Goal: Task Accomplishment & Management: Use online tool/utility

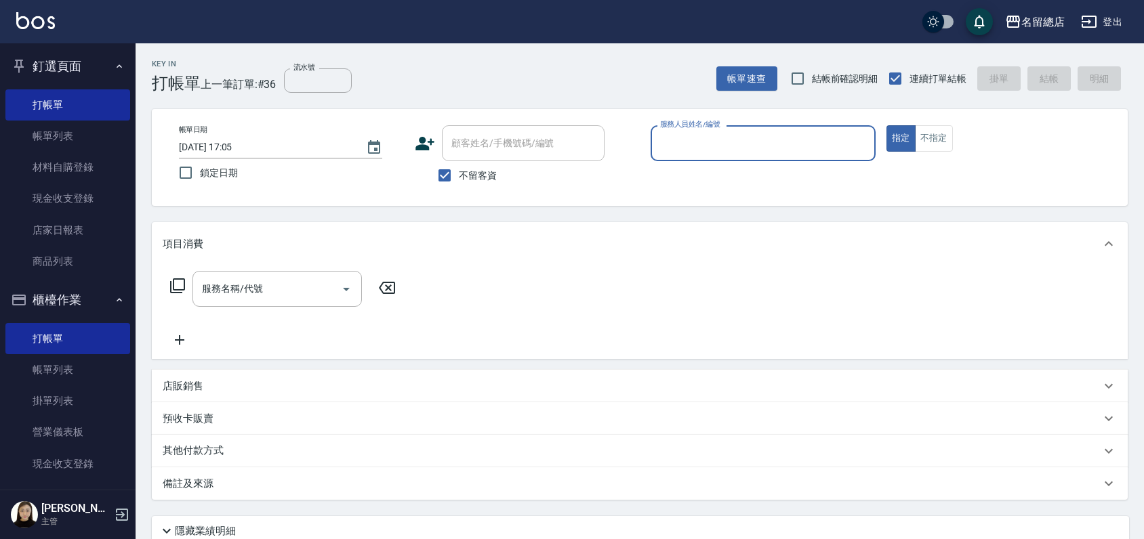
scroll to position [226, 0]
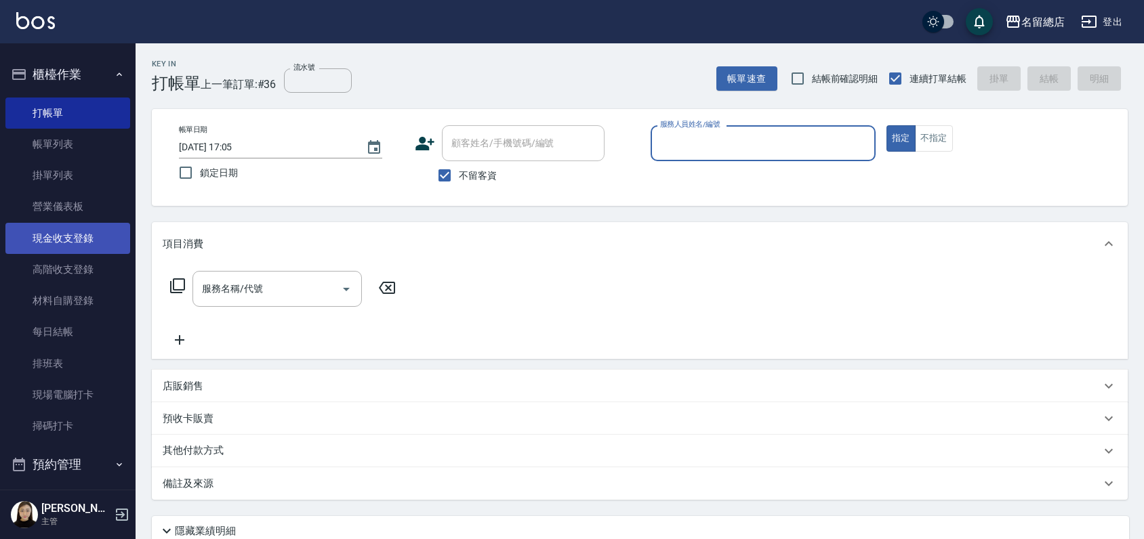
click at [56, 228] on link "現金收支登錄" at bounding box center [67, 238] width 125 height 31
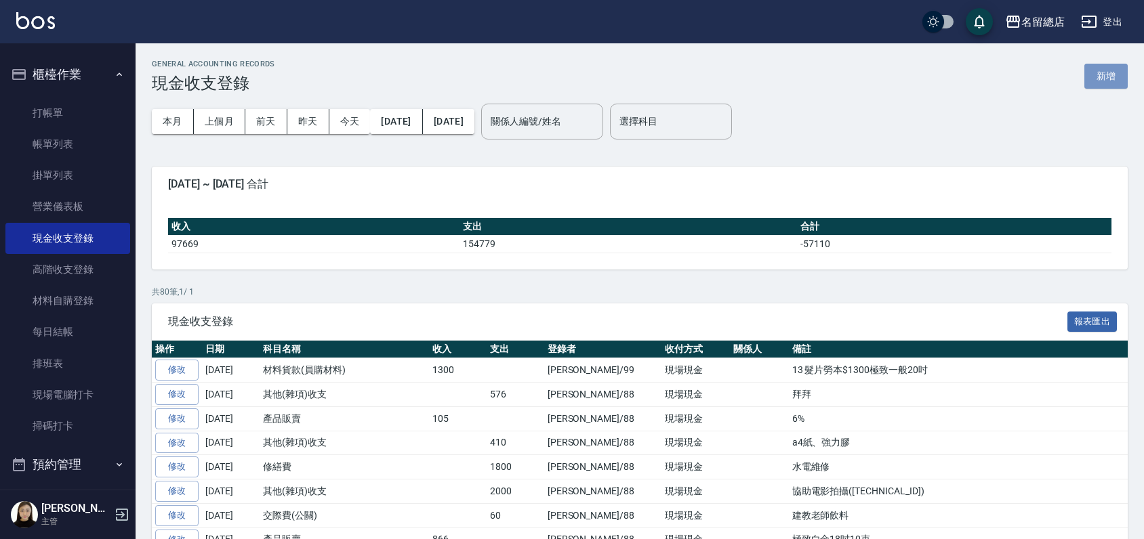
click at [1114, 81] on button "新增" at bounding box center [1105, 76] width 43 height 25
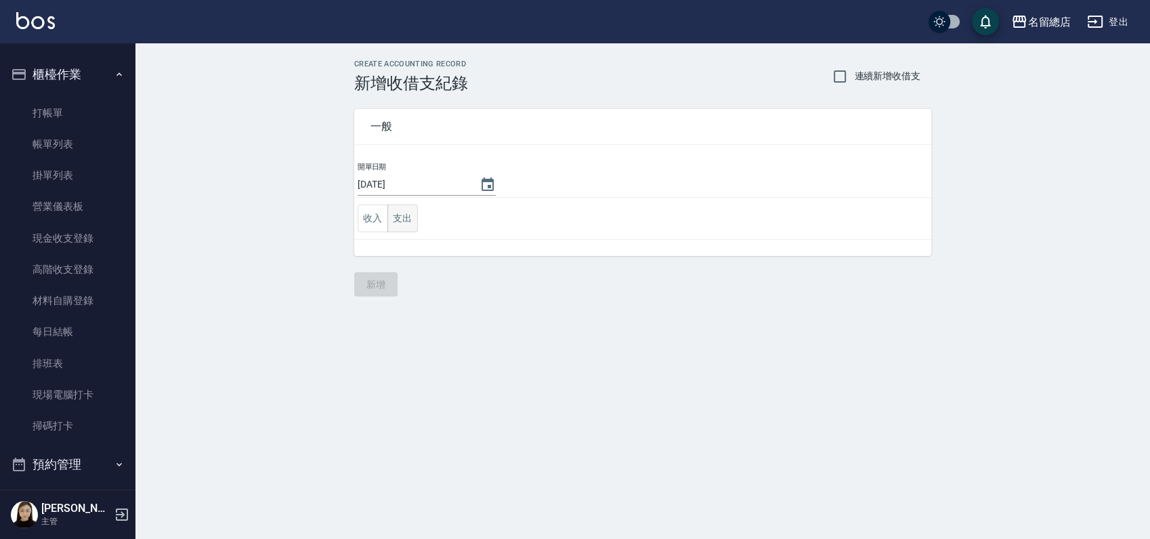
click at [407, 211] on button "支出" at bounding box center [403, 219] width 30 height 28
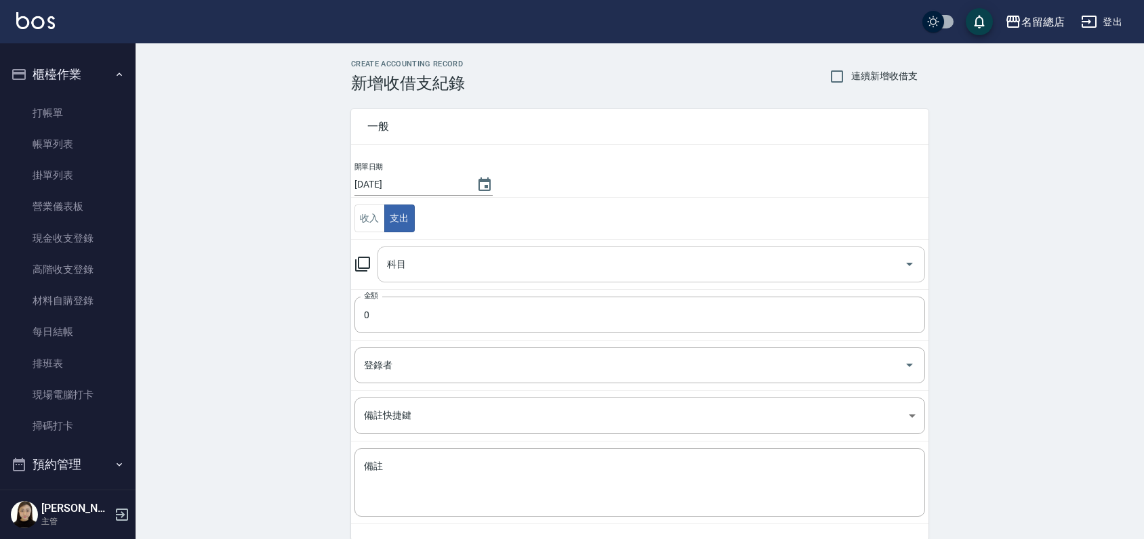
click at [436, 255] on input "科目" at bounding box center [640, 265] width 515 height 24
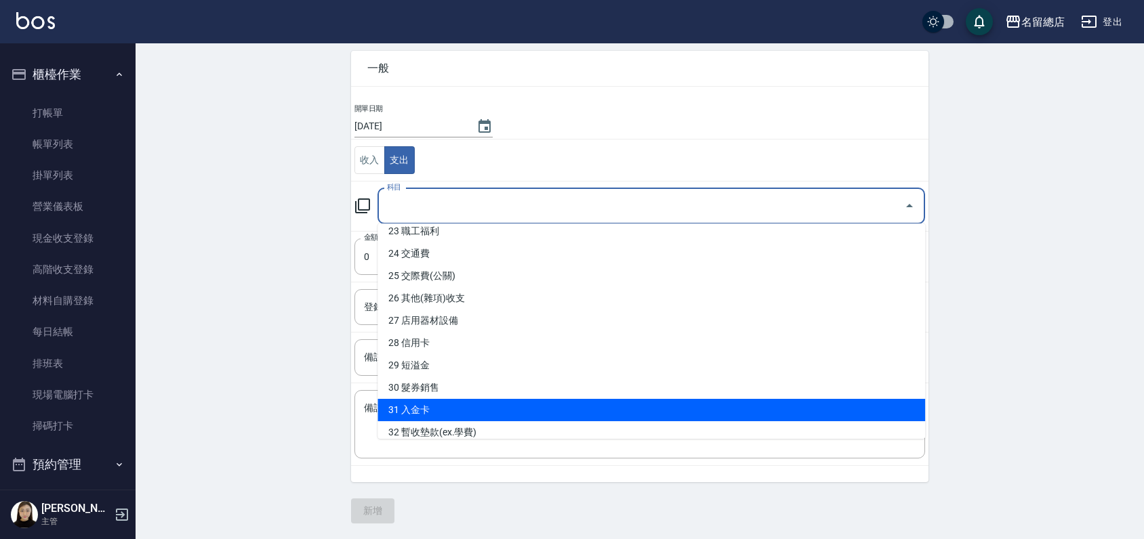
scroll to position [516, 0]
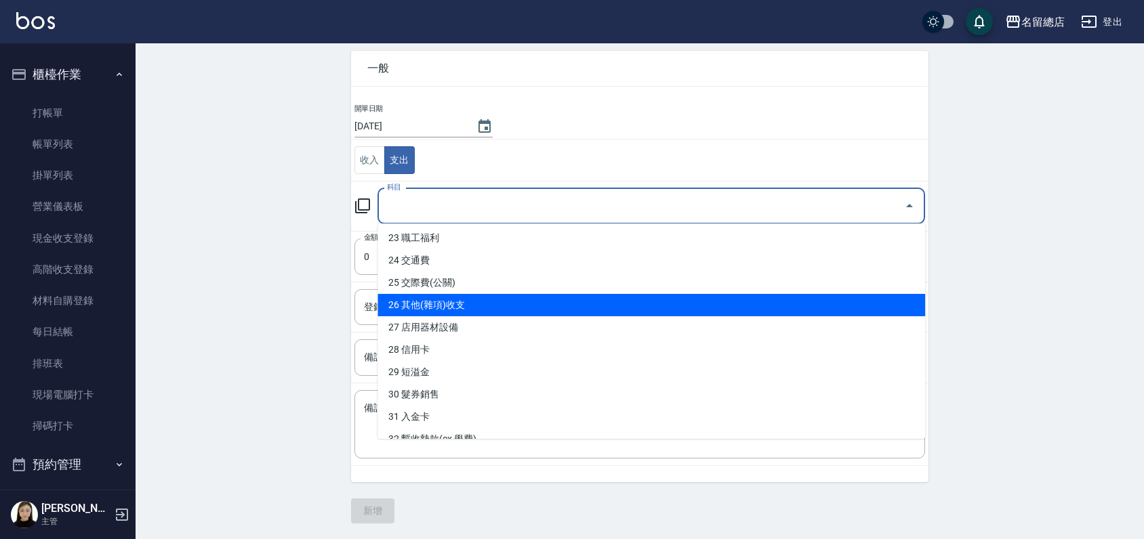
click at [478, 309] on li "26 其他(雜項)收支" at bounding box center [650, 305] width 547 height 22
type input "26 其他(雜項)收支"
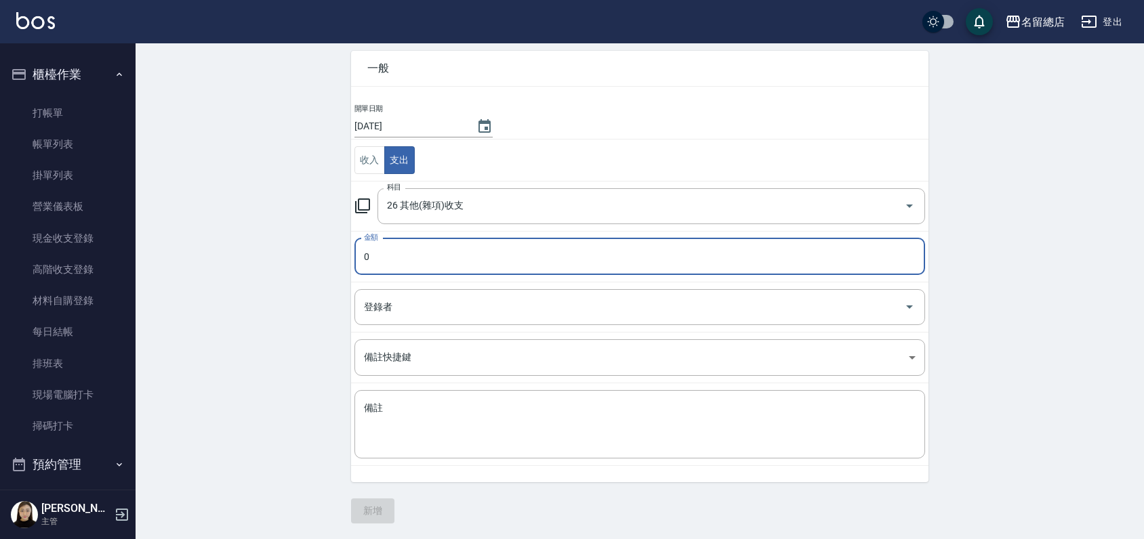
click at [406, 245] on input "0" at bounding box center [639, 256] width 570 height 37
type input "07000"
click at [614, 314] on input "登錄者" at bounding box center [629, 307] width 538 height 24
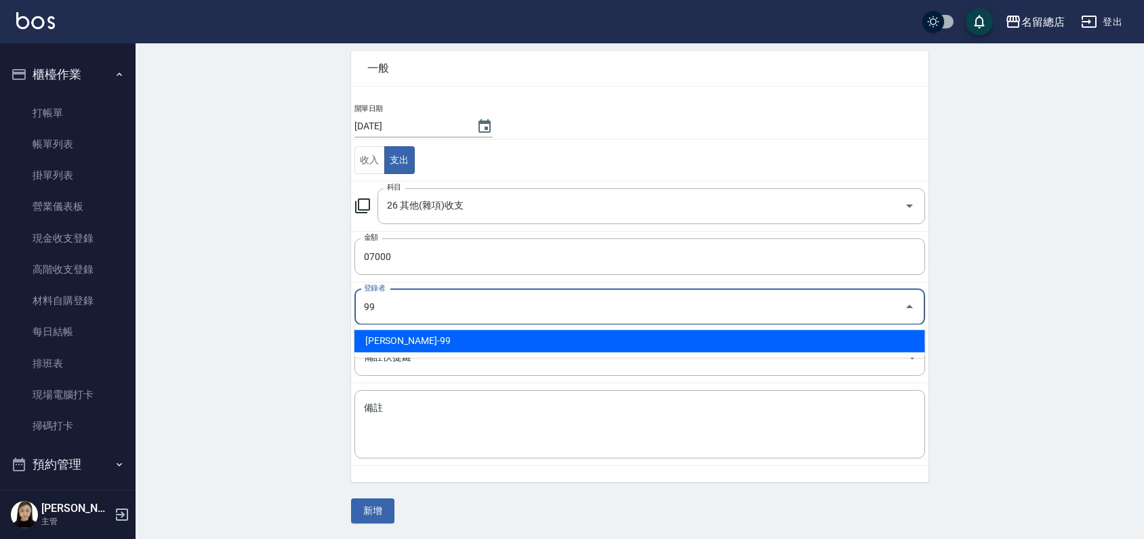
click at [581, 347] on li "[PERSON_NAME]-99" at bounding box center [639, 341] width 570 height 22
type input "[PERSON_NAME]-99"
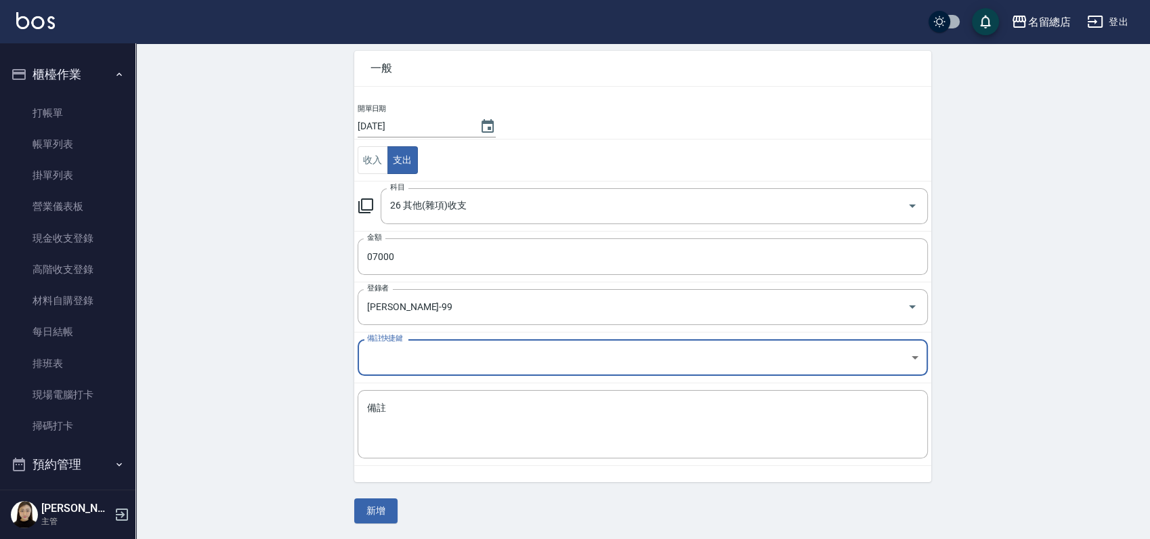
click at [472, 358] on body "名留總店 登出 釘選頁面 打帳單 帳單列表 材料自購登錄 現金收支登錄 店家日報表 商品列表 櫃檯作業 打帳單 帳單列表 掛單列表 營業儀表板 現金收支登錄 …" at bounding box center [575, 241] width 1150 height 598
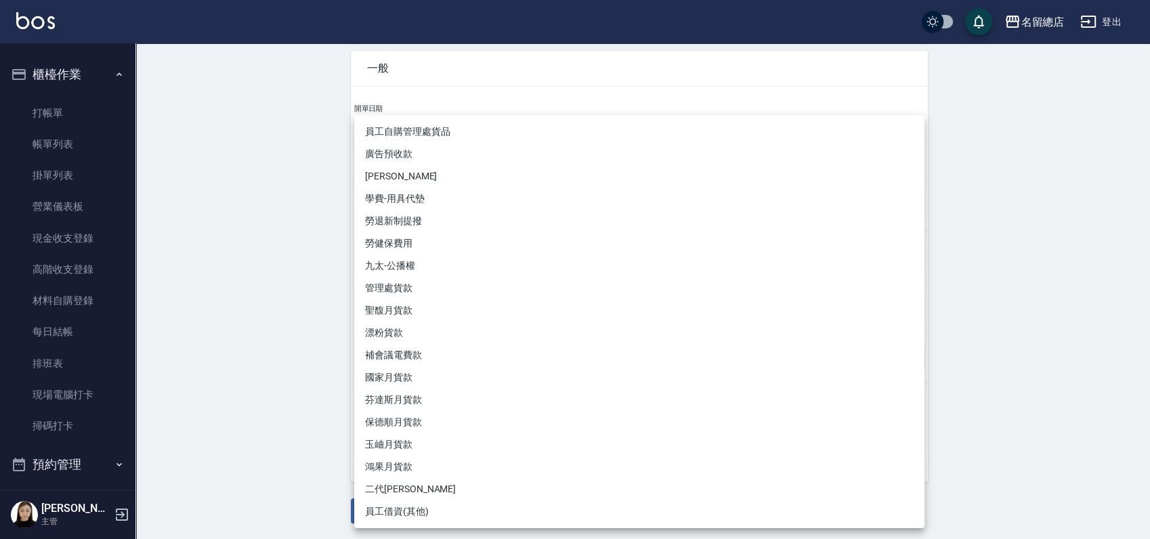
click at [255, 376] on div at bounding box center [575, 269] width 1150 height 539
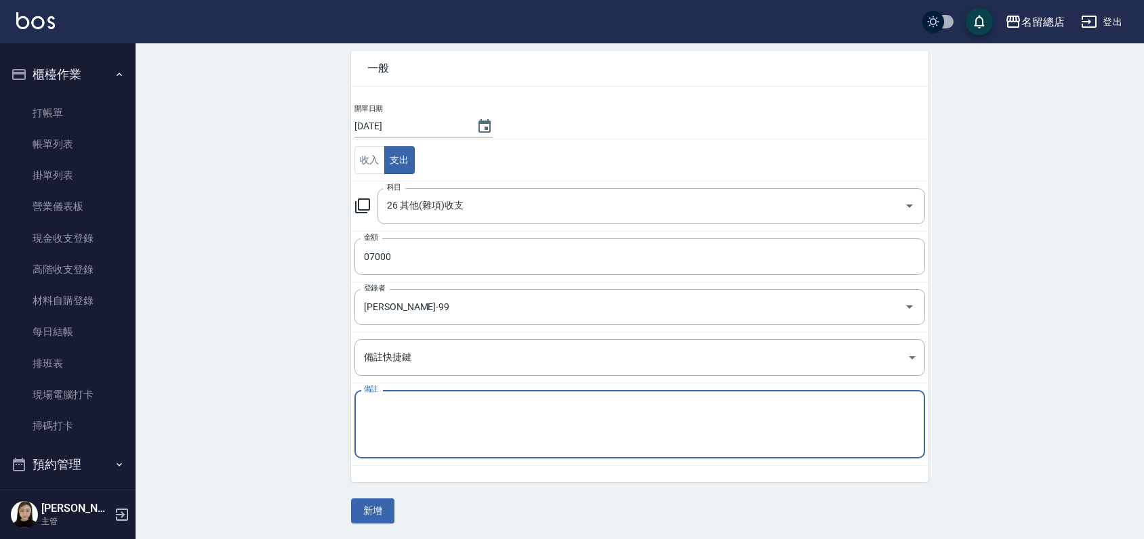
click at [413, 417] on textarea "備註" at bounding box center [639, 425] width 551 height 46
type textarea "8月 順和大廈管理費$7000"
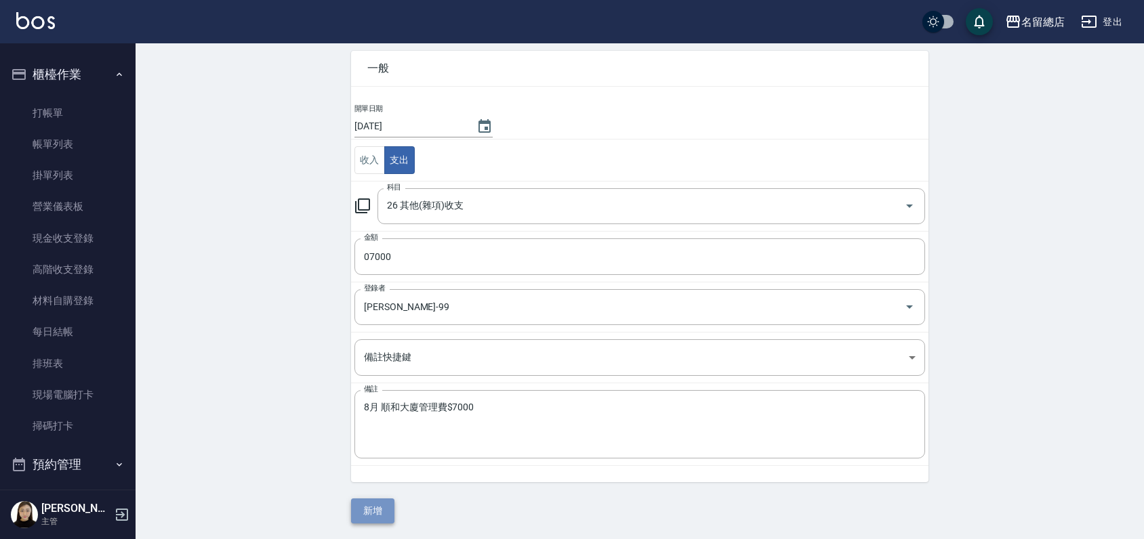
click at [380, 504] on button "新增" at bounding box center [372, 511] width 43 height 25
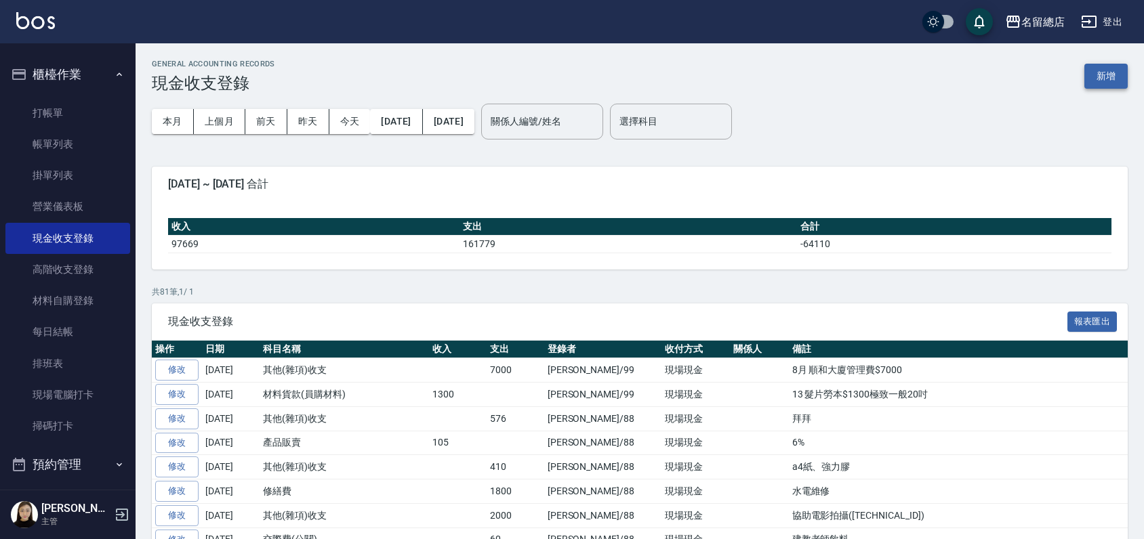
click at [1100, 70] on button "新增" at bounding box center [1105, 76] width 43 height 25
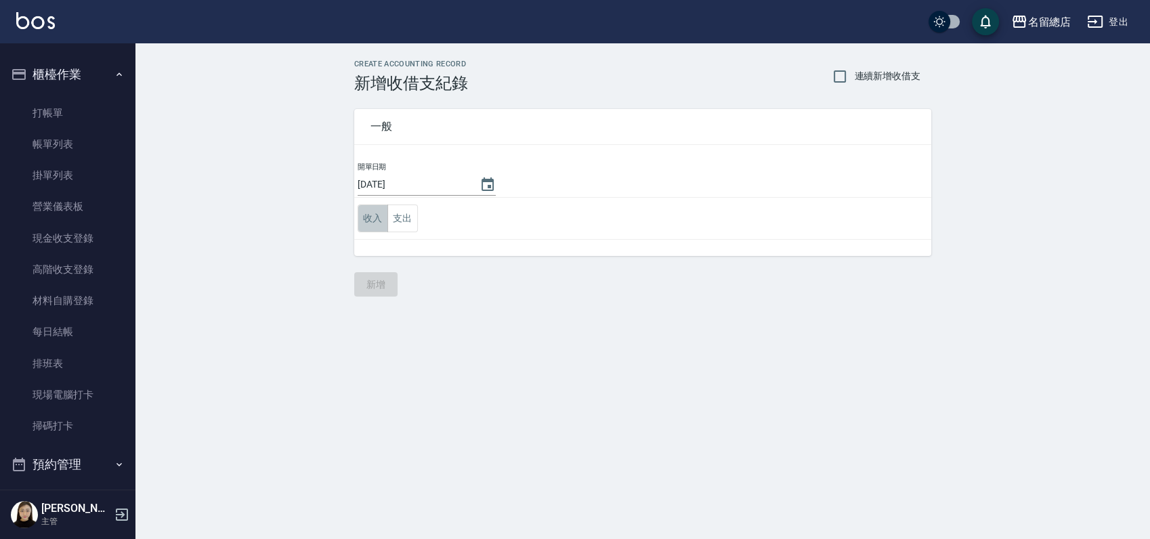
click at [381, 222] on button "收入" at bounding box center [373, 219] width 30 height 28
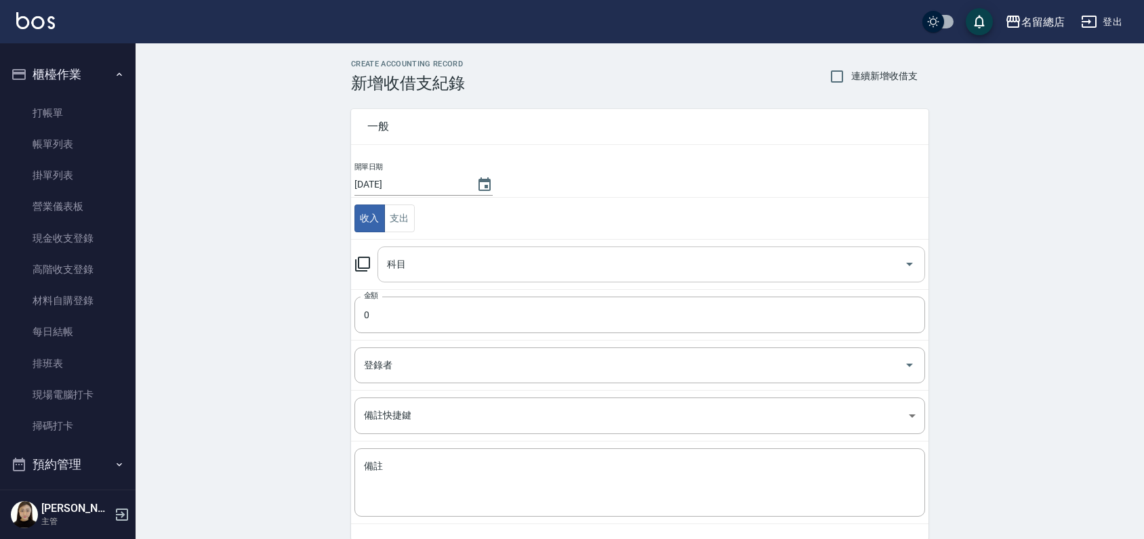
click at [497, 266] on input "科目" at bounding box center [640, 265] width 515 height 24
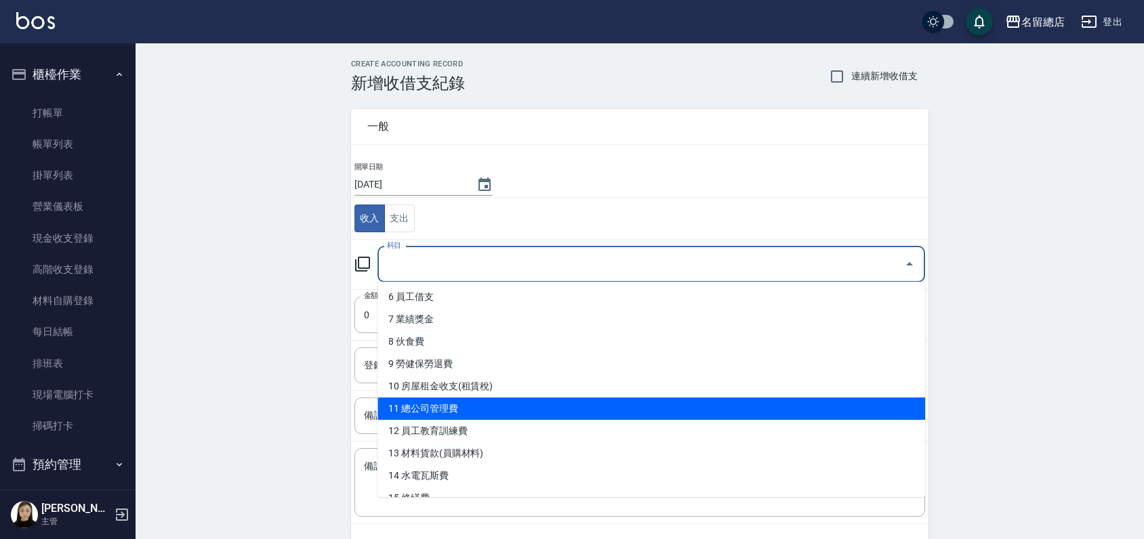
scroll to position [150, 0]
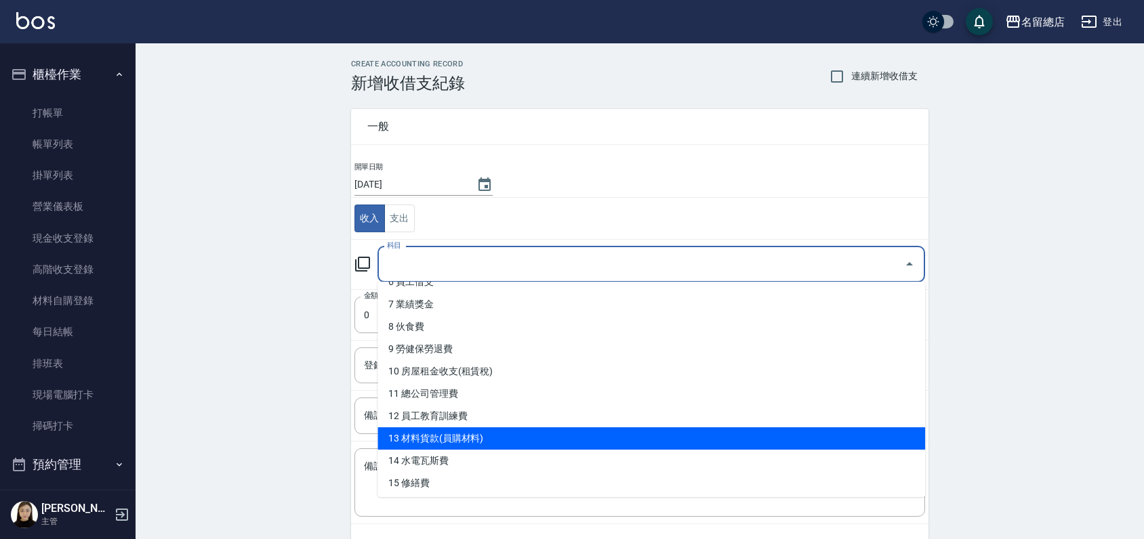
click at [503, 439] on li "13 材料貨款(員購材料)" at bounding box center [650, 439] width 547 height 22
type input "13 材料貨款(員購材料)"
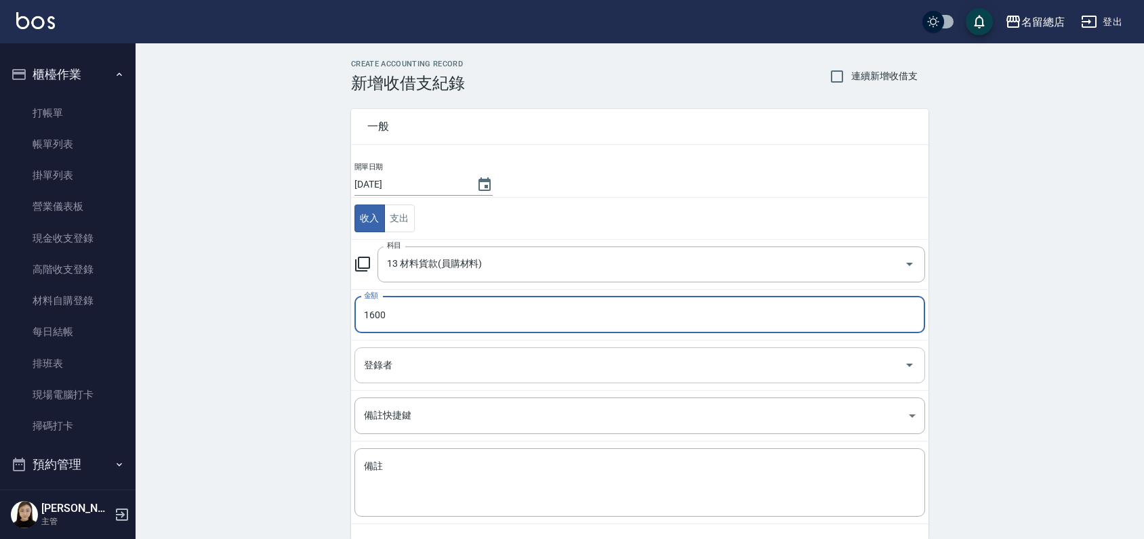
click at [430, 352] on div "登錄者" at bounding box center [639, 366] width 570 height 36
type input "1600"
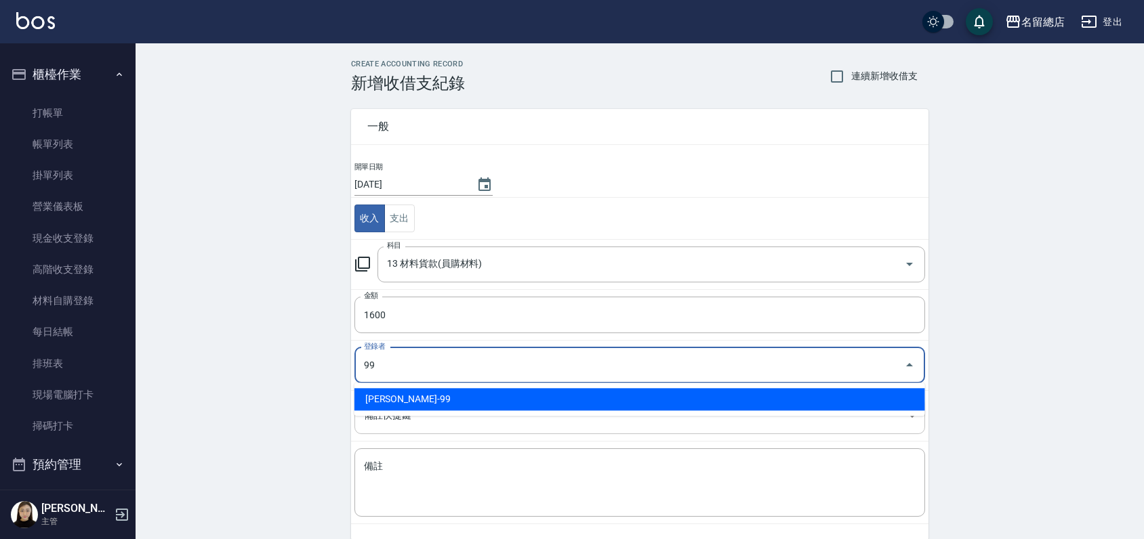
click at [499, 401] on li "[PERSON_NAME]-99" at bounding box center [639, 399] width 570 height 22
type input "[PERSON_NAME]-99"
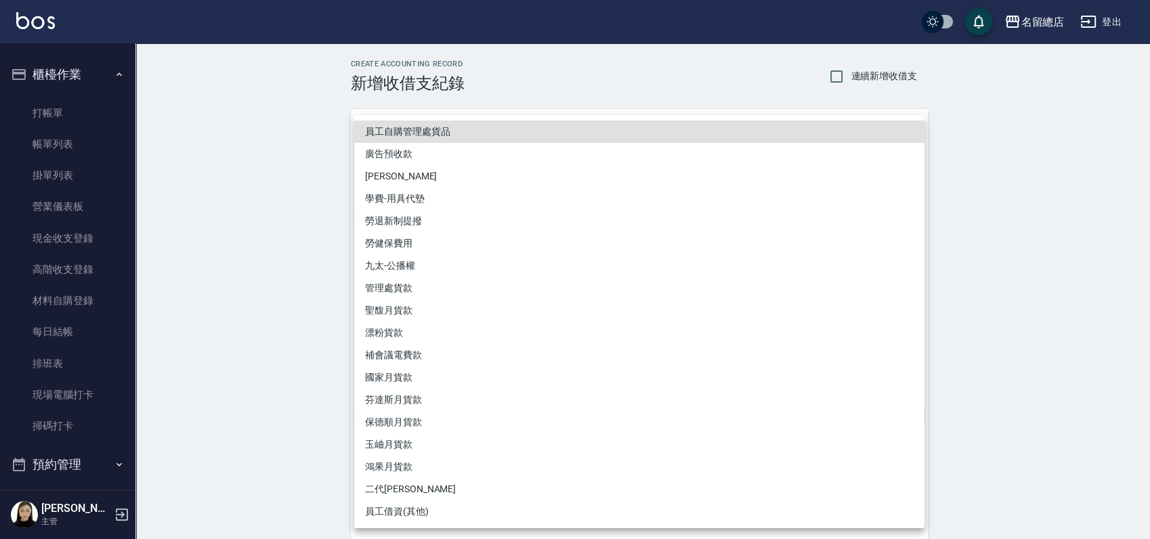
click at [491, 407] on body "名留總店 登出 釘選頁面 打帳單 帳單列表 材料自購登錄 現金收支登錄 店家日報表 商品列表 櫃檯作業 打帳單 帳單列表 掛單列表 營業儀表板 現金收支登錄 …" at bounding box center [575, 299] width 1150 height 598
click at [255, 425] on div at bounding box center [575, 269] width 1150 height 539
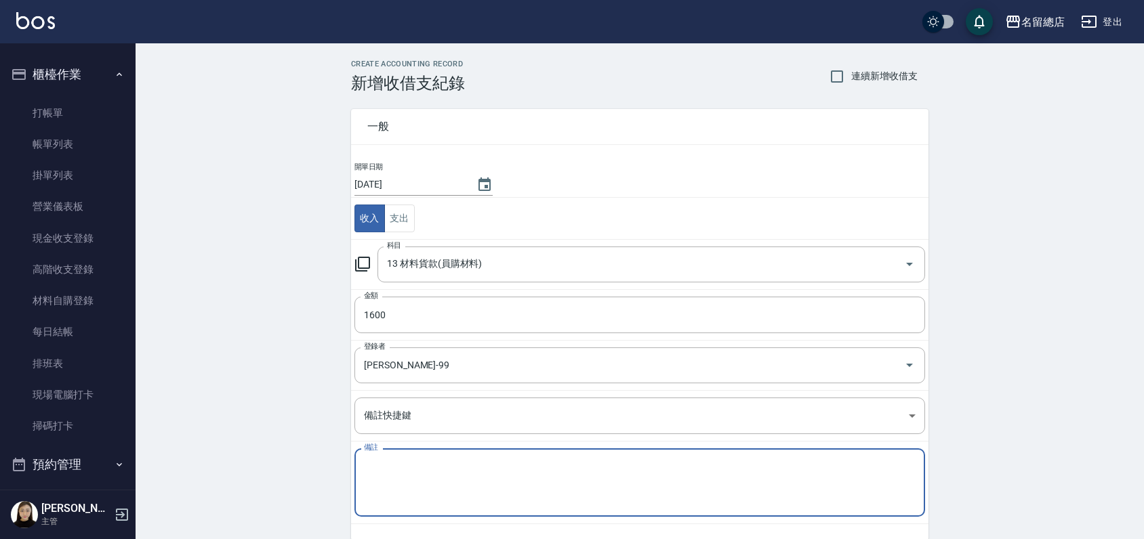
click at [412, 474] on textarea "備註" at bounding box center [639, 483] width 551 height 46
click at [407, 403] on body "名留總店 登出 釘選頁面 打帳單 帳單列表 材料自購登錄 現金收支登錄 店家日報表 商品列表 櫃檯作業 打帳單 帳單列表 掛單列表 營業儀表板 現金收支登錄 …" at bounding box center [572, 299] width 1144 height 598
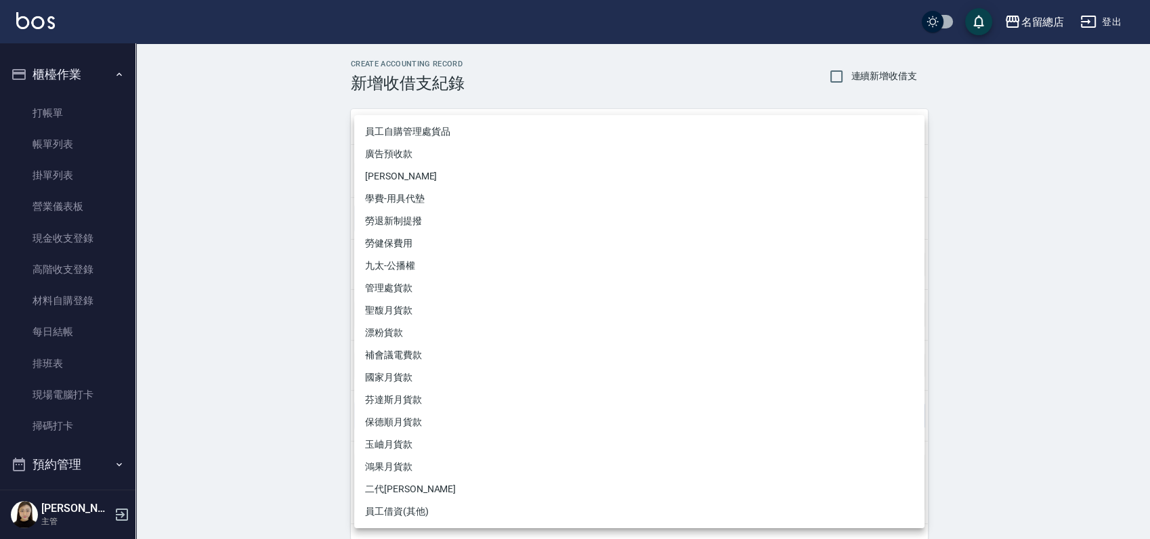
click at [287, 462] on div at bounding box center [575, 269] width 1150 height 539
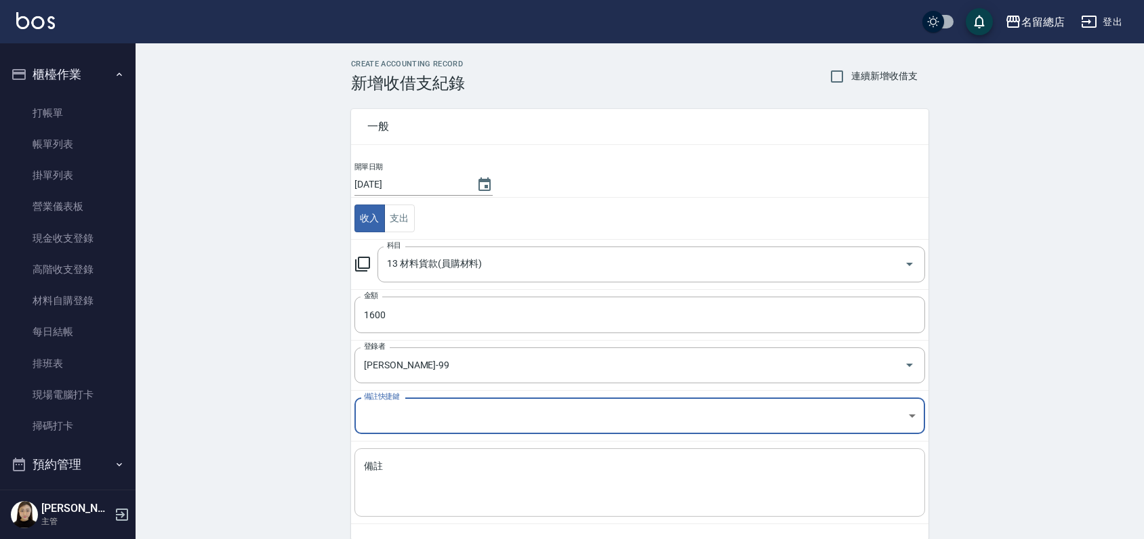
click at [409, 463] on textarea "備註" at bounding box center [639, 483] width 551 height 46
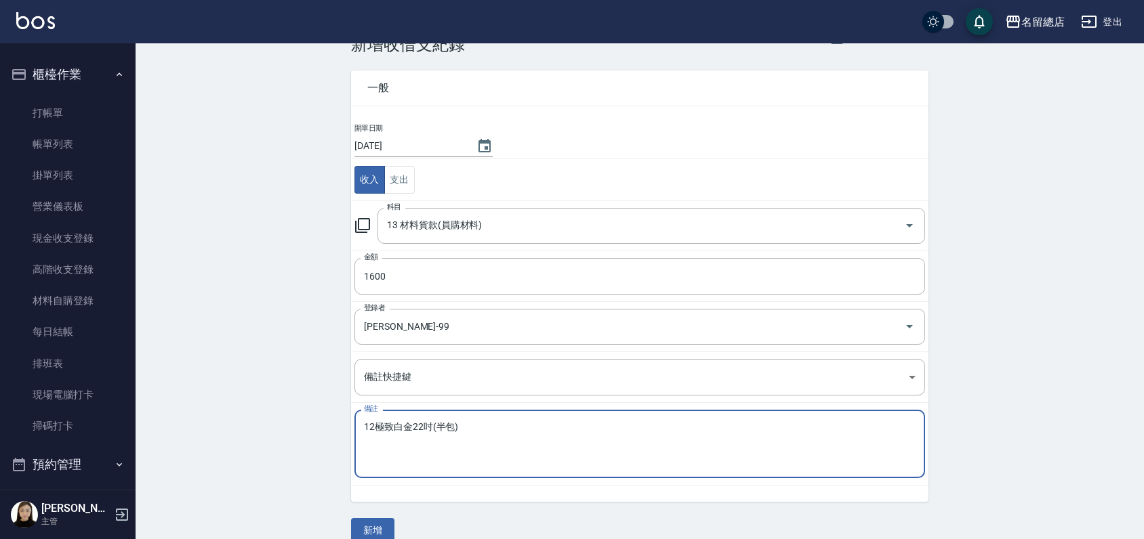
scroll to position [58, 0]
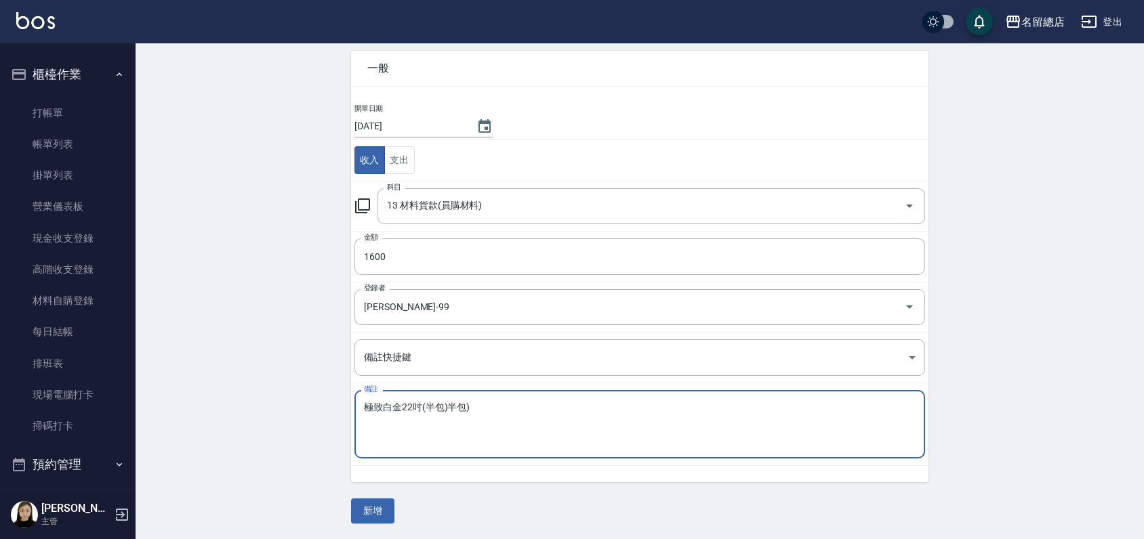
click at [498, 412] on textarea "12極致白金22吋(半包)" at bounding box center [639, 425] width 551 height 46
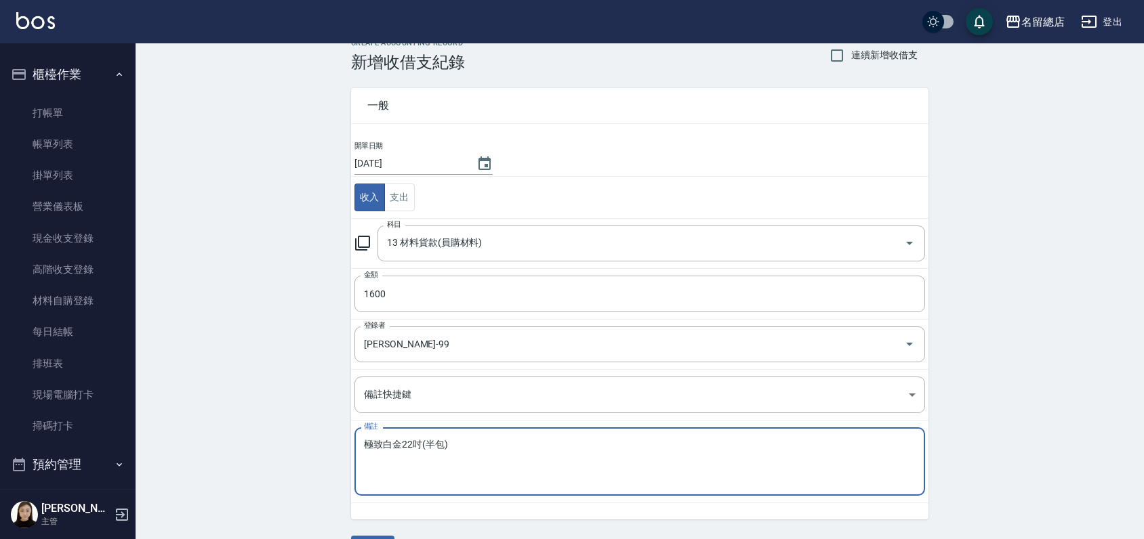
scroll to position [0, 0]
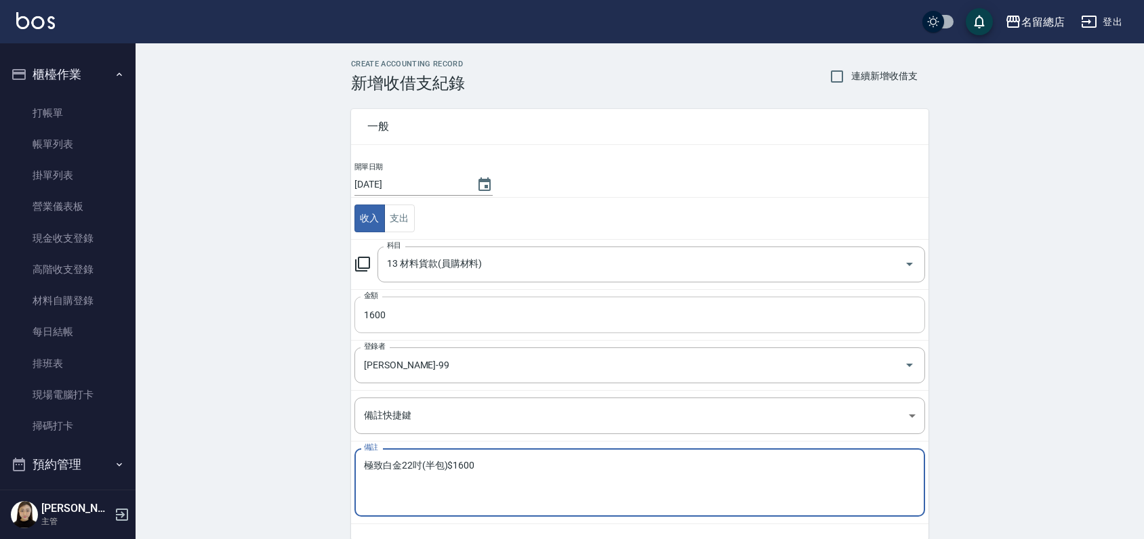
type textarea "極致白金22吋(半包)$1600"
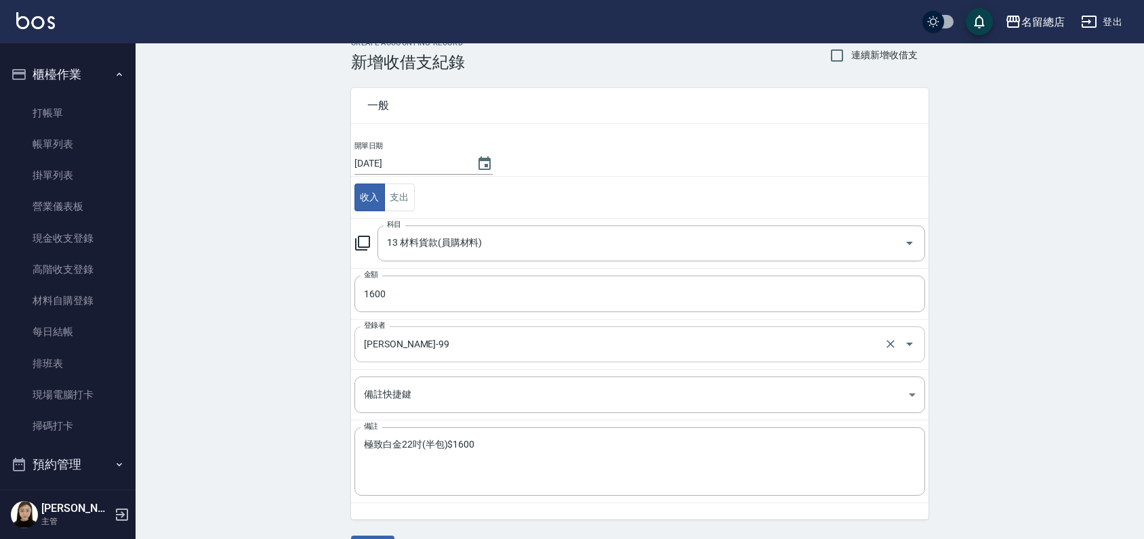
scroll to position [58, 0]
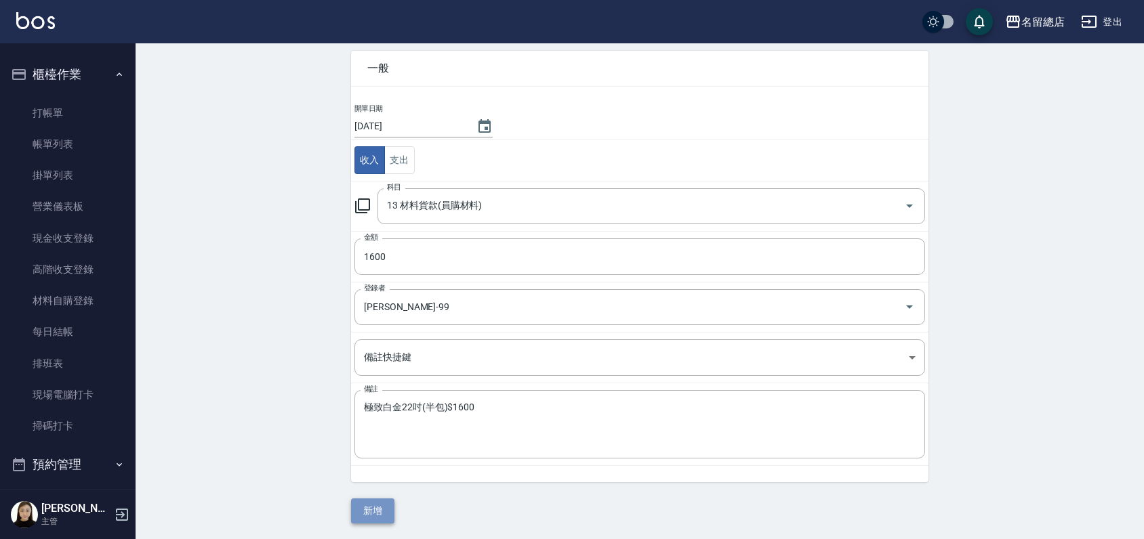
click at [360, 503] on button "新增" at bounding box center [372, 511] width 43 height 25
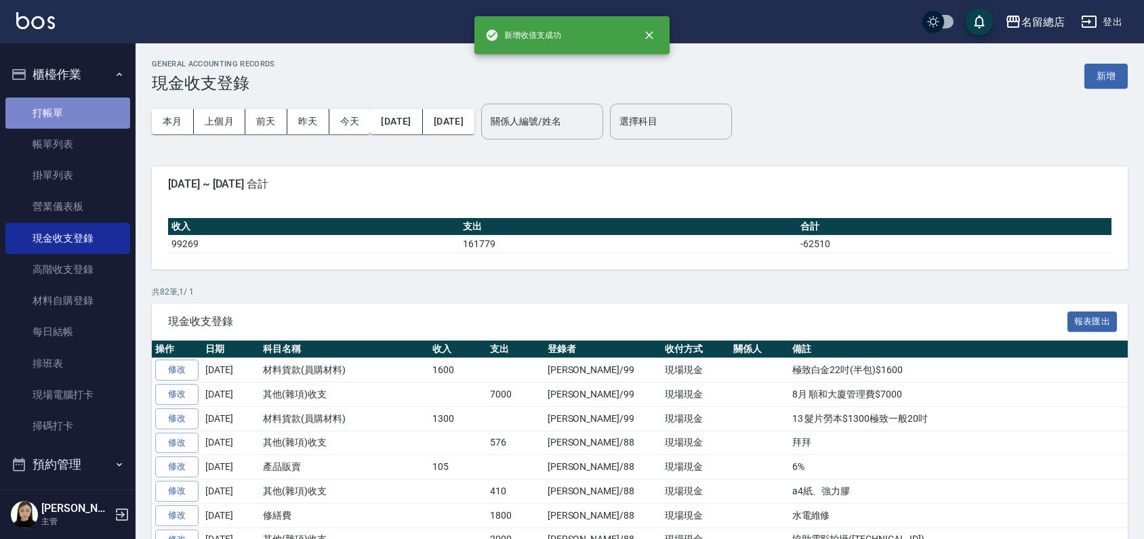
click at [70, 117] on link "打帳單" at bounding box center [67, 113] width 125 height 31
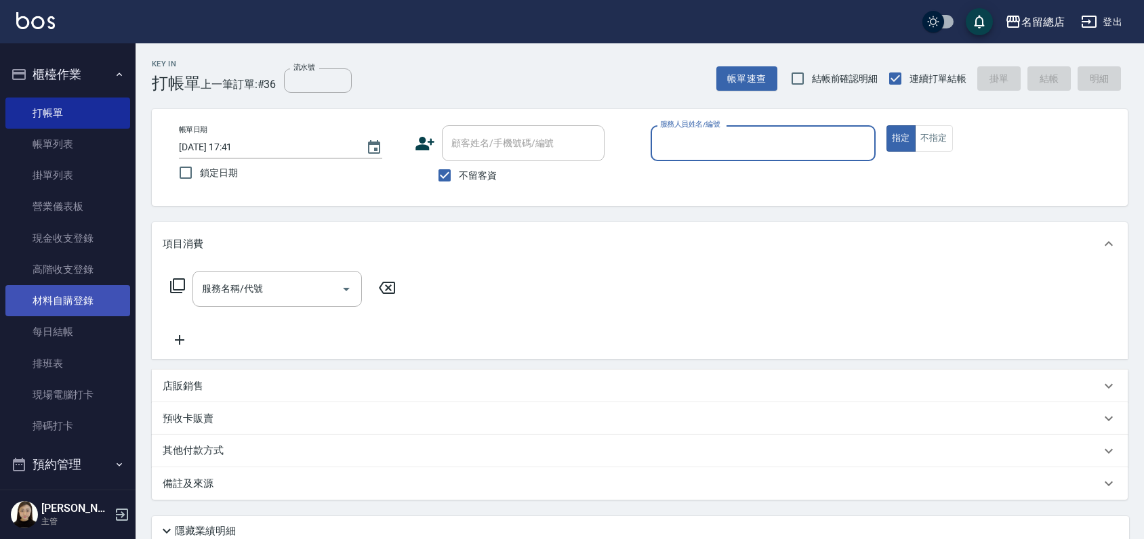
click at [66, 294] on link "材料自購登錄" at bounding box center [67, 300] width 125 height 31
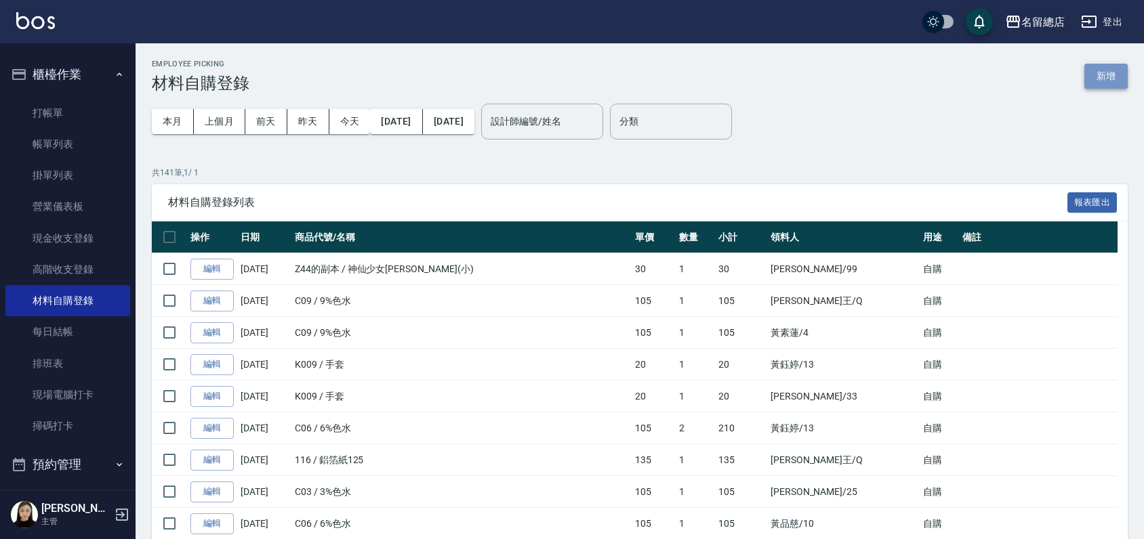
click at [1098, 72] on button "新增" at bounding box center [1105, 76] width 43 height 25
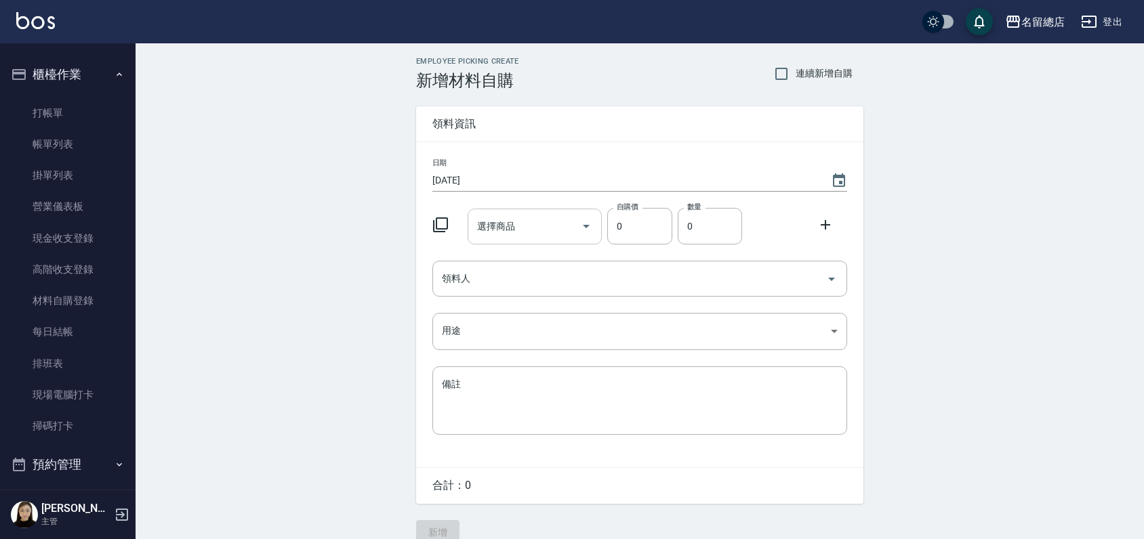
click at [501, 222] on input "選擇商品" at bounding box center [525, 227] width 102 height 24
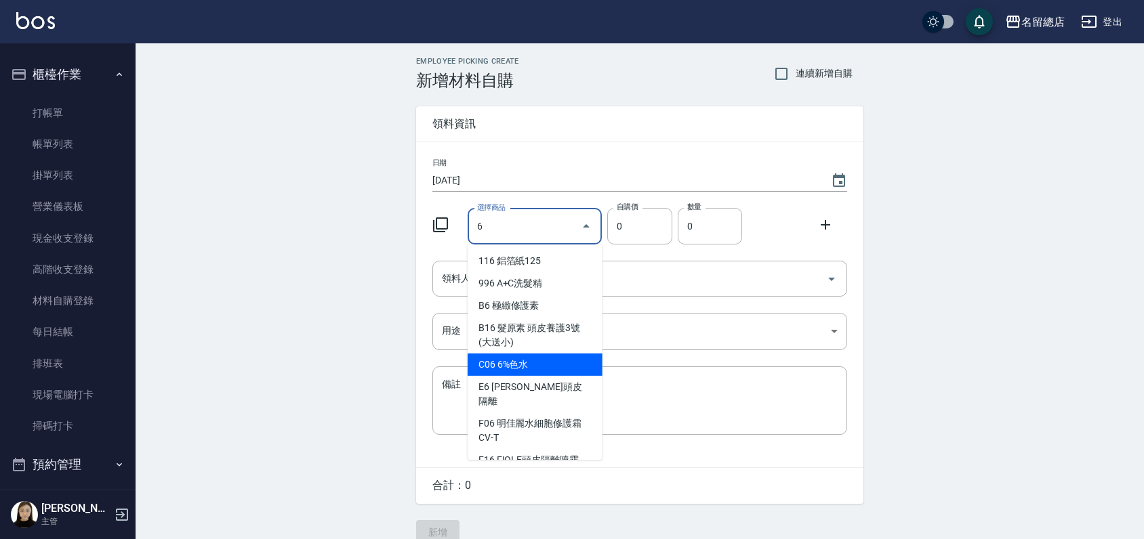
click at [515, 366] on li "C06 6%色水" at bounding box center [534, 365] width 135 height 22
type input "6%色水"
type input "105"
type input "1"
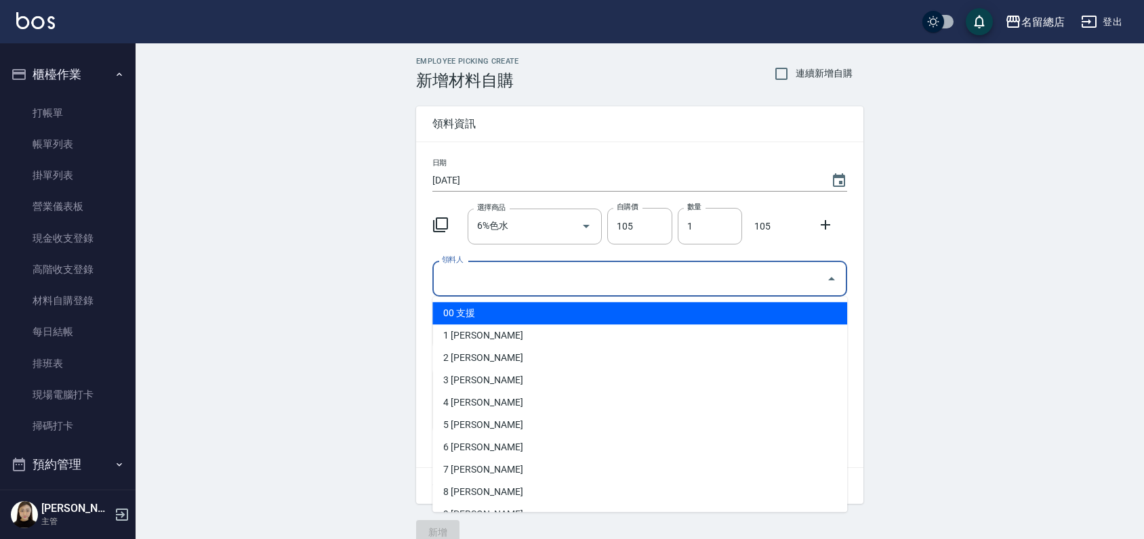
click at [574, 271] on input "領料人" at bounding box center [629, 279] width 382 height 24
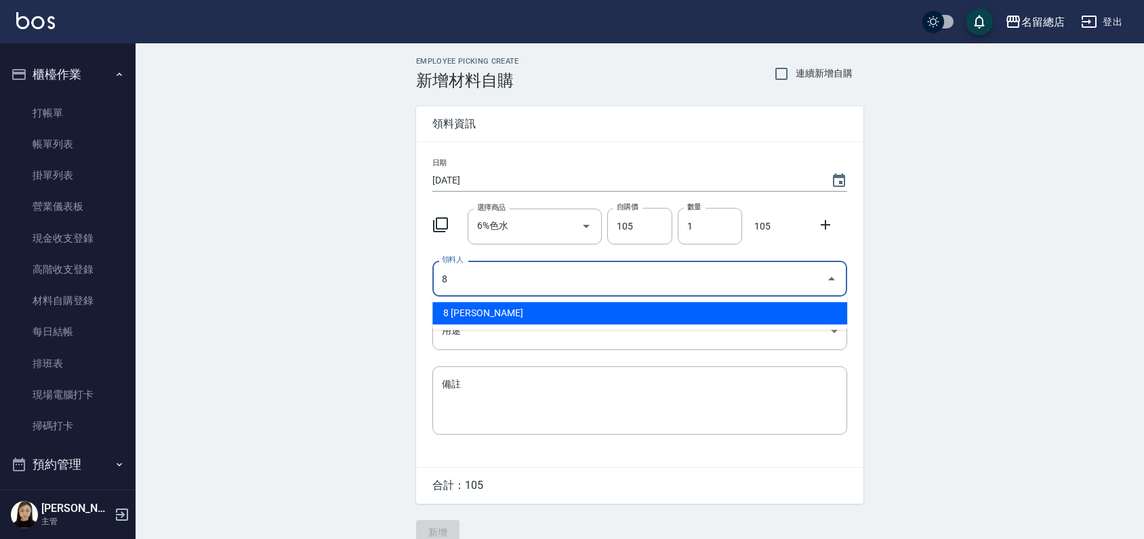
type input "8 [PERSON_NAME]"
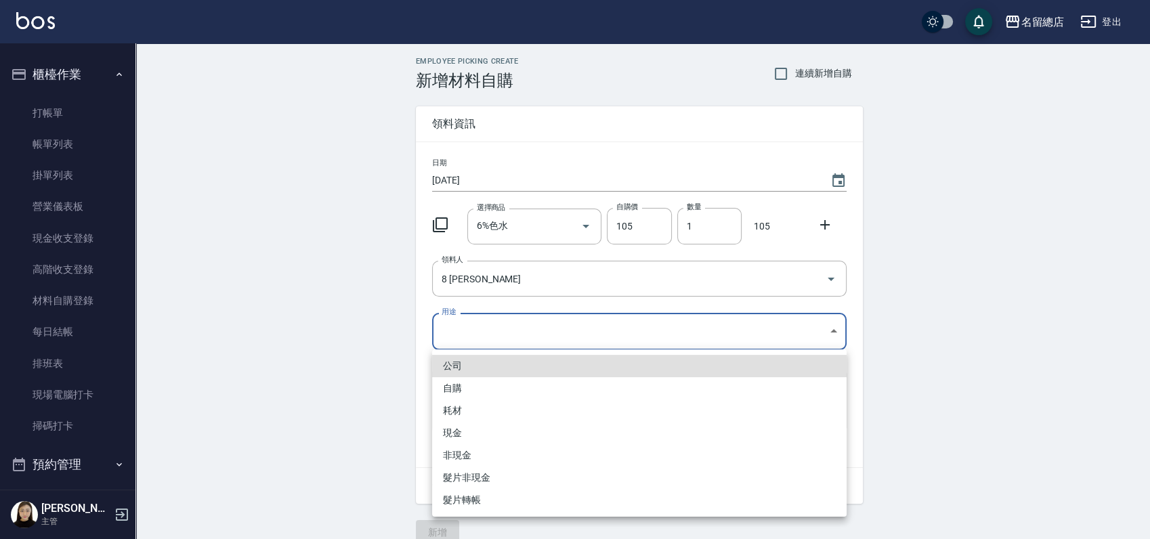
click at [565, 332] on body "名留總店 登出 釘選頁面 打帳單 帳單列表 材料自購登錄 現金收支登錄 店家日報表 商品列表 櫃檯作業 打帳單 帳單列表 掛單列表 營業儀表板 現金收支登錄 …" at bounding box center [575, 279] width 1150 height 558
click at [480, 396] on li "自購" at bounding box center [639, 388] width 415 height 22
type input "自購"
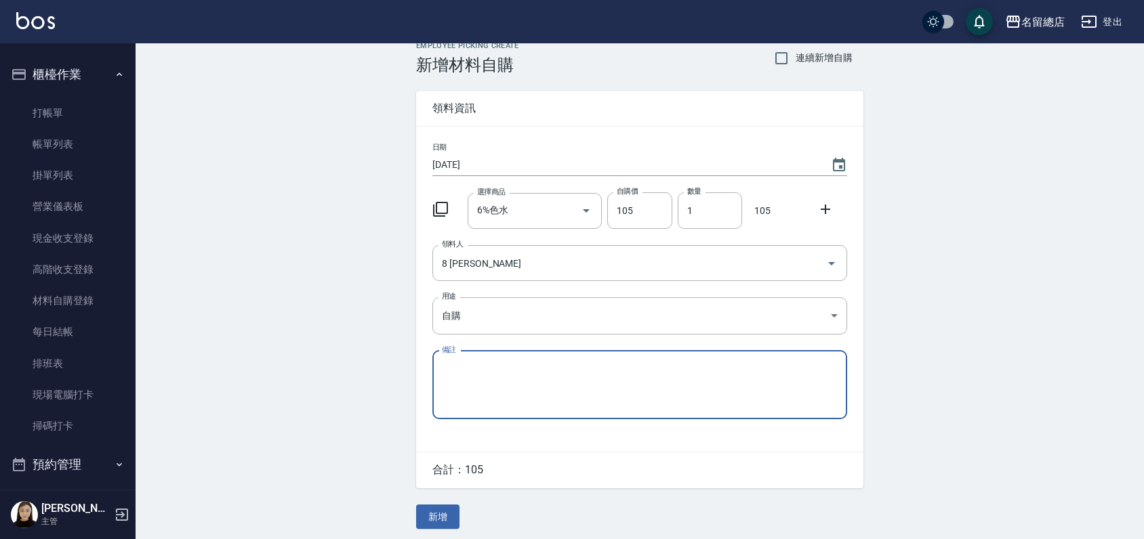
scroll to position [20, 0]
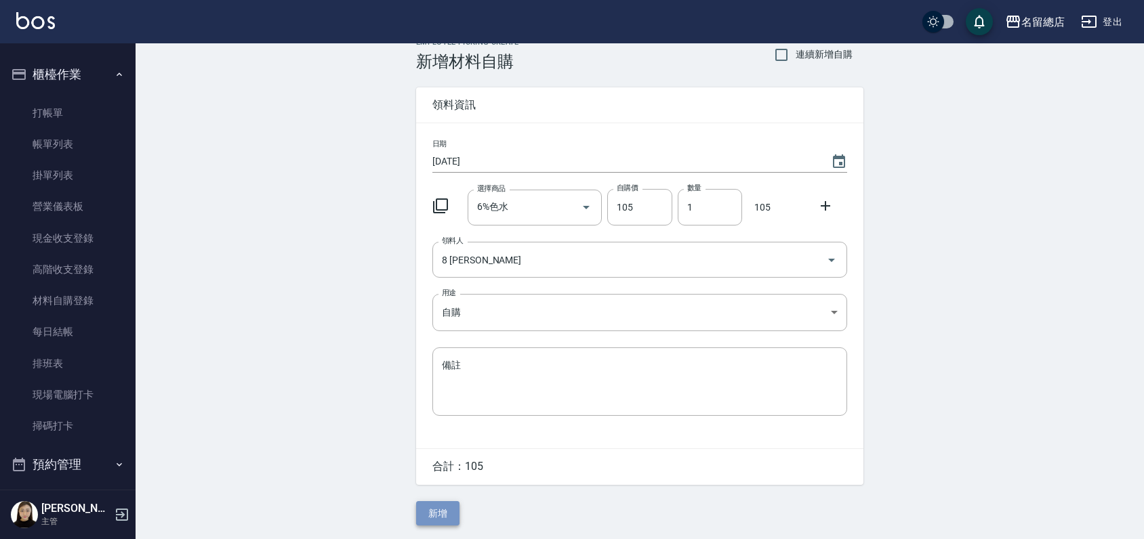
click at [442, 505] on button "新增" at bounding box center [437, 513] width 43 height 25
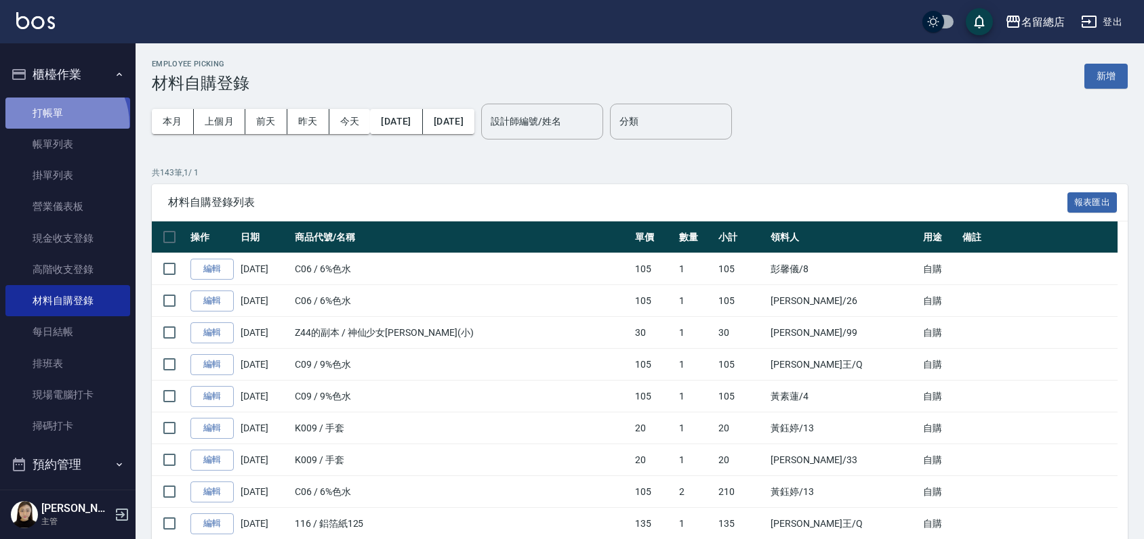
click at [60, 123] on link "打帳單" at bounding box center [67, 113] width 125 height 31
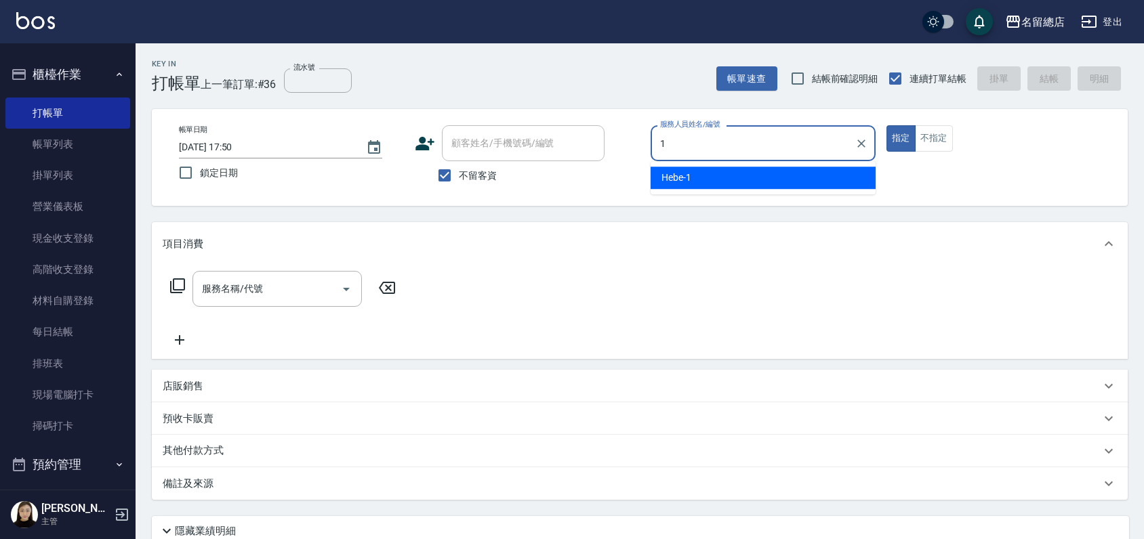
type input "Hebe-1"
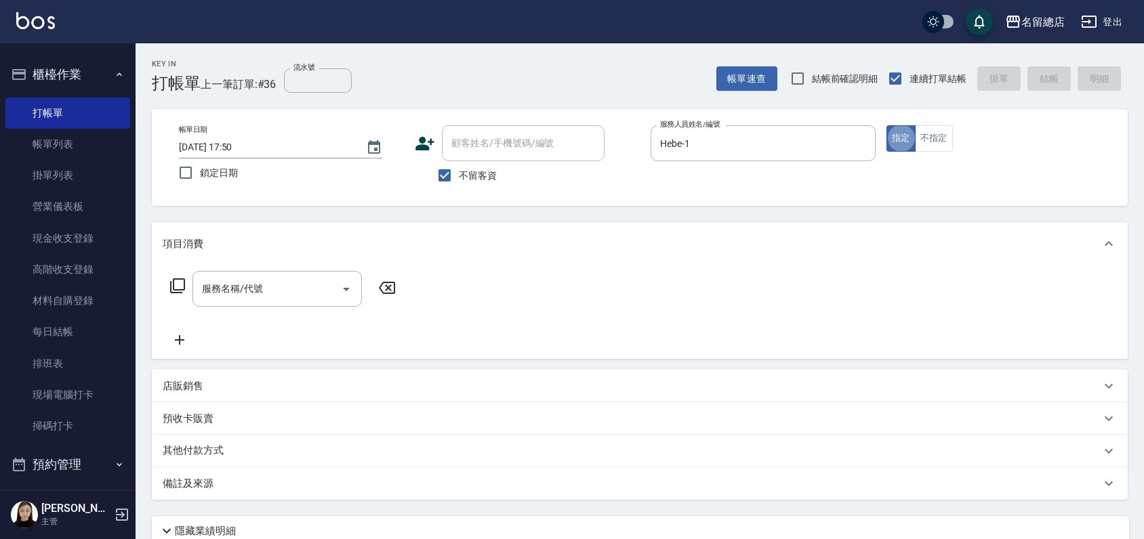
type button "true"
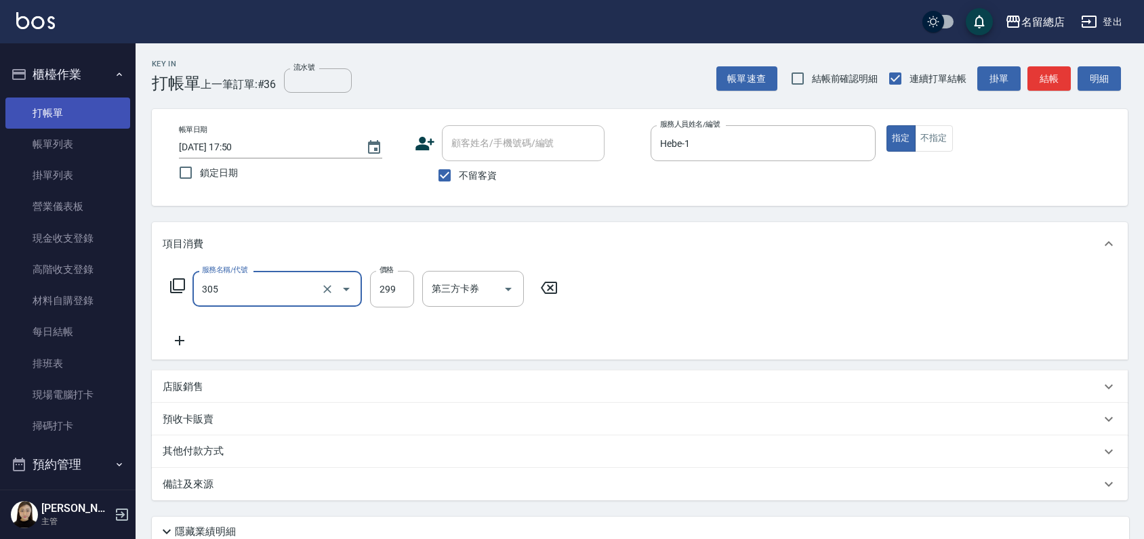
type input "剪髮(305)"
type input "300"
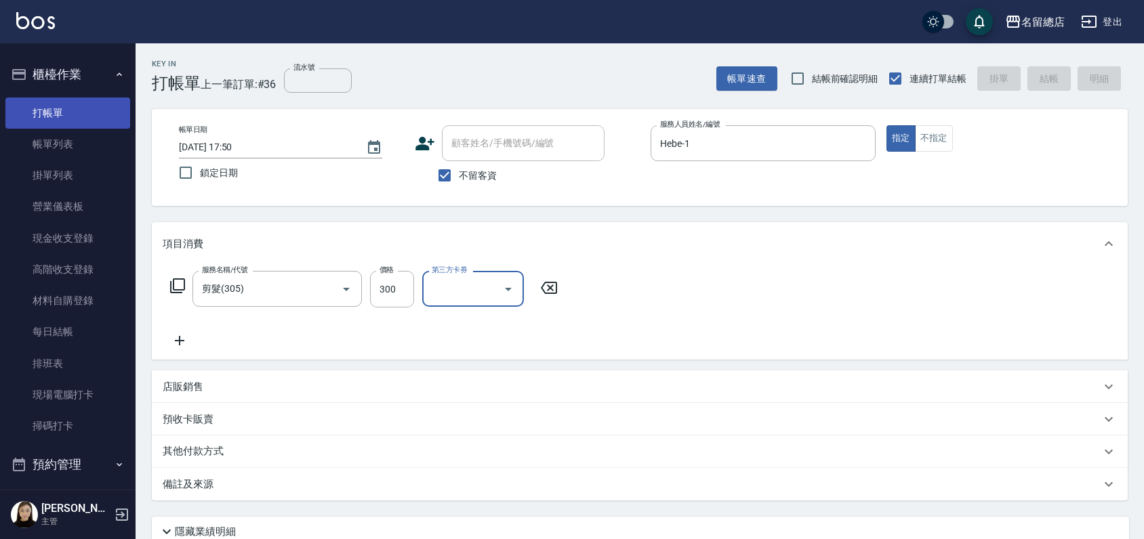
type input "[DATE] 17:51"
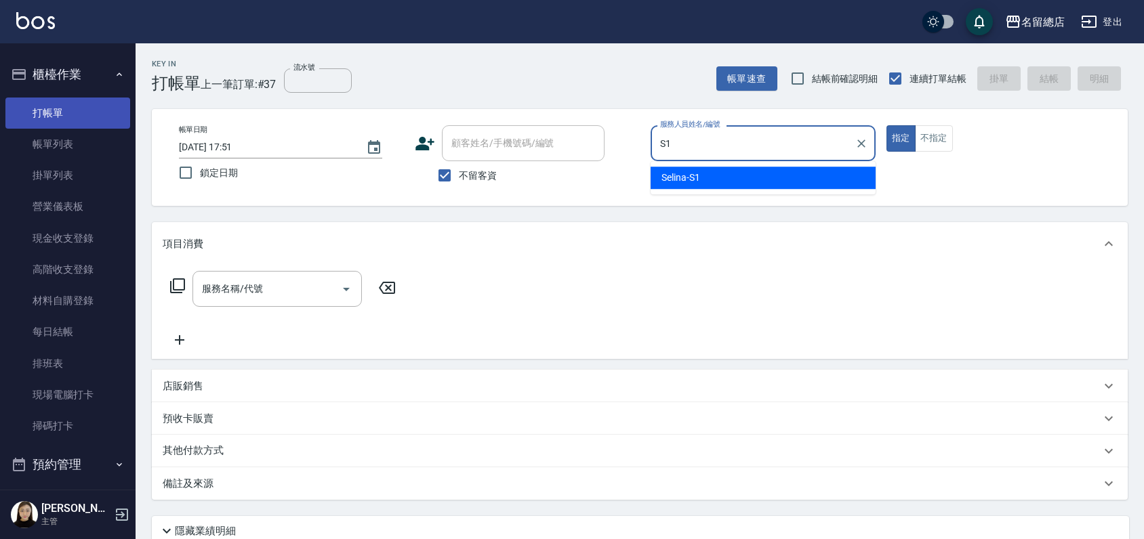
type input "Selina-S1"
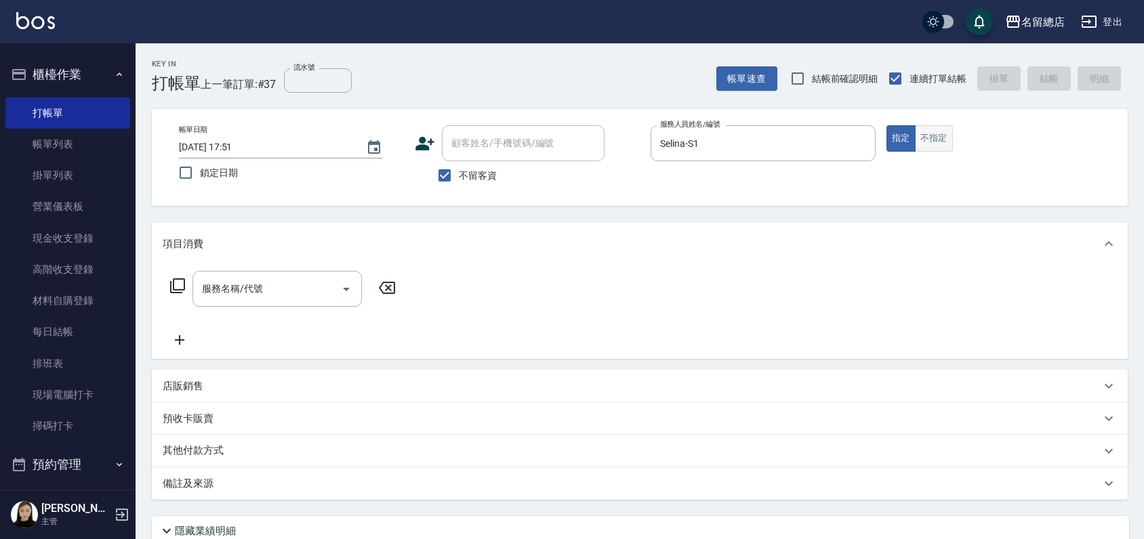
click at [940, 137] on button "不指定" at bounding box center [934, 138] width 38 height 26
type button "false"
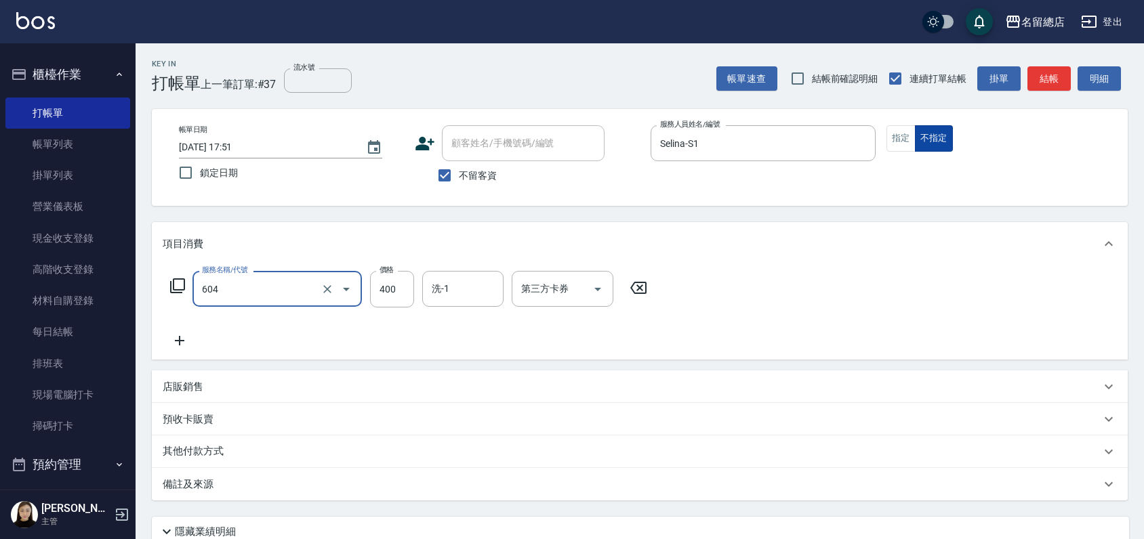
type input "健康洗髮(604)"
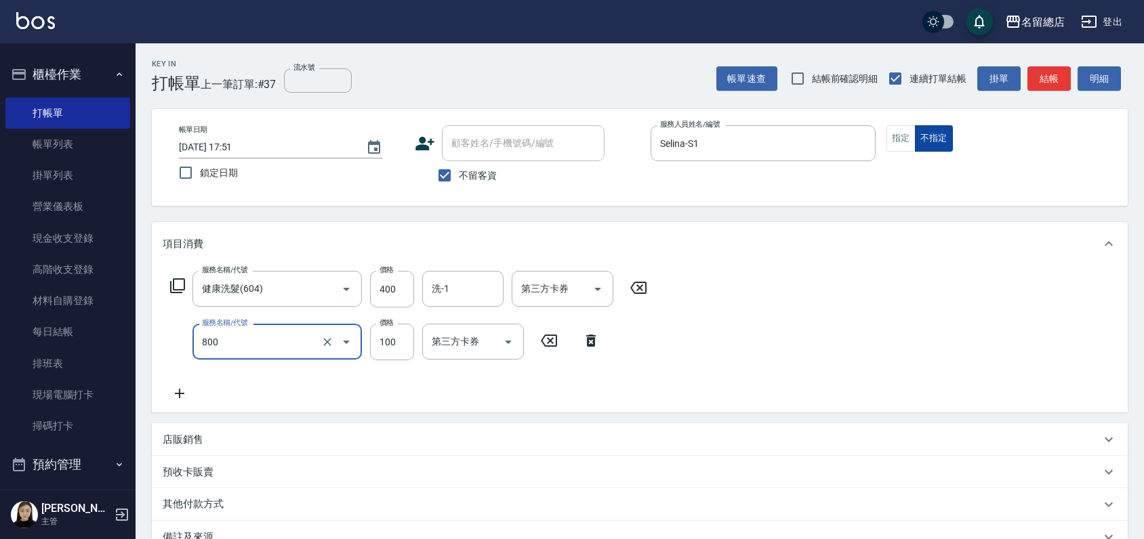
type input "梳髮(800)"
type input "200"
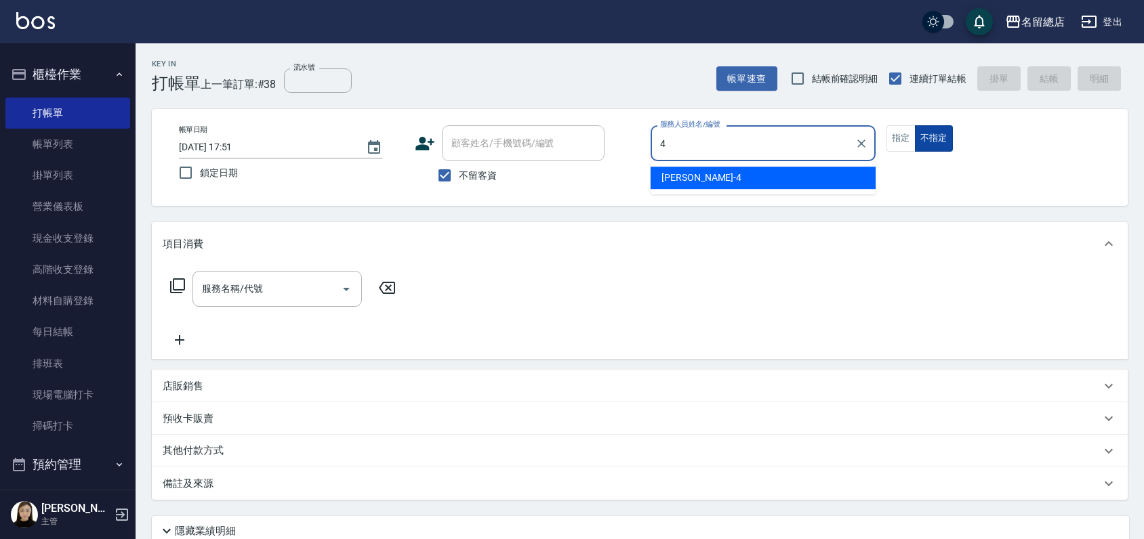
type input "[PERSON_NAME]-4"
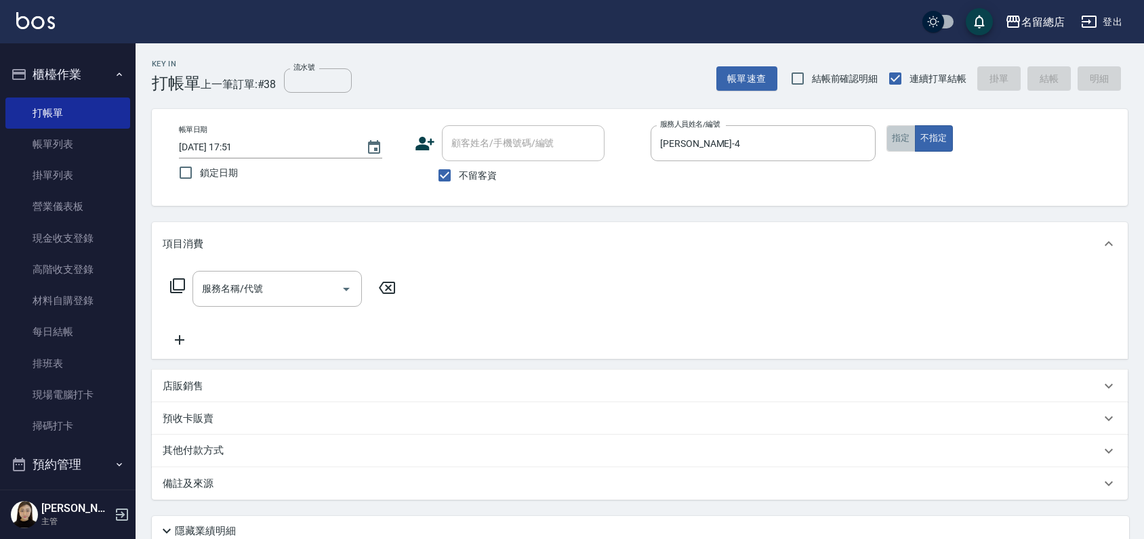
click at [908, 137] on button "指定" at bounding box center [900, 138] width 29 height 26
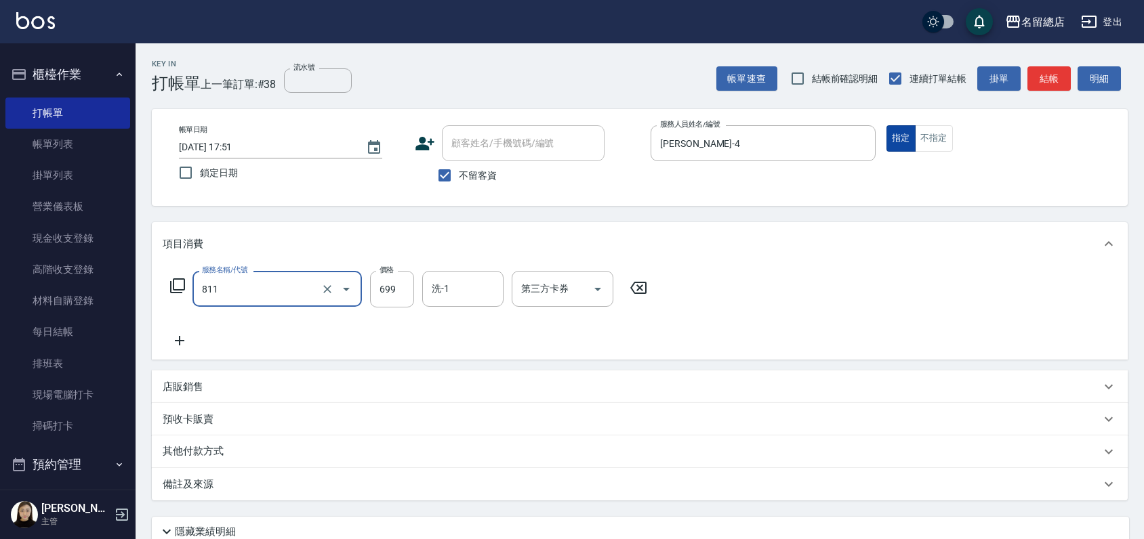
type input "洗+剪(811)"
type input "500"
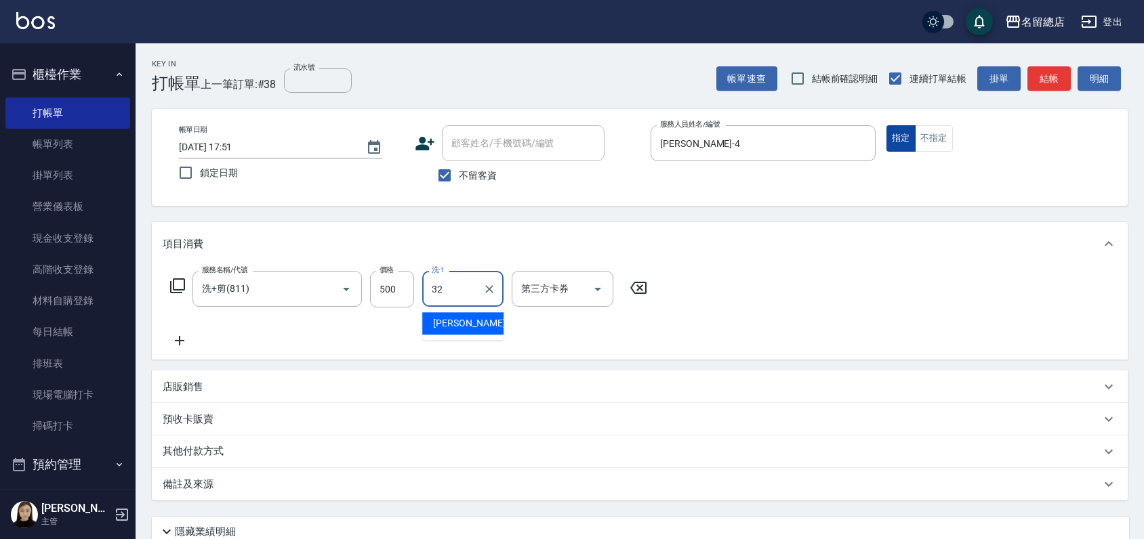
type input "[PERSON_NAME]-32"
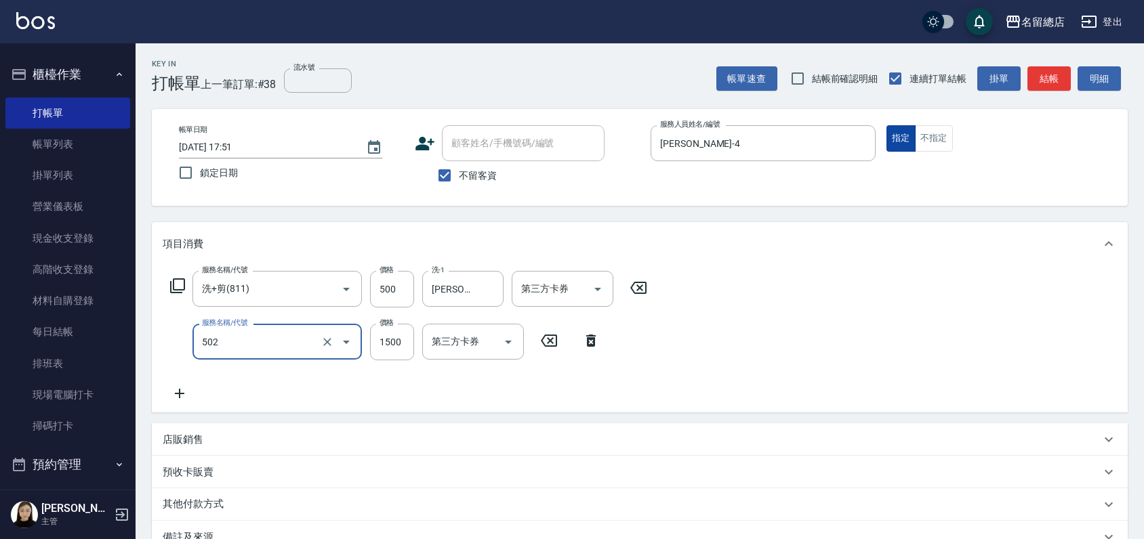
type input "染髮1500以上(502)"
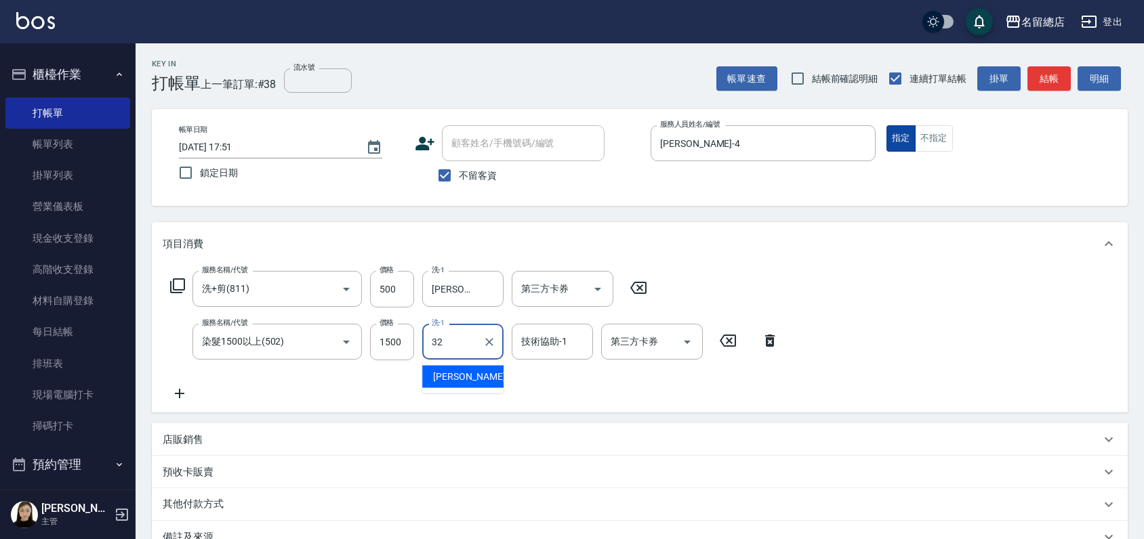
type input "[PERSON_NAME]-32"
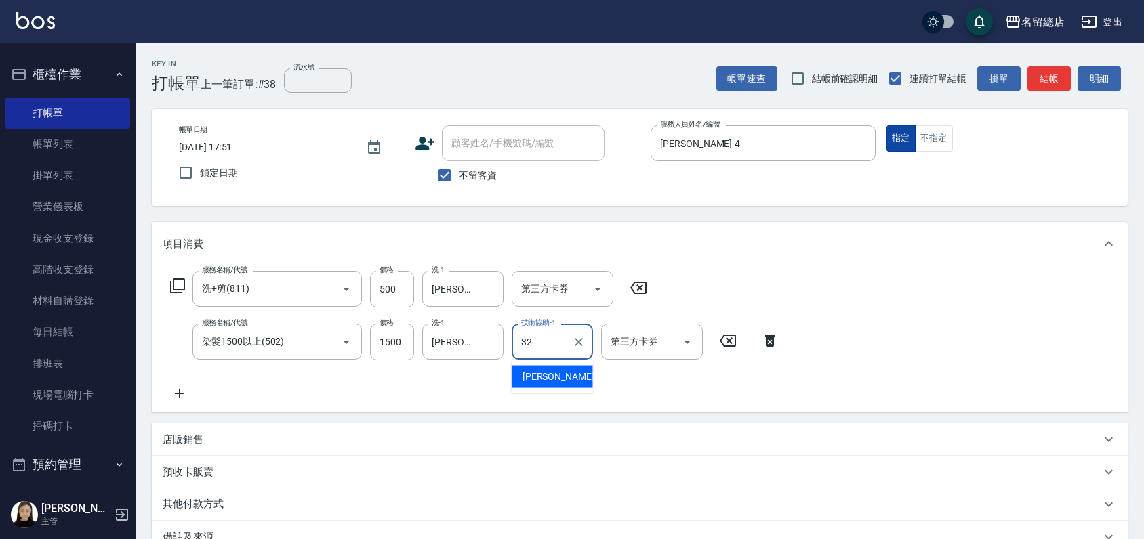
type input "[PERSON_NAME]-32"
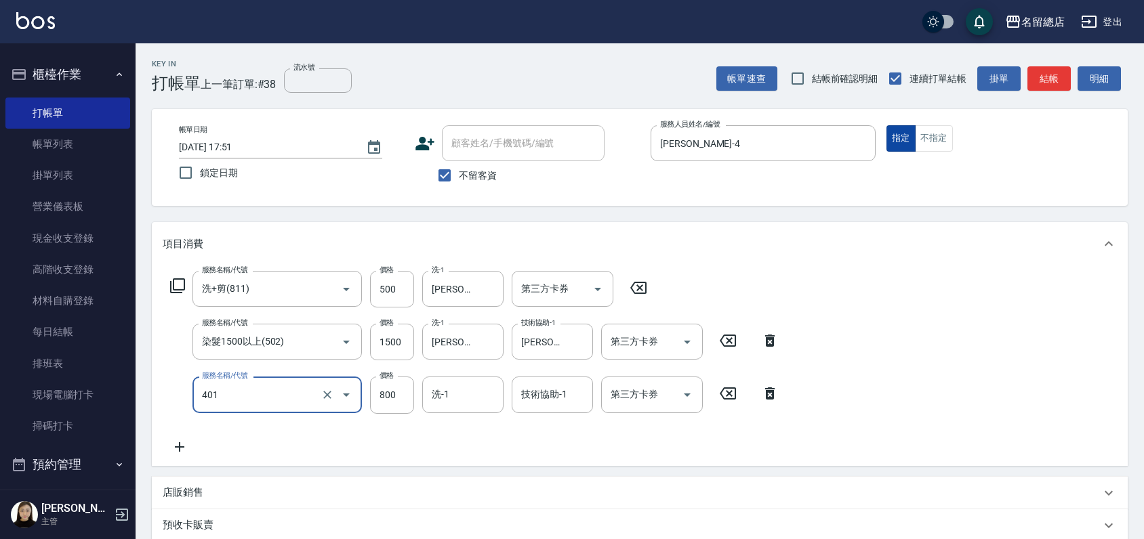
type input "自備護髮(401)"
type input "1500"
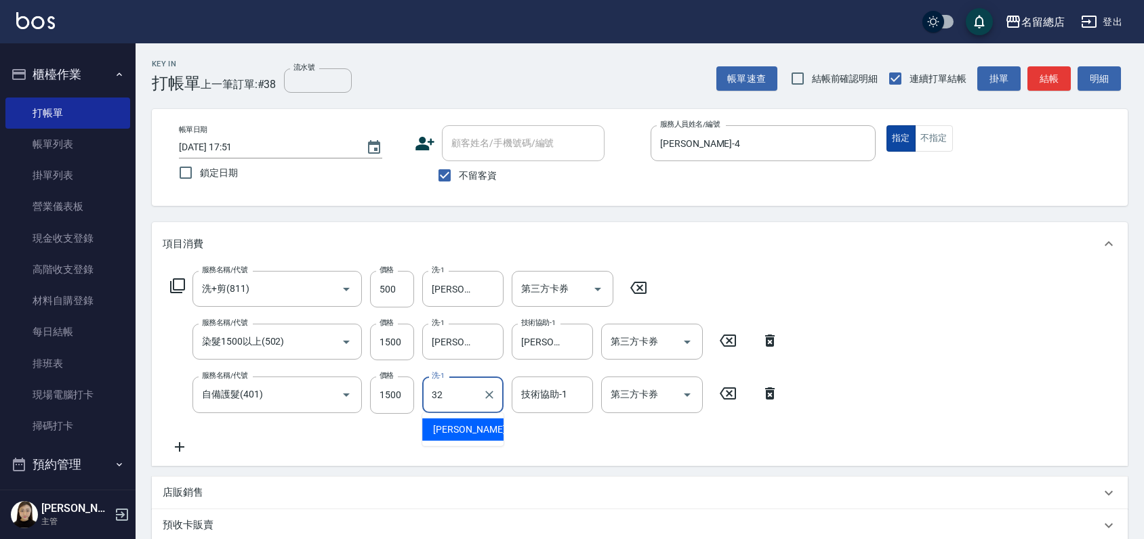
type input "[PERSON_NAME]-32"
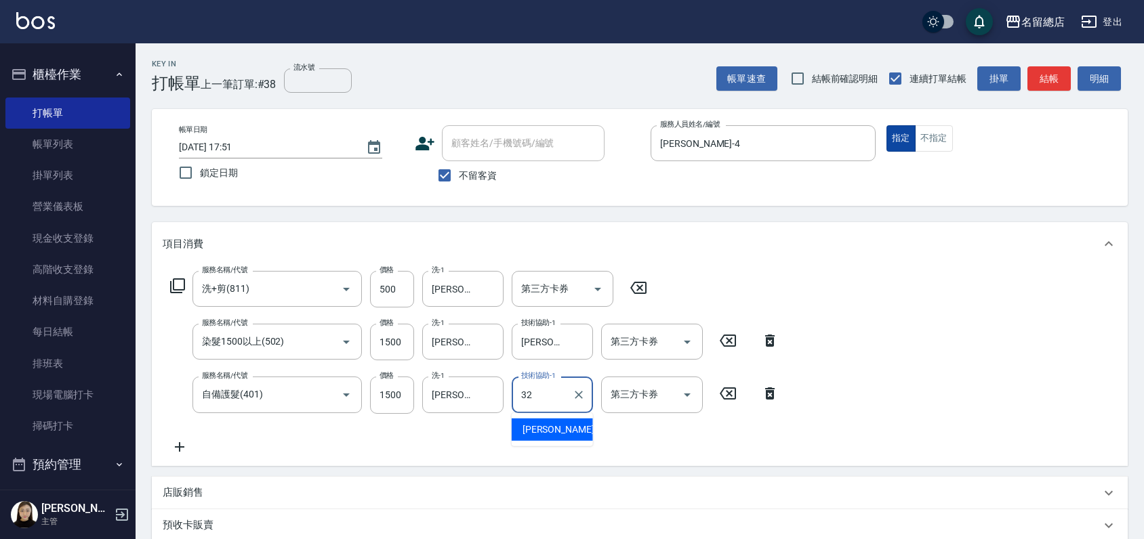
type input "[PERSON_NAME]-32"
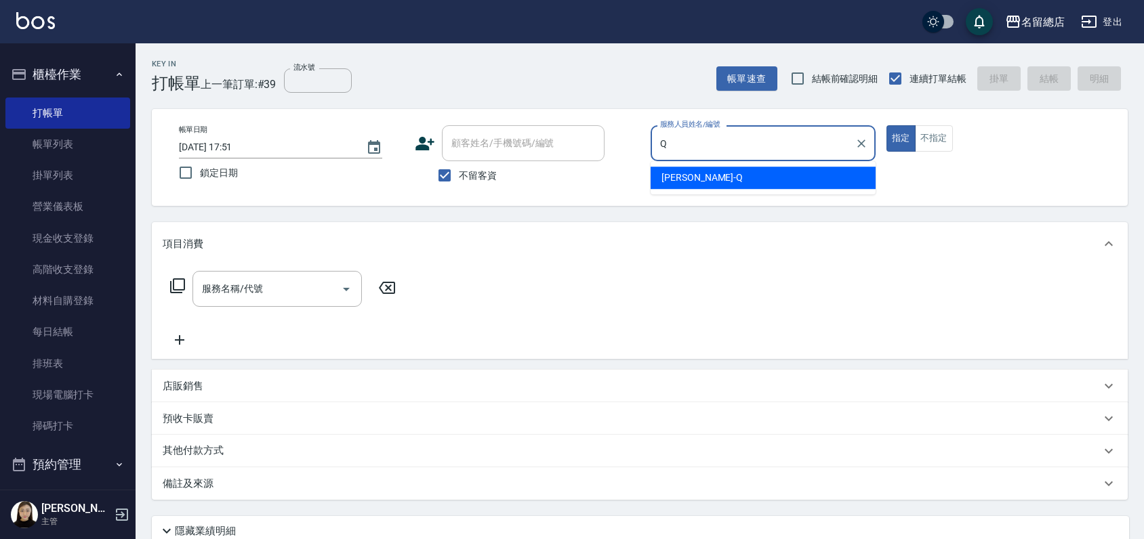
type input "[PERSON_NAME]"
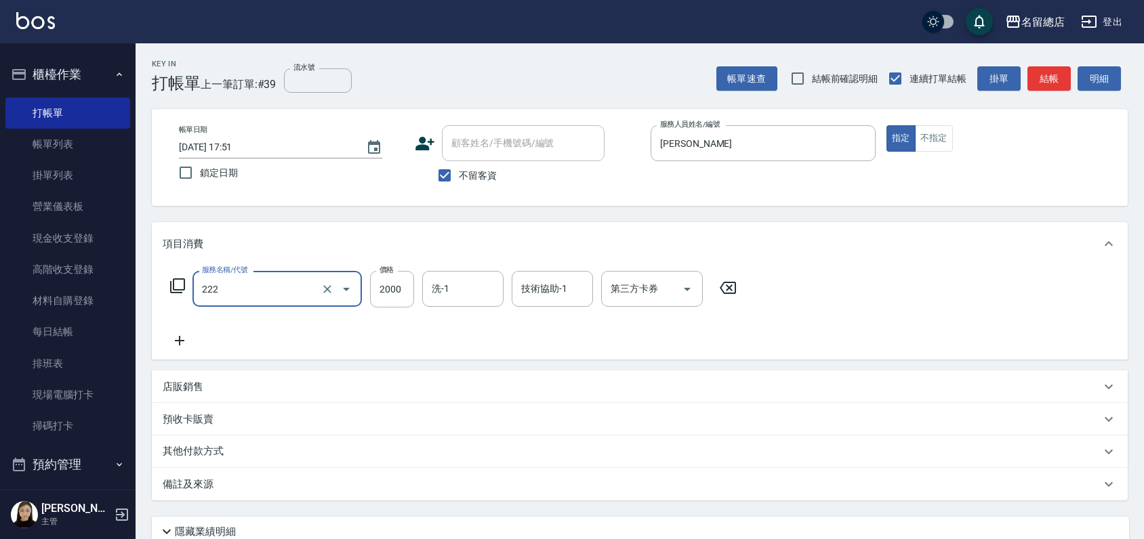
type input "燙髮2000以上(222)"
type input "3000"
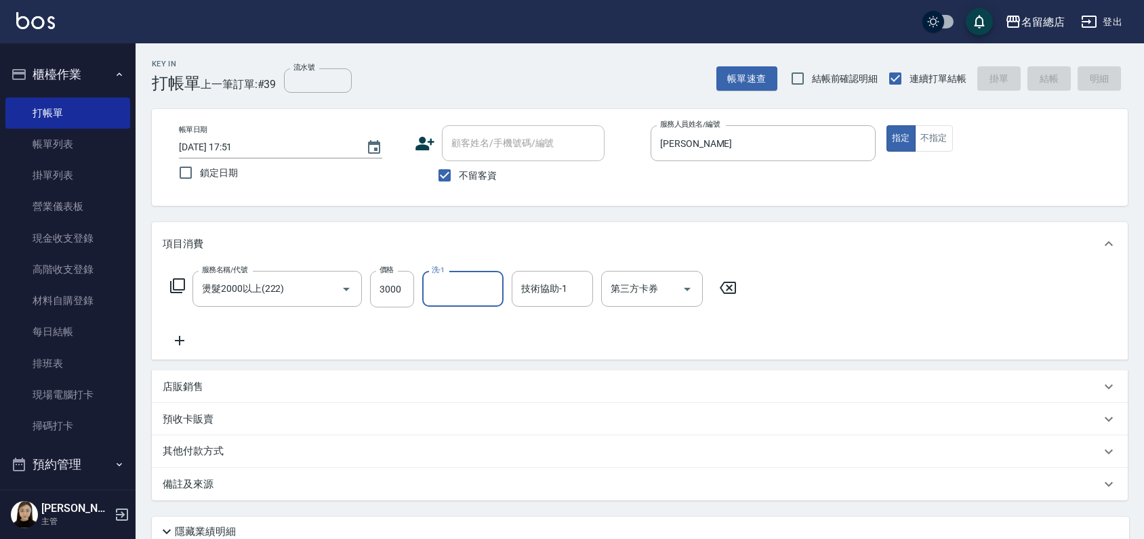
type input "[DATE] 17:52"
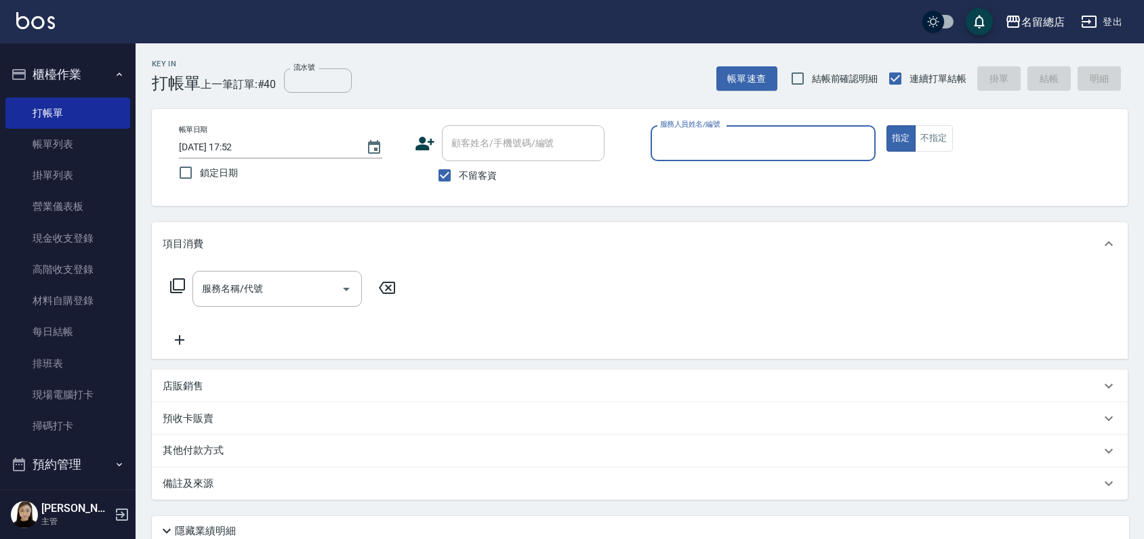
click at [64, 70] on button "櫃檯作業" at bounding box center [67, 74] width 125 height 35
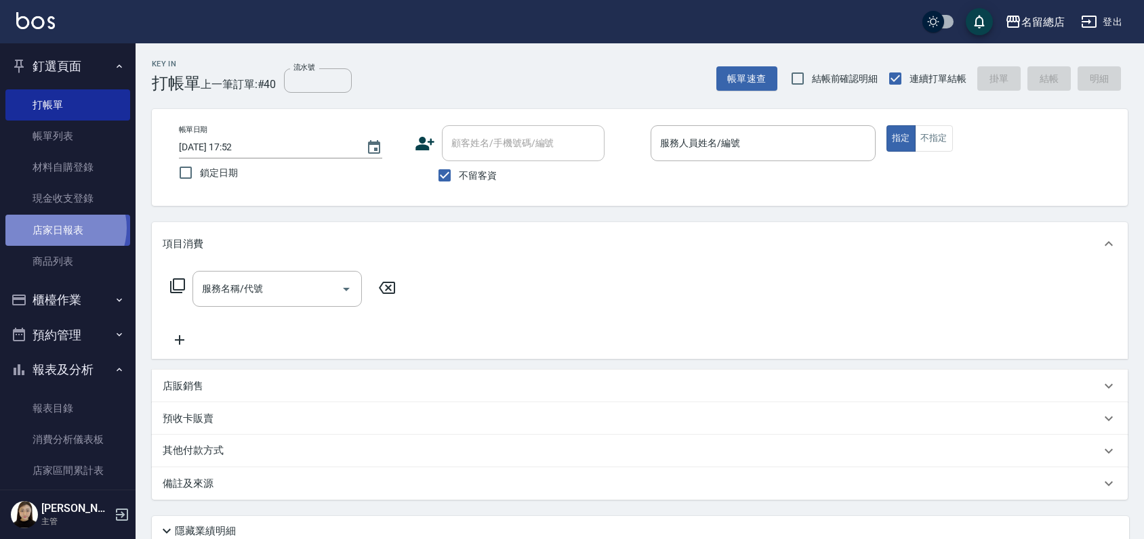
click at [60, 228] on link "店家日報表" at bounding box center [67, 230] width 125 height 31
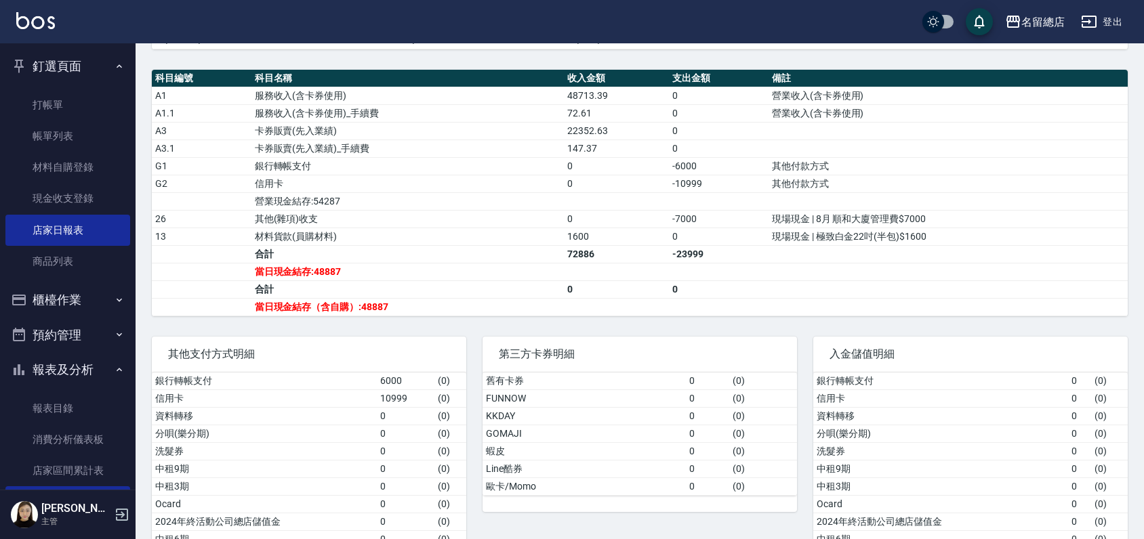
scroll to position [451, 0]
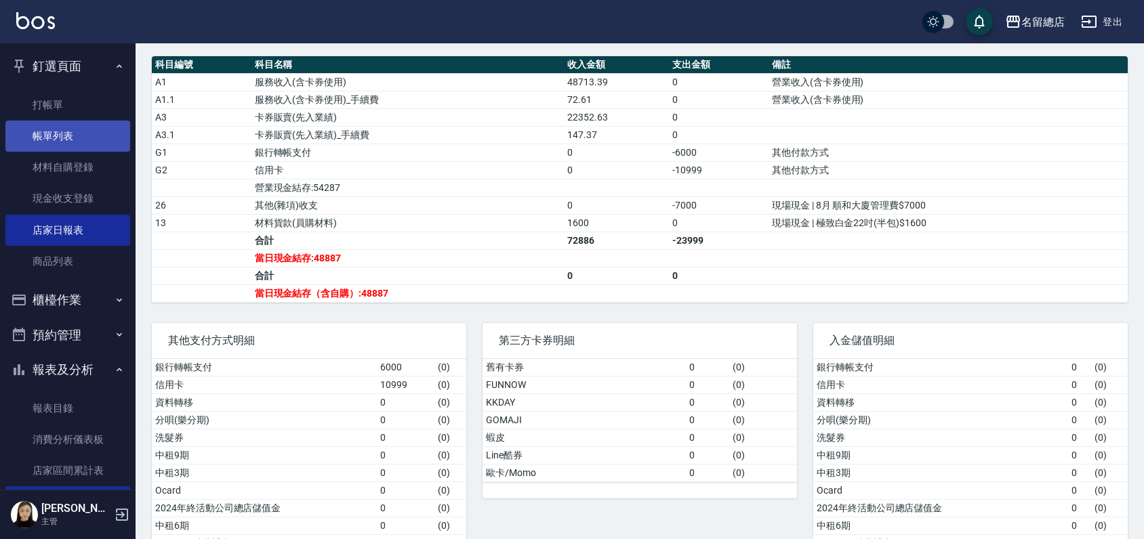
click at [60, 131] on link "帳單列表" at bounding box center [67, 136] width 125 height 31
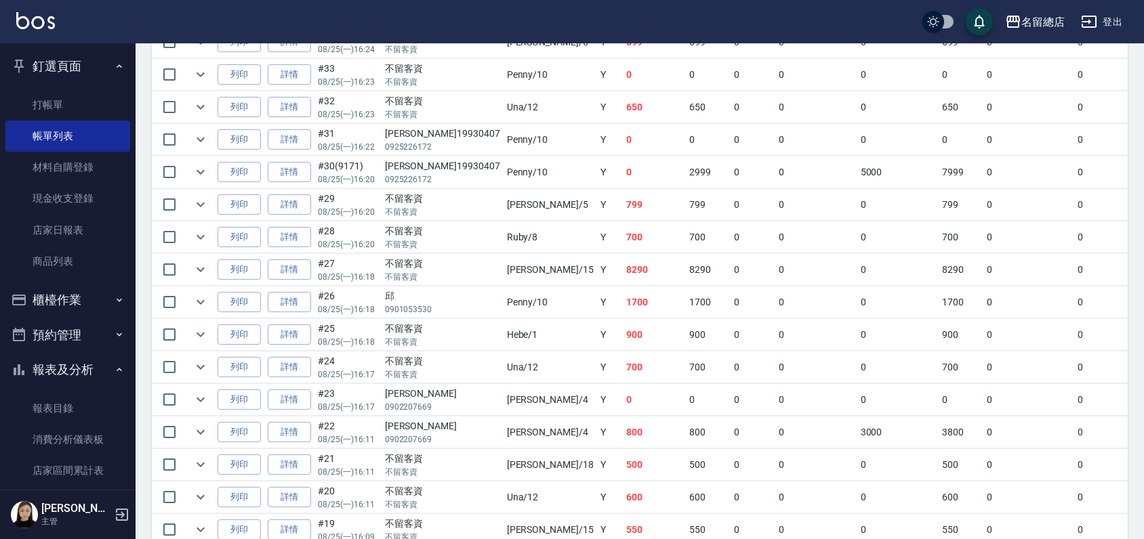
scroll to position [602, 0]
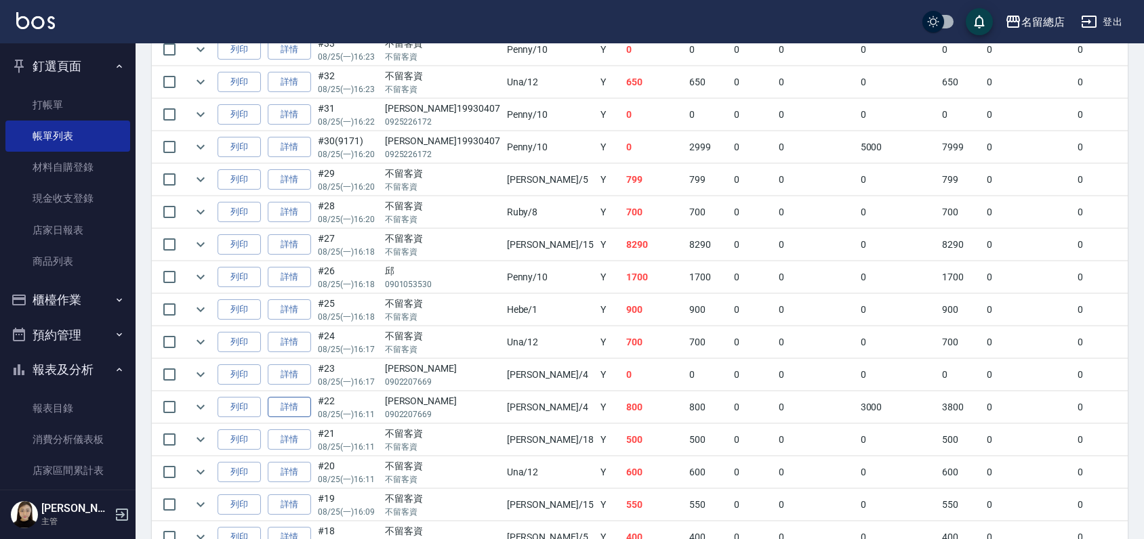
click at [291, 403] on link "詳情" at bounding box center [289, 407] width 43 height 21
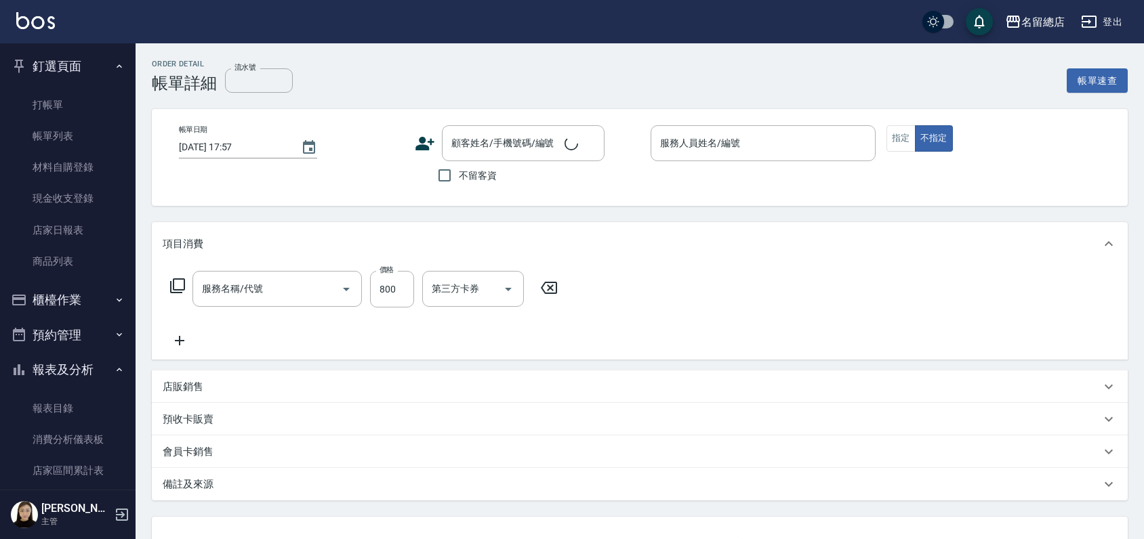
type input "[DATE] 16:11"
type input "[PERSON_NAME]-4"
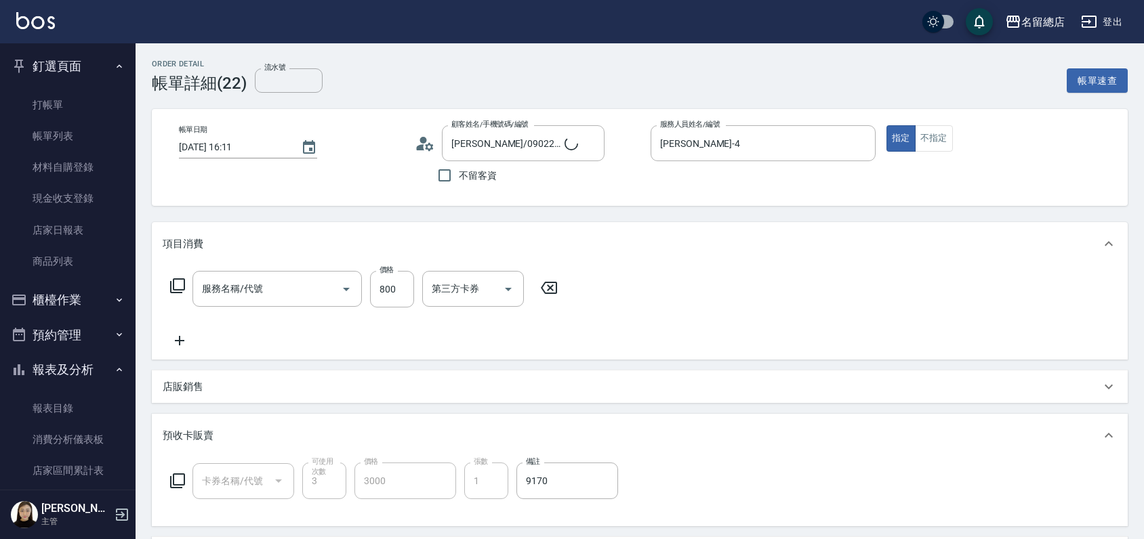
type input "[PERSON_NAME]/0902207669/null"
type input "護染卡(449)"
type input "洗+剪(811)"
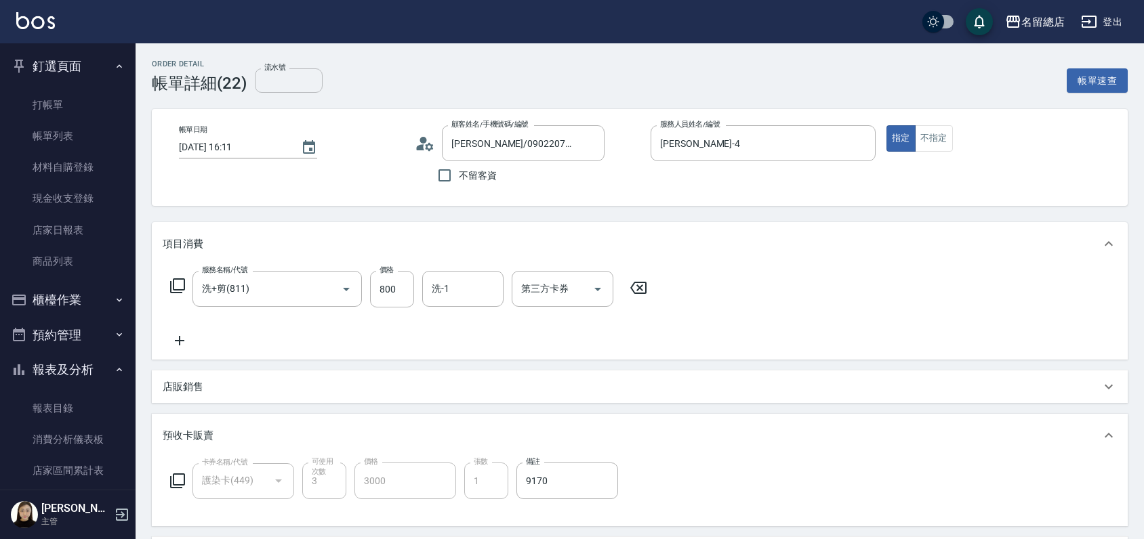
click at [285, 79] on input "流水號" at bounding box center [289, 80] width 68 height 24
type input "9170"
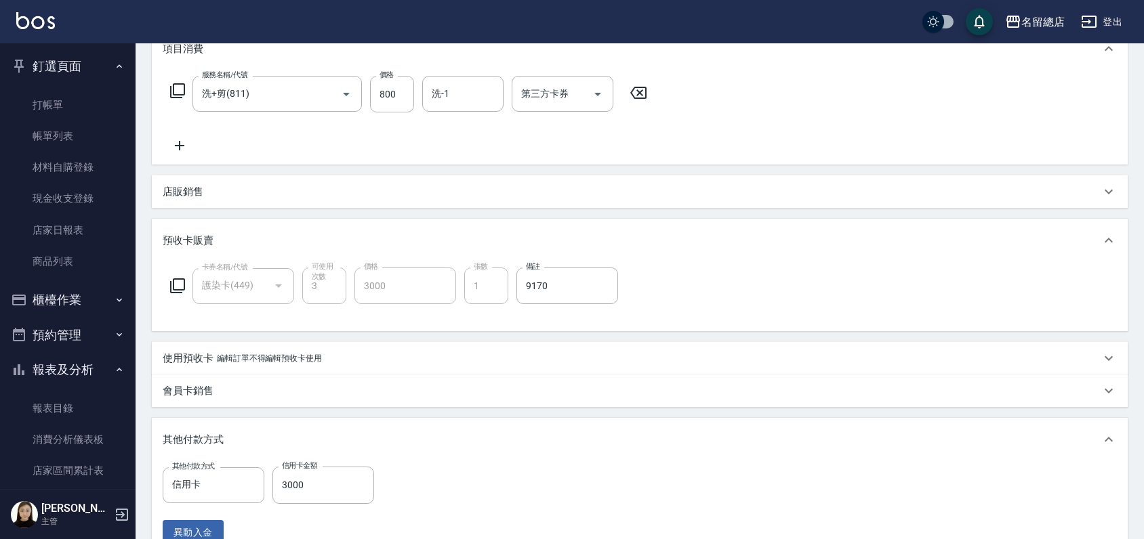
scroll to position [173, 0]
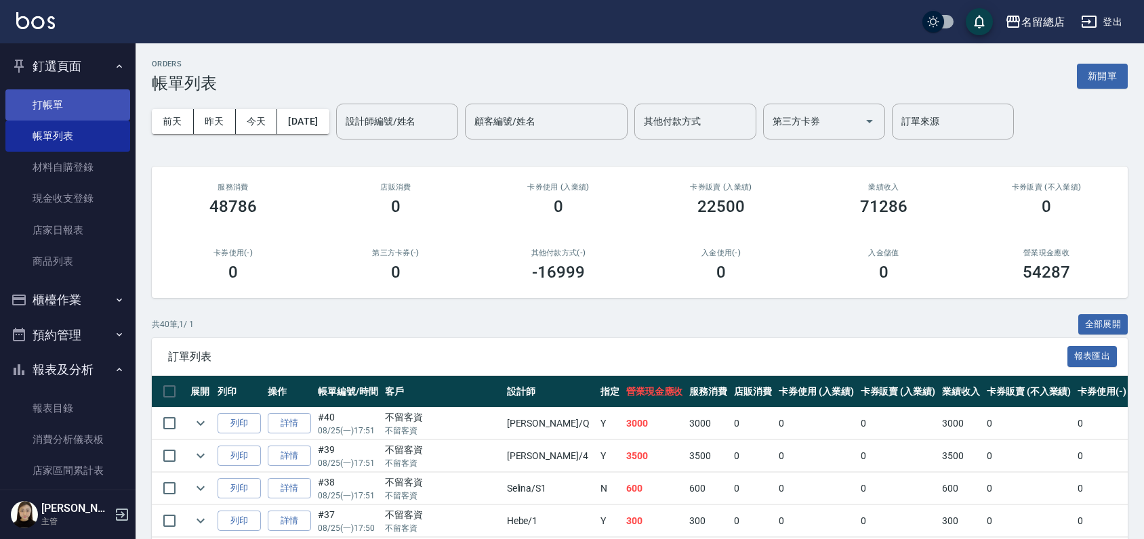
click at [49, 109] on link "打帳單" at bounding box center [67, 104] width 125 height 31
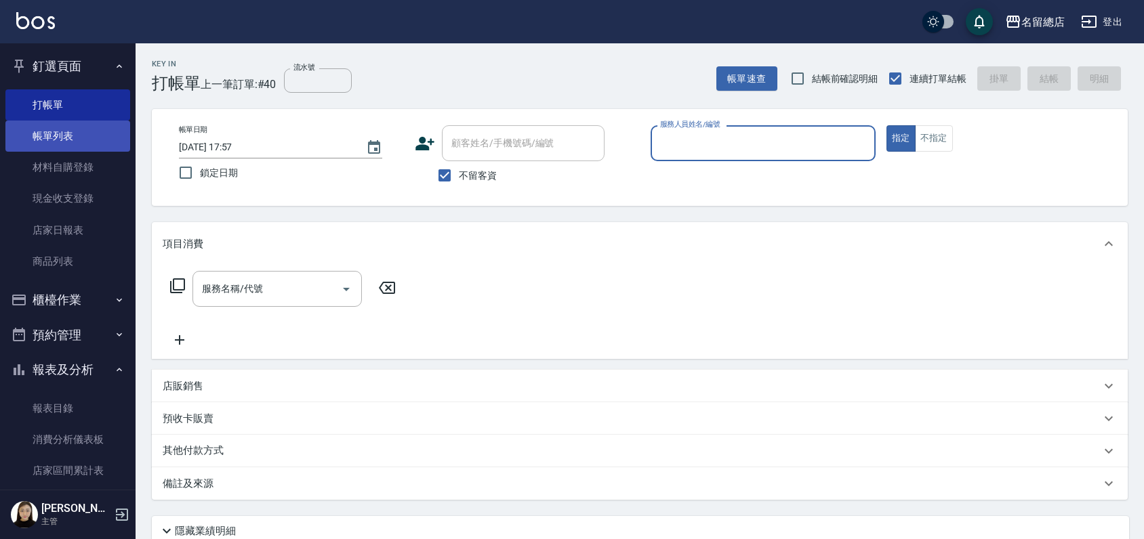
drag, startPoint x: 38, startPoint y: 141, endPoint x: 38, endPoint y: 149, distance: 8.1
click at [38, 141] on link "帳單列表" at bounding box center [67, 136] width 125 height 31
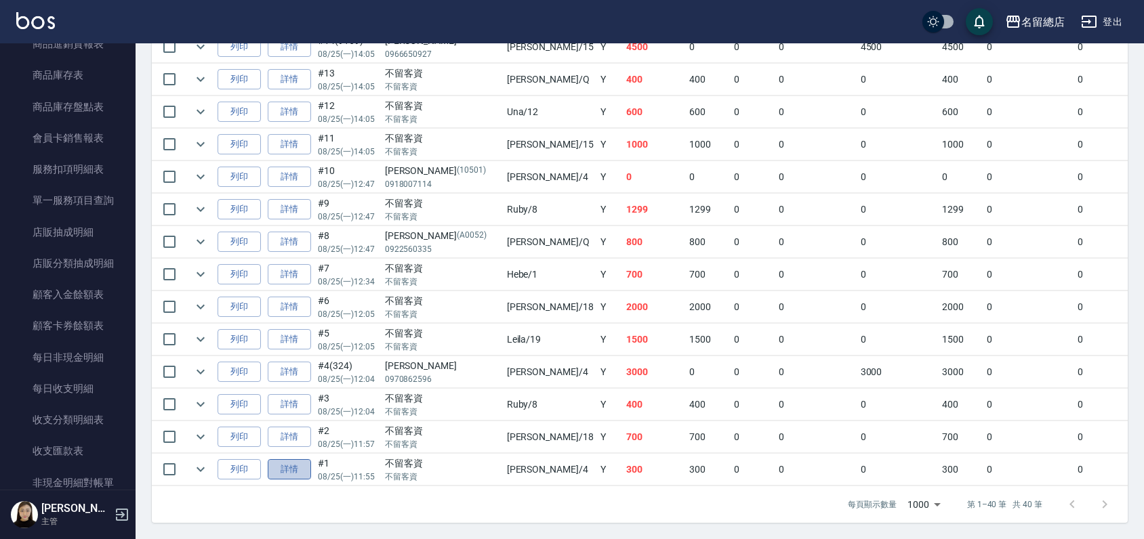
click at [287, 459] on link "詳情" at bounding box center [289, 469] width 43 height 21
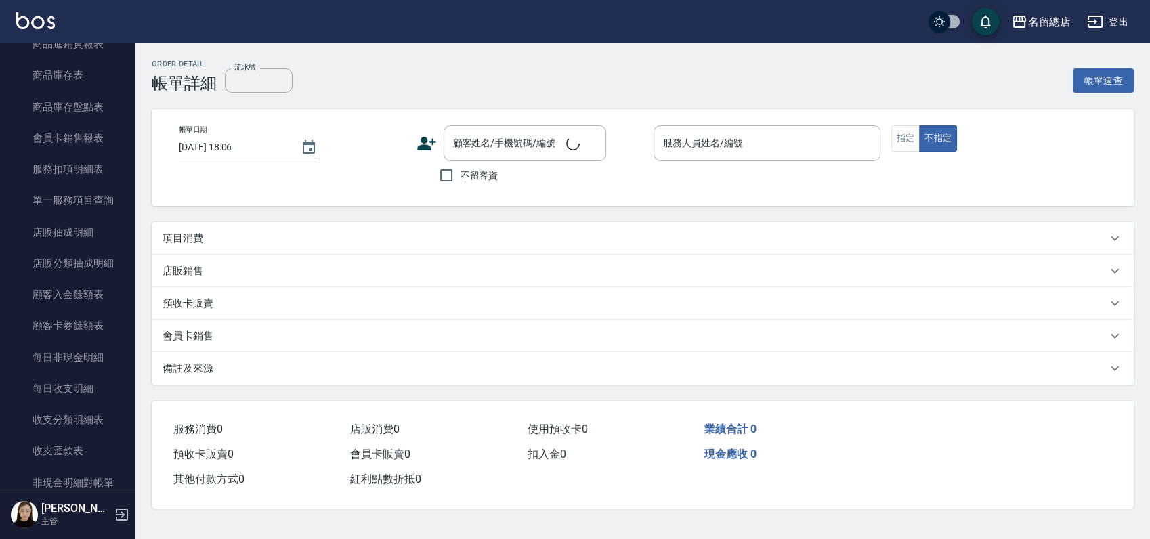
type input "[DATE] 11:55"
checkbox input "true"
type input "[PERSON_NAME]-4"
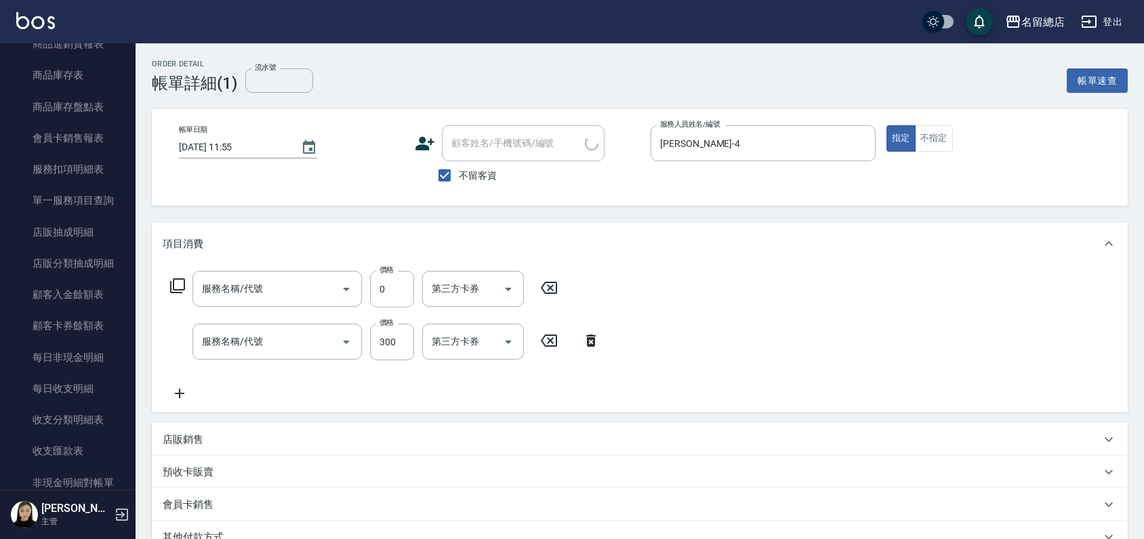
type input "洗髮(免費)(600)"
type input "健康洗髮(604)"
click at [285, 343] on input "健康洗髮(604)" at bounding box center [258, 342] width 119 height 24
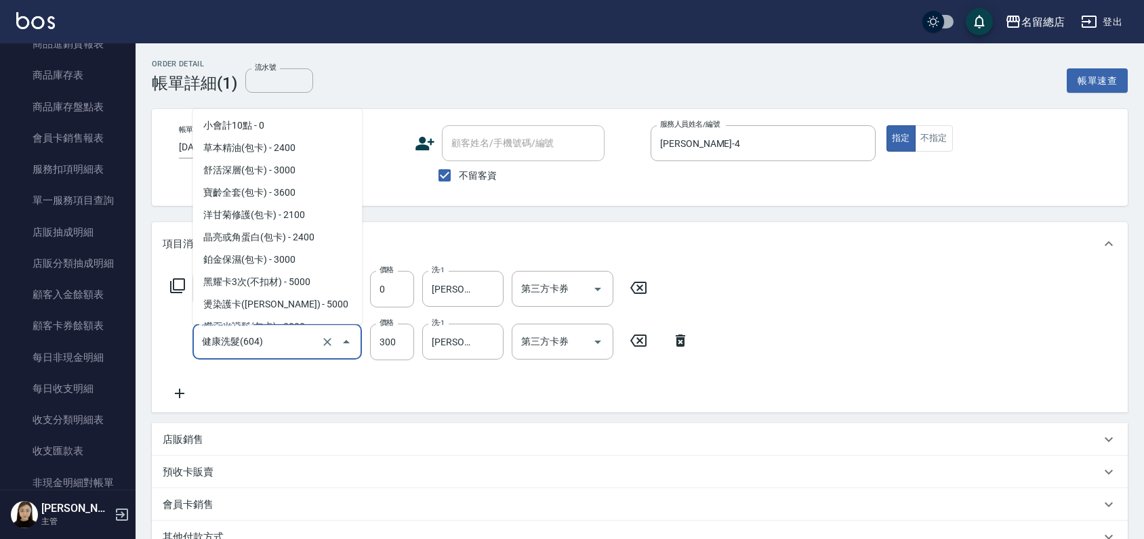
scroll to position [1825, 0]
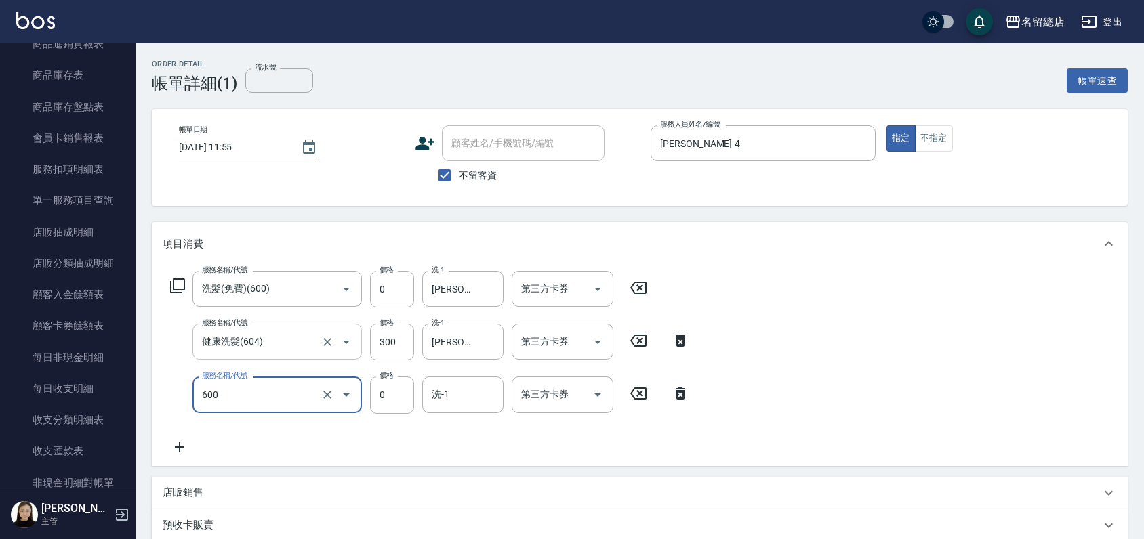
type input "洗髮(免費)(600)"
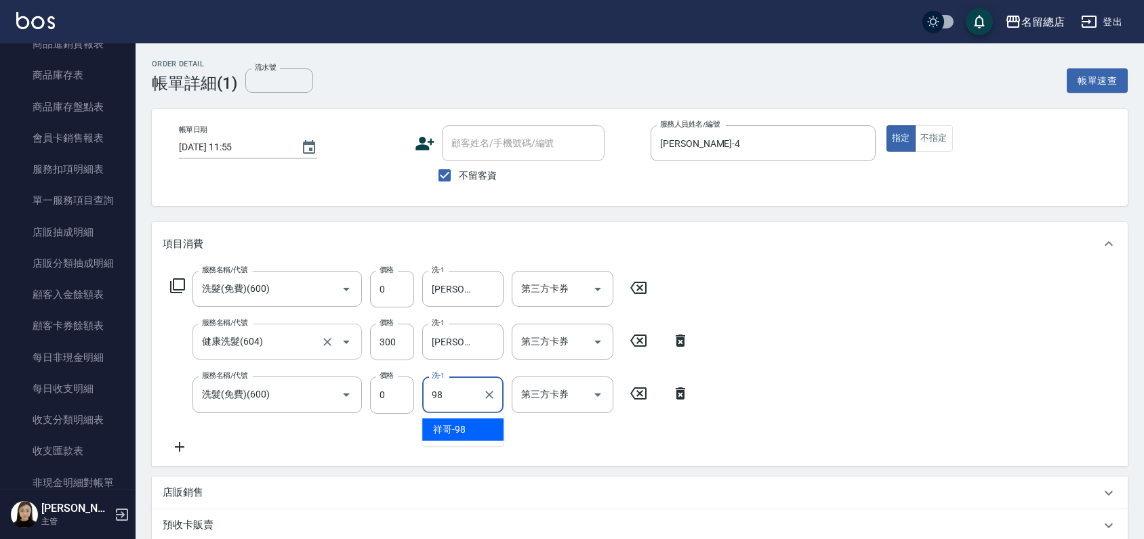
type input "祥哥-98"
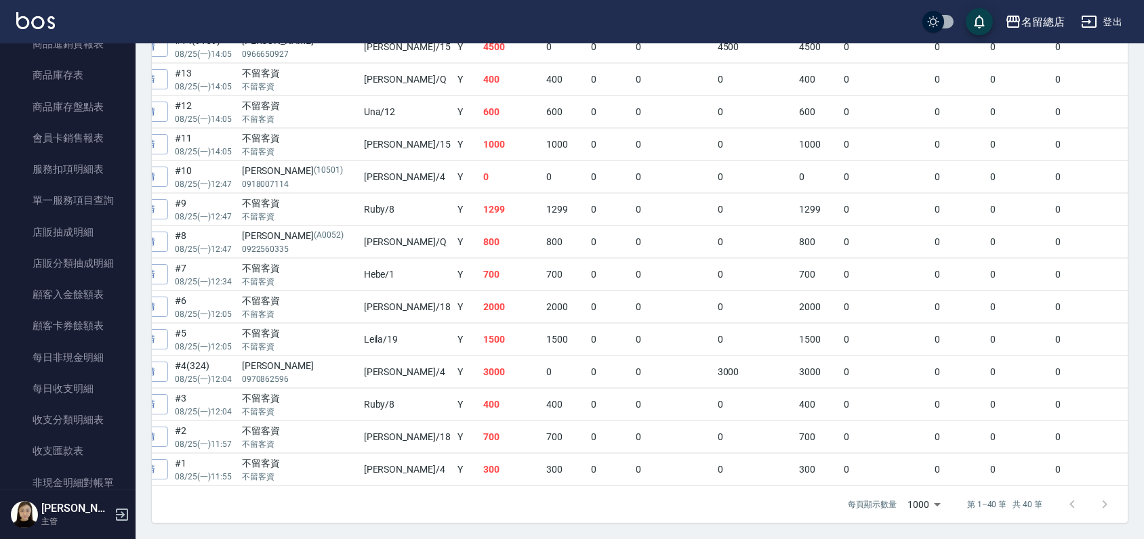
scroll to position [0, 144]
click at [157, 232] on link "詳情" at bounding box center [145, 242] width 43 height 21
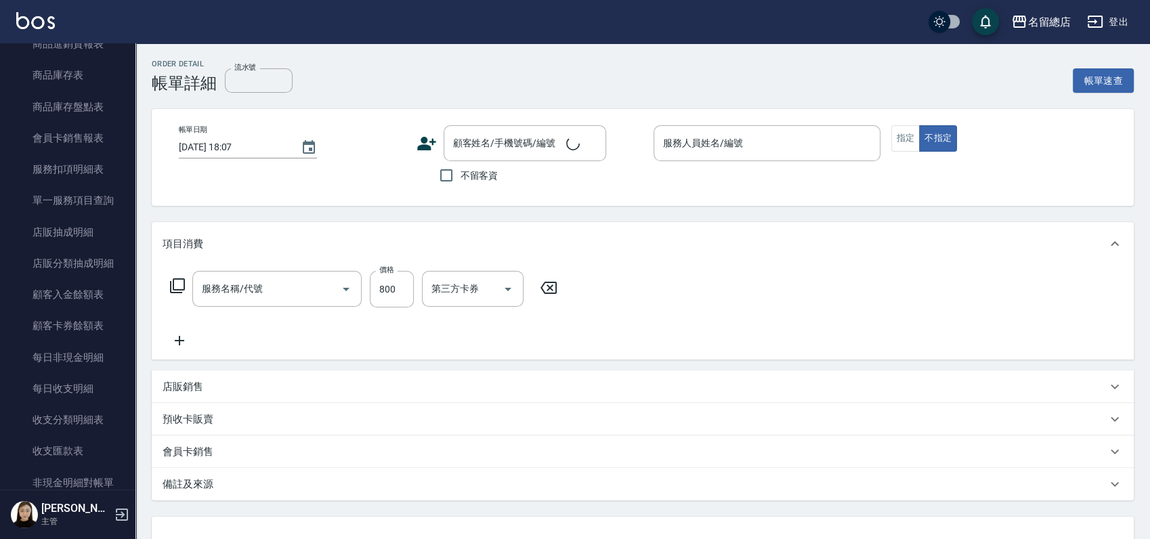
type input "[DATE] 12:47"
type input "[PERSON_NAME]"
type input "剪髮(305)"
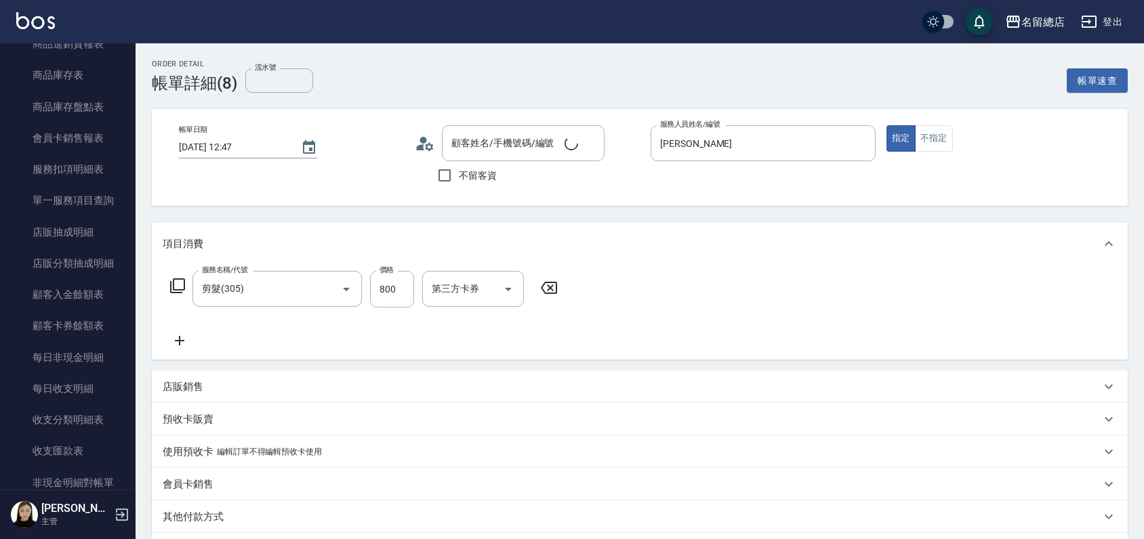
type input "[PERSON_NAME]/0922560335/A0052"
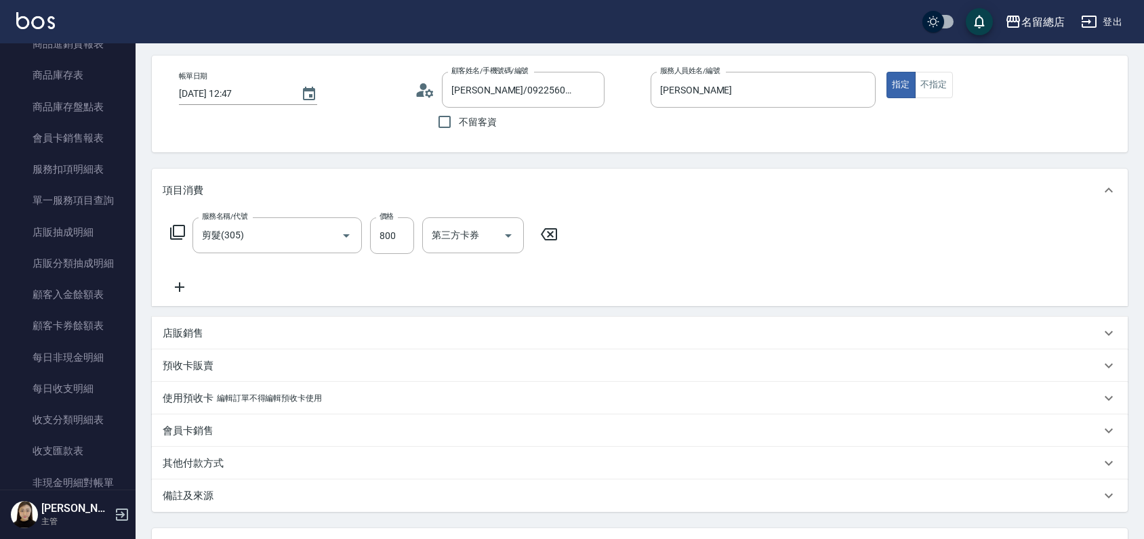
scroll to position [171, 0]
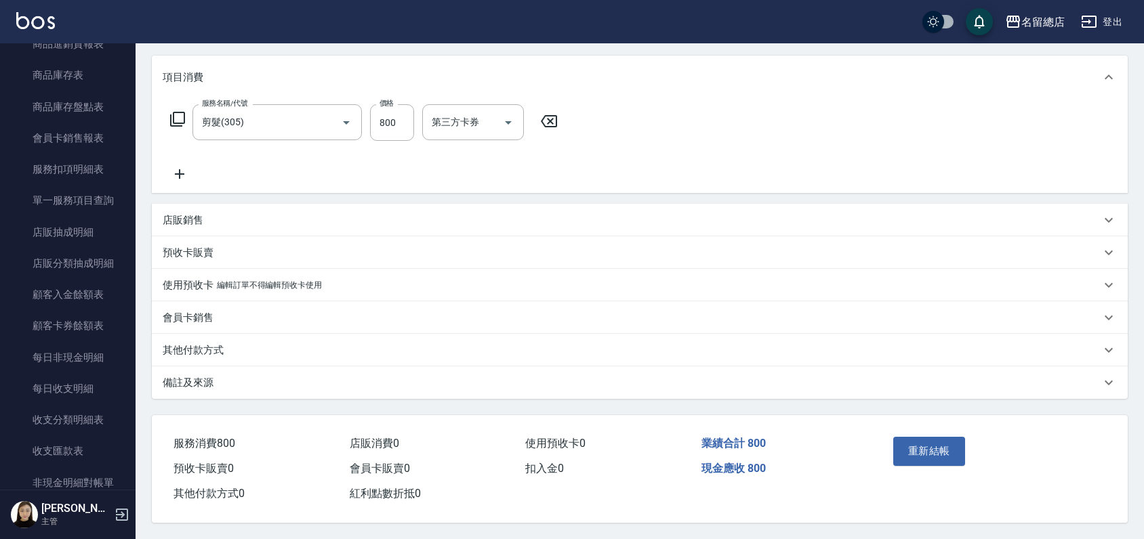
click at [195, 344] on p "其他付款方式" at bounding box center [193, 351] width 61 height 14
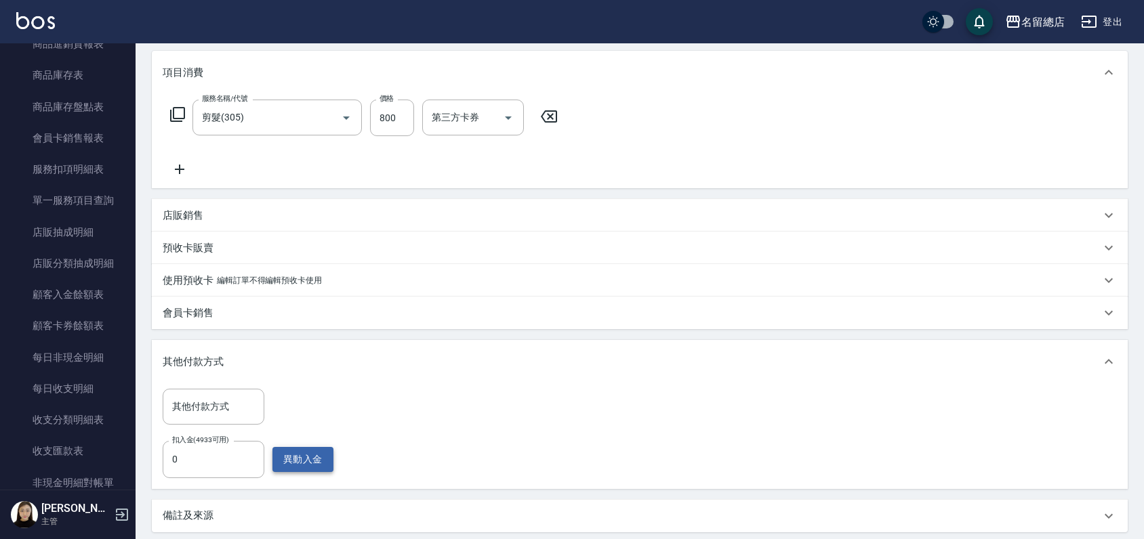
click at [307, 459] on button "異動入金" at bounding box center [302, 459] width 61 height 25
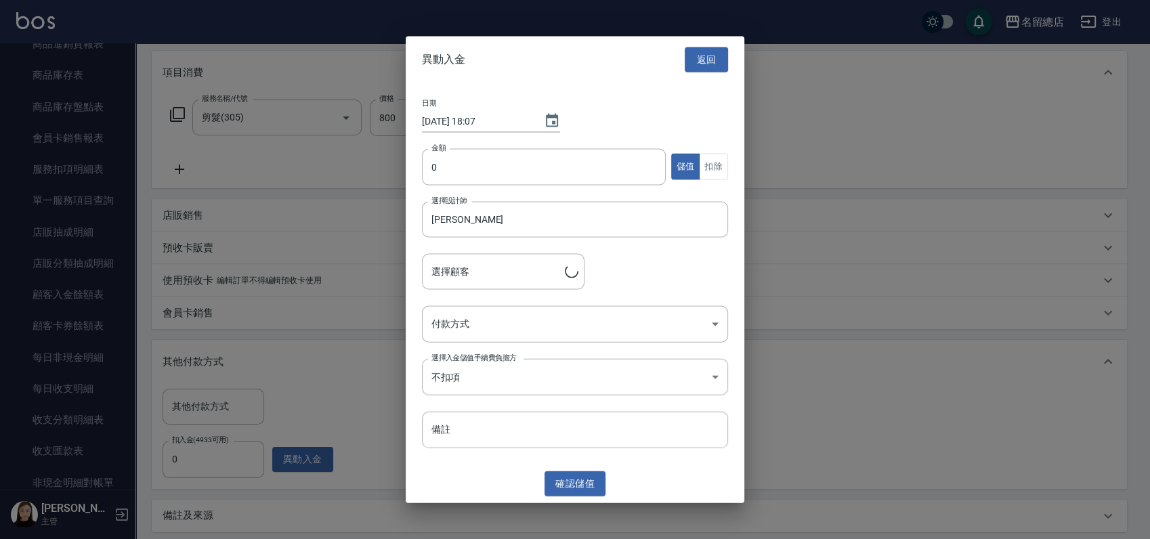
type input "[PERSON_NAME]/0922560335/A0052"
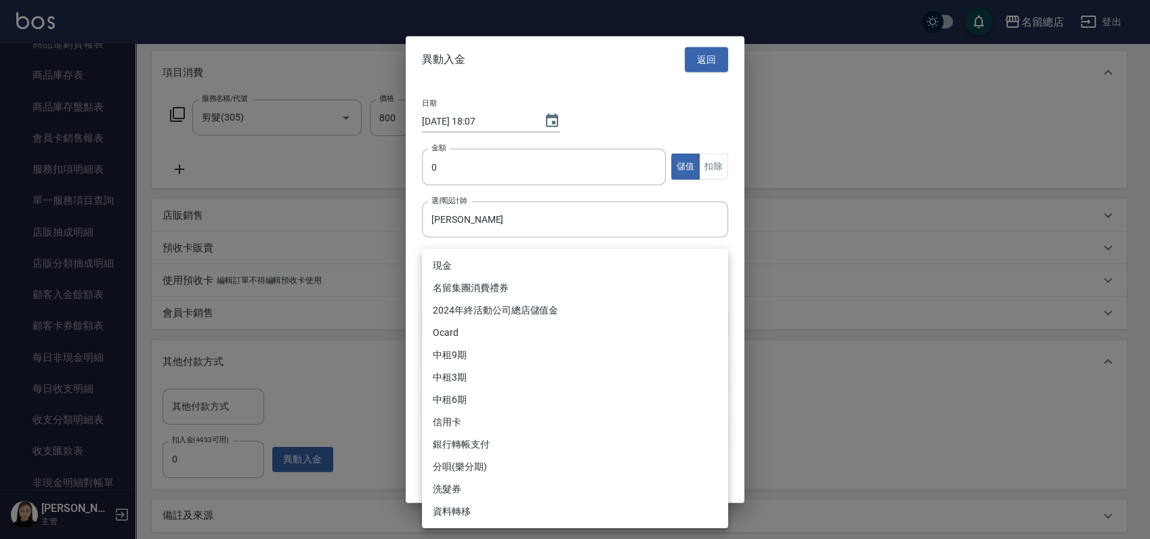
click at [455, 320] on body "名留總店 登出 釘選頁面 打帳單 帳單列表 材料自購登錄 現金收支登錄 店家日報表 商品列表 櫃檯作業 打帳單 帳單列表 掛單列表 營業儀表板 現金收支登錄 …" at bounding box center [575, 251] width 1150 height 844
click at [314, 363] on div at bounding box center [575, 269] width 1150 height 539
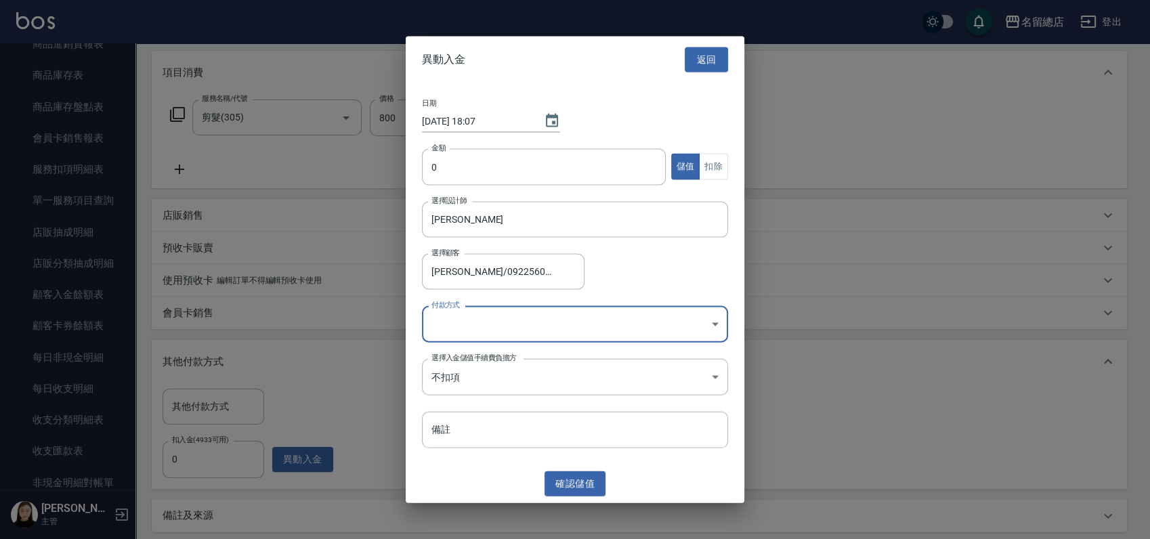
click at [196, 449] on div at bounding box center [575, 269] width 1150 height 539
click at [197, 467] on div at bounding box center [575, 269] width 1150 height 539
click at [694, 60] on button "返回" at bounding box center [706, 59] width 43 height 25
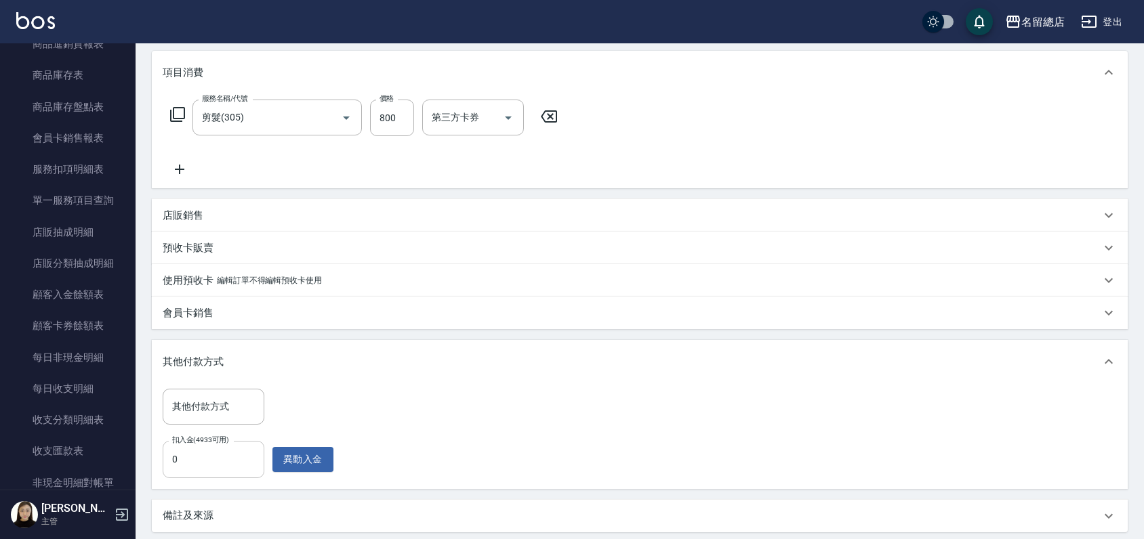
click at [195, 444] on input "0" at bounding box center [214, 459] width 102 height 37
type input "800"
click at [304, 453] on button "異動入金" at bounding box center [302, 459] width 61 height 25
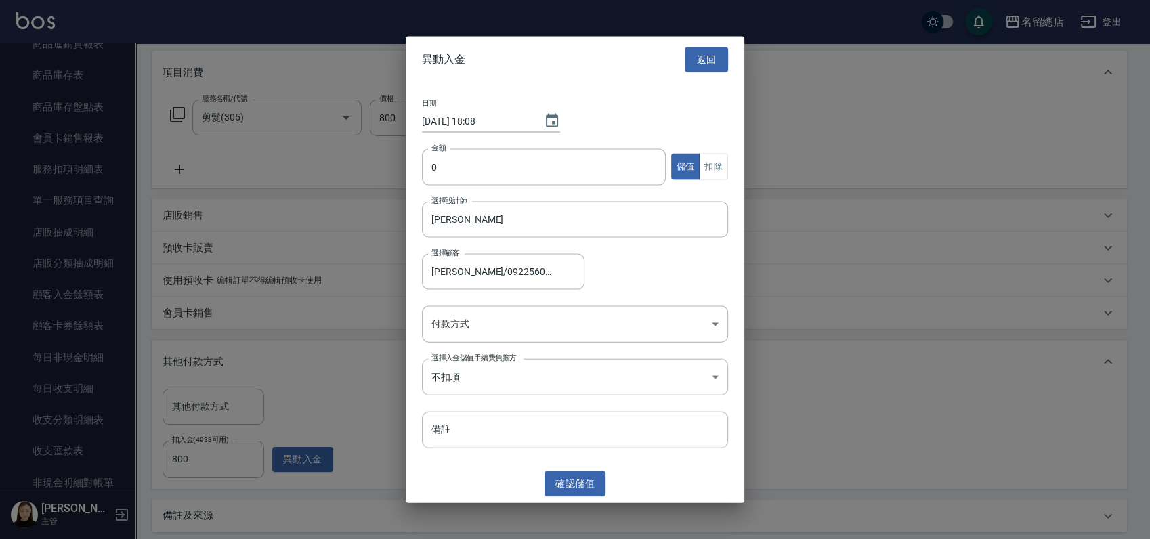
click at [329, 325] on div at bounding box center [575, 269] width 1150 height 539
click at [711, 55] on button "返回" at bounding box center [706, 59] width 43 height 25
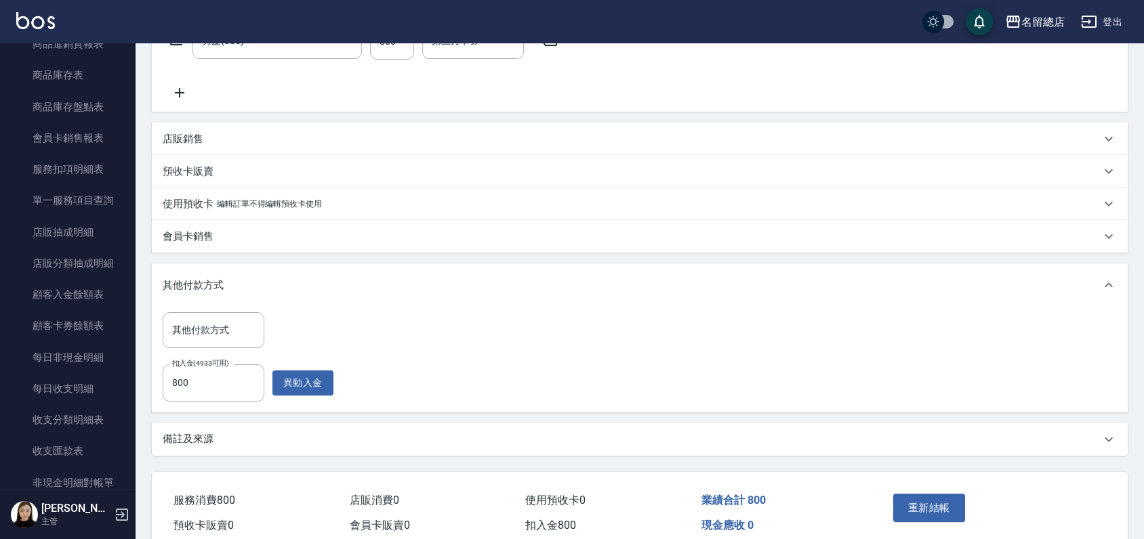
scroll to position [309, 0]
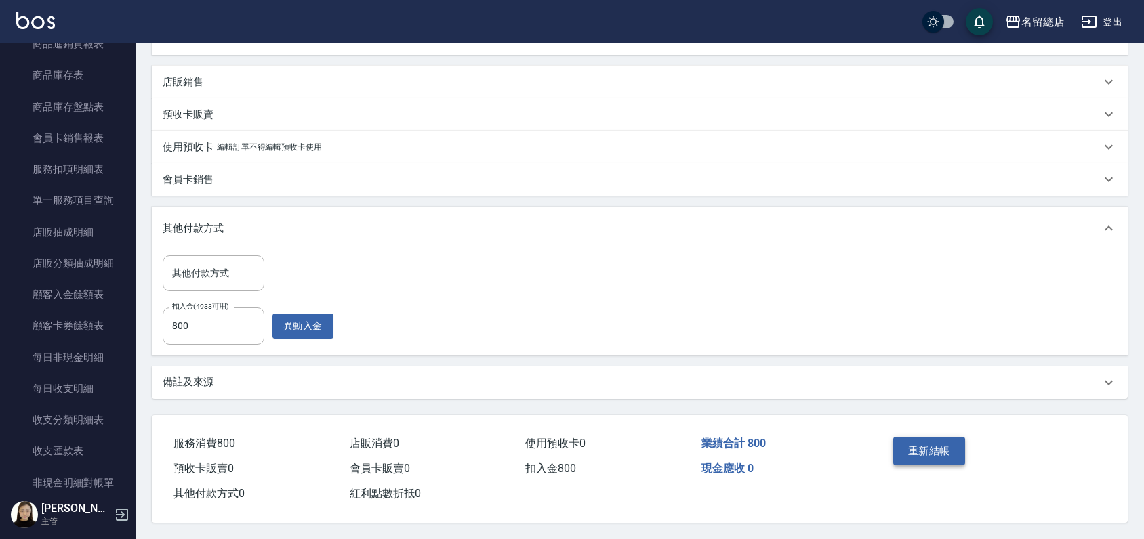
click at [933, 443] on button "重新結帳" at bounding box center [929, 451] width 72 height 28
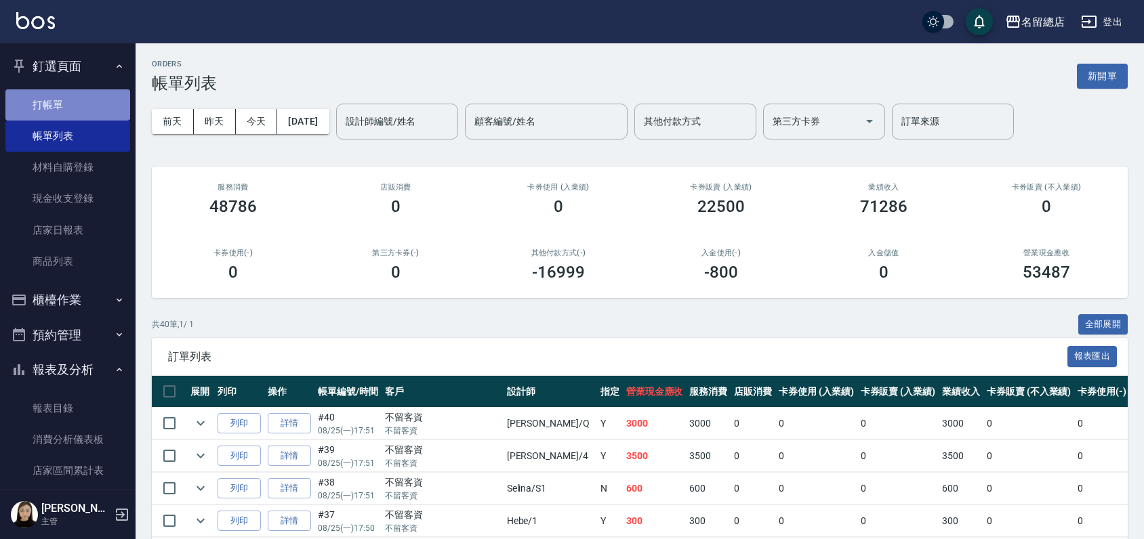
click at [92, 106] on link "打帳單" at bounding box center [67, 104] width 125 height 31
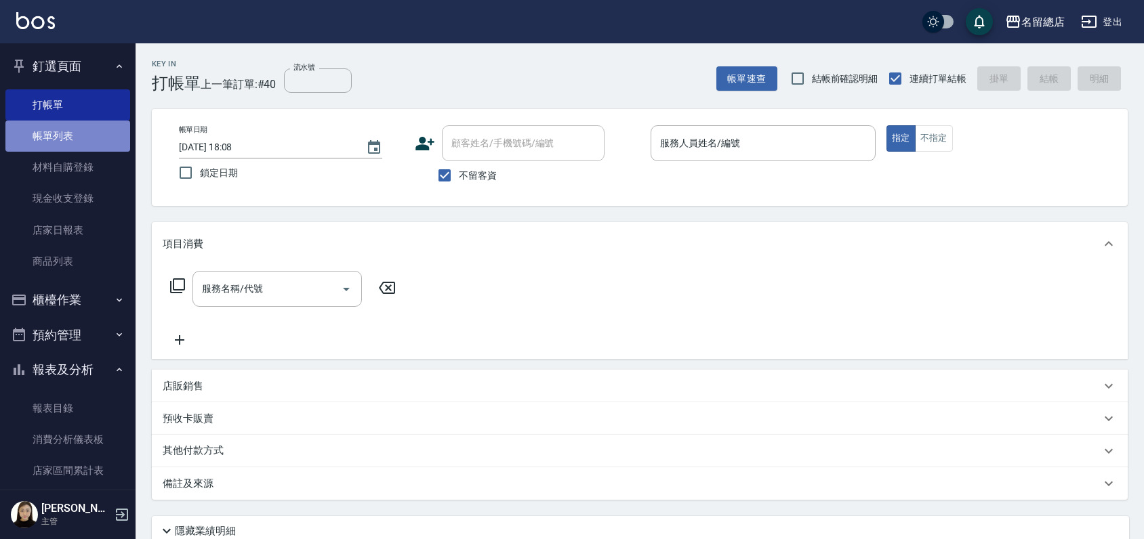
click at [75, 143] on link "帳單列表" at bounding box center [67, 136] width 125 height 31
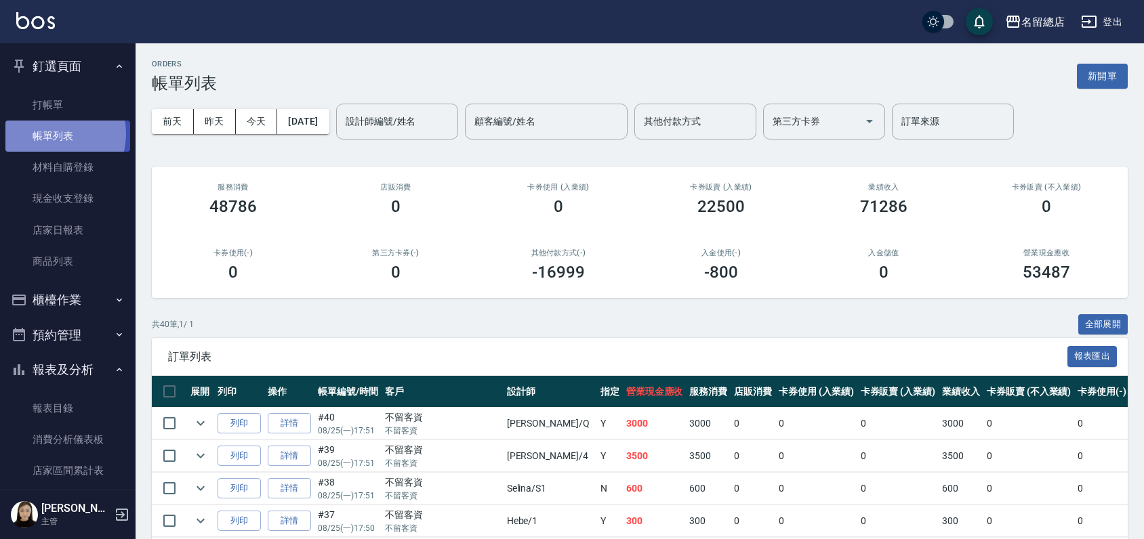
click at [54, 133] on link "帳單列表" at bounding box center [67, 136] width 125 height 31
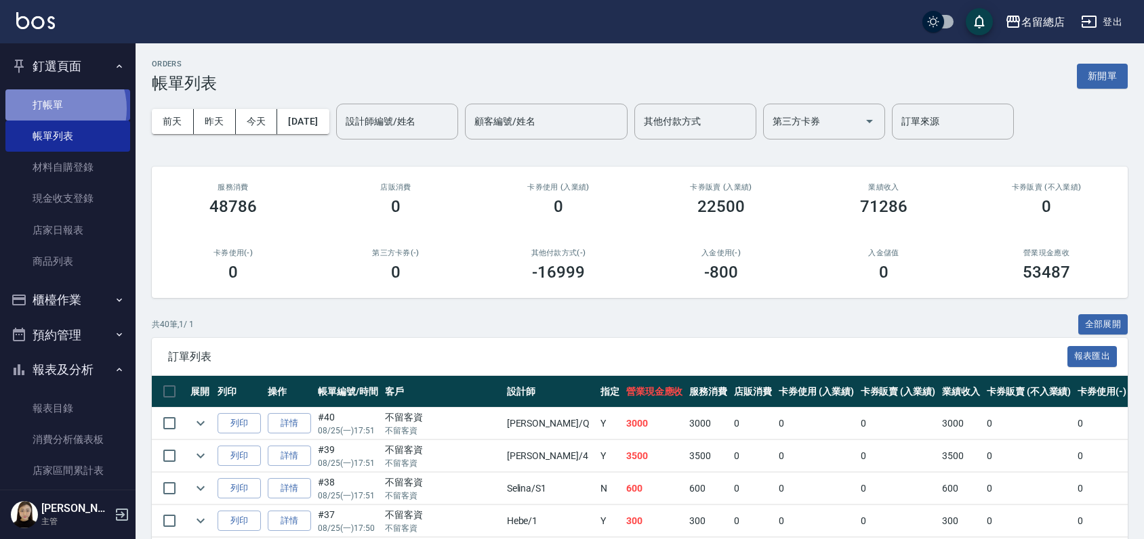
click at [55, 108] on link "打帳單" at bounding box center [67, 104] width 125 height 31
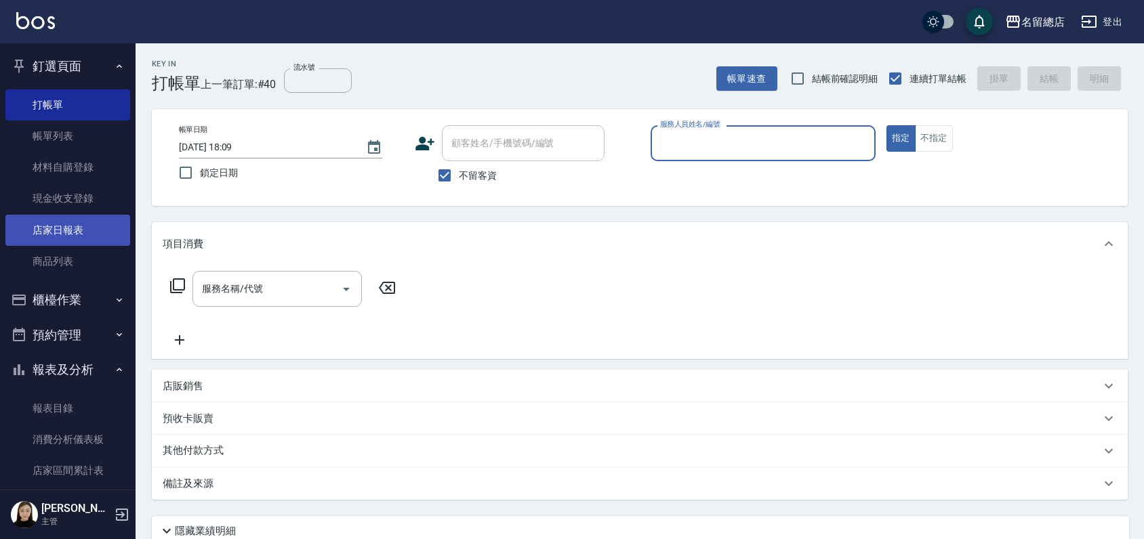
click at [53, 228] on link "店家日報表" at bounding box center [67, 230] width 125 height 31
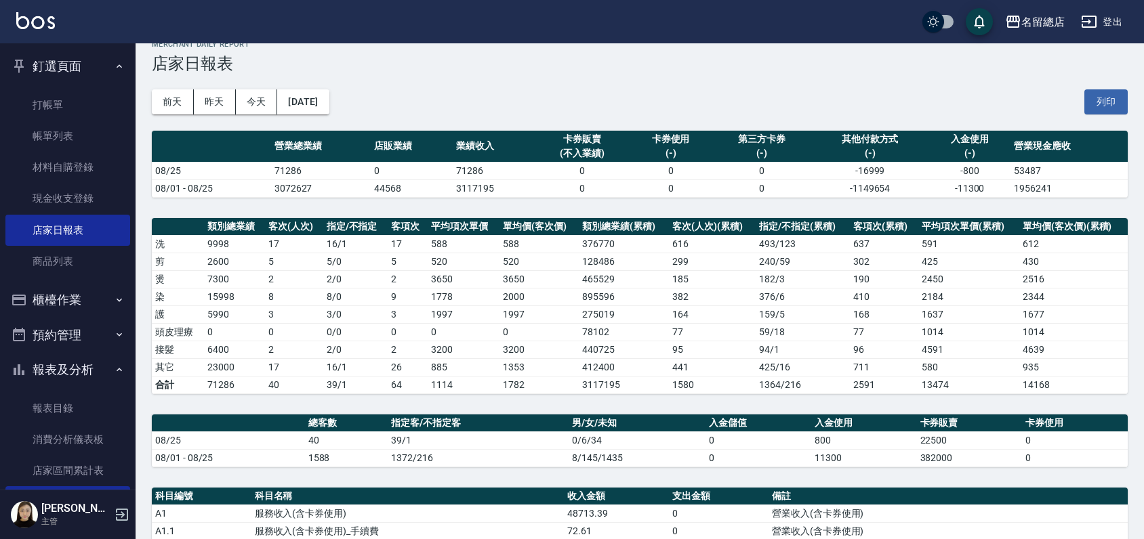
scroll to position [376, 0]
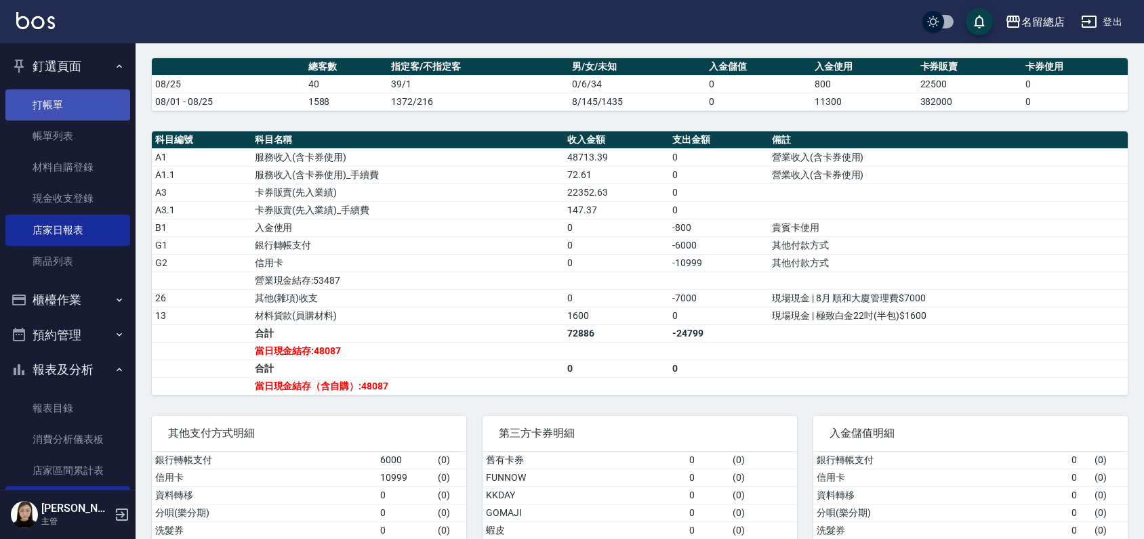
click at [76, 100] on link "打帳單" at bounding box center [67, 104] width 125 height 31
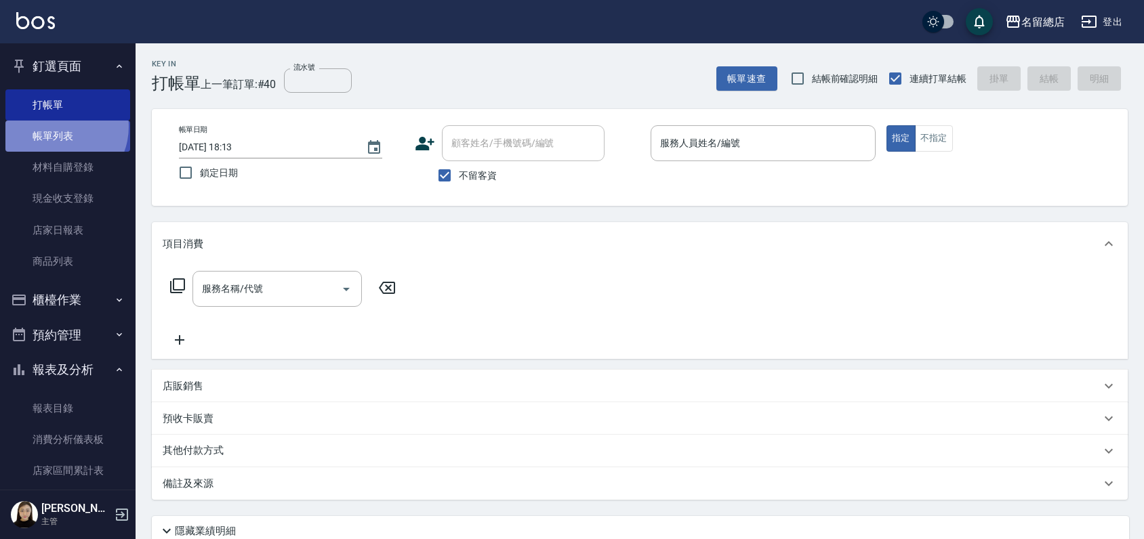
click at [56, 127] on link "帳單列表" at bounding box center [67, 136] width 125 height 31
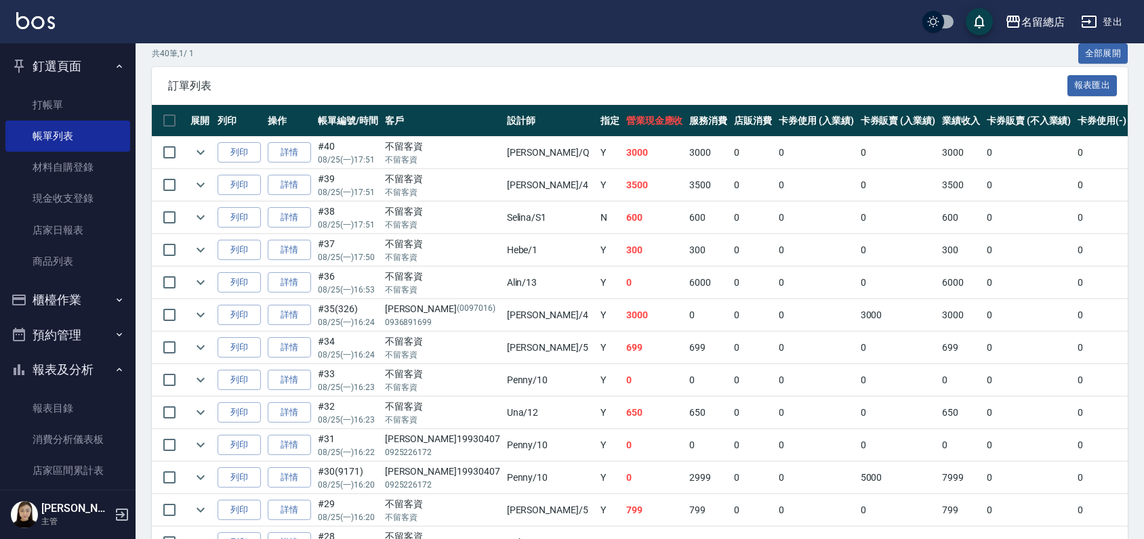
scroll to position [173, 0]
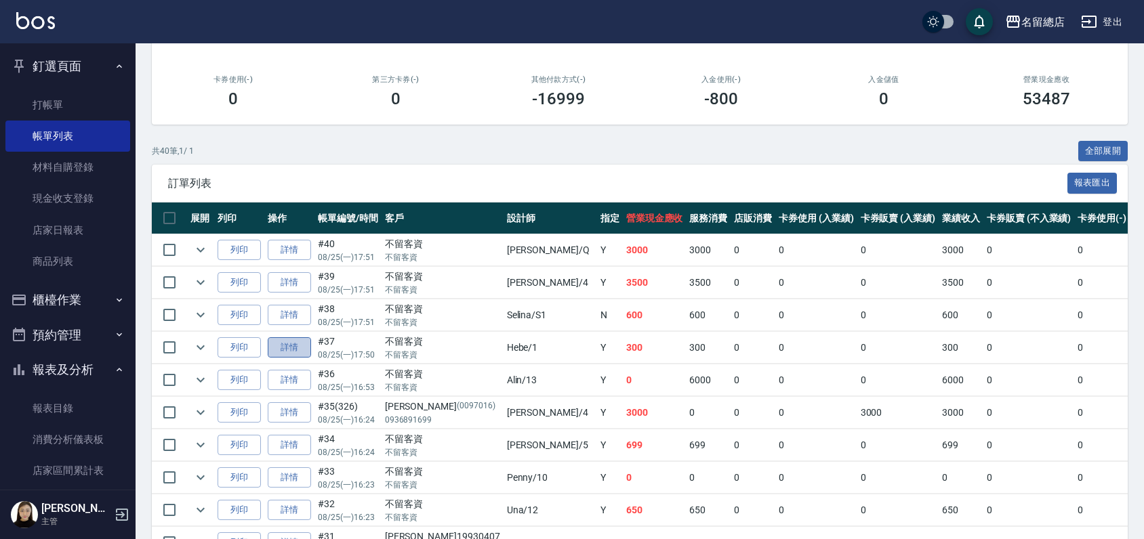
click at [298, 352] on link "詳情" at bounding box center [289, 347] width 43 height 21
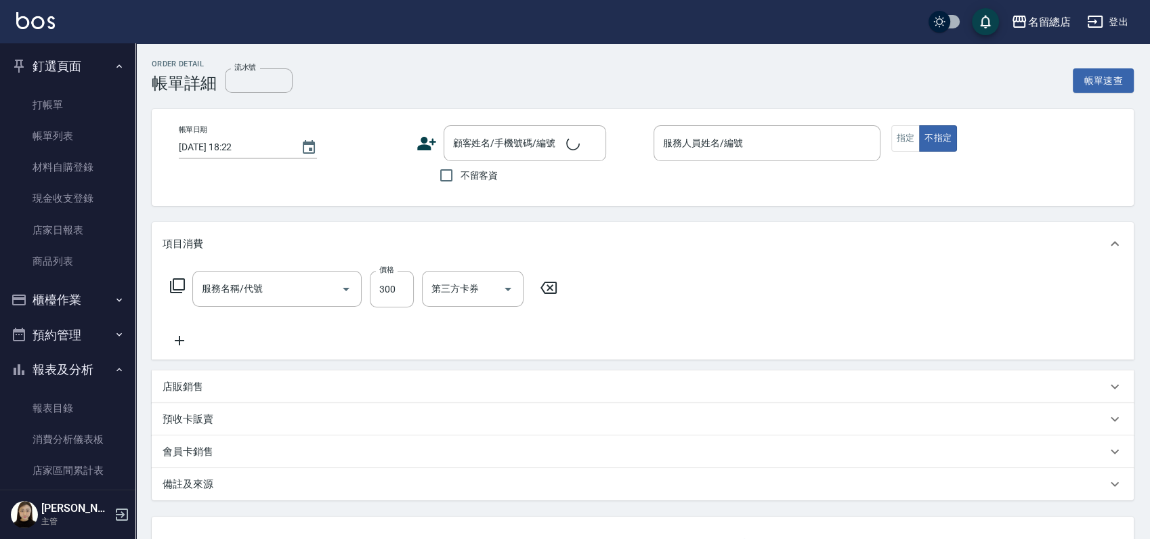
type input "[DATE] 17:50"
checkbox input "true"
type input "Hebe-1"
type input "剪髮(305)"
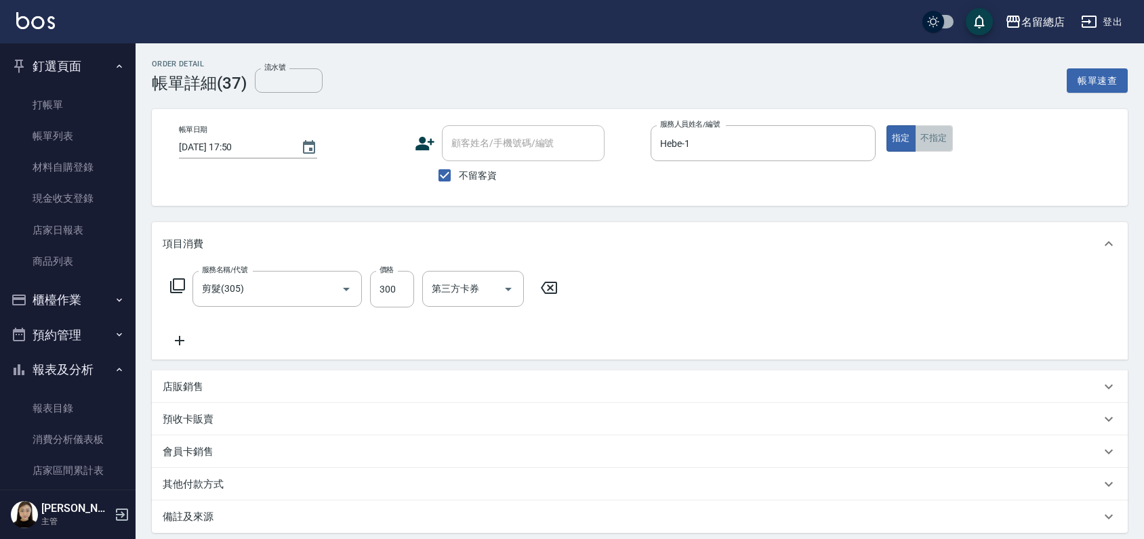
click at [921, 140] on button "不指定" at bounding box center [934, 138] width 38 height 26
type button "false"
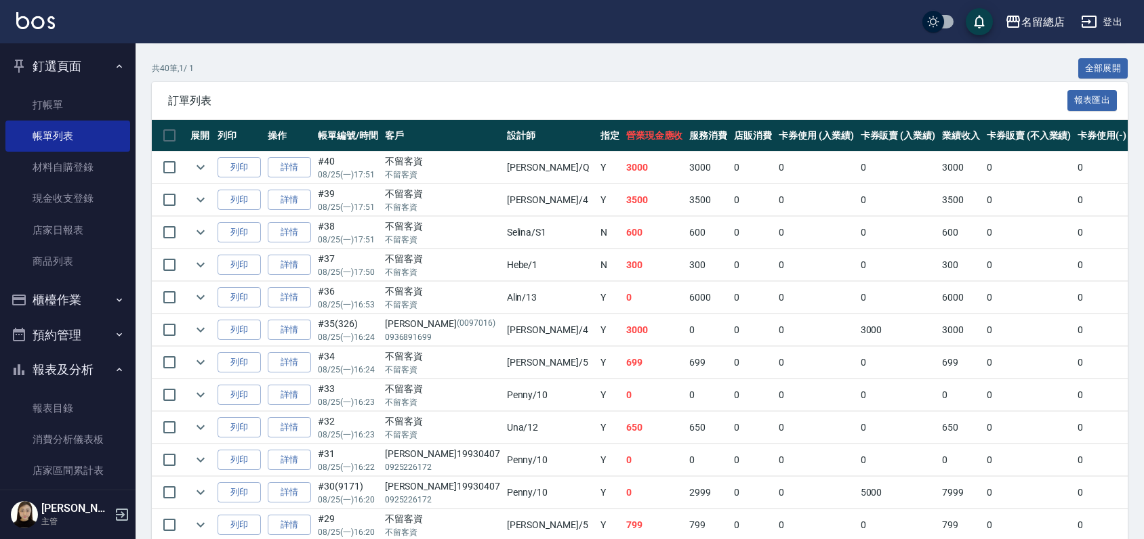
scroll to position [249, 0]
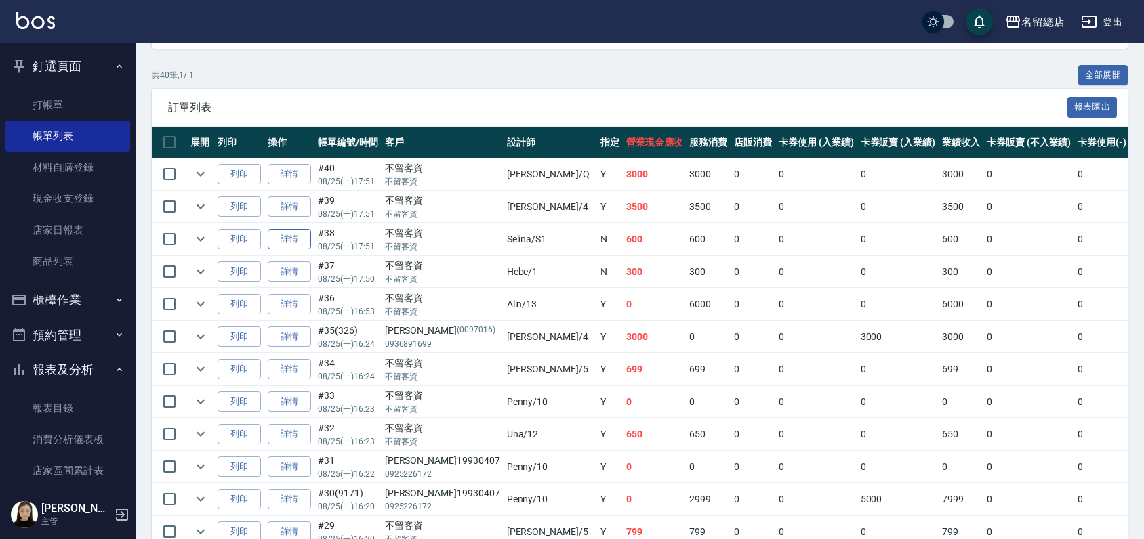
click at [289, 243] on link "詳情" at bounding box center [289, 239] width 43 height 21
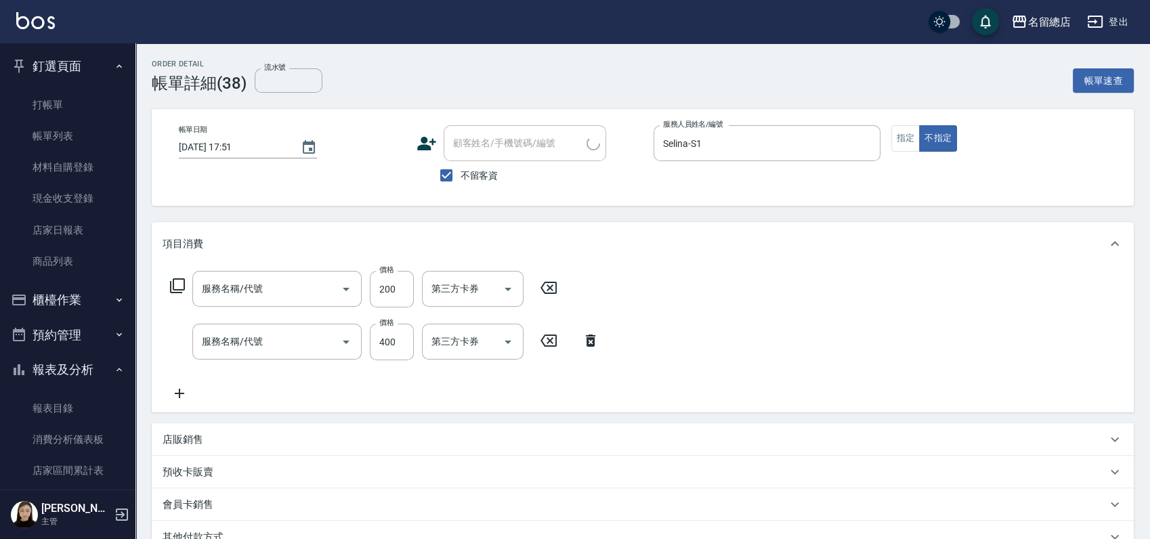
type input "[DATE] 17:51"
checkbox input "true"
type input "Selina-S1"
type input "梳髮(800)"
type input "健康洗髮(604)"
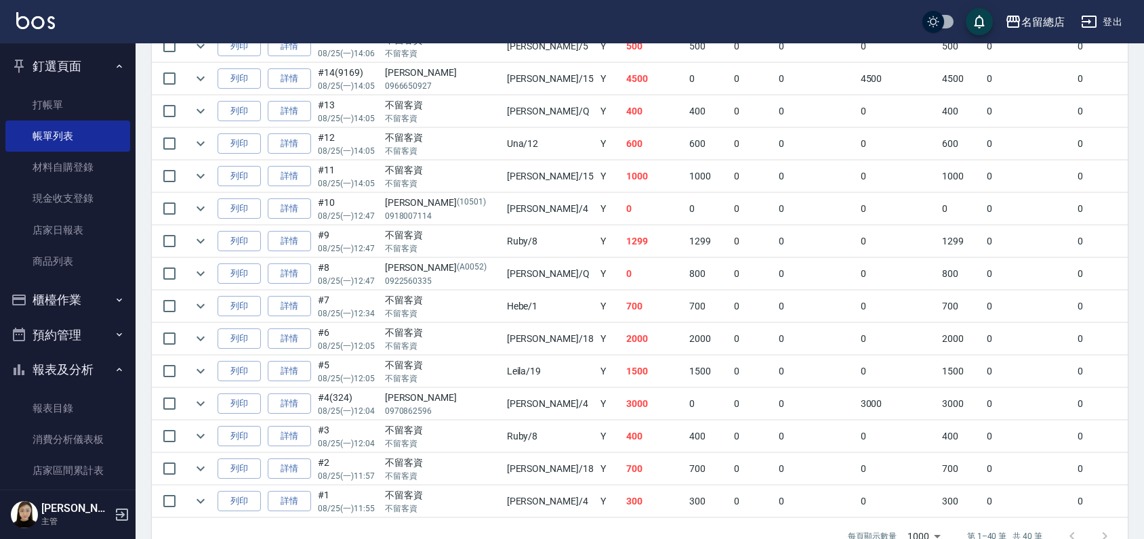
scroll to position [1228, 0]
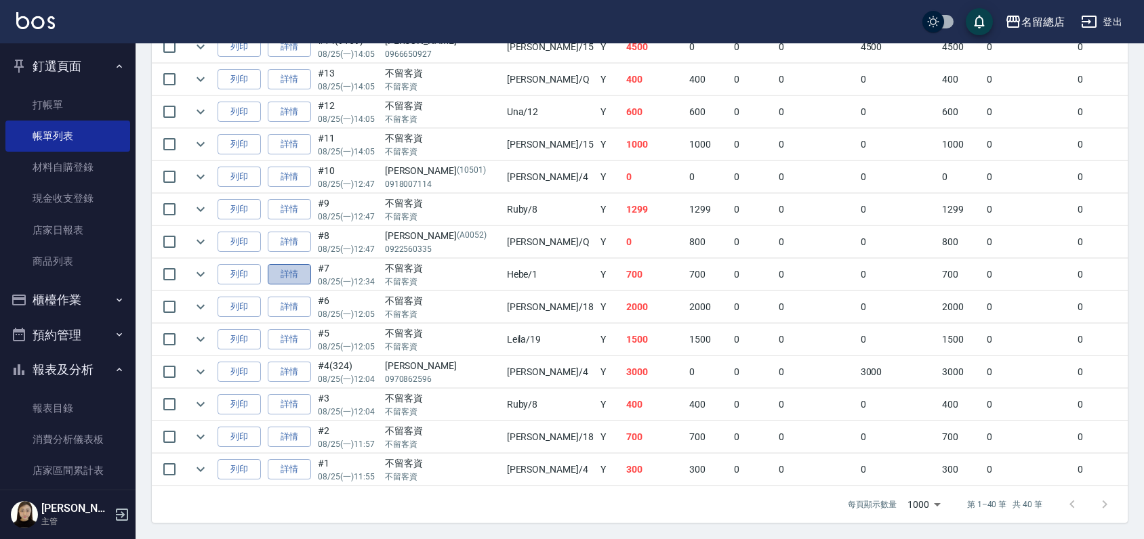
click at [289, 268] on link "詳情" at bounding box center [289, 274] width 43 height 21
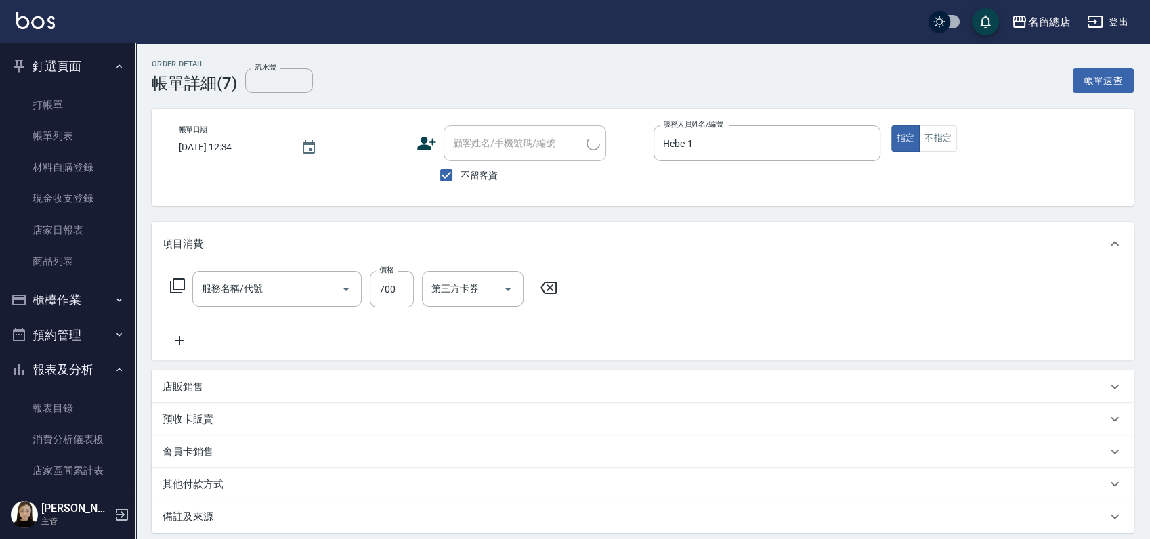
type input "[DATE] 12:34"
checkbox input "true"
type input "Hebe-1"
type input "洗+剪(811)"
click at [938, 134] on button "不指定" at bounding box center [934, 138] width 38 height 26
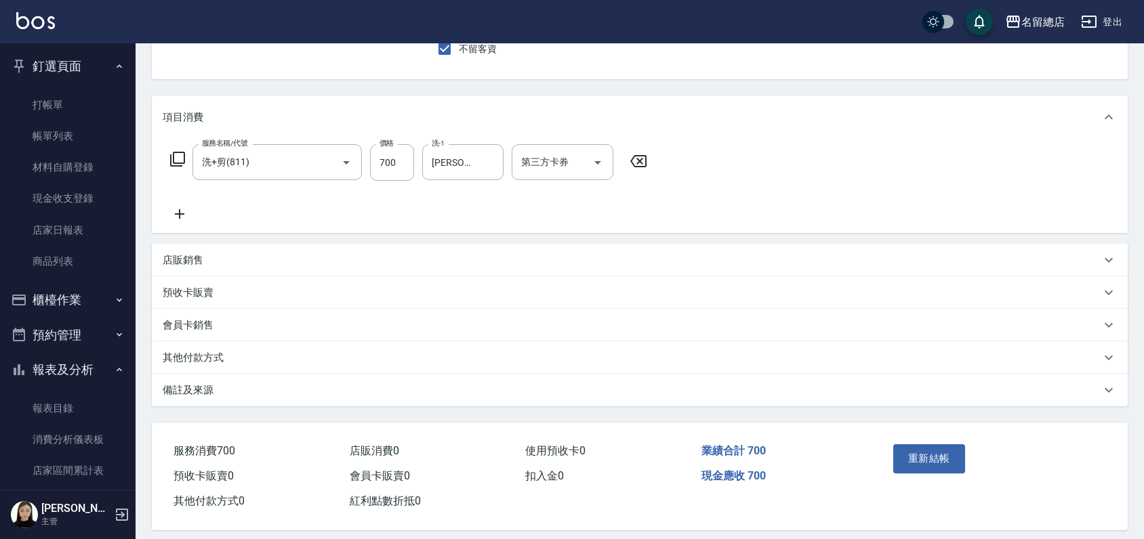
scroll to position [139, 0]
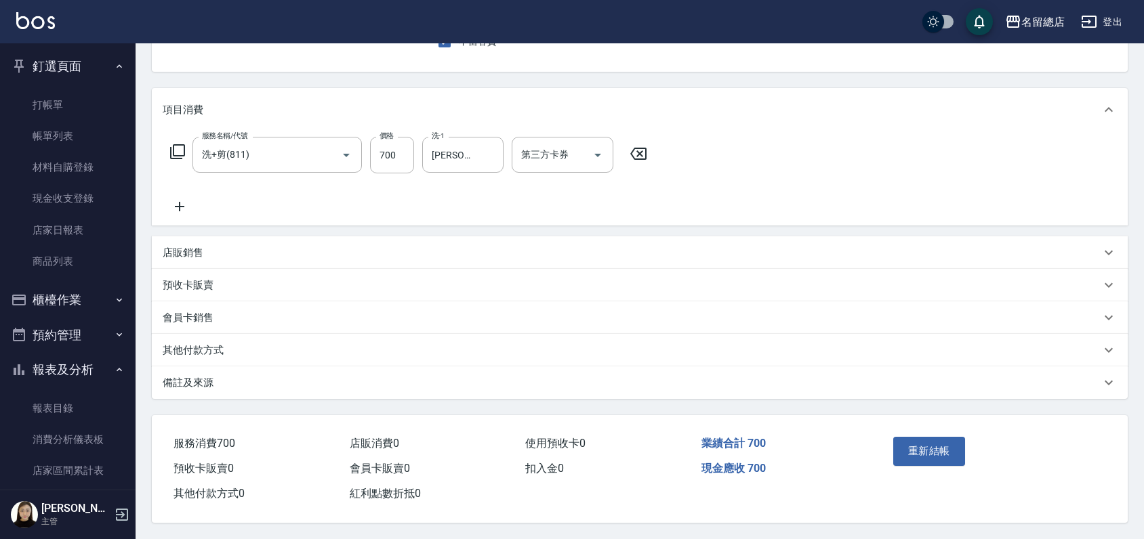
type button "false"
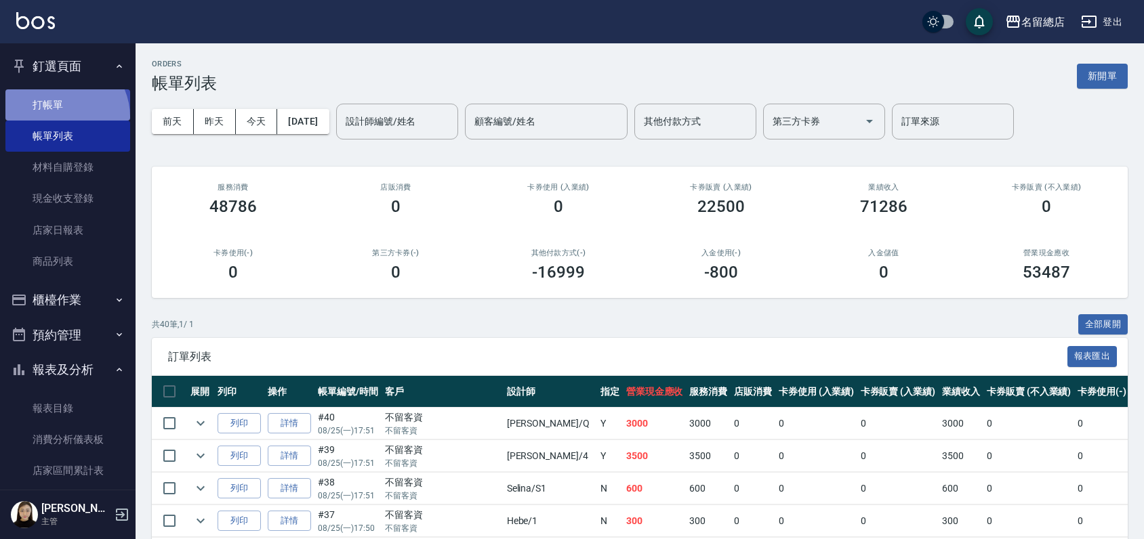
click at [59, 117] on link "打帳單" at bounding box center [67, 104] width 125 height 31
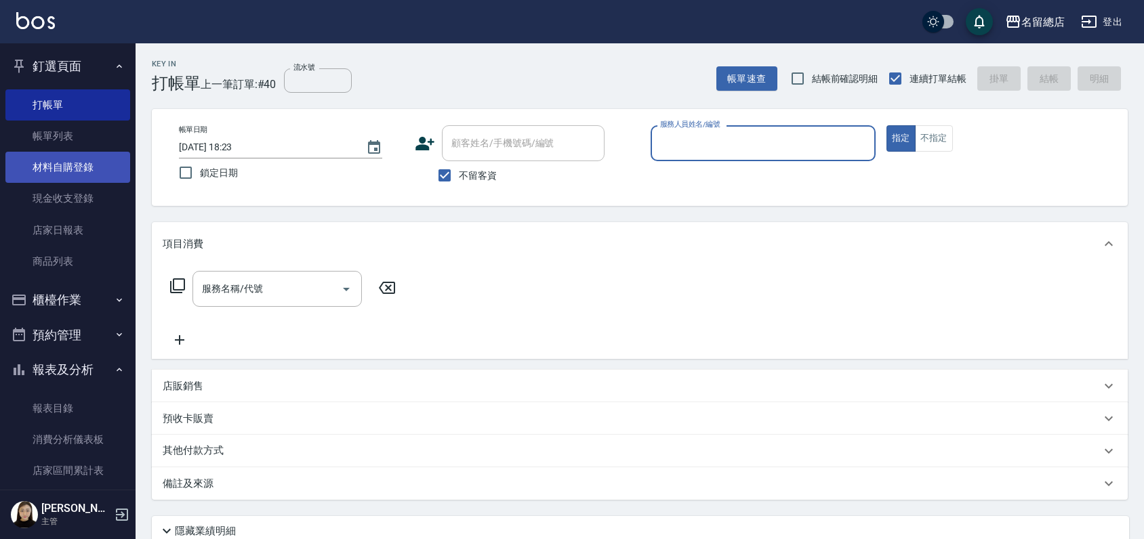
click at [72, 173] on link "材料自購登錄" at bounding box center [67, 167] width 125 height 31
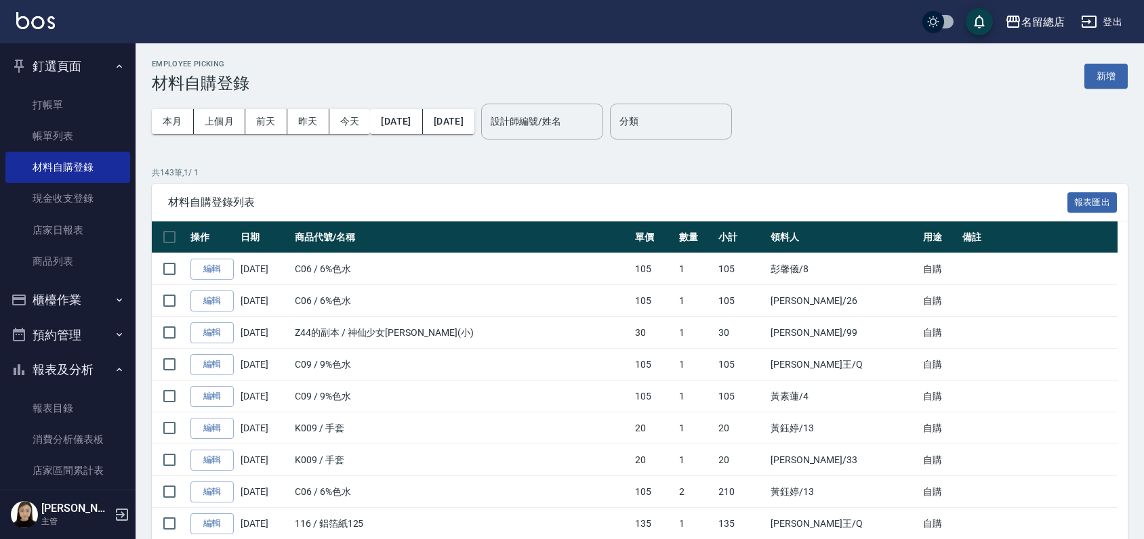
click at [45, 166] on link "材料自購登錄" at bounding box center [67, 167] width 125 height 31
click at [1106, 85] on button "新增" at bounding box center [1105, 76] width 43 height 25
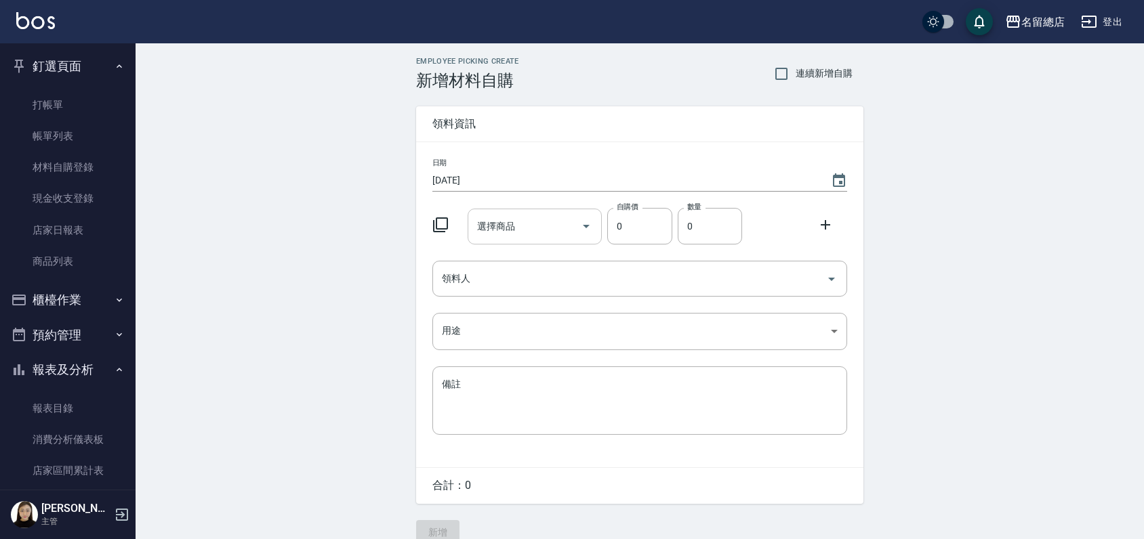
click at [553, 213] on div "選擇商品" at bounding box center [534, 227] width 135 height 36
type input "Z"
type input "鑽"
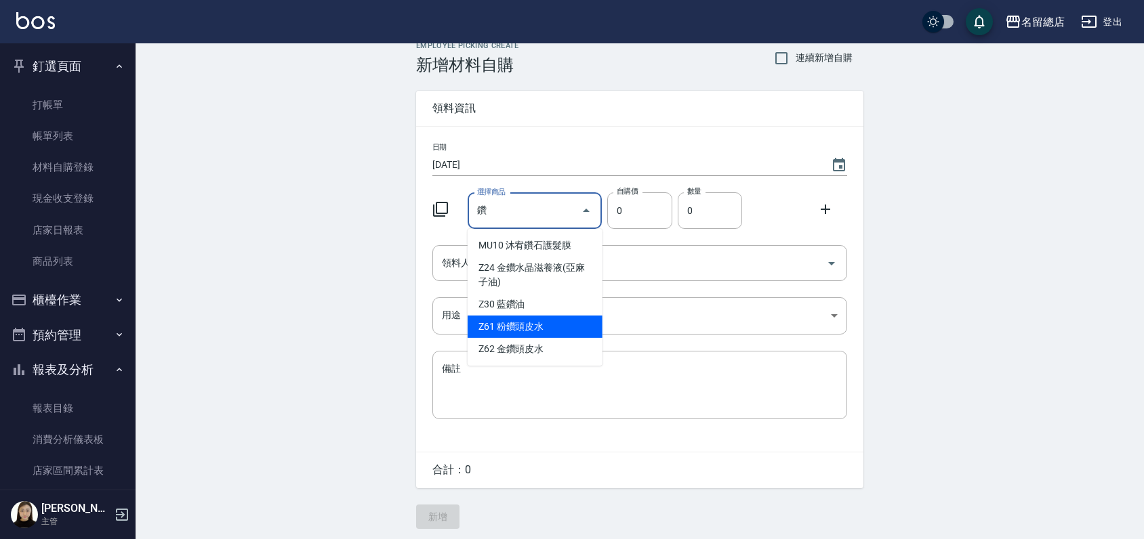
scroll to position [20, 0]
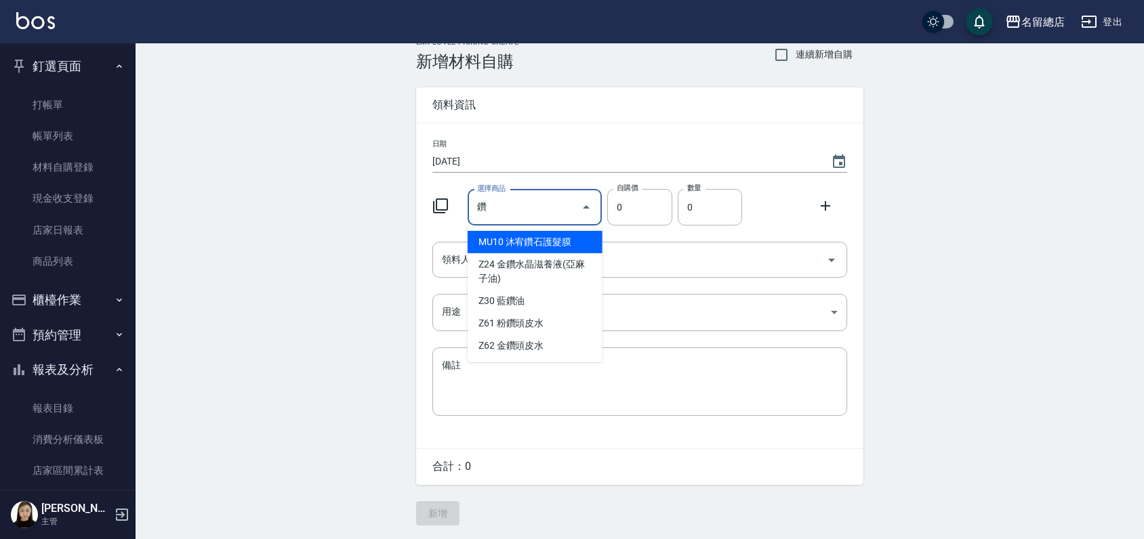
click at [537, 217] on input "鑽" at bounding box center [525, 208] width 102 height 24
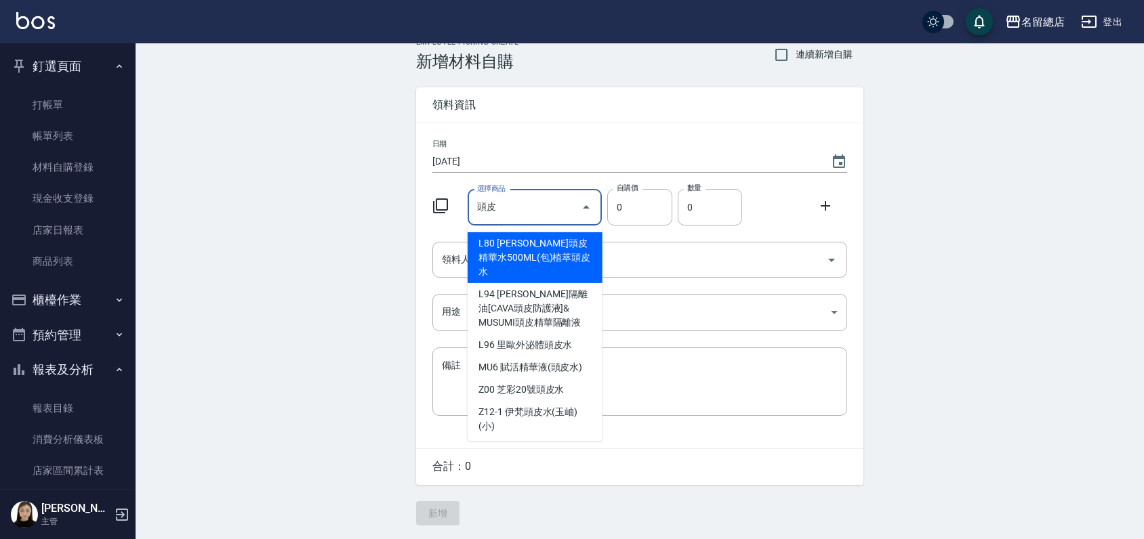
scroll to position [376, 0]
click at [521, 54] on li "B19 髮元素3號頭皮菁華液" at bounding box center [534, 43] width 135 height 22
type input "髮元素3號頭皮菁華液"
type input "640"
type input "1"
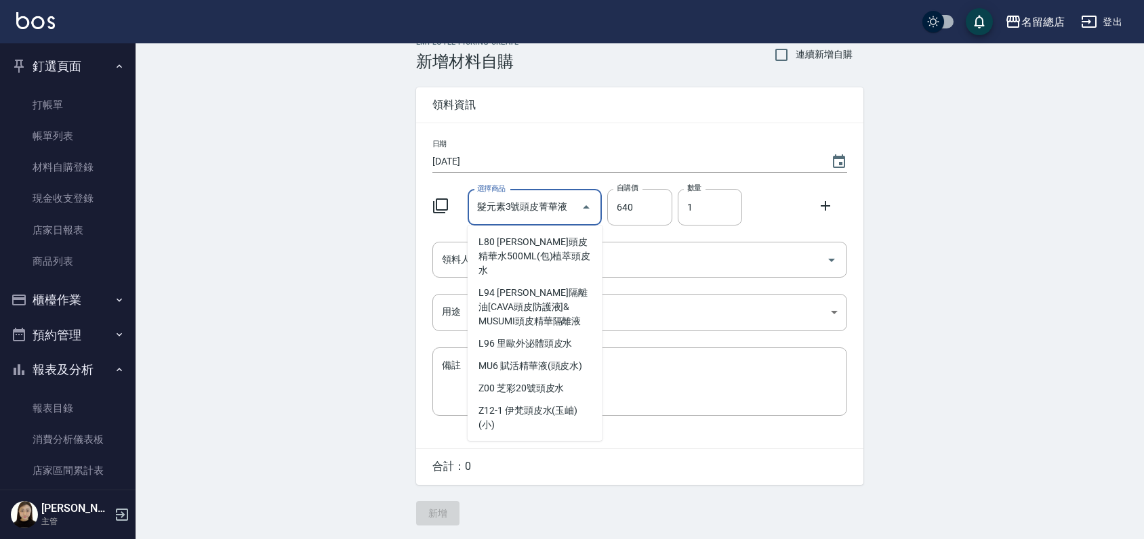
scroll to position [0, 0]
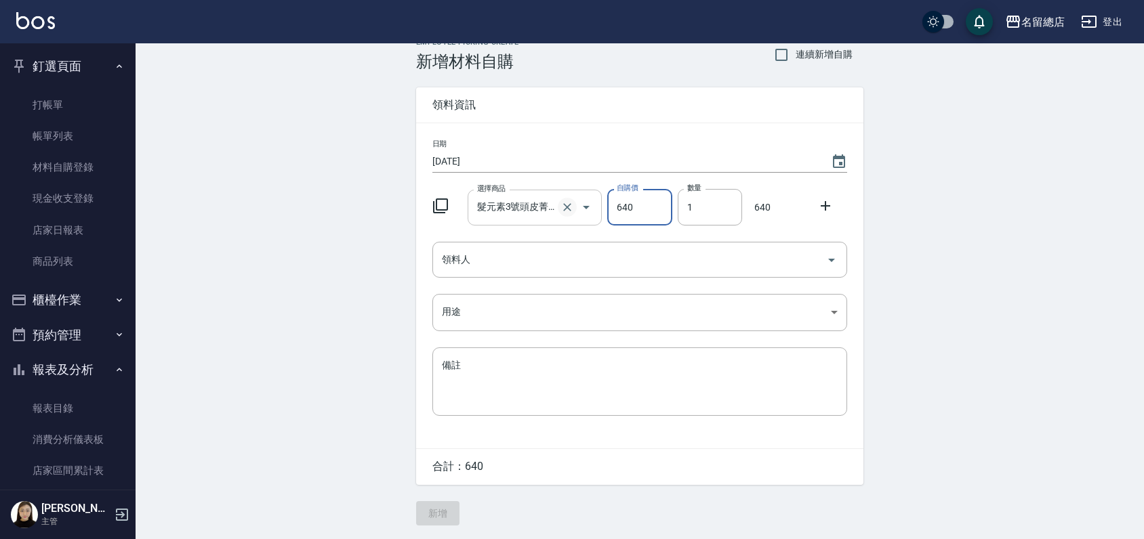
click at [563, 207] on icon "Clear" at bounding box center [567, 208] width 14 height 14
type input "0"
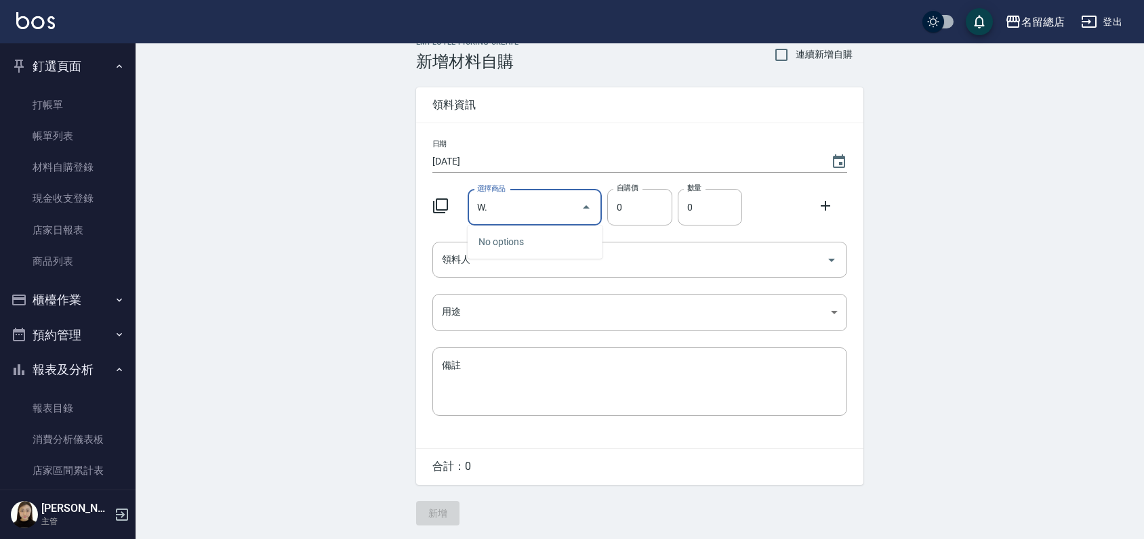
type input "W"
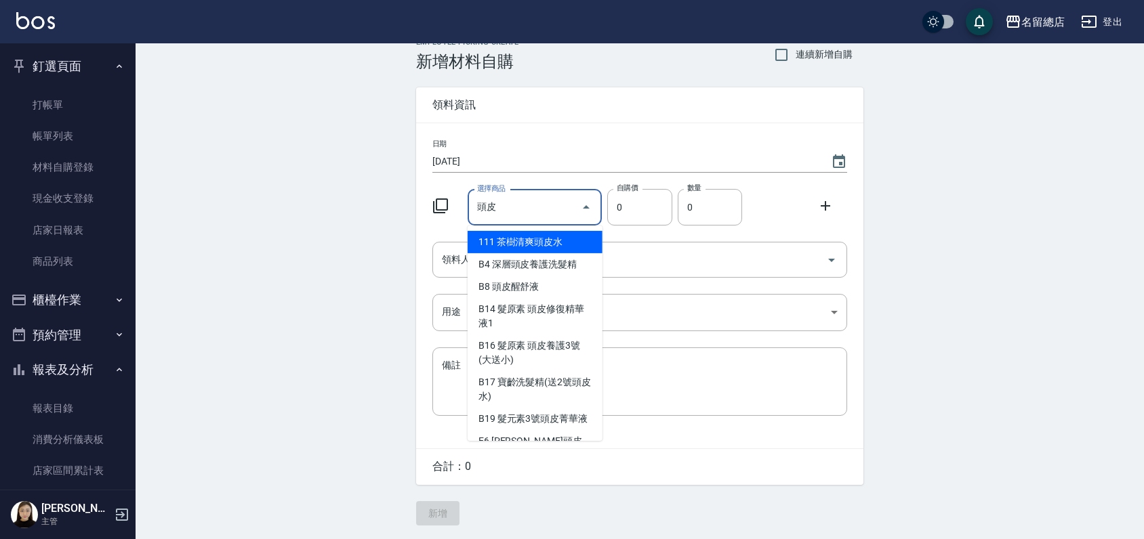
click at [504, 326] on li "B14 髮原素 頭皮修復精華液1" at bounding box center [534, 316] width 135 height 37
type input "髮原素 頭皮修復精華液1"
type input "308"
type input "1"
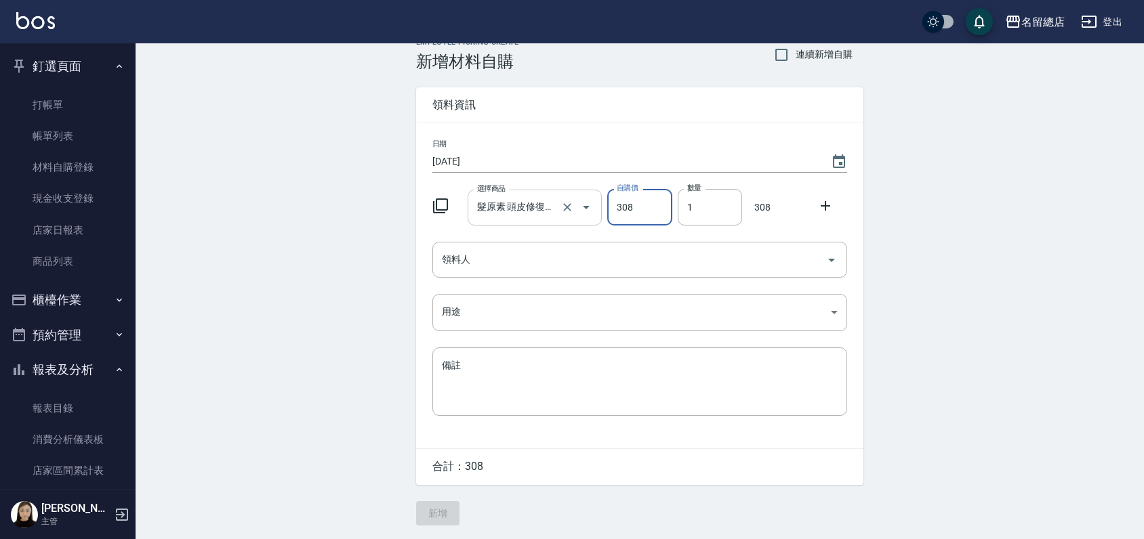
click at [553, 206] on input "髮原素 頭皮修復精華液1" at bounding box center [516, 208] width 85 height 24
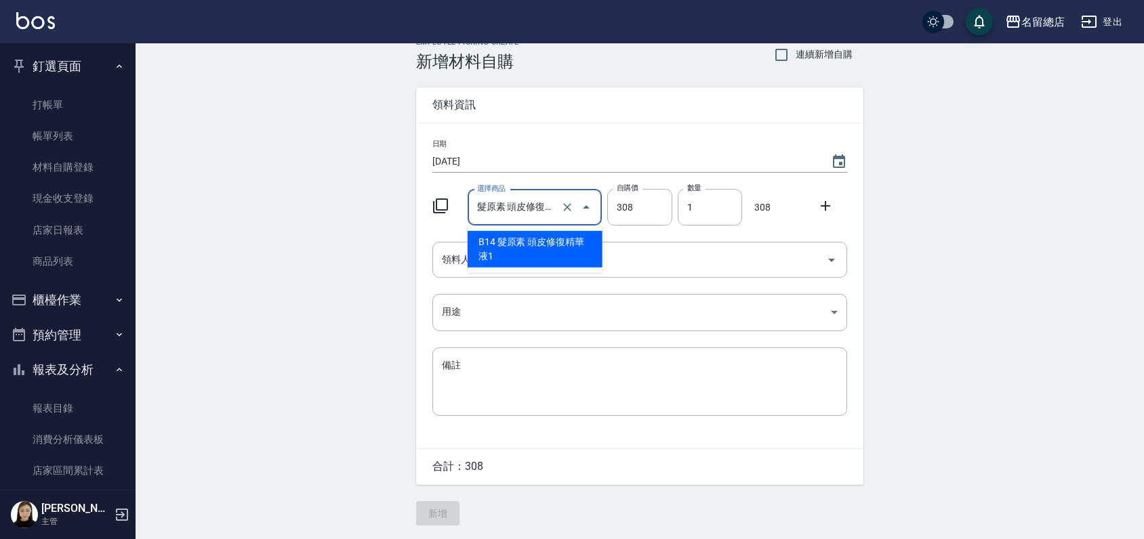
click at [565, 201] on icon "Clear" at bounding box center [567, 208] width 14 height 14
type input "0"
type input "綠意/粉穳/金色頭皮水贈品小"
type input "53"
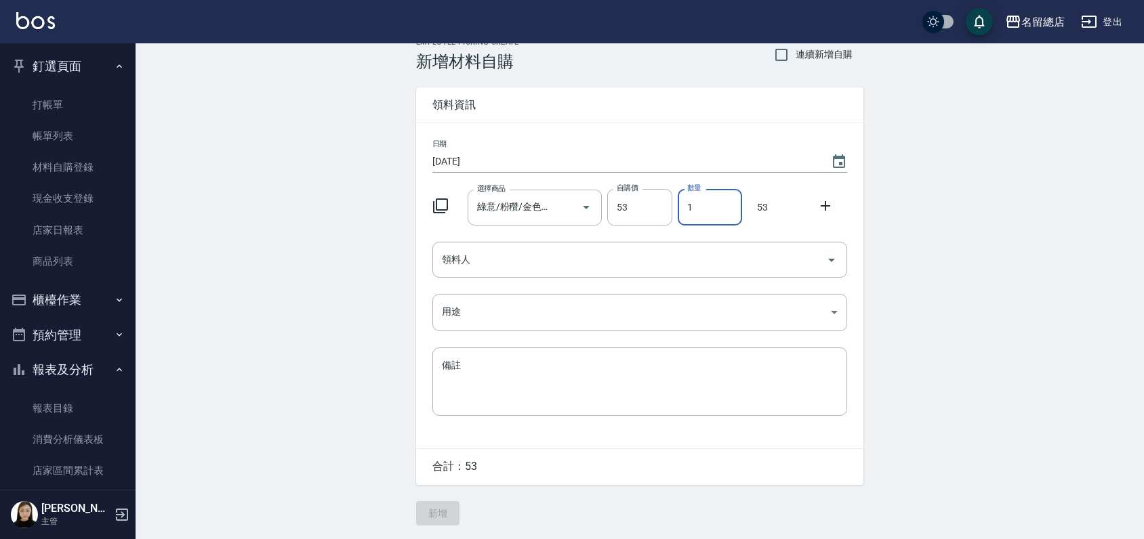
click at [699, 203] on input "1" at bounding box center [710, 207] width 64 height 37
type input "05"
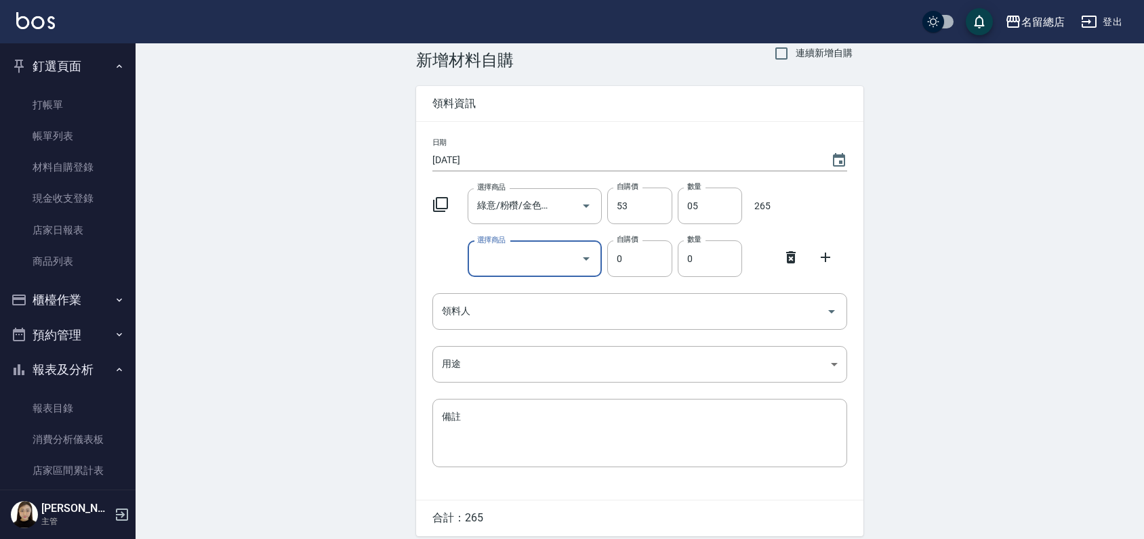
click at [786, 260] on icon at bounding box center [790, 257] width 9 height 12
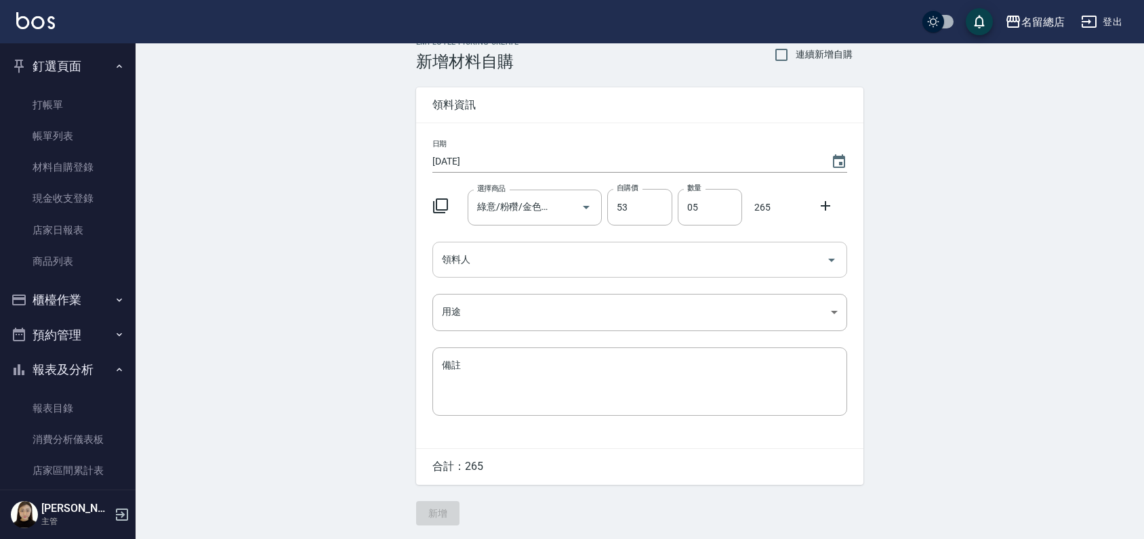
click at [505, 266] on input "領料人" at bounding box center [629, 260] width 382 height 24
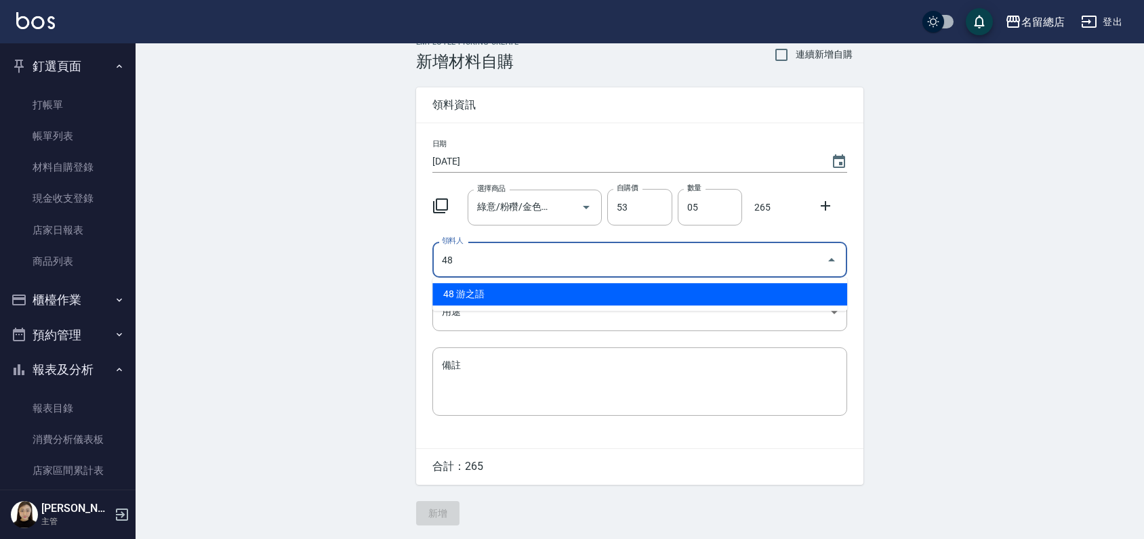
type input "48 游之語"
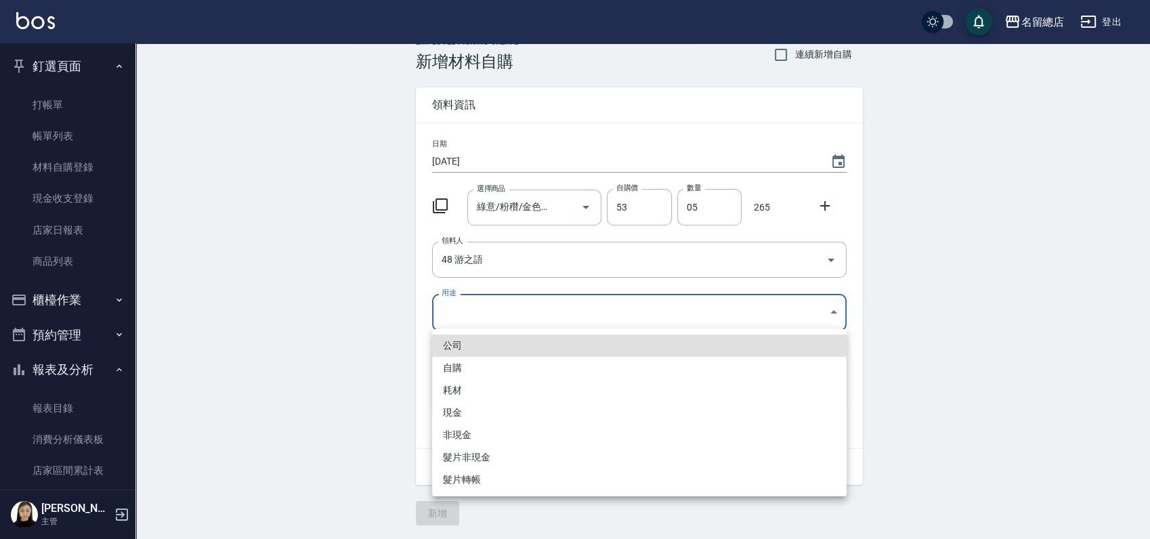
click at [505, 318] on body "名留總店 登出 釘選頁面 打帳單 帳單列表 材料自購登錄 現金收支登錄 店家日報表 商品列表 櫃檯作業 打帳單 帳單列表 掛單列表 營業儀表板 現金收支登錄 …" at bounding box center [575, 260] width 1150 height 558
click at [480, 369] on li "自購" at bounding box center [639, 368] width 415 height 22
type input "自購"
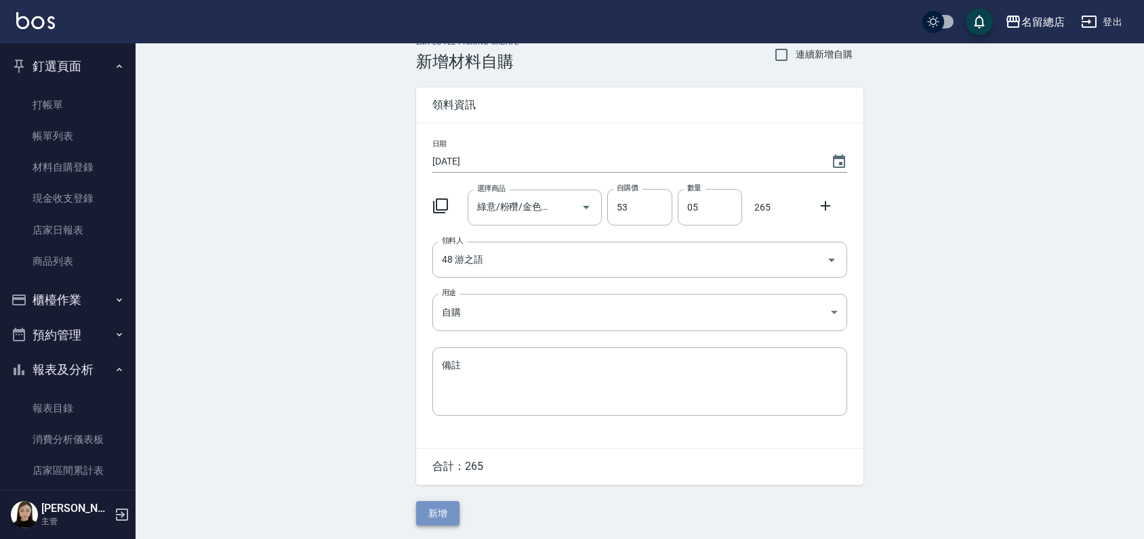
click at [438, 515] on button "新增" at bounding box center [437, 513] width 43 height 25
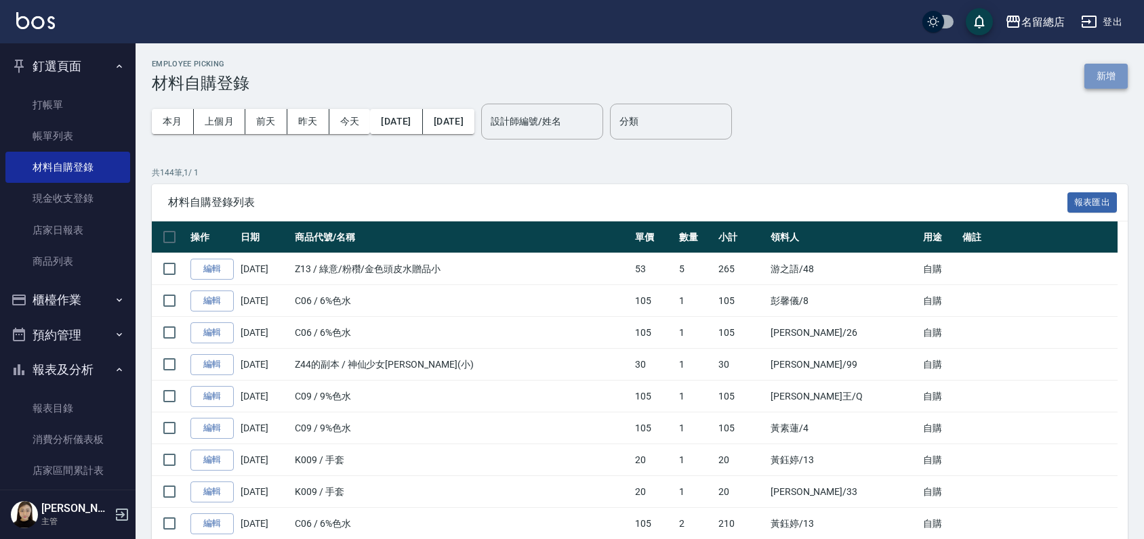
click at [1100, 71] on button "新增" at bounding box center [1105, 76] width 43 height 25
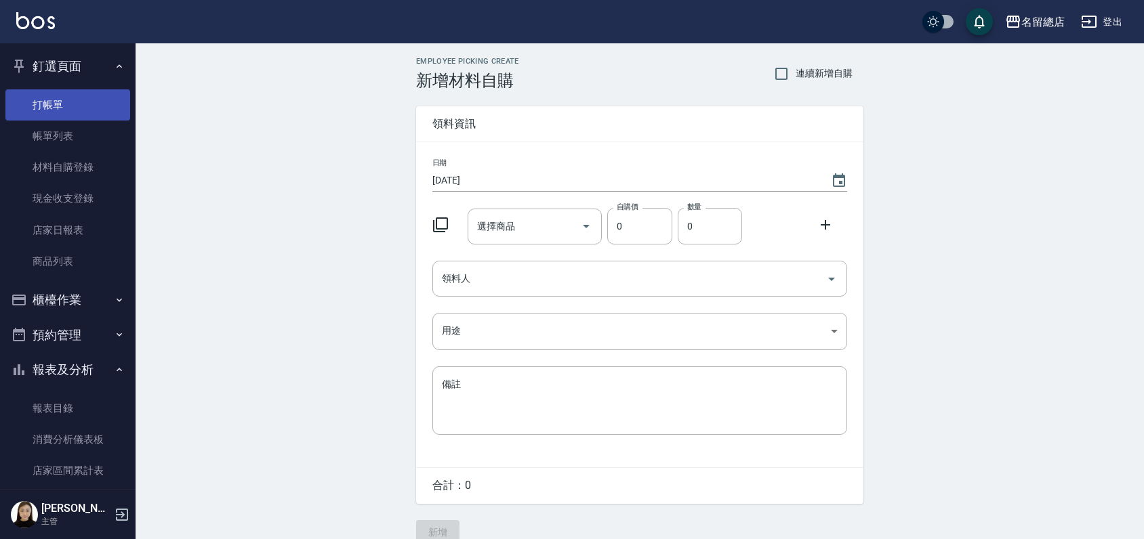
click at [60, 102] on link "打帳單" at bounding box center [67, 104] width 125 height 31
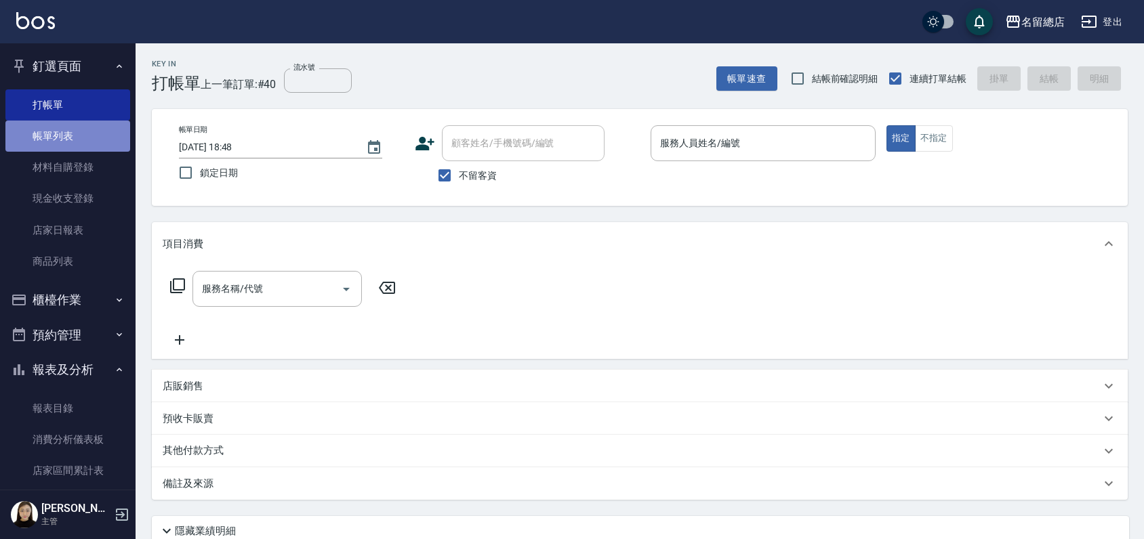
click at [68, 148] on link "帳單列表" at bounding box center [67, 136] width 125 height 31
click at [44, 135] on link "帳單列表" at bounding box center [67, 136] width 125 height 31
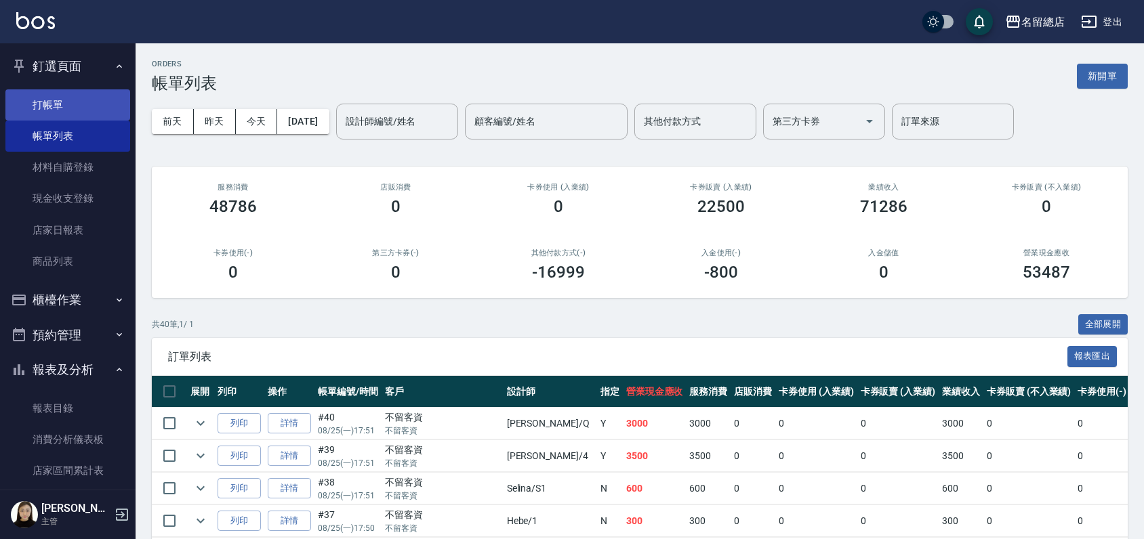
click at [68, 107] on link "打帳單" at bounding box center [67, 104] width 125 height 31
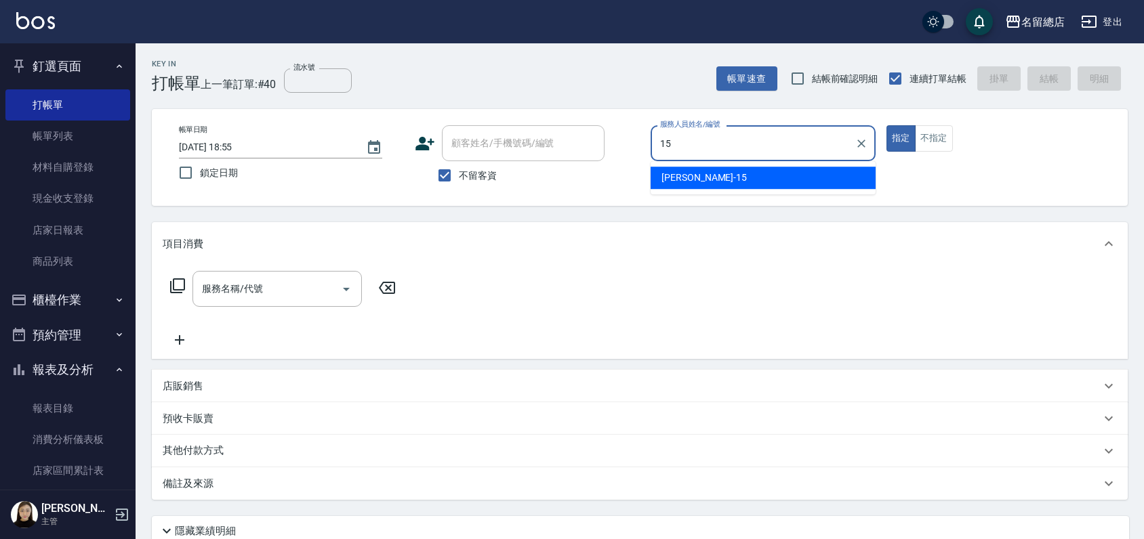
type input "[PERSON_NAME]-15"
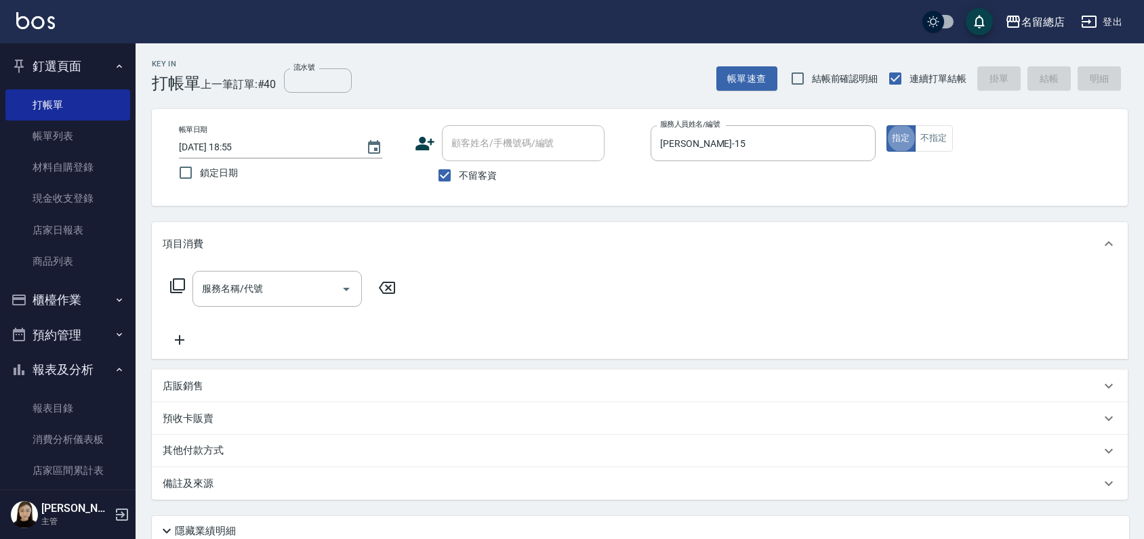
type button "true"
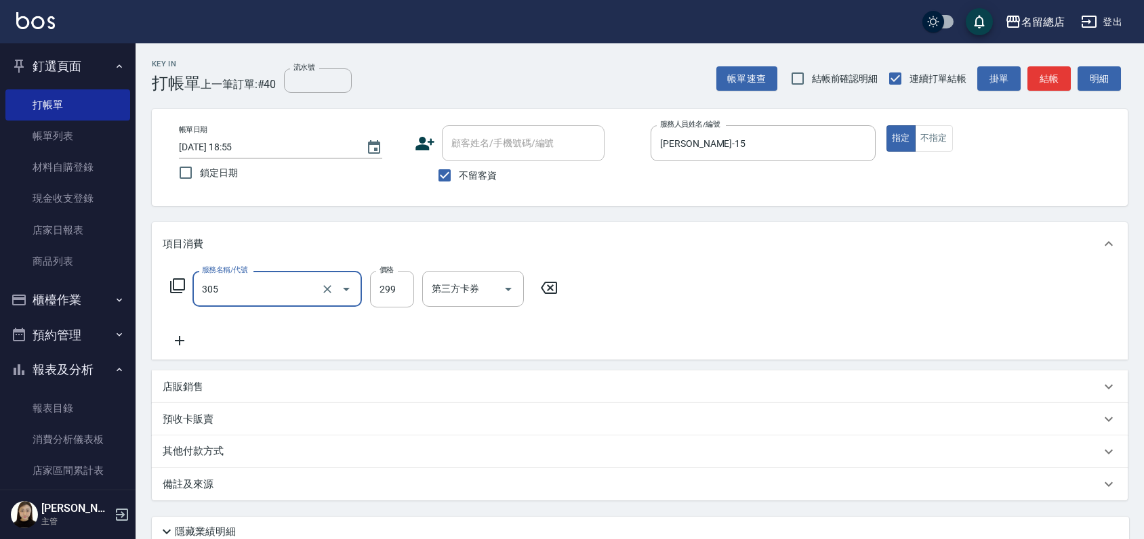
type input "剪髮(305)"
type input "500"
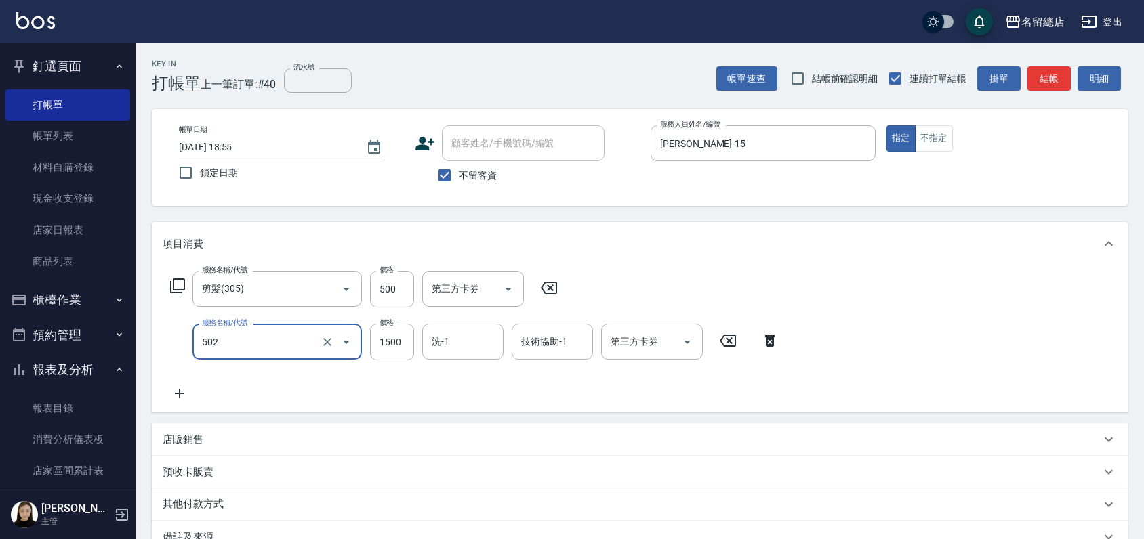
type input "染髮1500以上(502)"
type input "2200"
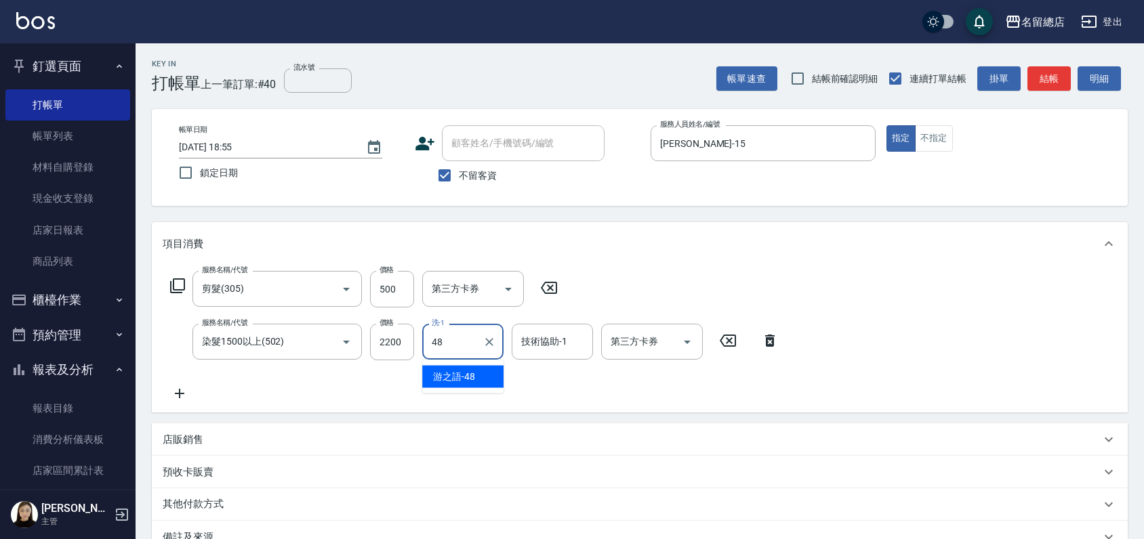
type input "游之語-48"
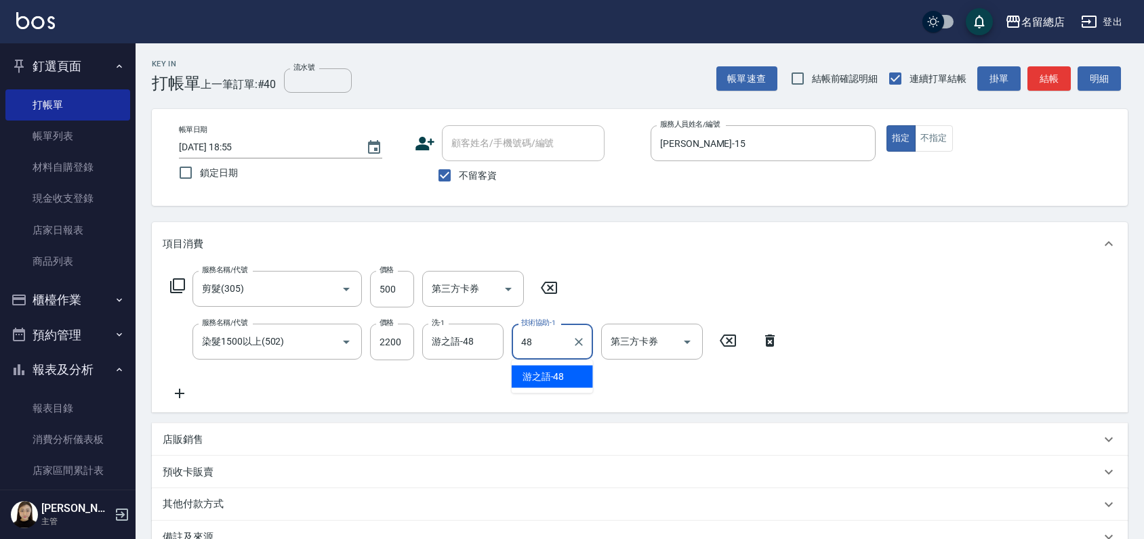
type input "游之語-48"
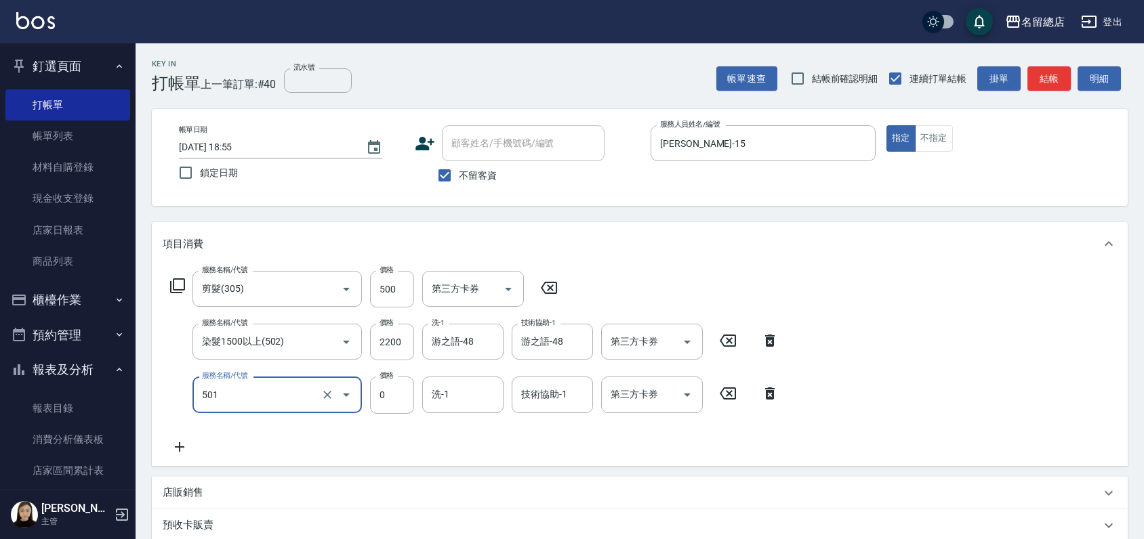
type input "2段蓋卡1300以上(501)"
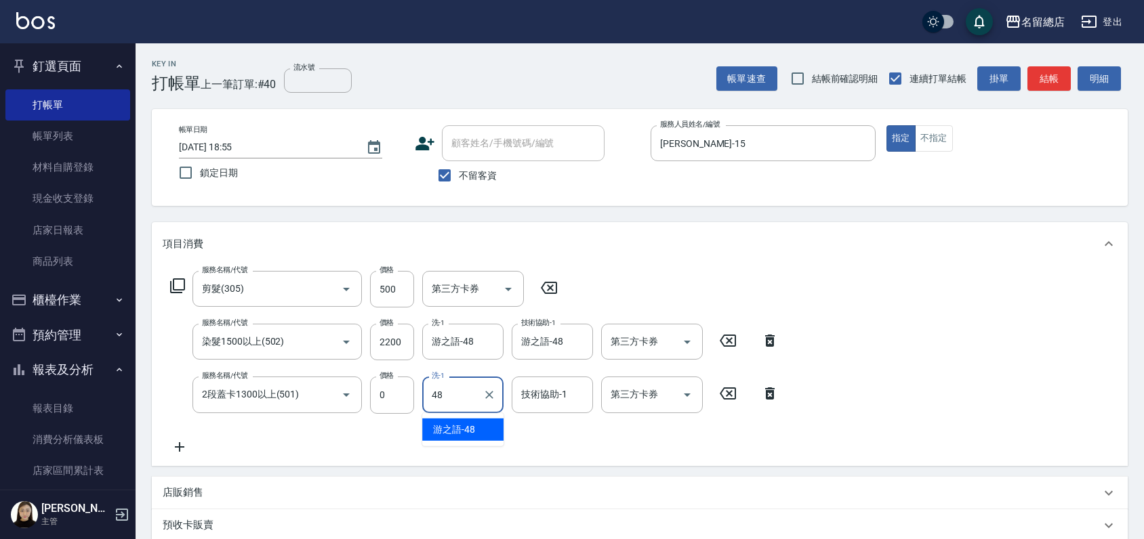
type input "游之語-48"
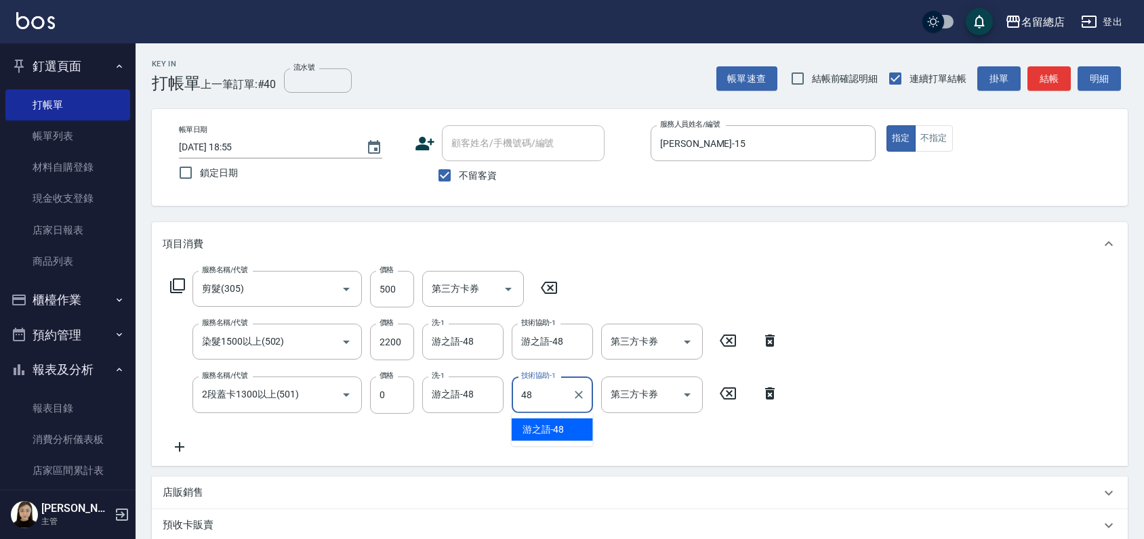
type input "游之語-48"
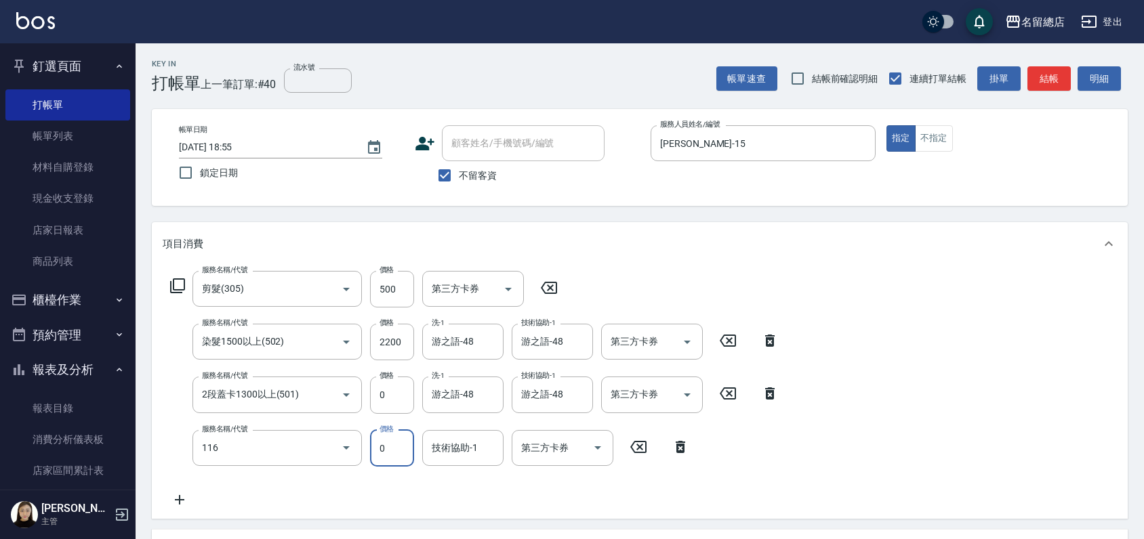
type input "頭皮蓋卡3點(116)"
click at [465, 461] on div "技術協助-1" at bounding box center [462, 448] width 81 height 36
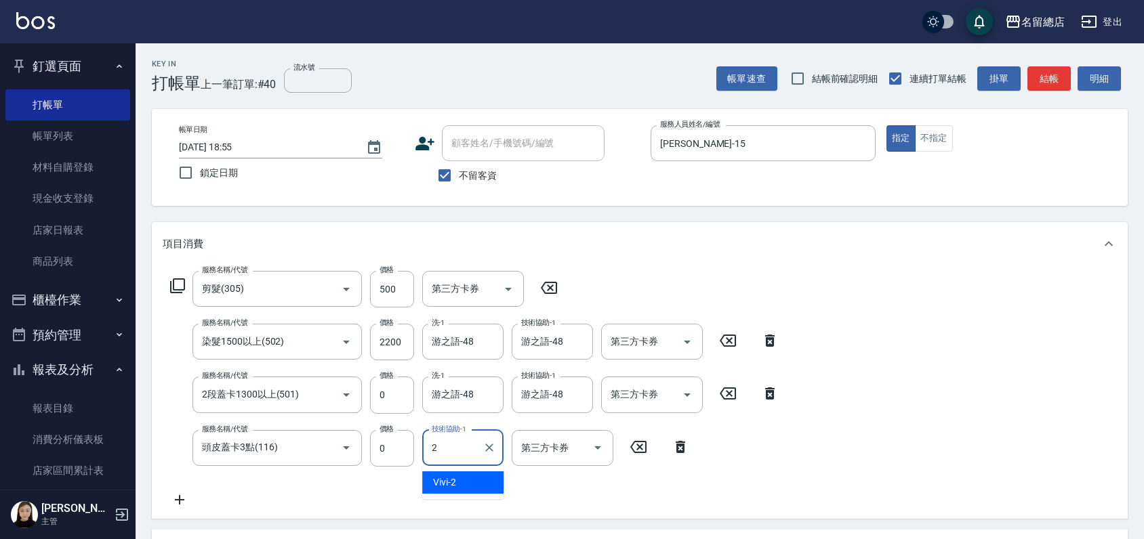
type input "2"
click at [898, 379] on div "服務名稱/代號 剪髮(305) 服務名稱/代號 價格 500 價格 第三方卡券 第三方卡券 服務名稱/代號 染髮1500以上(502) 服務名稱/代號 價格 …" at bounding box center [640, 392] width 976 height 253
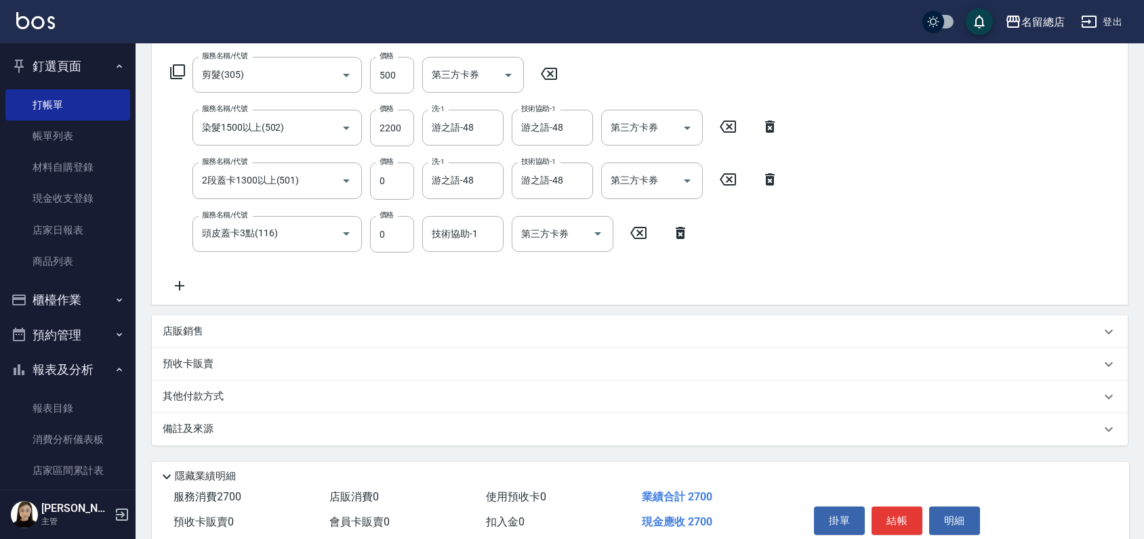
scroll to position [272, 0]
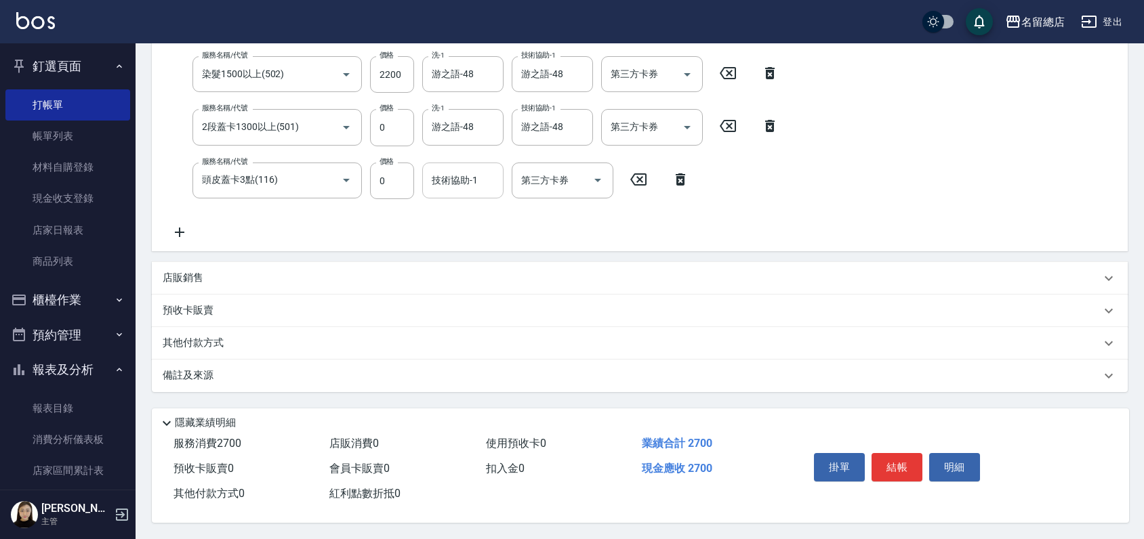
click at [436, 169] on input "技術協助-1" at bounding box center [462, 181] width 69 height 24
type input "Vivi-2"
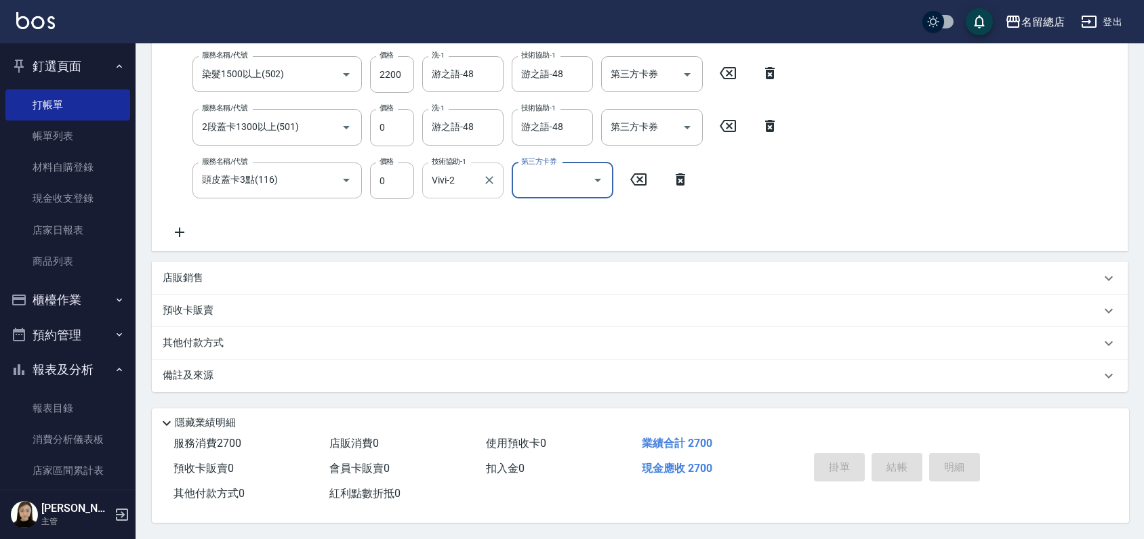
type input "[DATE] 19:04"
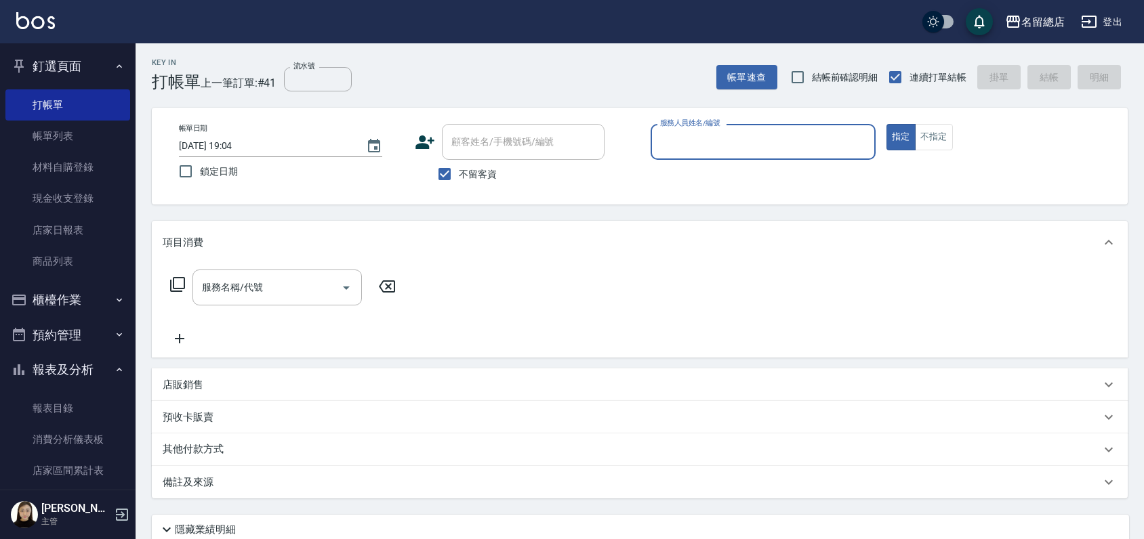
scroll to position [0, 0]
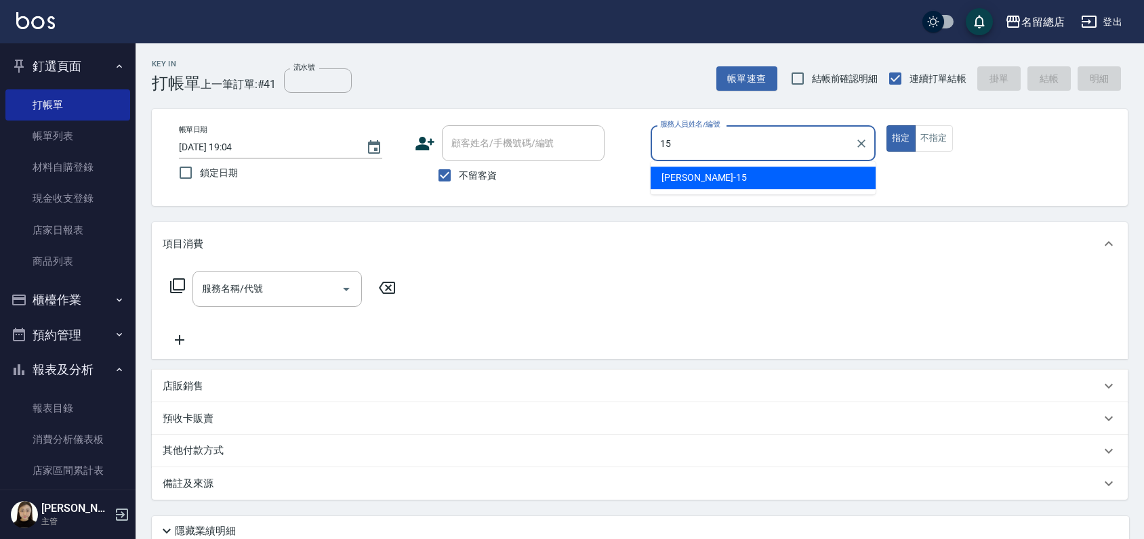
type input "[PERSON_NAME]-15"
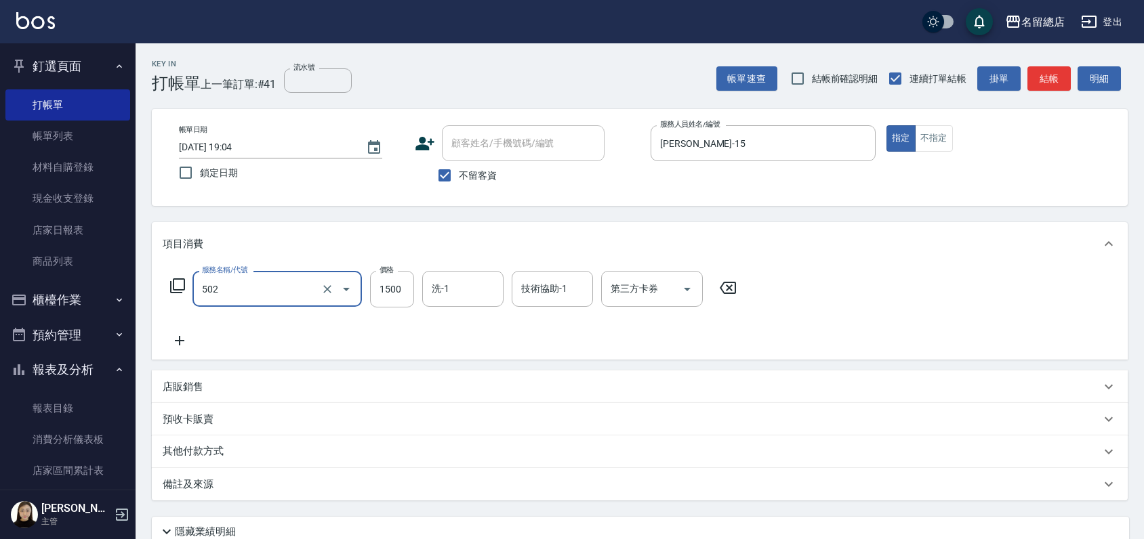
type input "染髮1500以上(502)"
type input "2900"
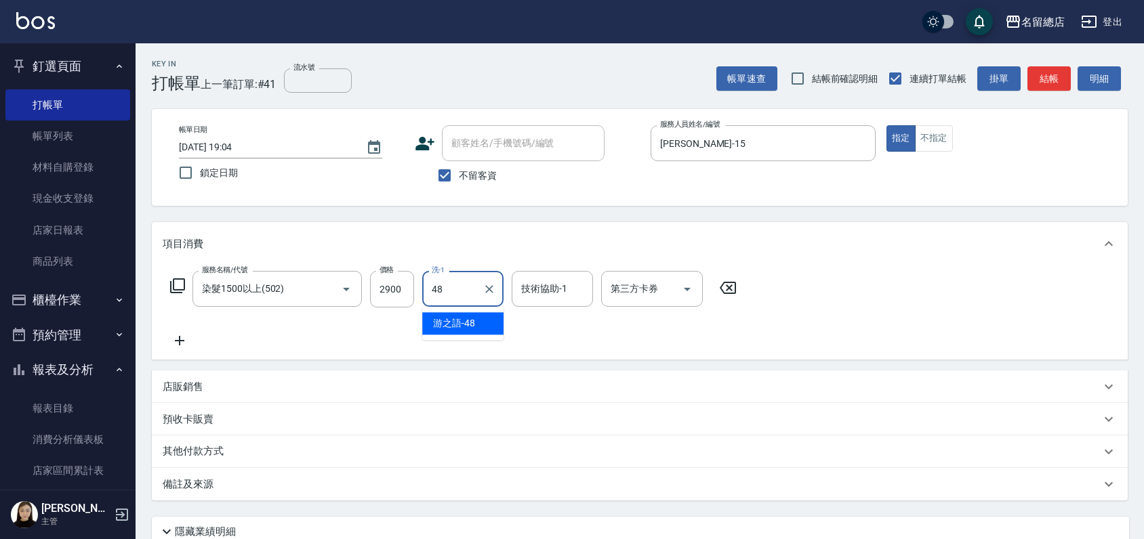
type input "游之語-48"
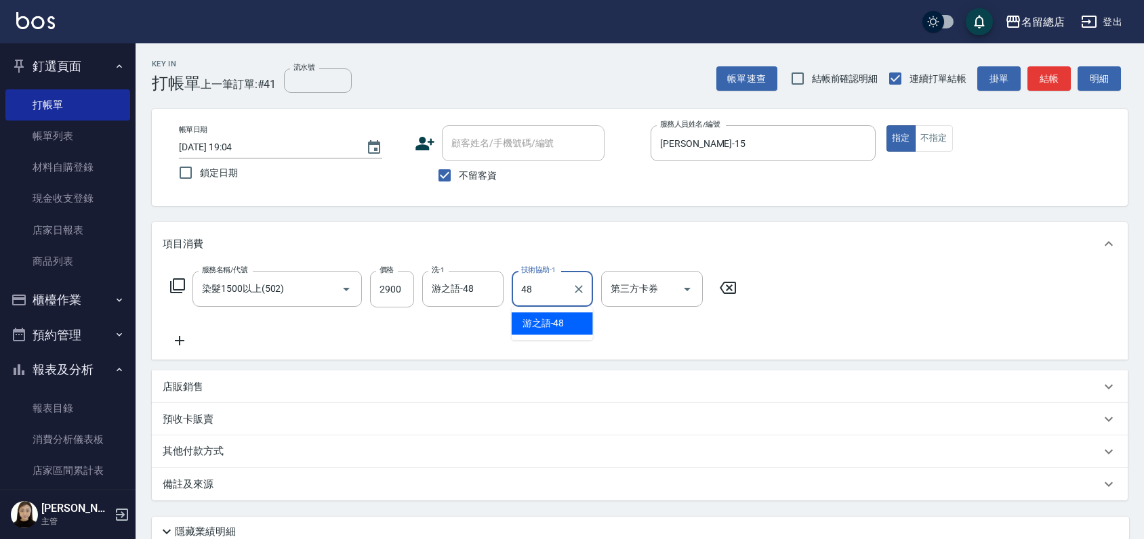
type input "游之語-48"
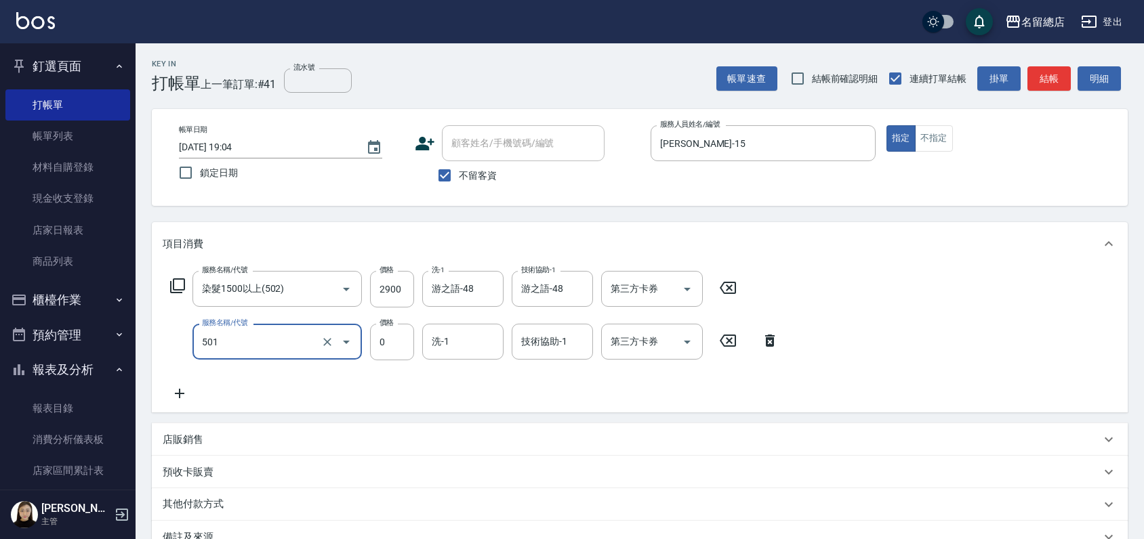
type input "2段蓋卡1300以上(501)"
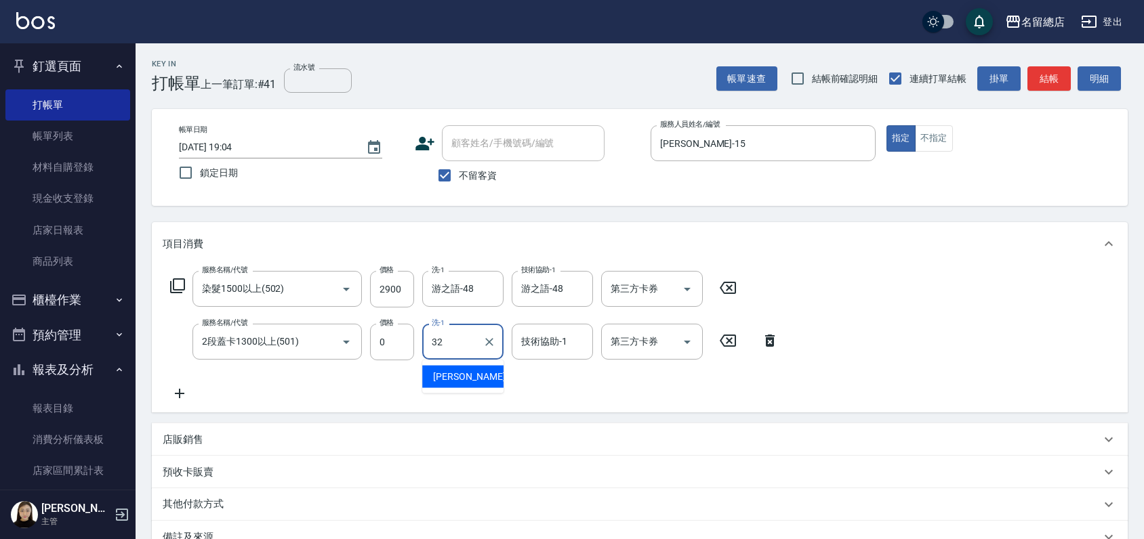
type input "[PERSON_NAME]-32"
type input "2"
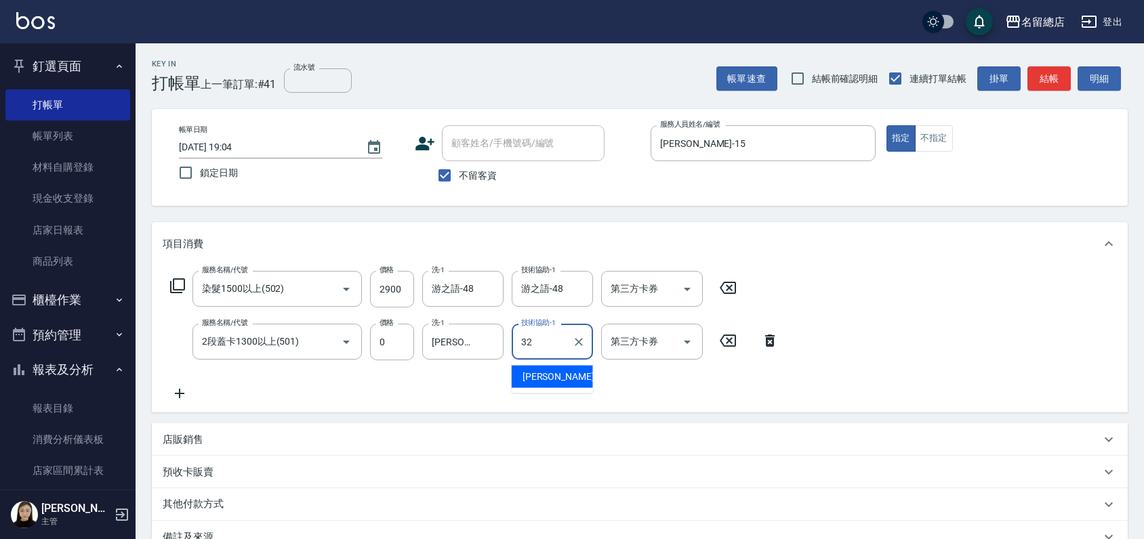
type input "[PERSON_NAME]-32"
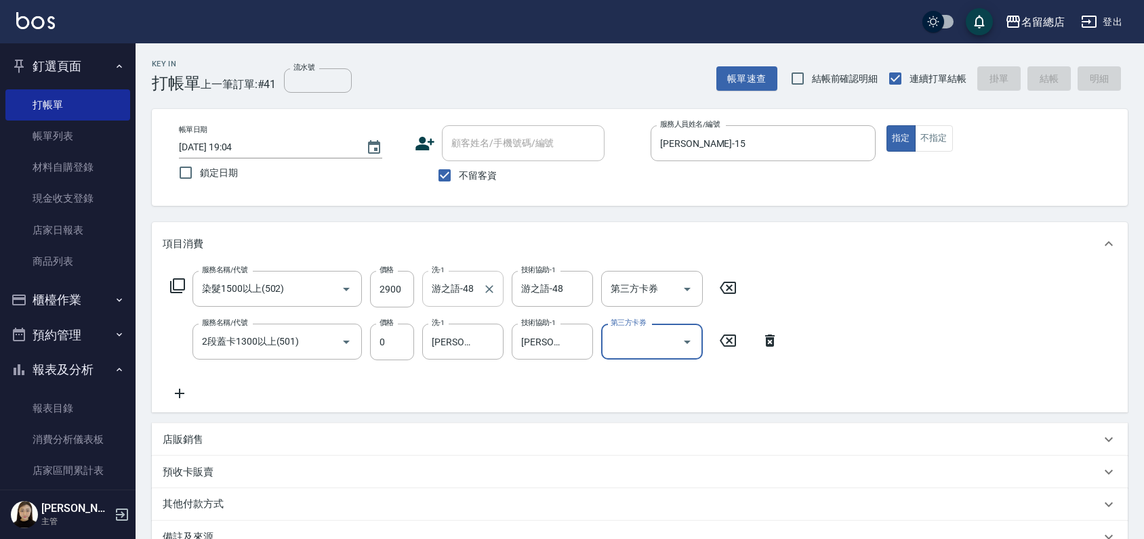
type input "[DATE] 19:19"
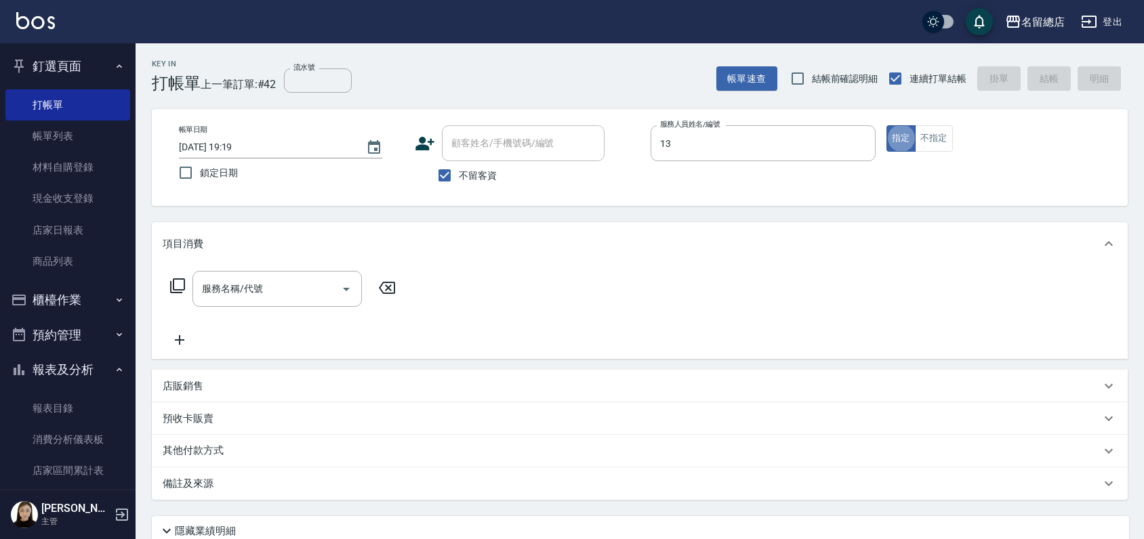
type input "Alin-13"
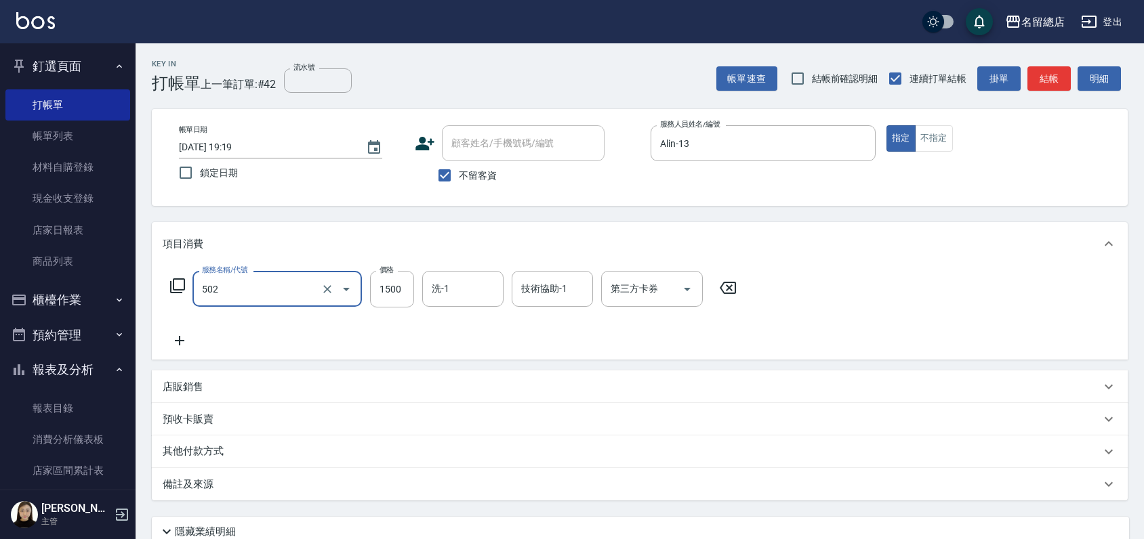
type input "染髮1500以上(502)"
type input "2500"
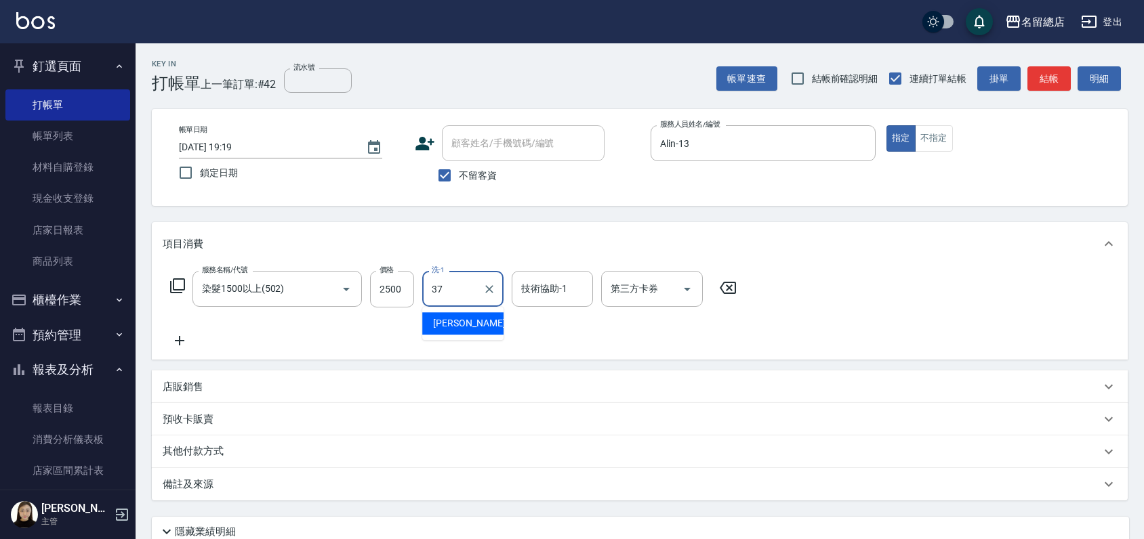
type input "[PERSON_NAME]-37"
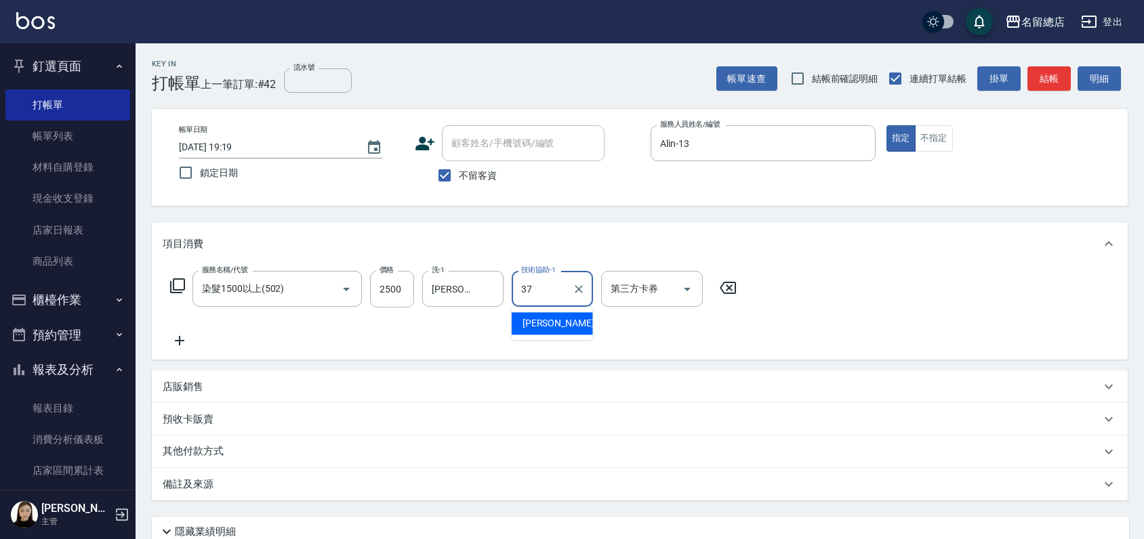
type input "[PERSON_NAME]-37"
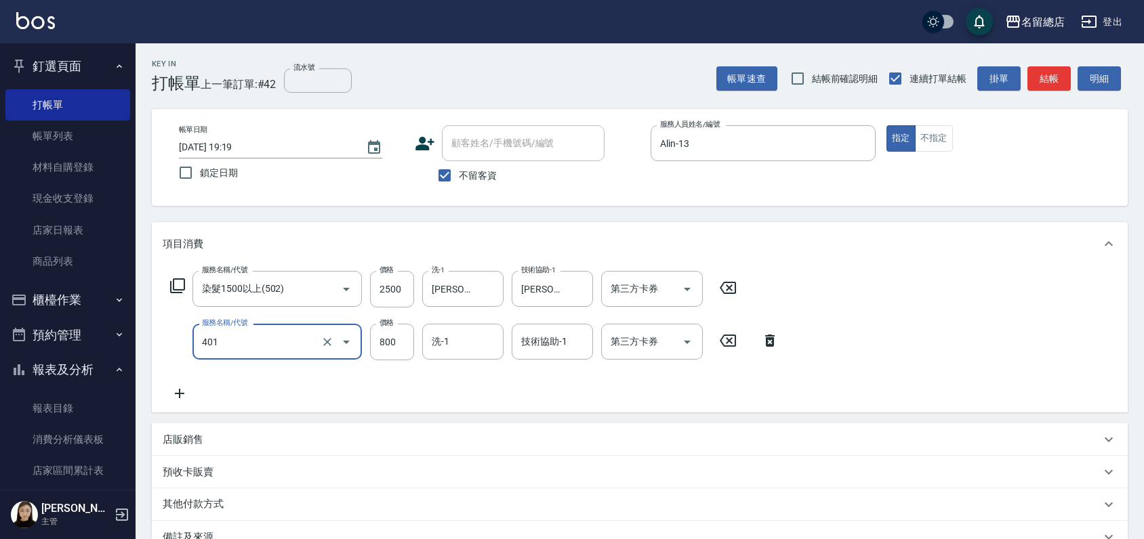
type input "自備護髮(401)"
type input "2500"
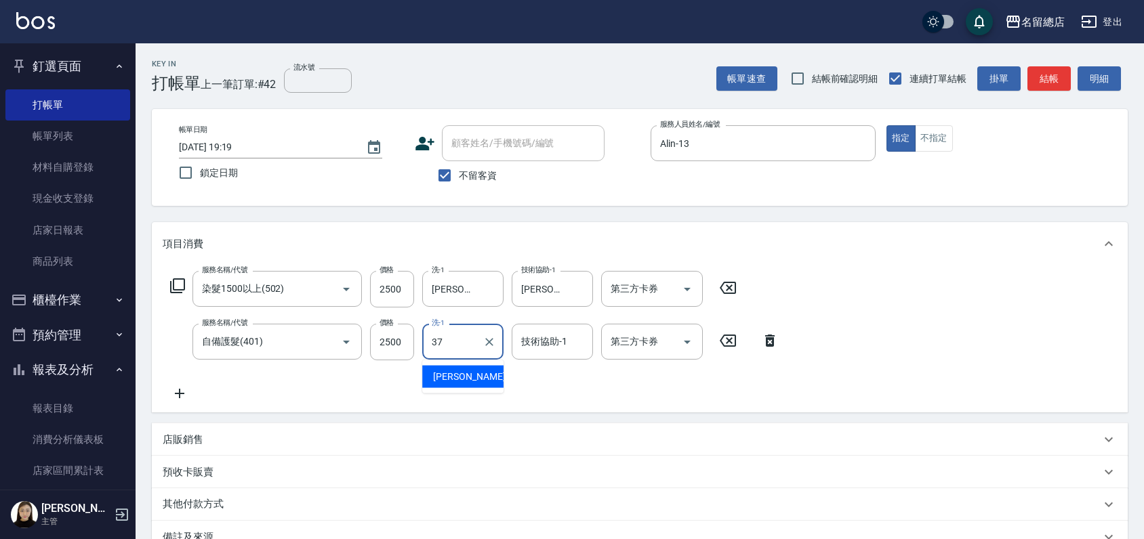
type input "[PERSON_NAME]-37"
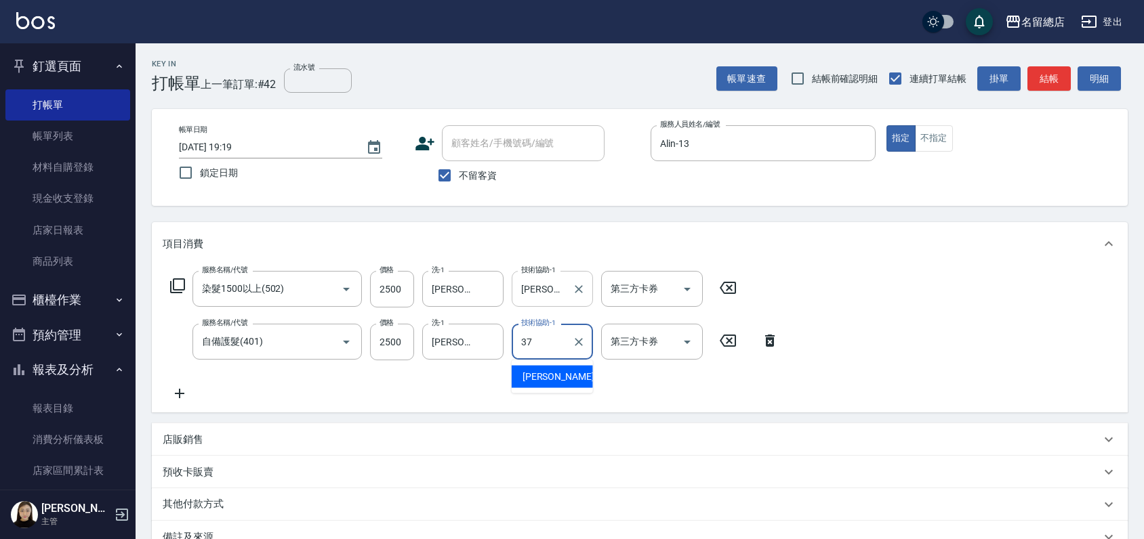
type input "[PERSON_NAME]-37"
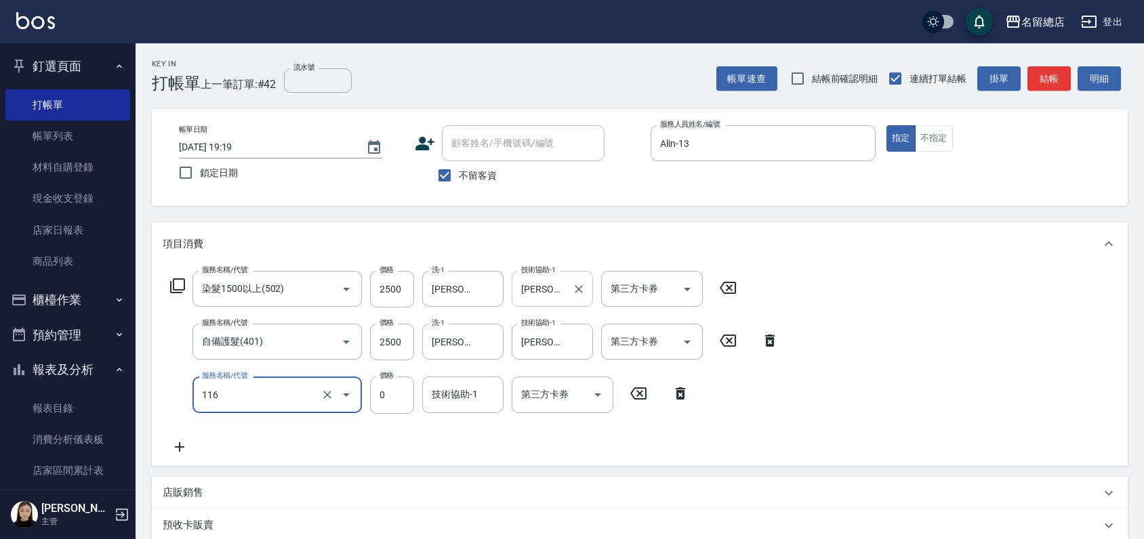
type input "頭皮蓋卡3點(116)"
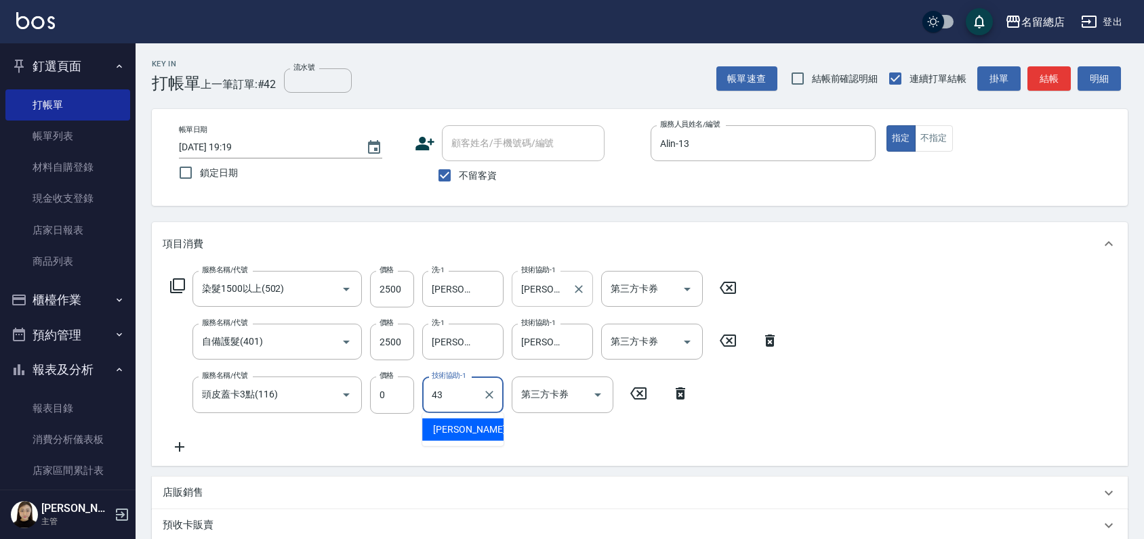
type input "[PERSON_NAME]-43"
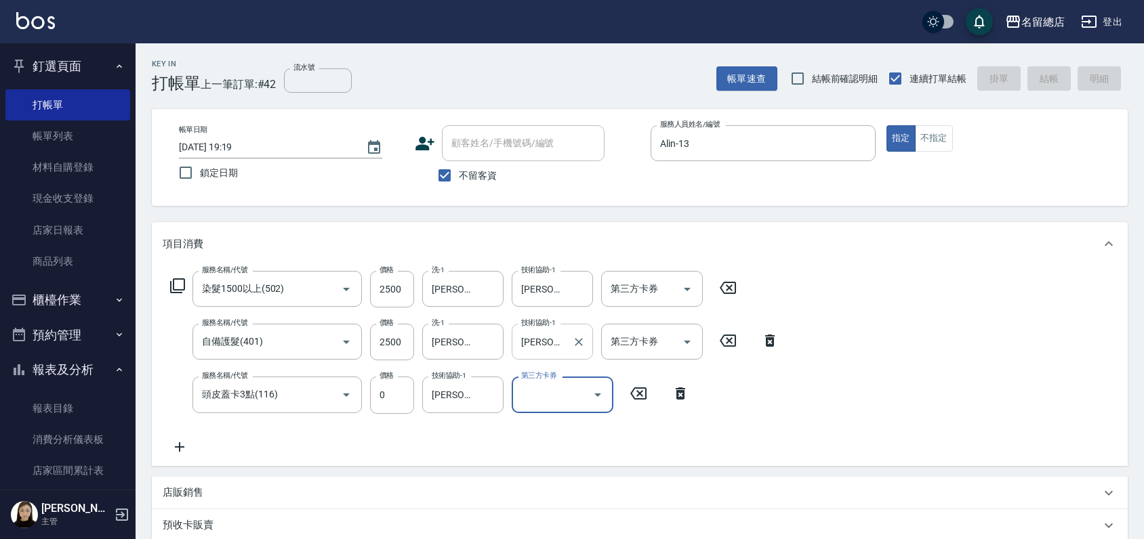
type input "[DATE] 19:21"
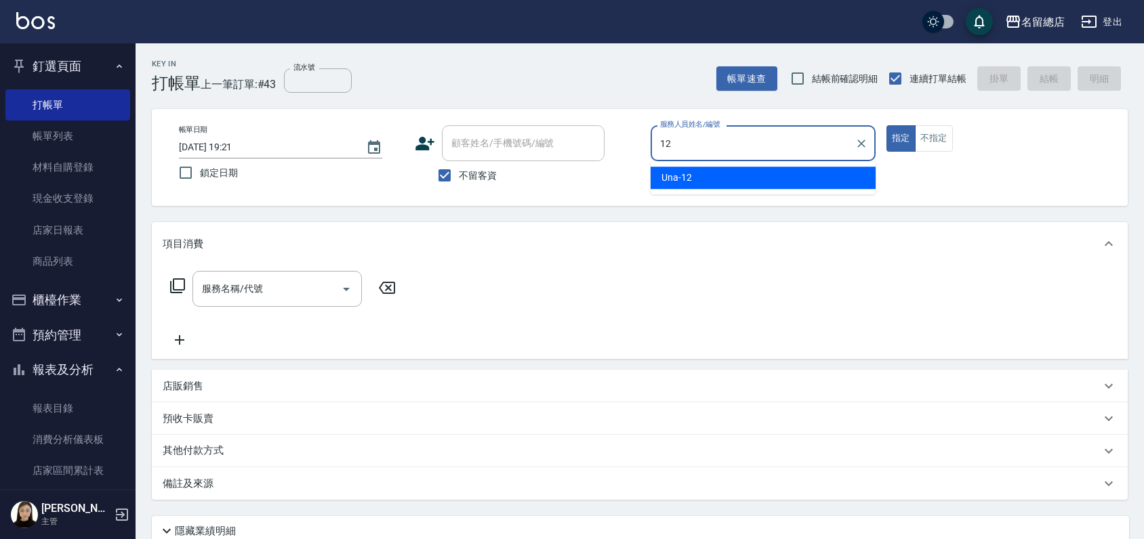
type input "Una-12"
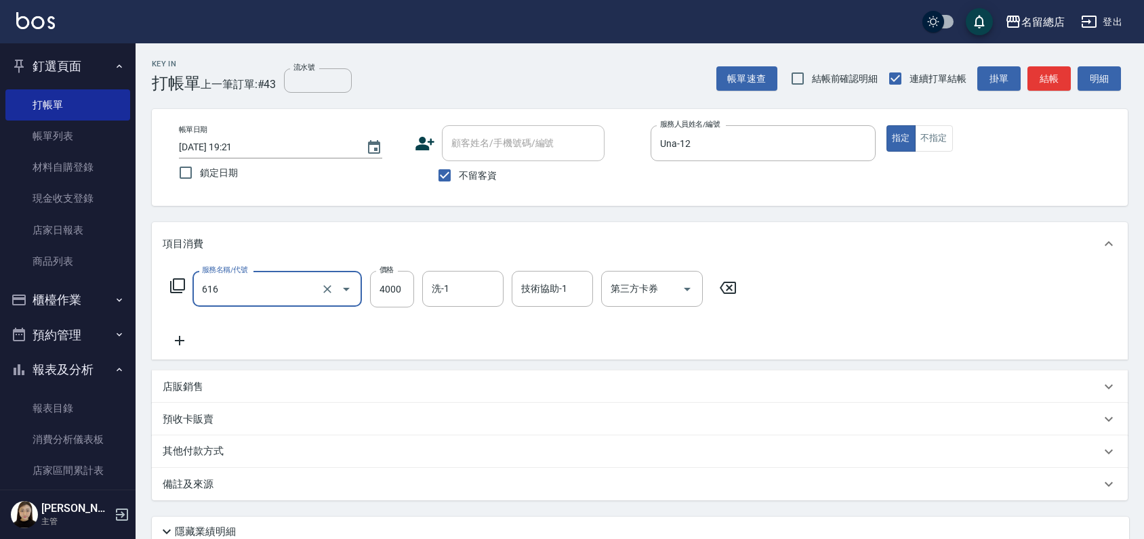
type input "自備接髮(616)"
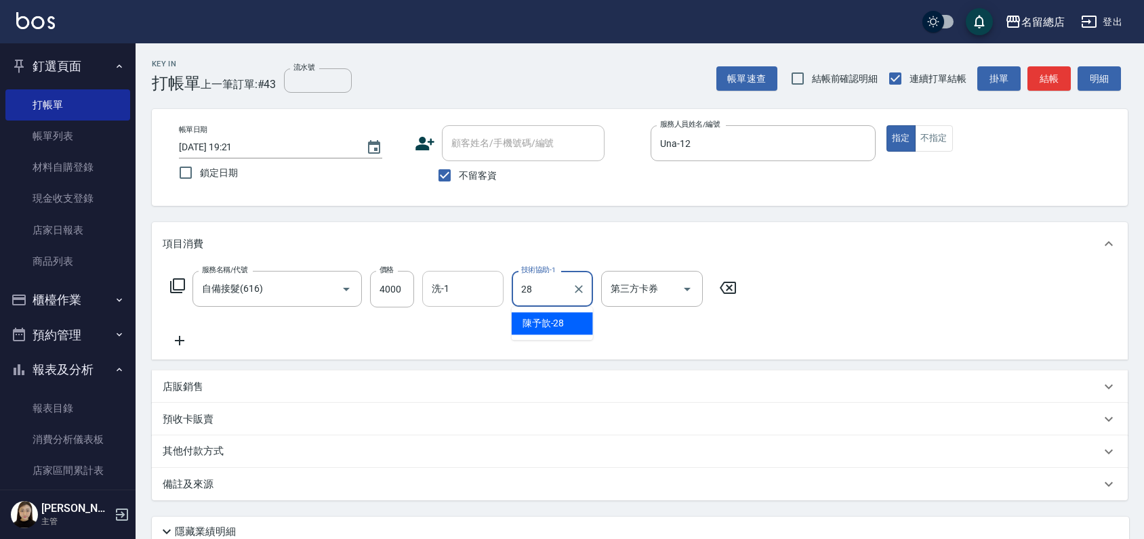
type input "28"
click at [460, 292] on input "洗-1" at bounding box center [462, 289] width 69 height 24
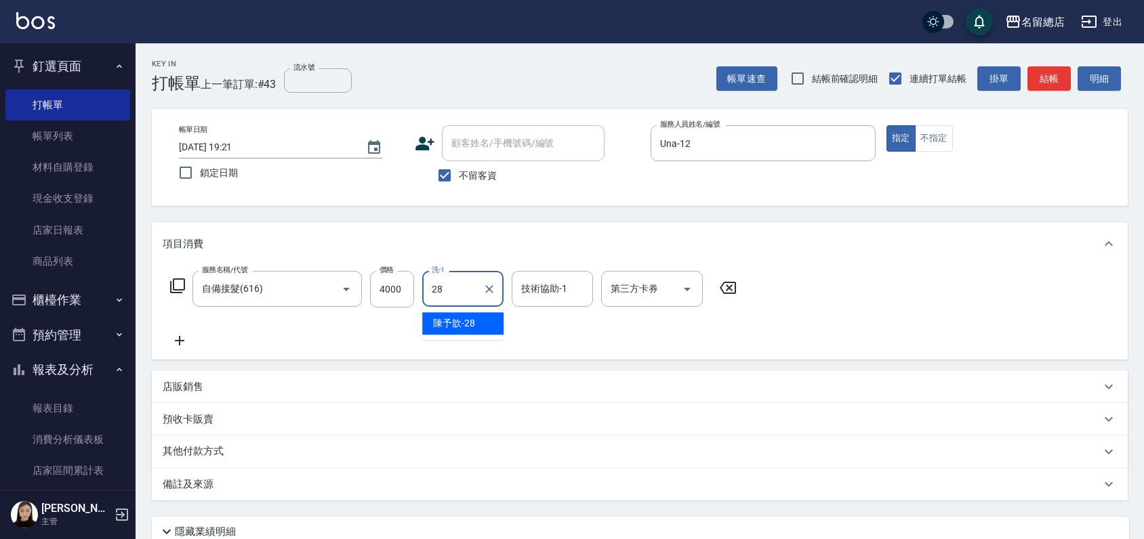
type input "陳予歆-28"
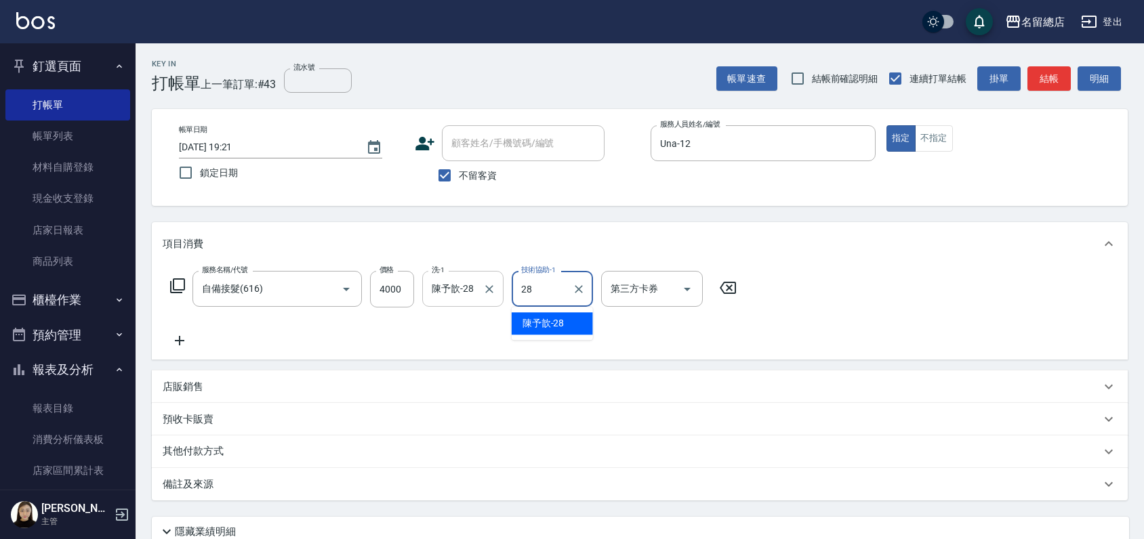
type input "陳予歆-28"
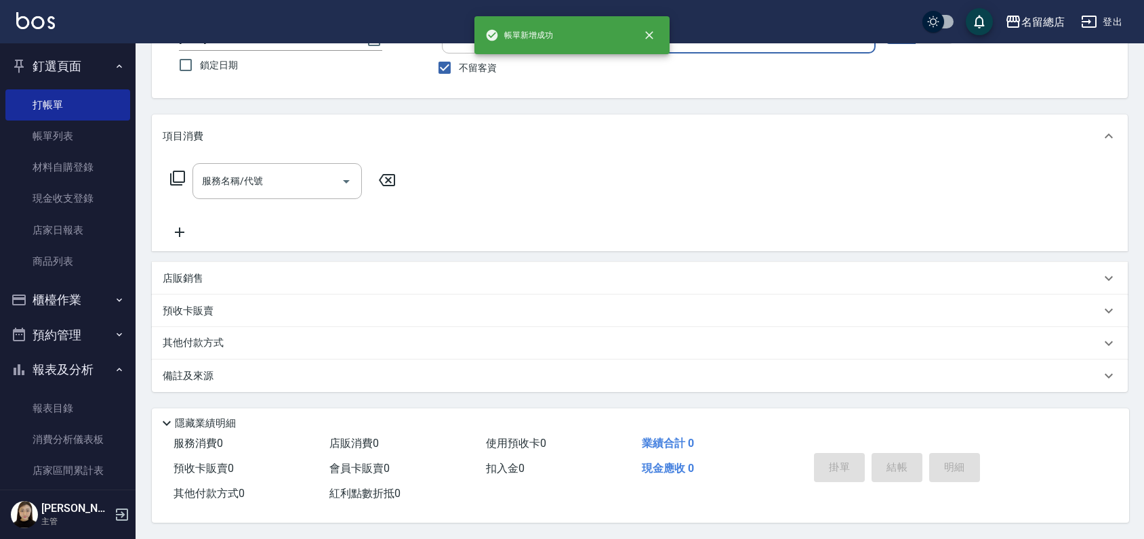
scroll to position [112, 0]
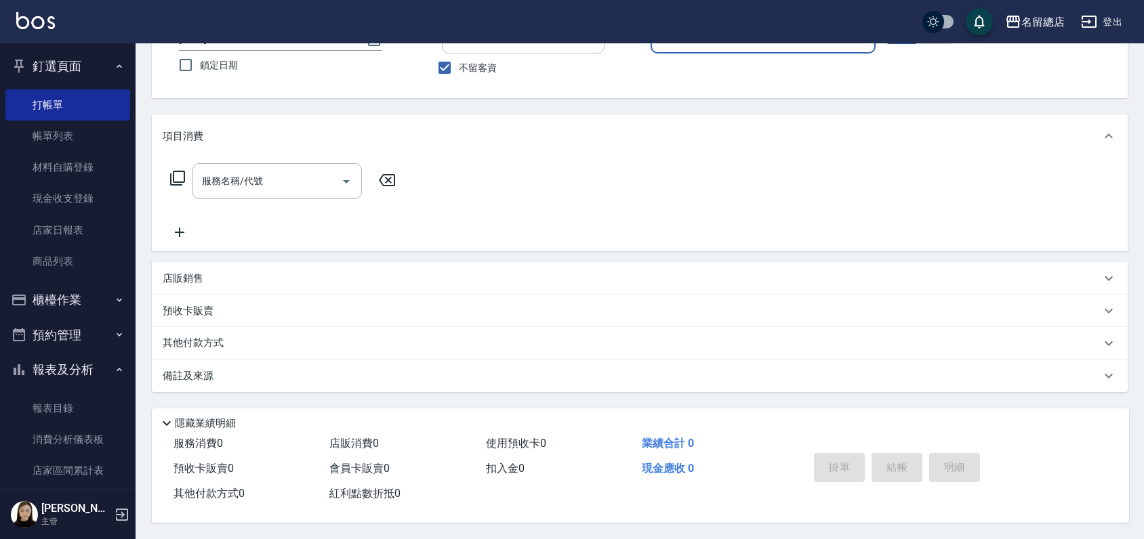
click at [429, 255] on div "項目消費 服務名稱/代號 服務名稱/代號 店販銷售 服務人員姓名/編號 服務人員姓名/編號 商品代號/名稱 商品代號/名稱 預收卡販賣 卡券名稱/代號 卡券名…" at bounding box center [640, 254] width 976 height 278
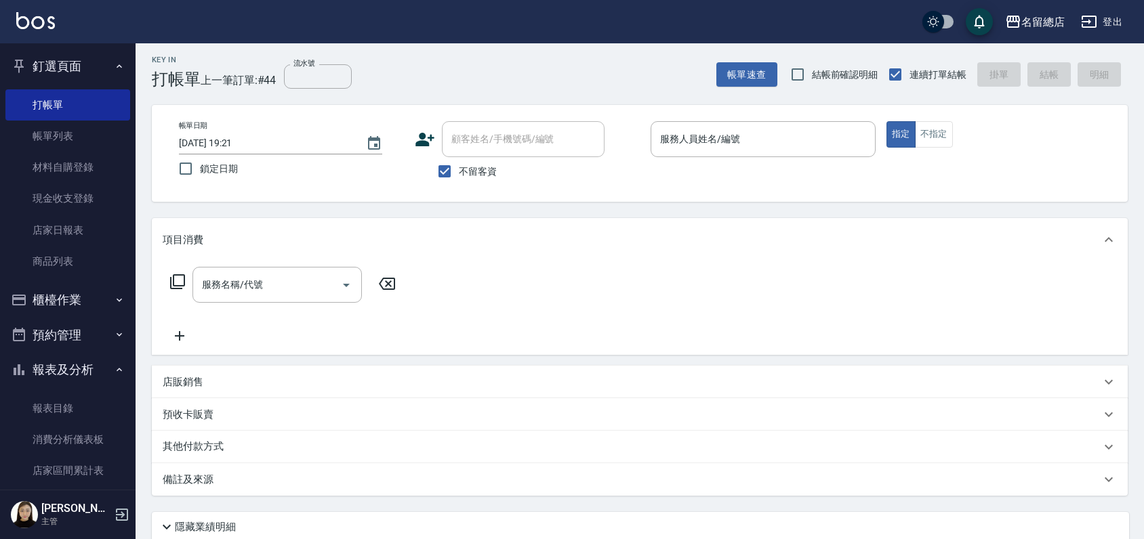
scroll to position [0, 0]
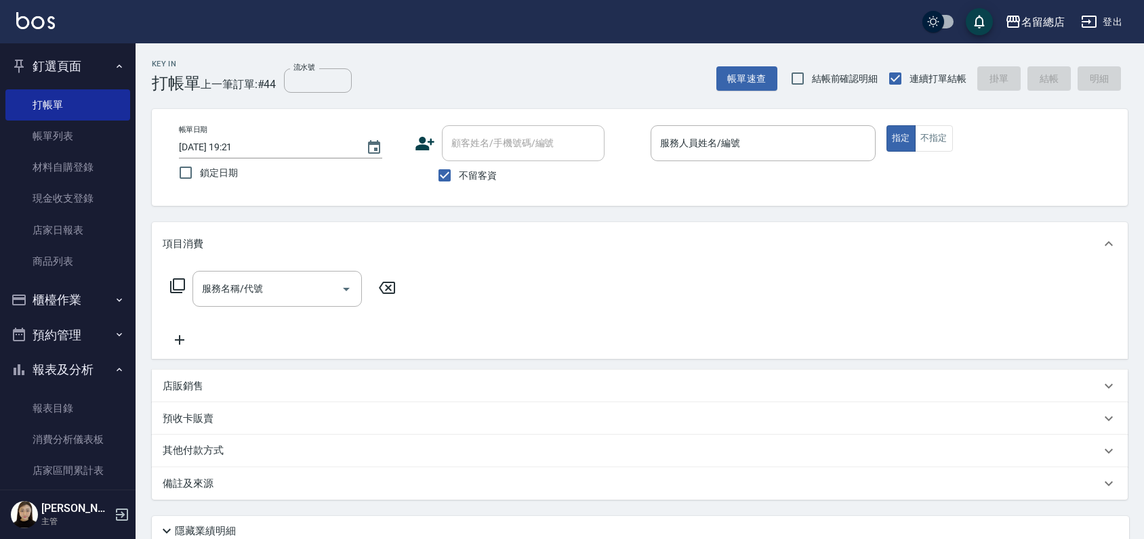
drag, startPoint x: 427, startPoint y: 253, endPoint x: 528, endPoint y: 74, distance: 206.0
click at [527, 74] on div "Key In 打帳單 上一筆訂單:#44 流水號 流水號 帳單速查 結帳前確認明細 連續打單結帳 掛單 結帳 明細" at bounding box center [632, 67] width 992 height 49
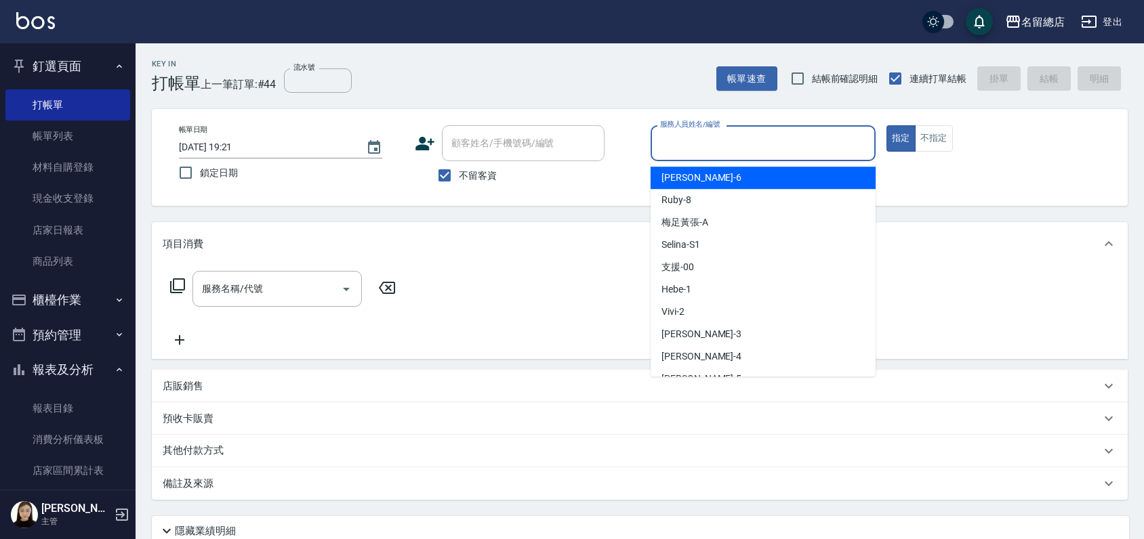
click at [777, 148] on input "服務人員姓名/編號" at bounding box center [763, 143] width 213 height 24
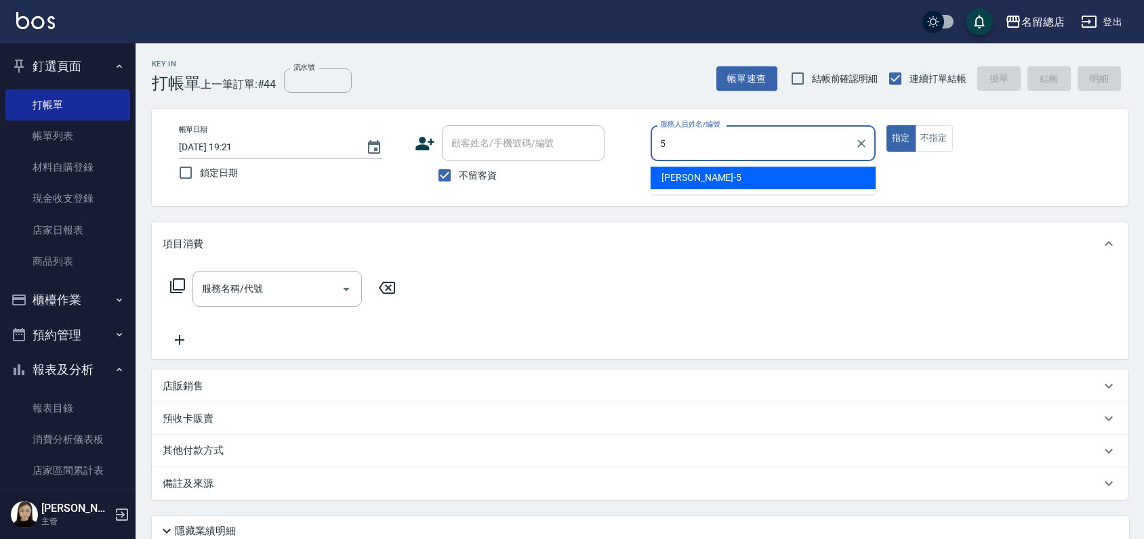
type input "[PERSON_NAME]-5"
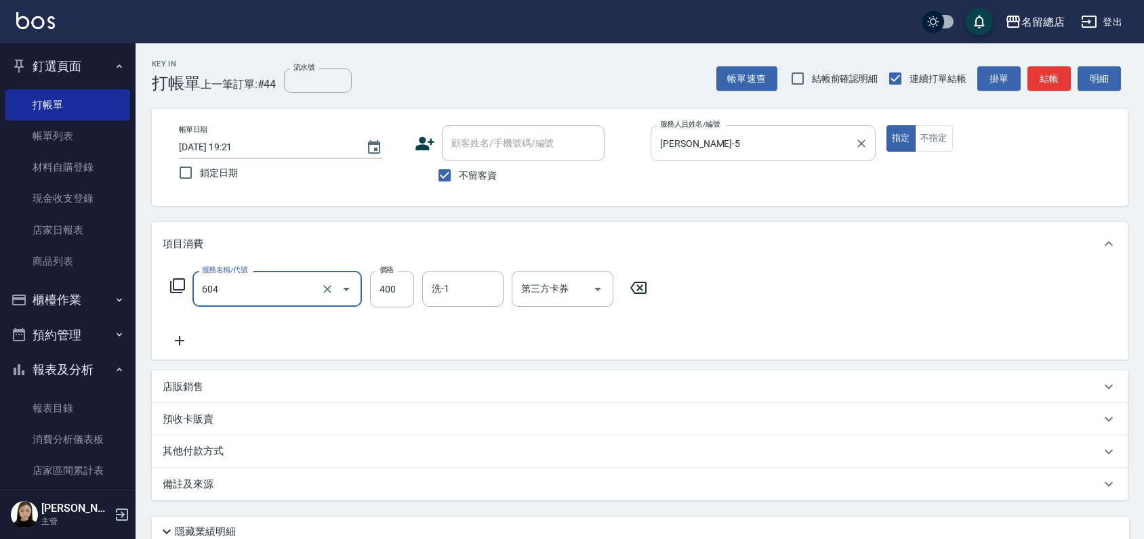
type input "健康洗髮(604)"
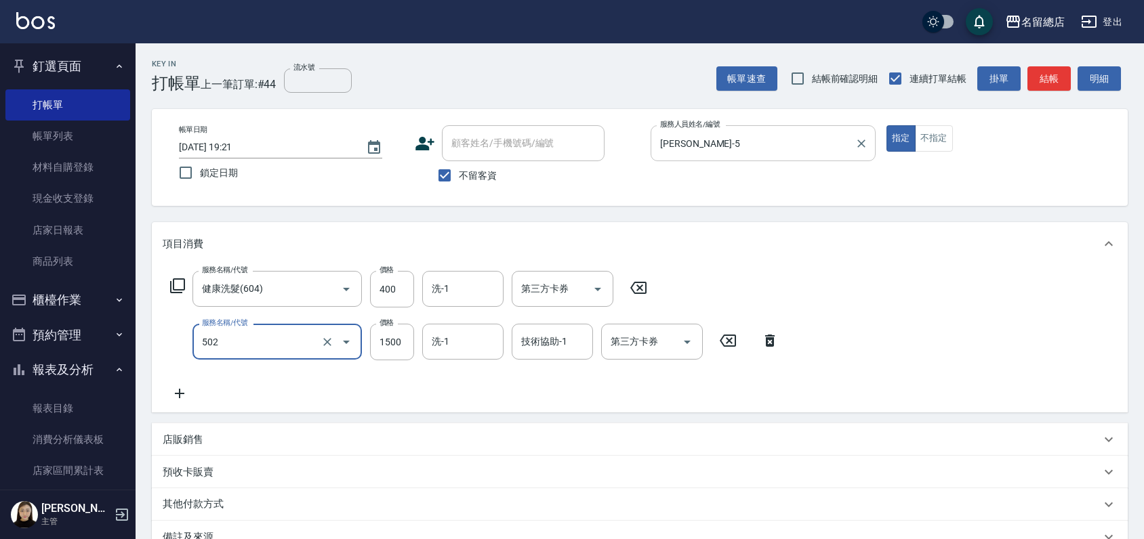
type input "染髮1500以上(502)"
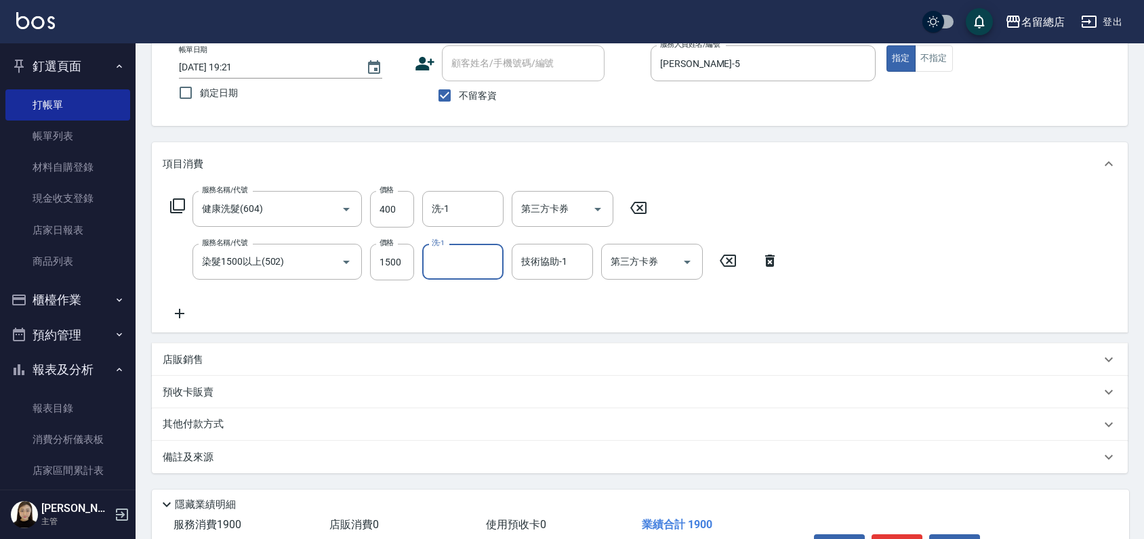
scroll to position [166, 0]
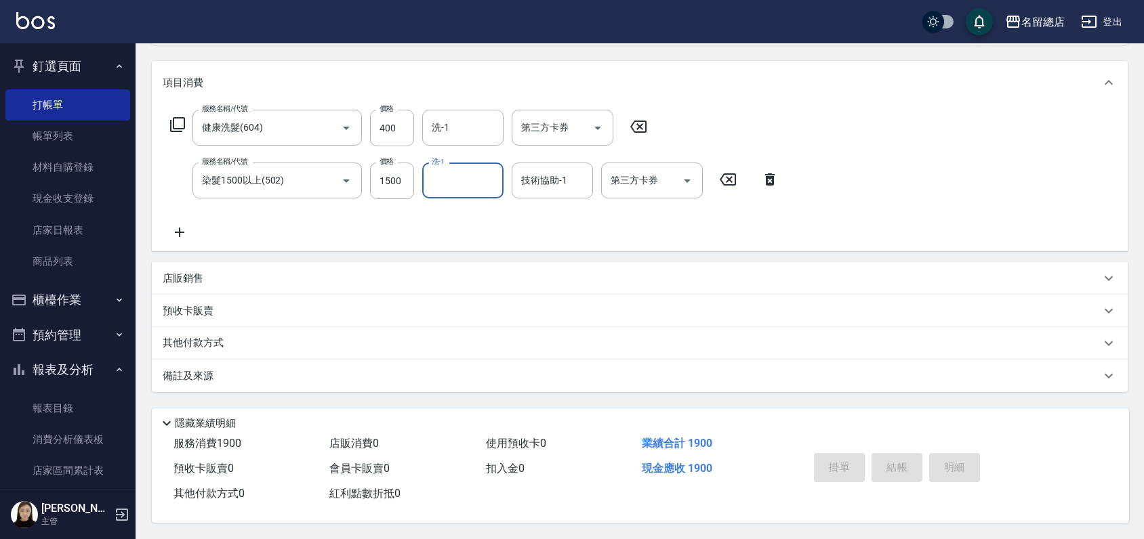
type input "[DATE] 19:25"
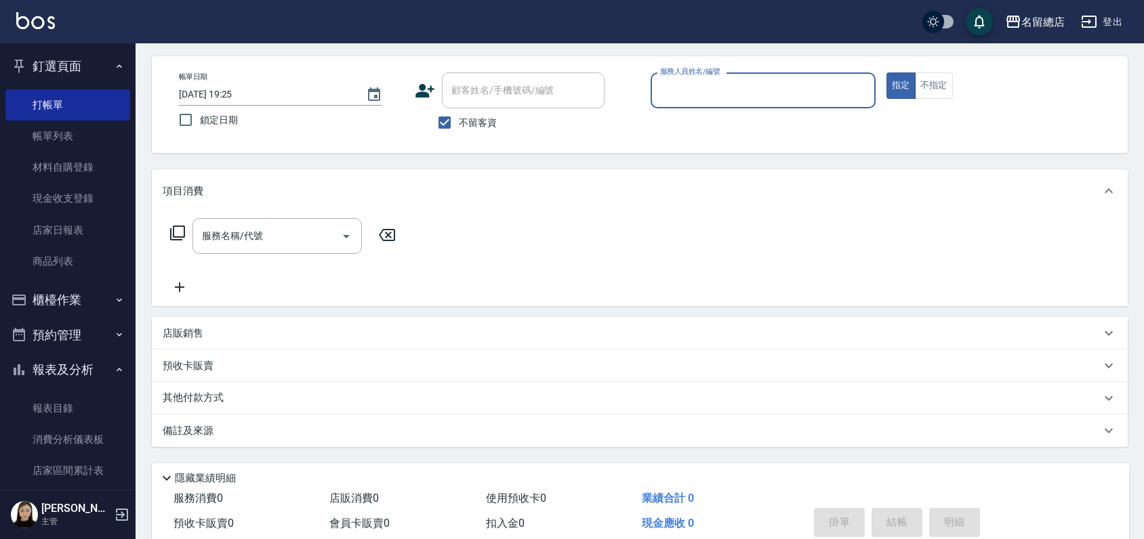
scroll to position [0, 0]
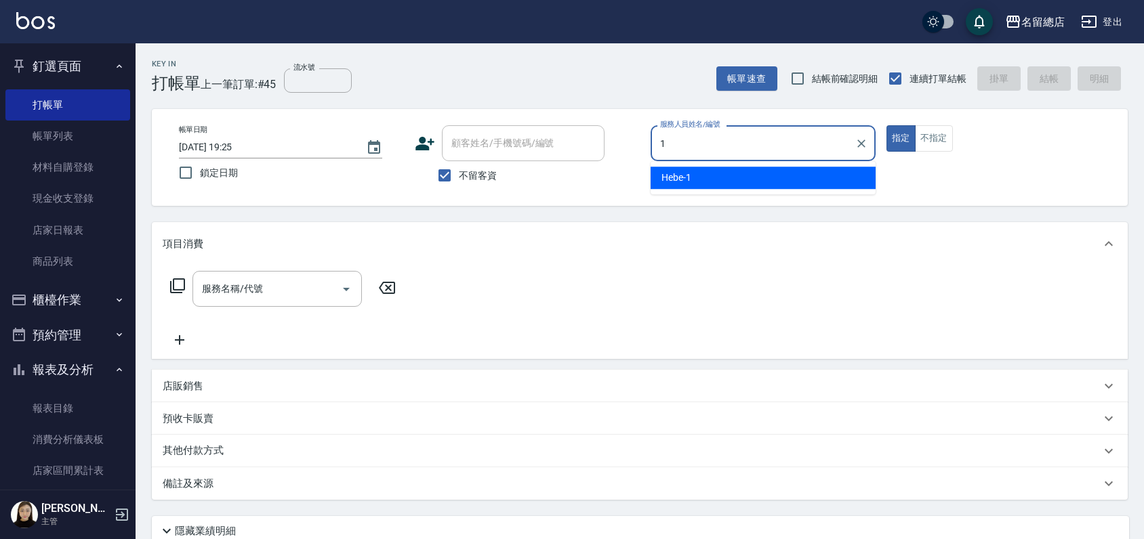
type input "Hebe-1"
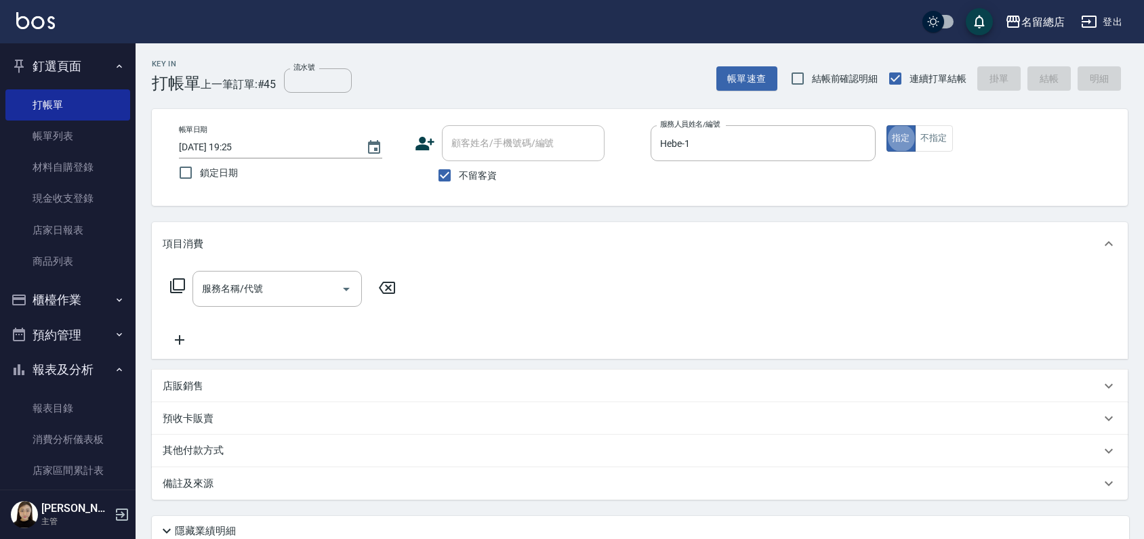
click at [935, 154] on div "帳單日期 [DATE] 19:25 鎖定日期 顧客姓名/手機號碼/編號 顧客姓名/手機號碼/編號 不留客資 服務人員姓名/編號 Hebe-1 服務人員姓名/編…" at bounding box center [639, 157] width 943 height 64
click at [932, 142] on button "不指定" at bounding box center [934, 138] width 38 height 26
type button "false"
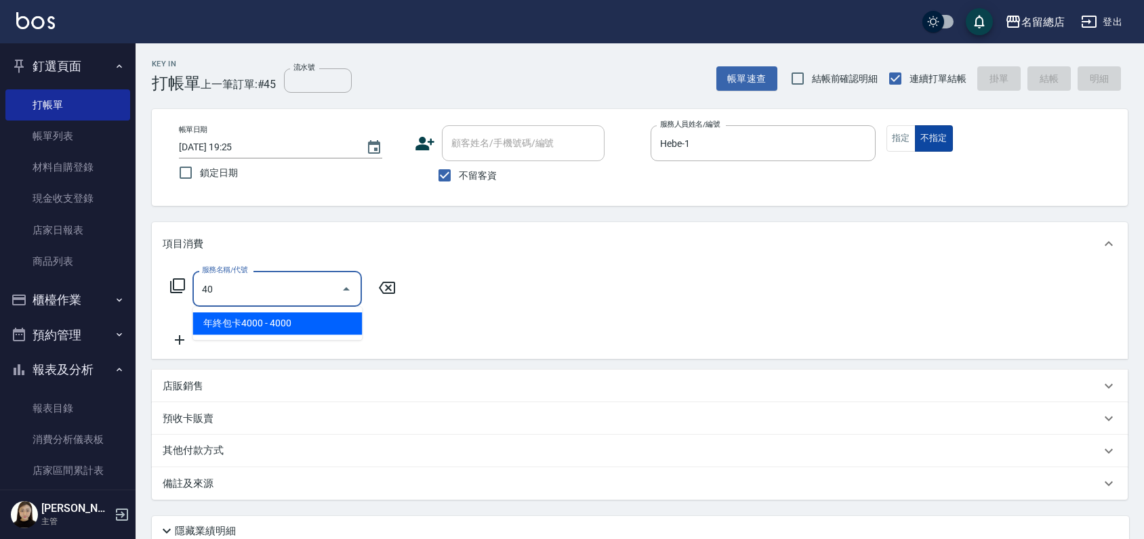
type input "4"
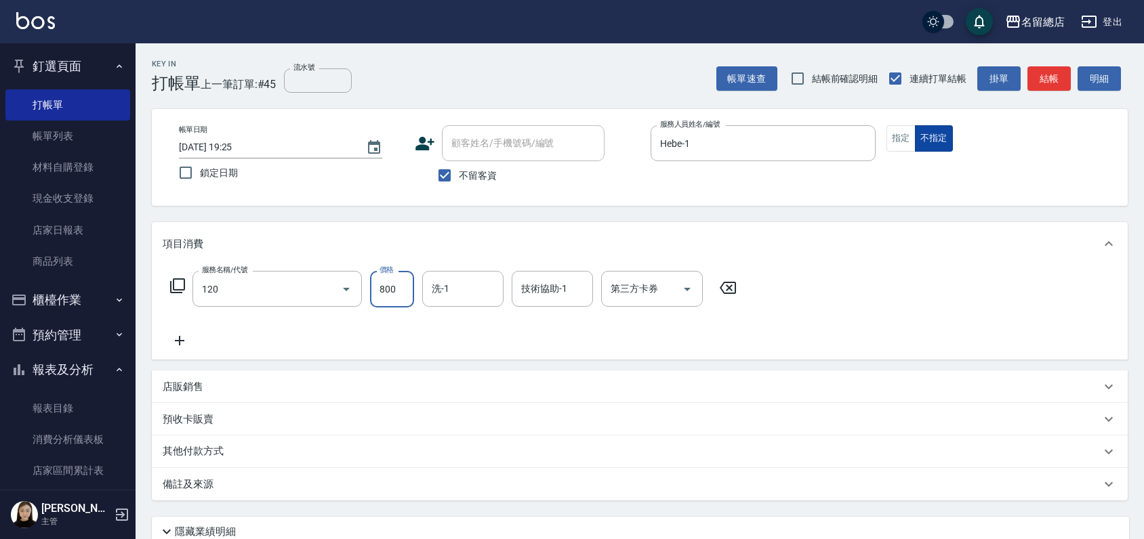
type input "自備頭皮(120)"
type input "1800"
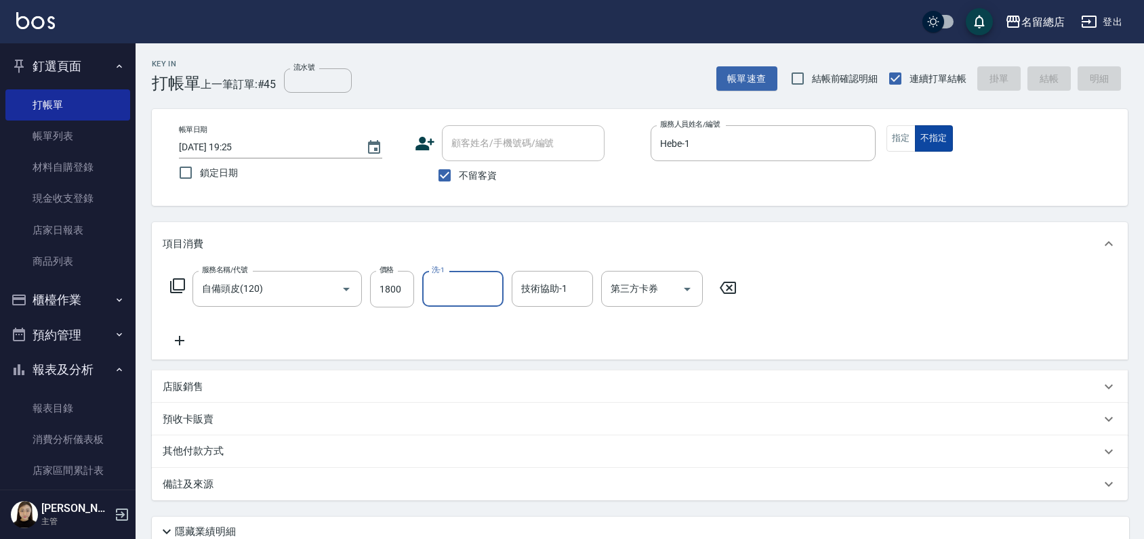
type input "[DATE] 19:26"
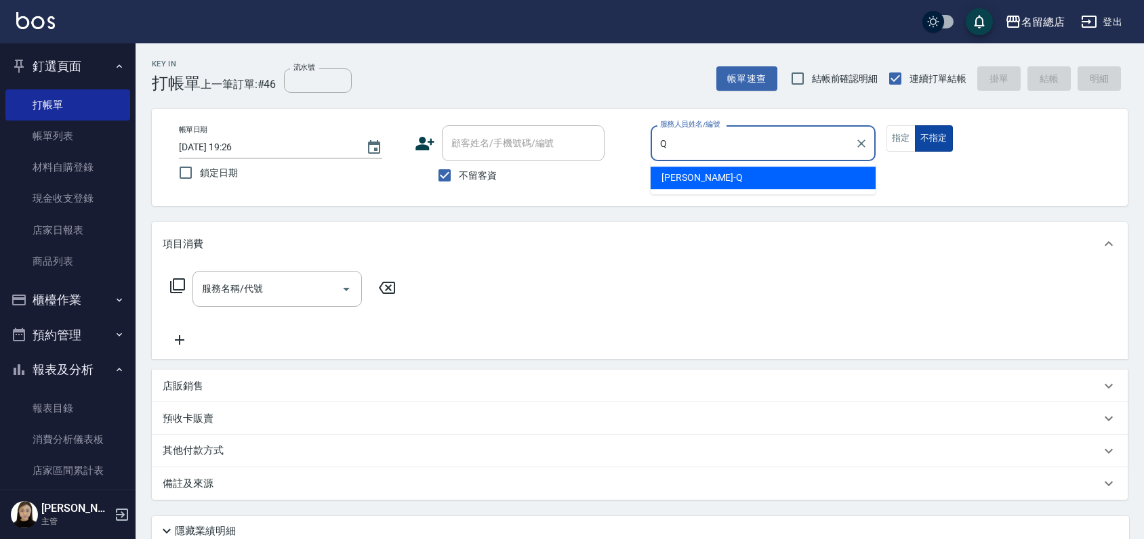
type input "[PERSON_NAME]"
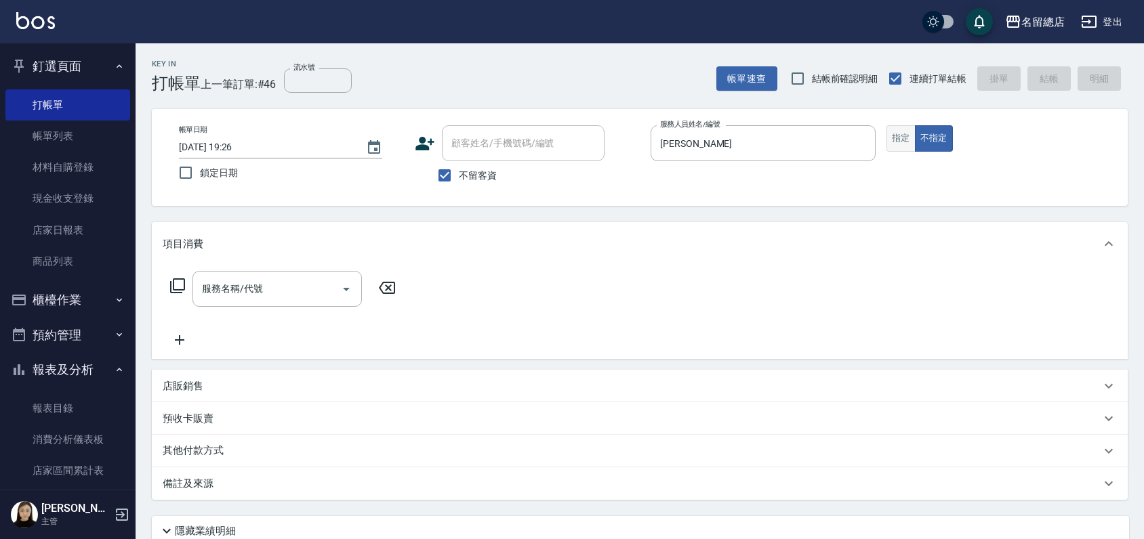
click at [898, 135] on button "指定" at bounding box center [900, 138] width 29 height 26
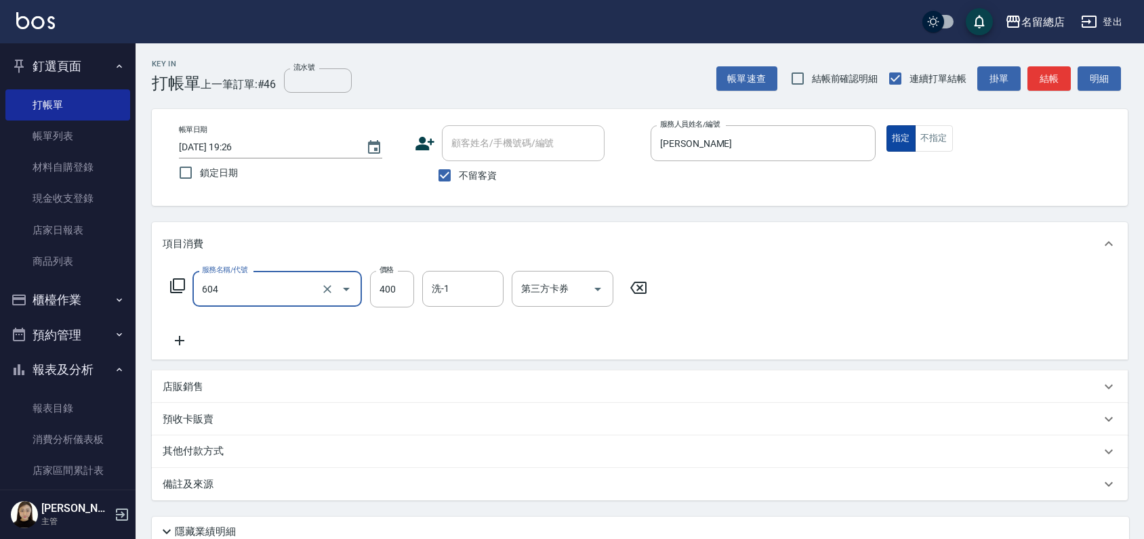
type input "健康洗髮(604)"
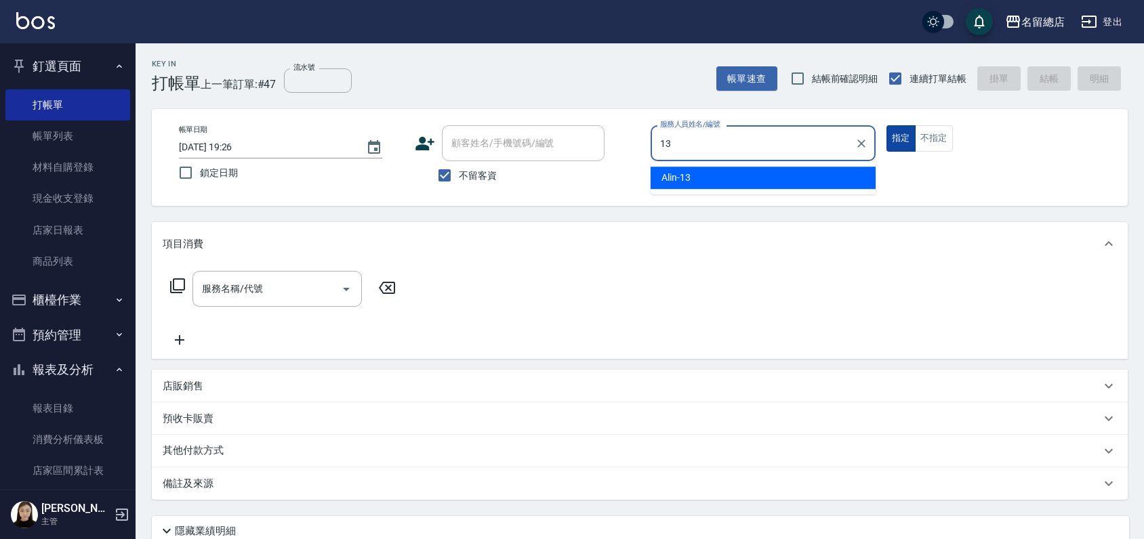
type input "Alin-13"
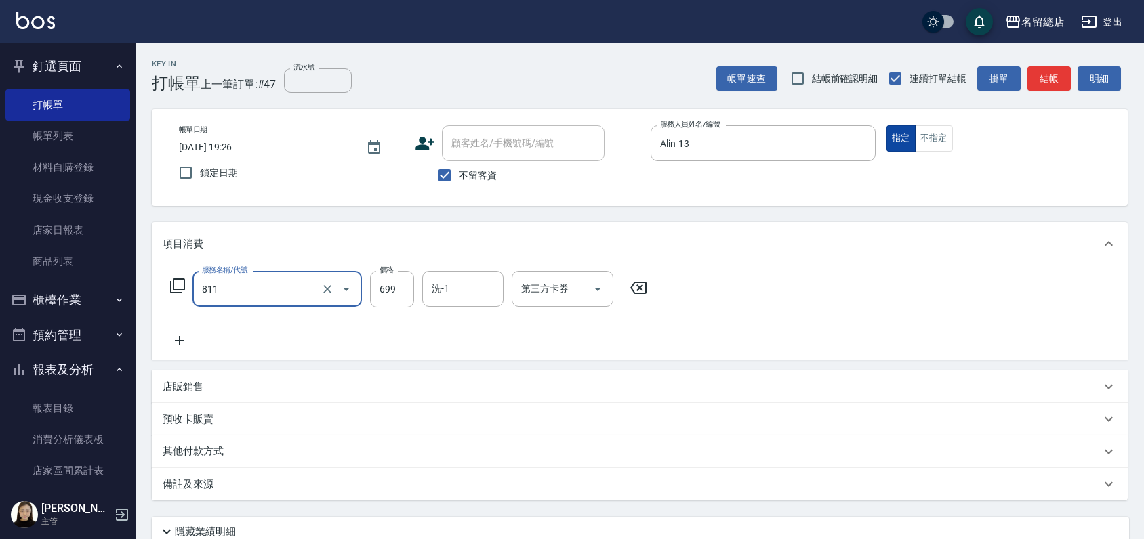
type input "洗+剪(811)"
type input "700"
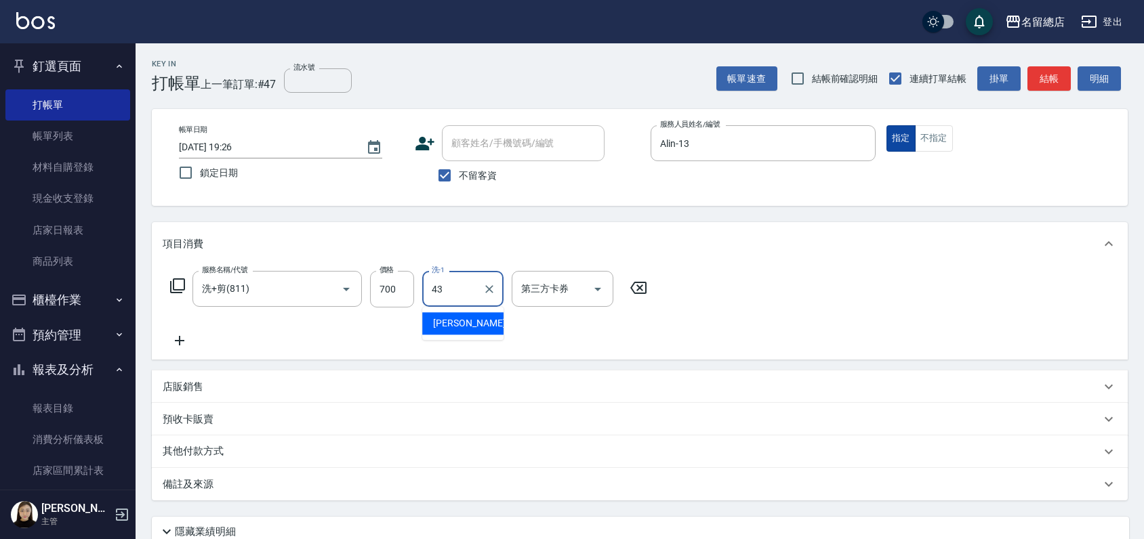
type input "[PERSON_NAME]-43"
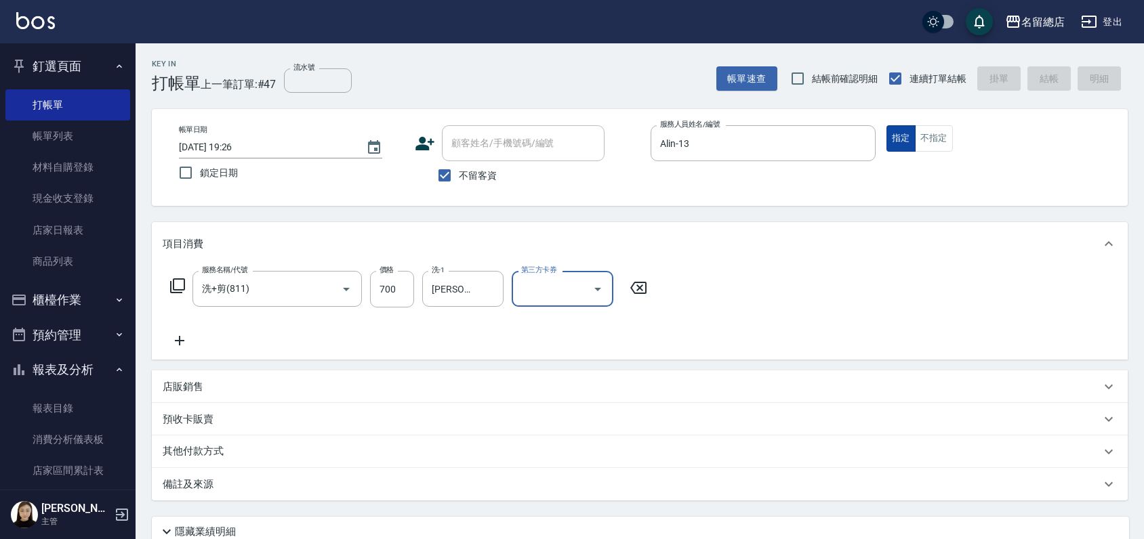
type input "[DATE] 19:27"
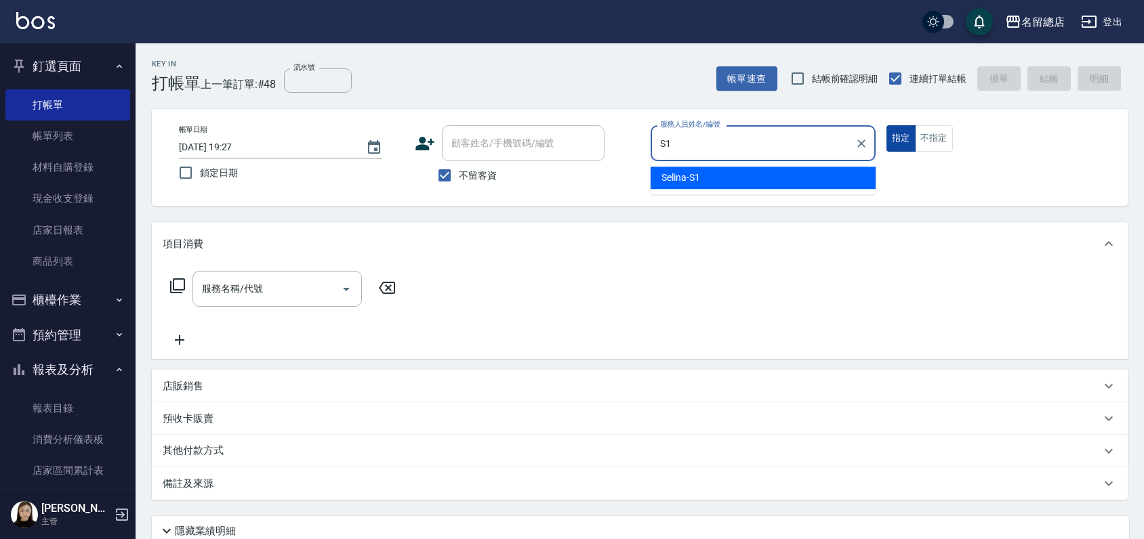
type input "Selina-S1"
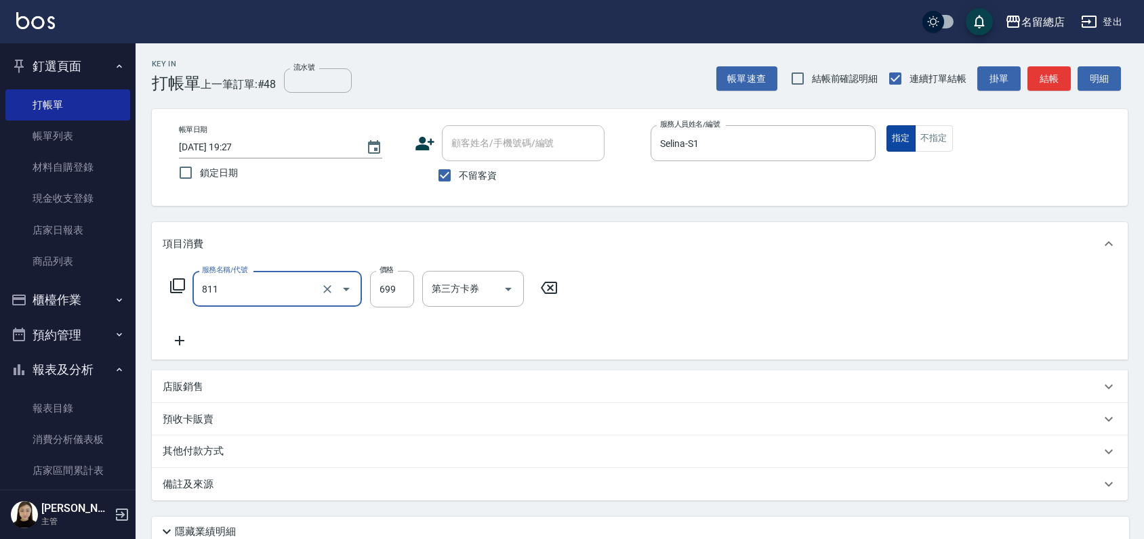
type input "洗+剪(811)"
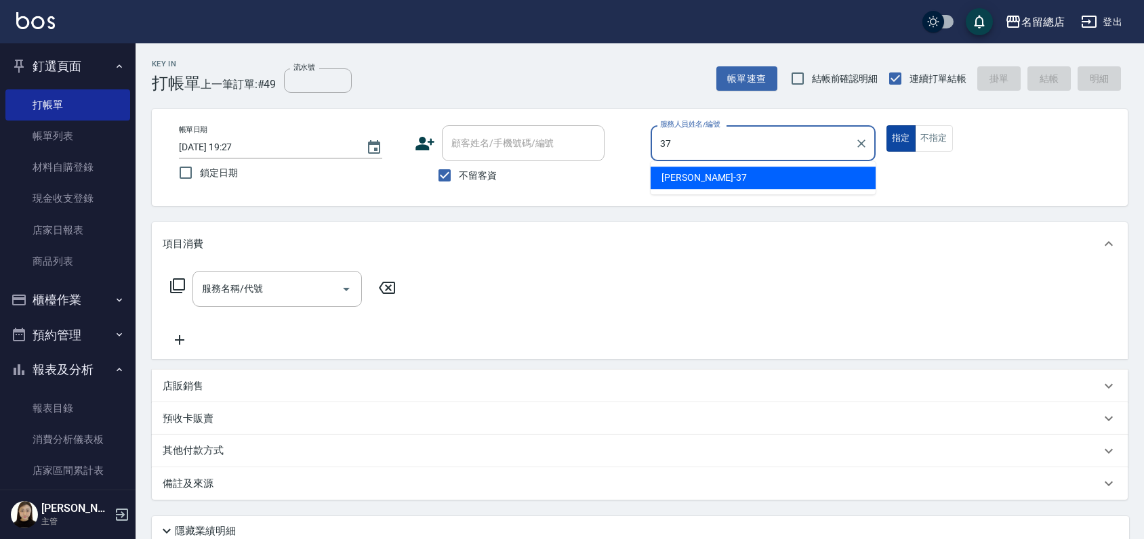
type input "[PERSON_NAME]-37"
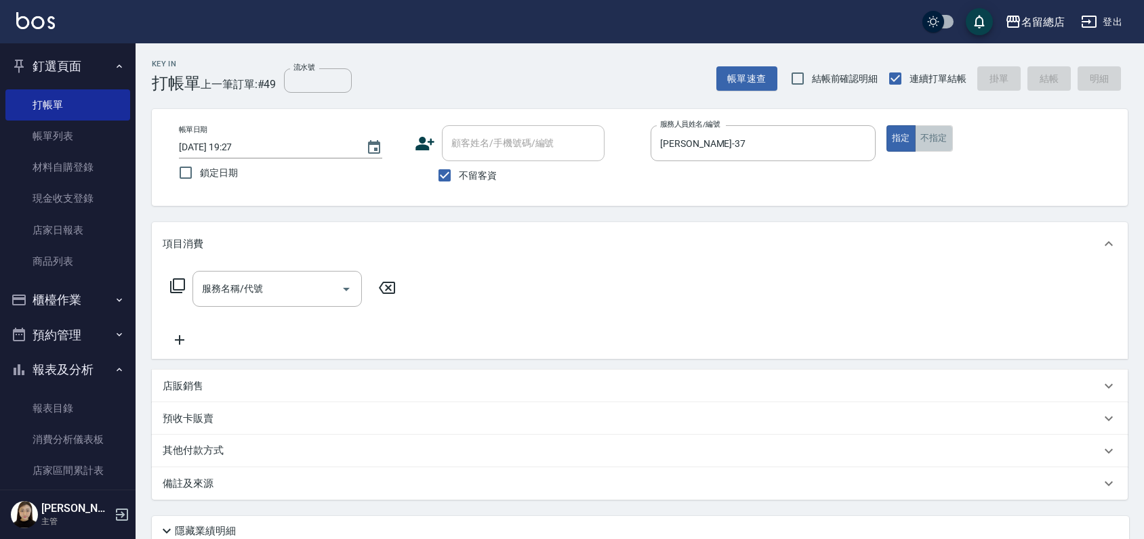
click at [922, 138] on button "不指定" at bounding box center [934, 138] width 38 height 26
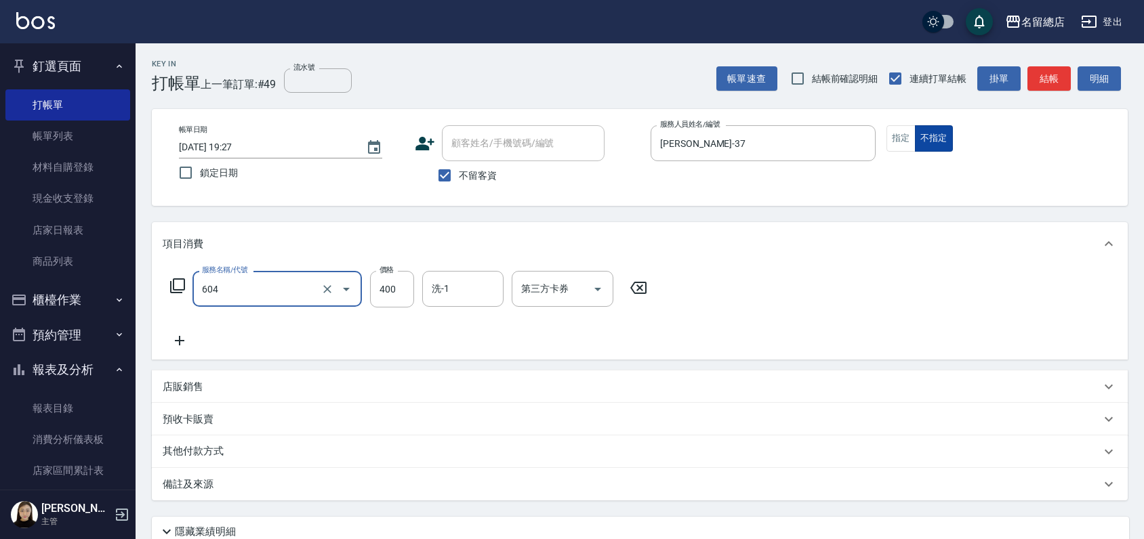
type input "健康洗髮(604)"
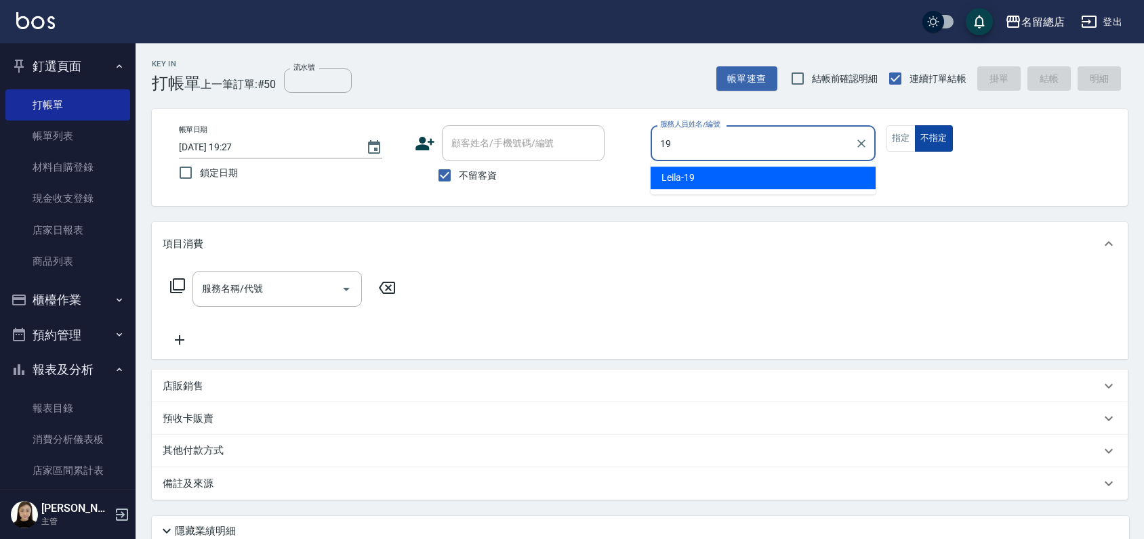
type input "Leila-19"
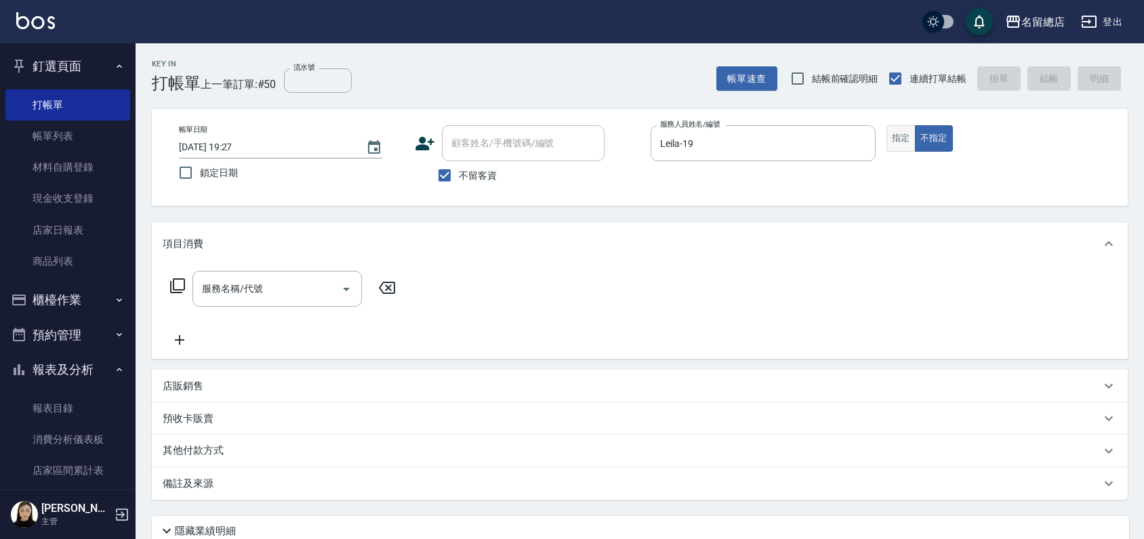
click at [904, 136] on button "指定" at bounding box center [900, 138] width 29 height 26
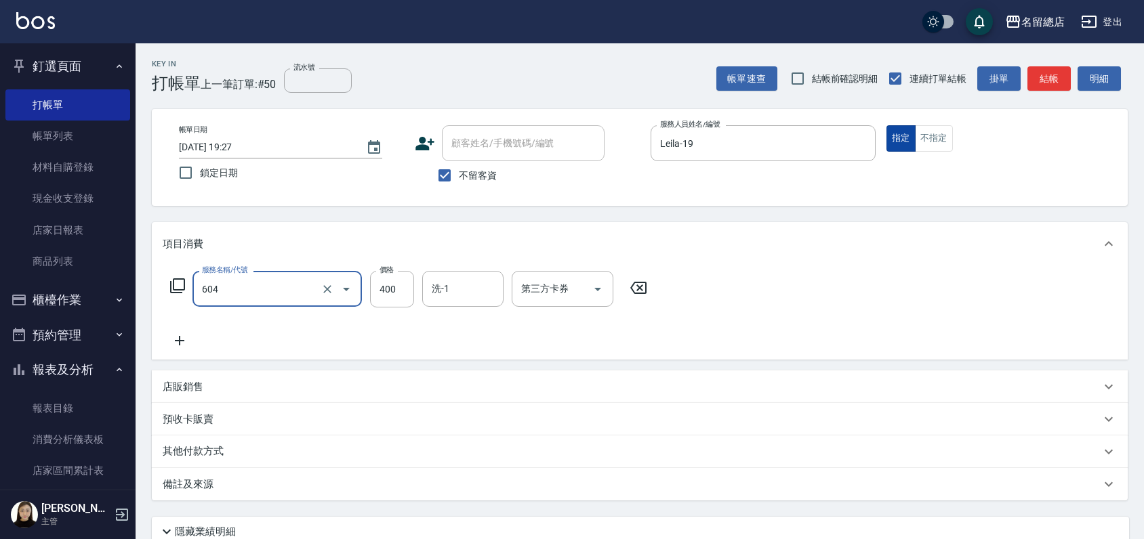
type input "健康洗髮(604)"
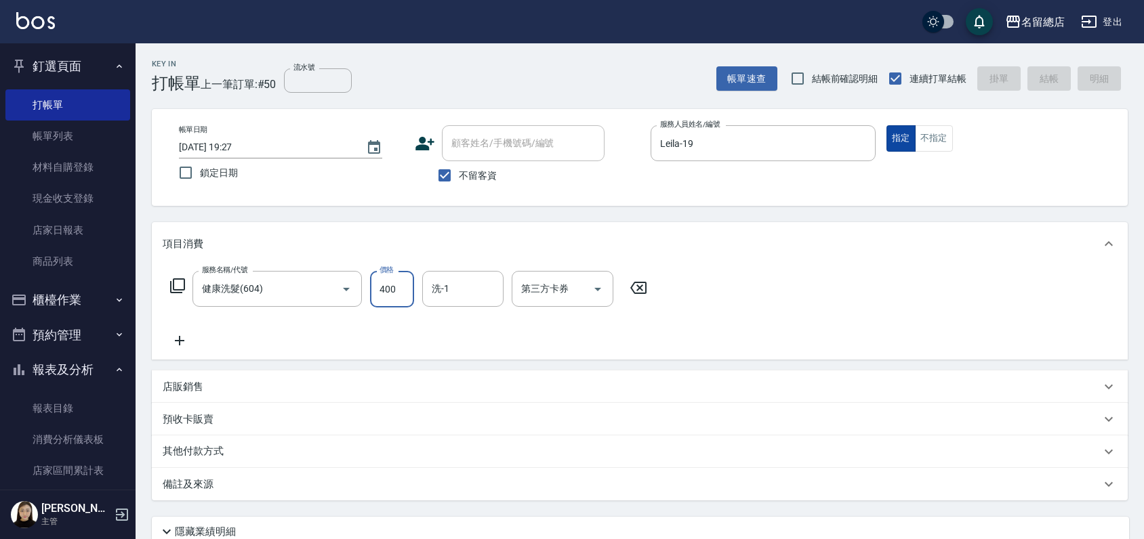
type input "[DATE] 19:30"
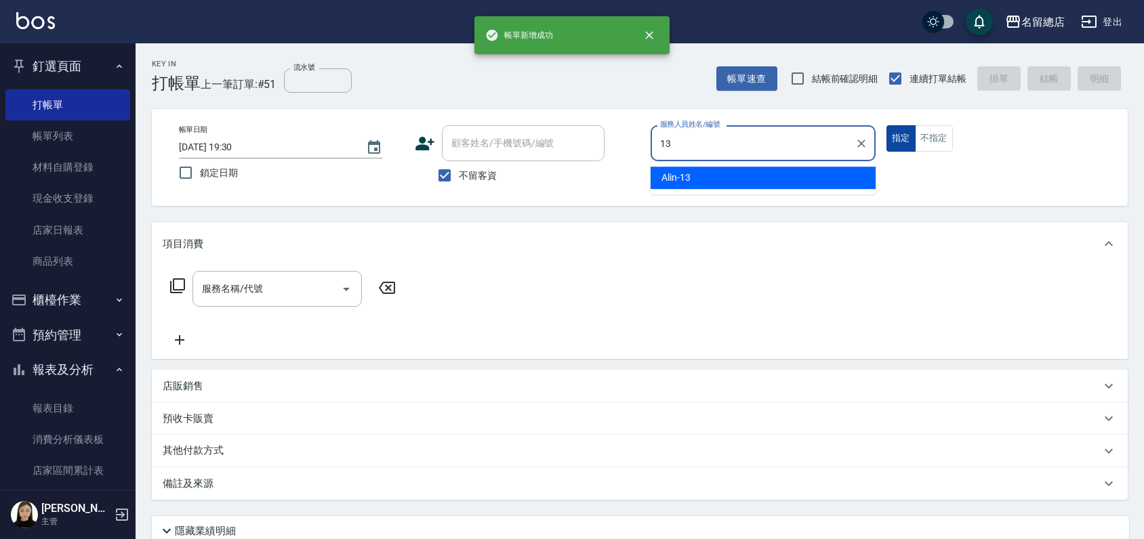
type input "Alin-13"
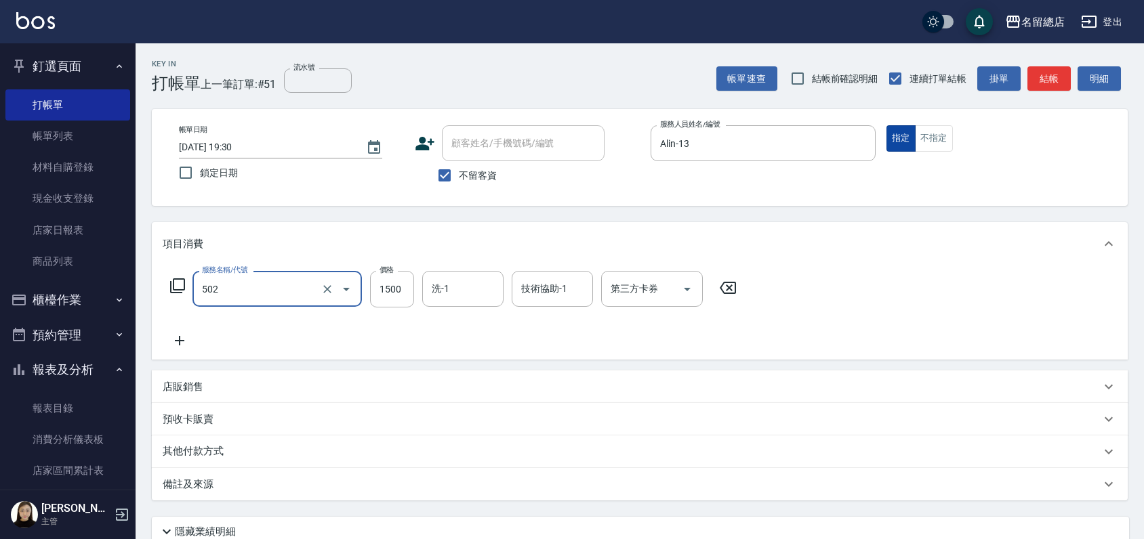
type input "染髮1500以上(502)"
type input "1200"
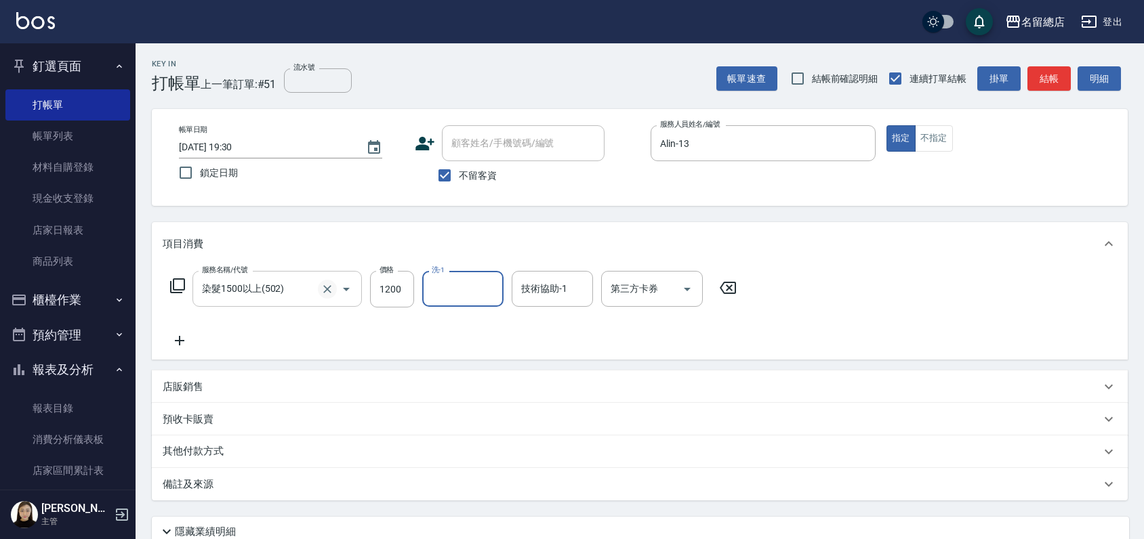
click at [325, 287] on icon "Clear" at bounding box center [327, 289] width 8 height 8
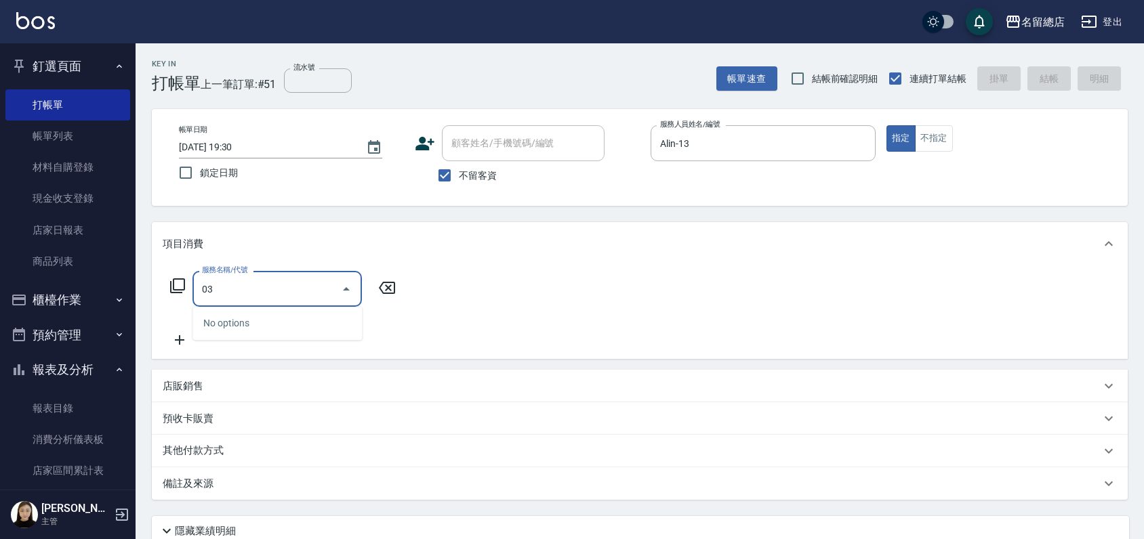
type input "0"
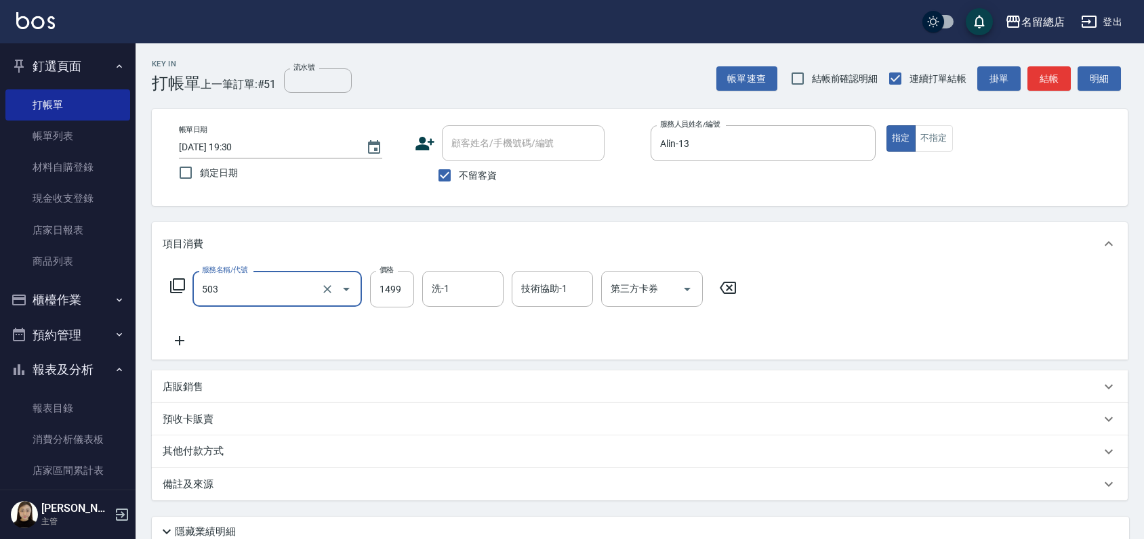
type input "染髮1000~1499(503)"
type input "1200"
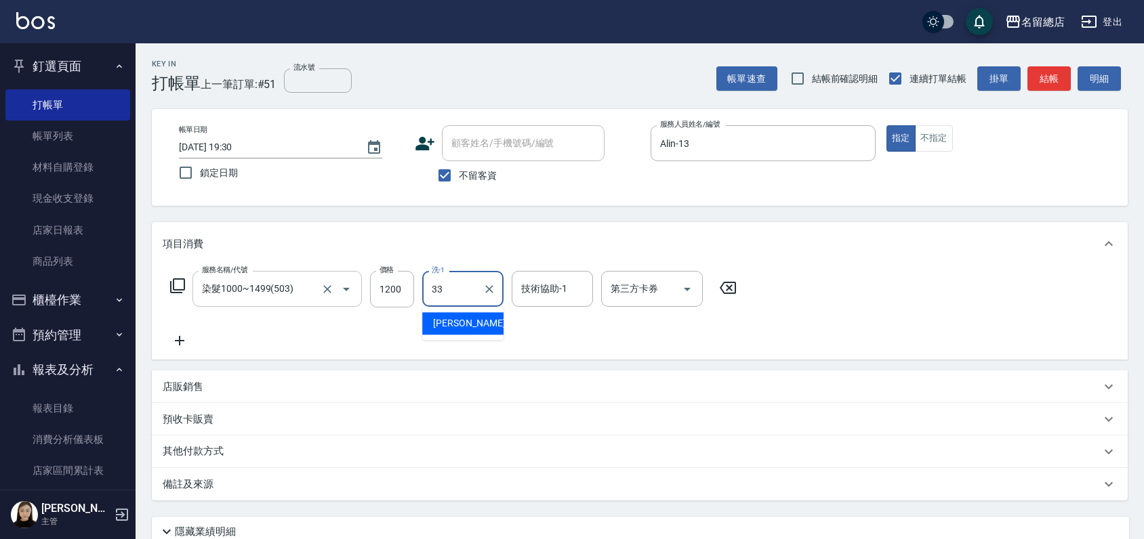
type input "[PERSON_NAME]-33"
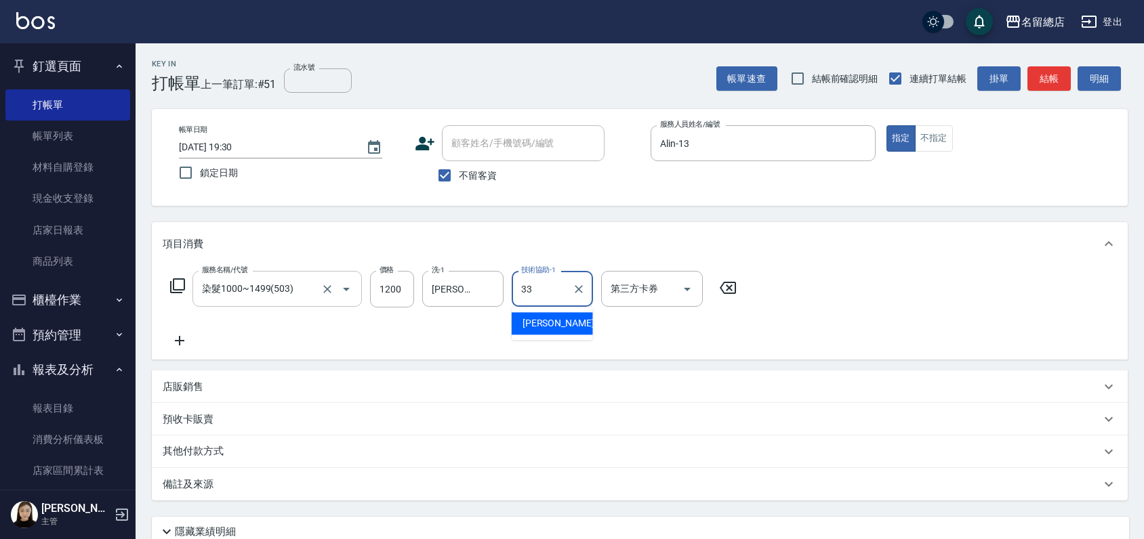
type input "[PERSON_NAME]-33"
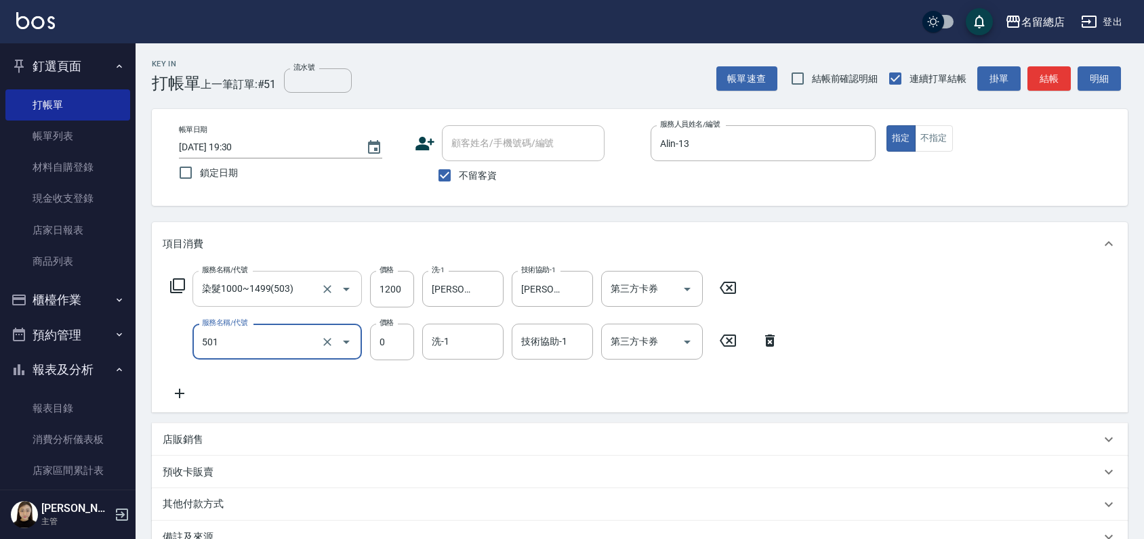
type input "2段蓋卡1300以上(501)"
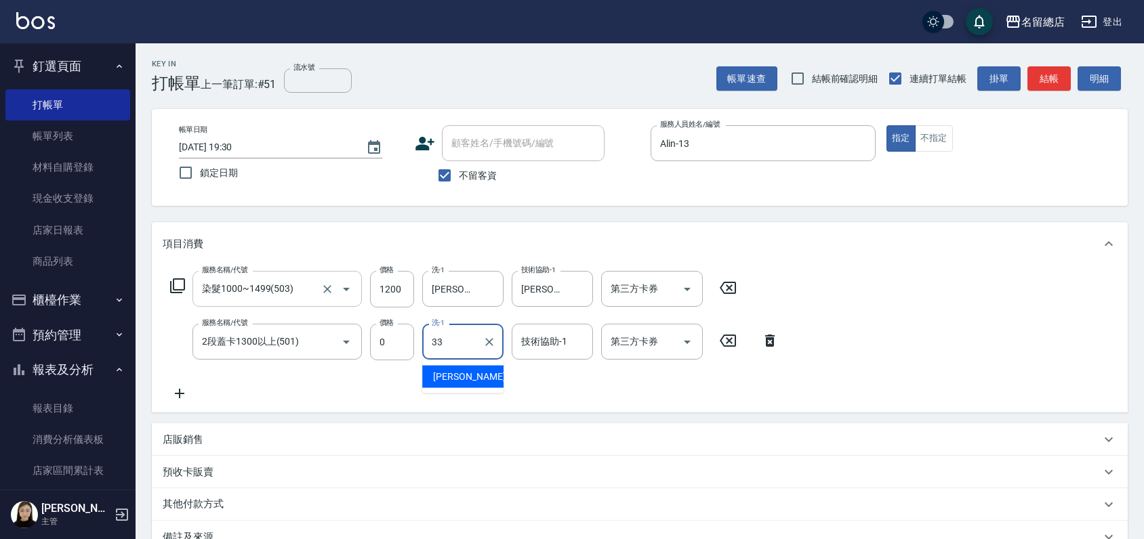
type input "[PERSON_NAME]-33"
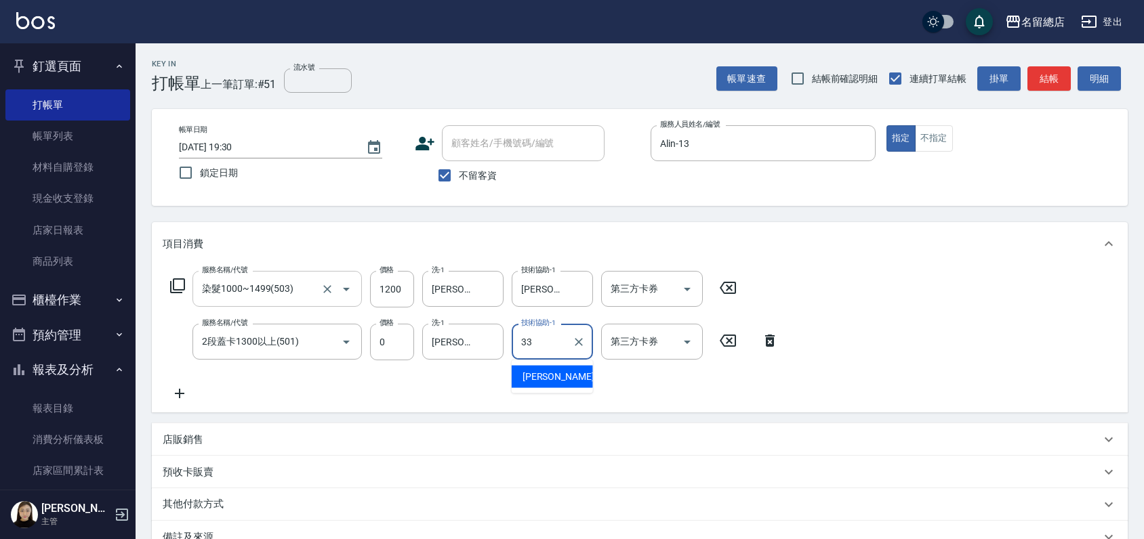
type input "[PERSON_NAME]-33"
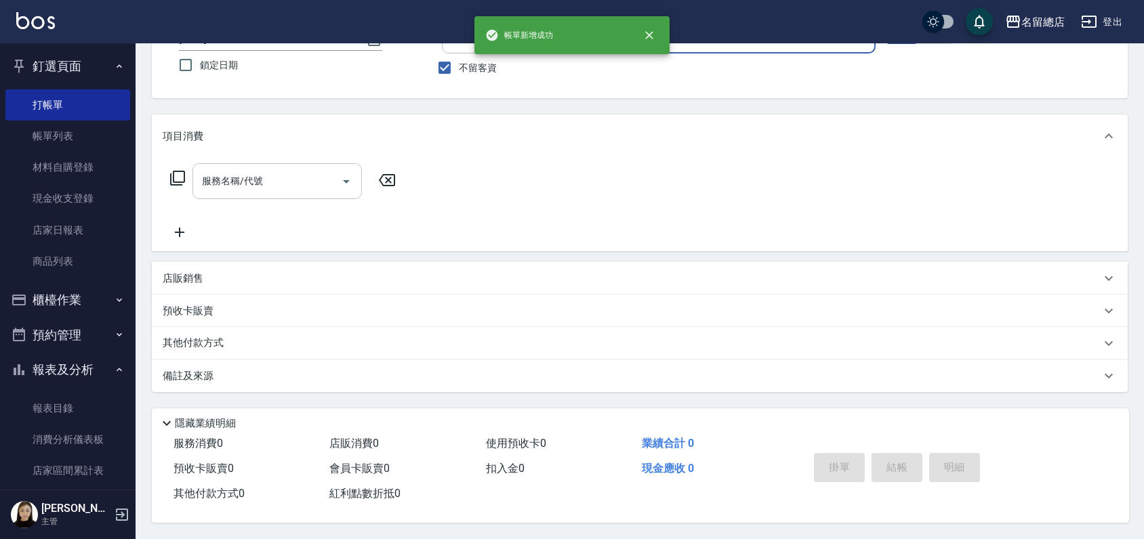
scroll to position [112, 0]
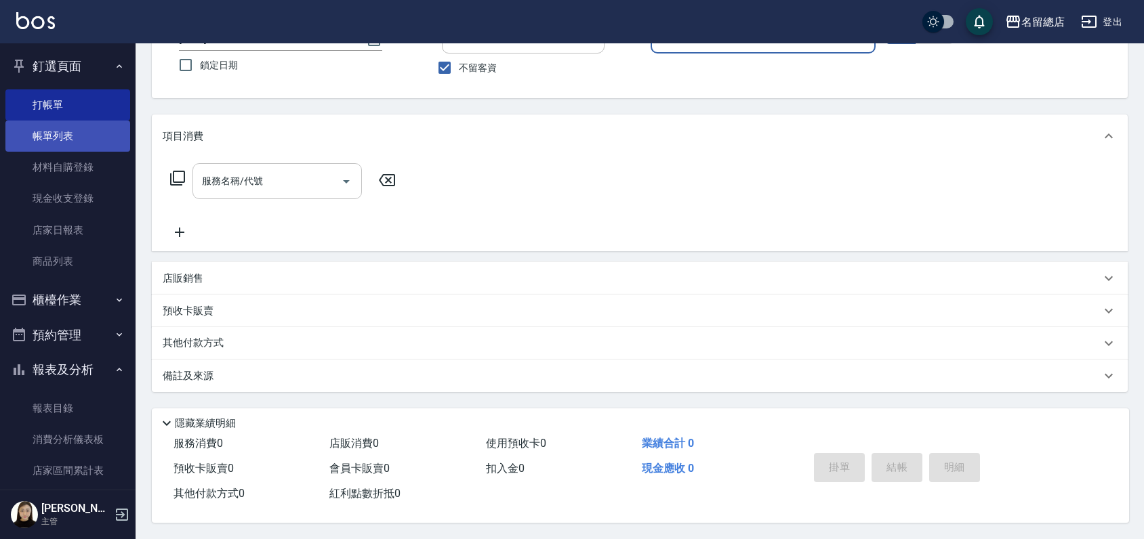
click at [41, 146] on link "帳單列表" at bounding box center [67, 136] width 125 height 31
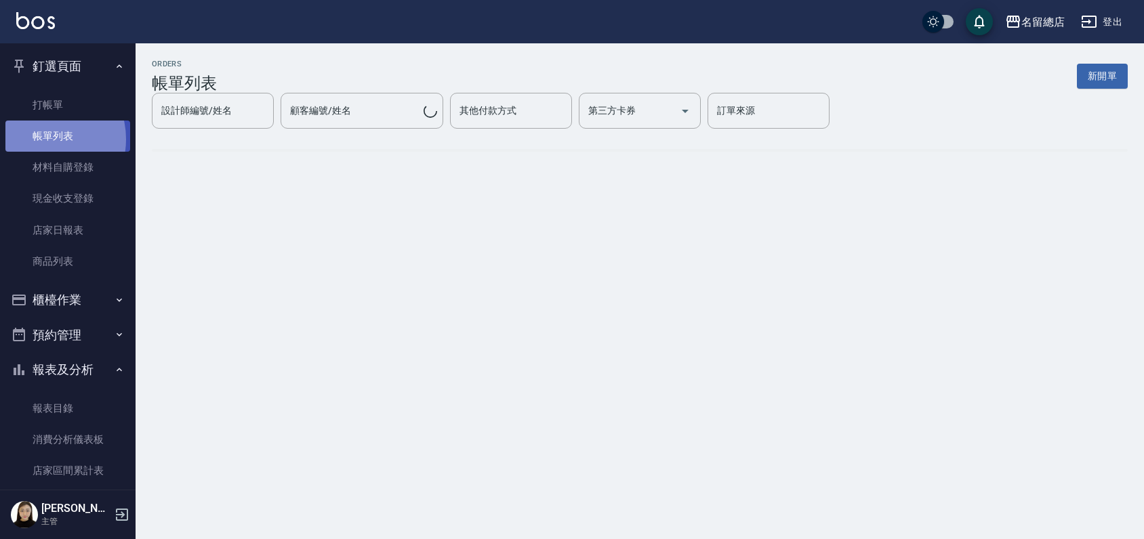
click at [43, 140] on link "帳單列表" at bounding box center [67, 136] width 125 height 31
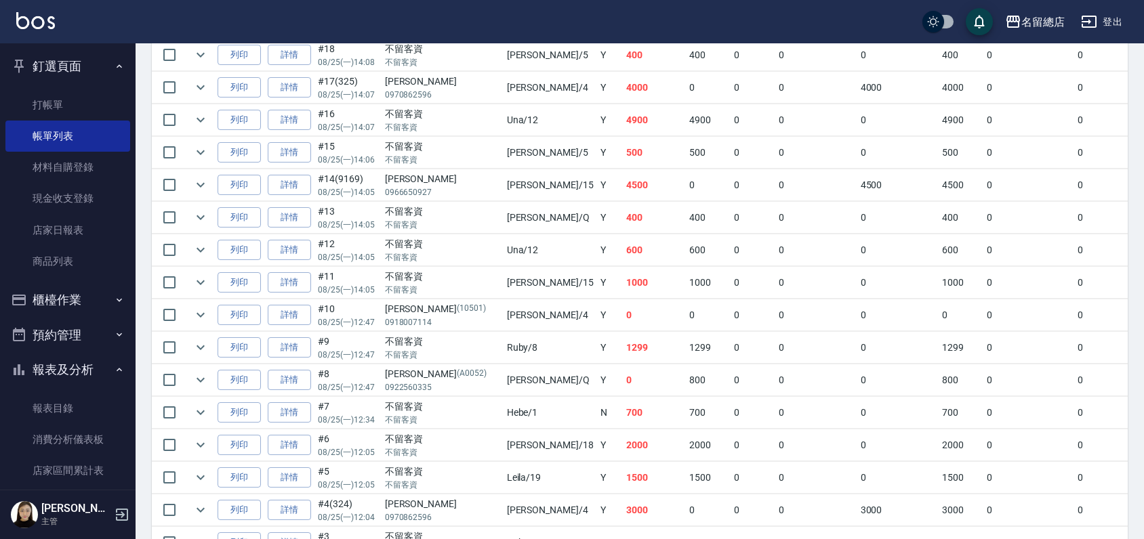
scroll to position [1616, 0]
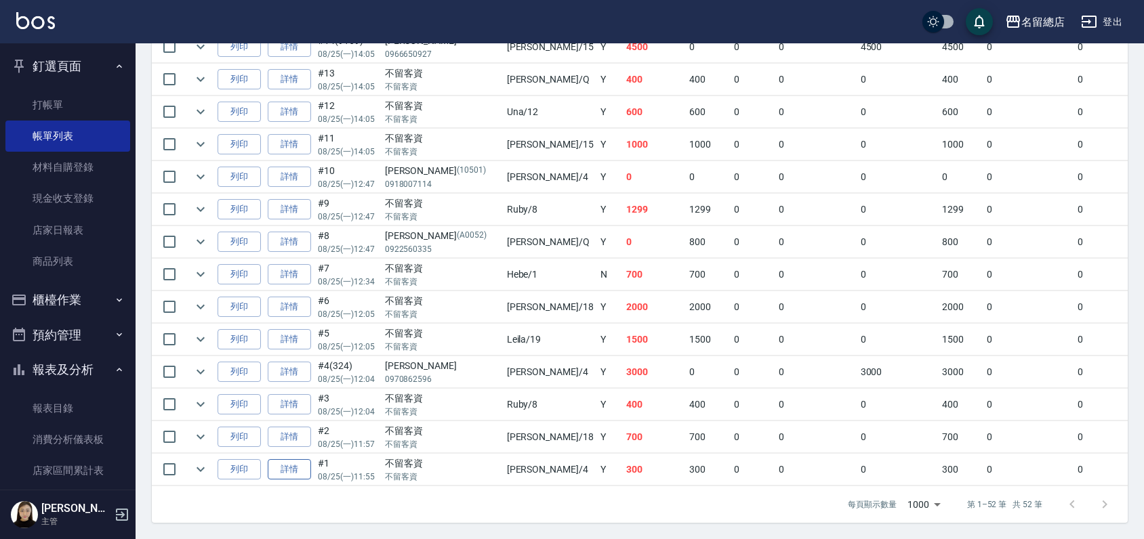
click at [293, 459] on link "詳情" at bounding box center [289, 469] width 43 height 21
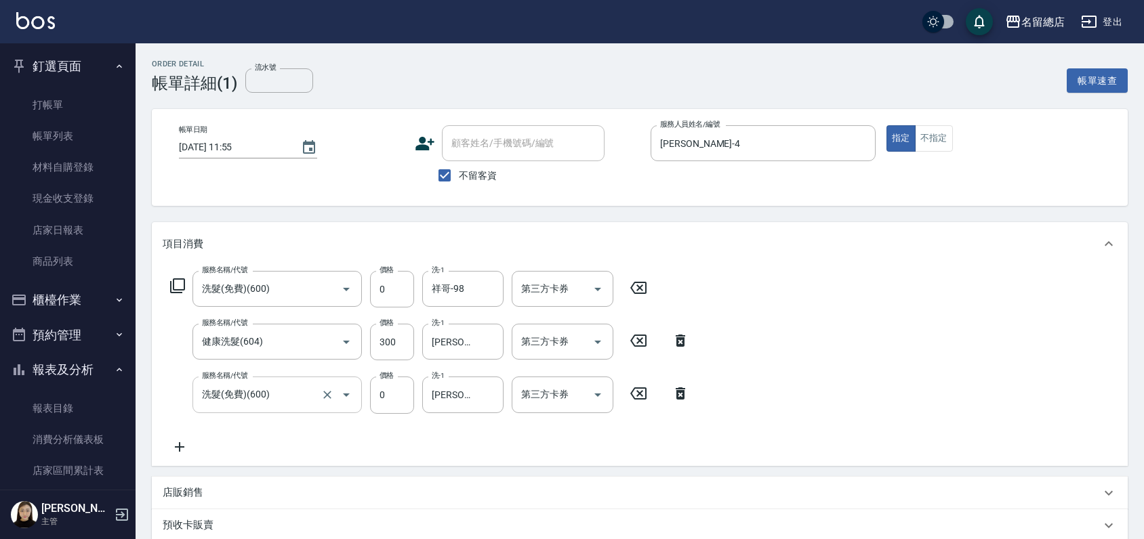
click at [285, 398] on input "洗髮(免費)(600)" at bounding box center [258, 395] width 119 height 24
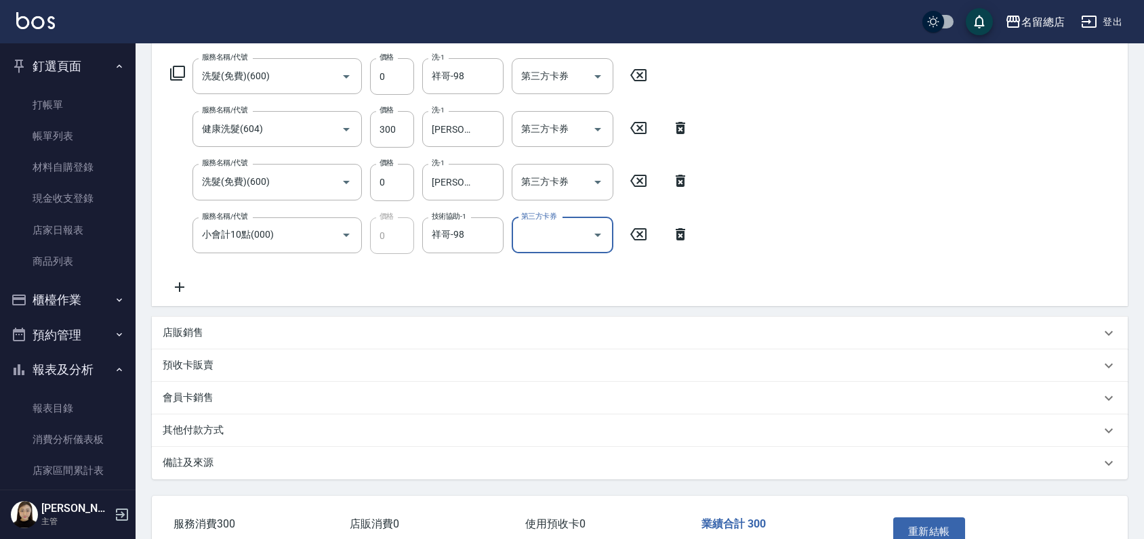
scroll to position [297, 0]
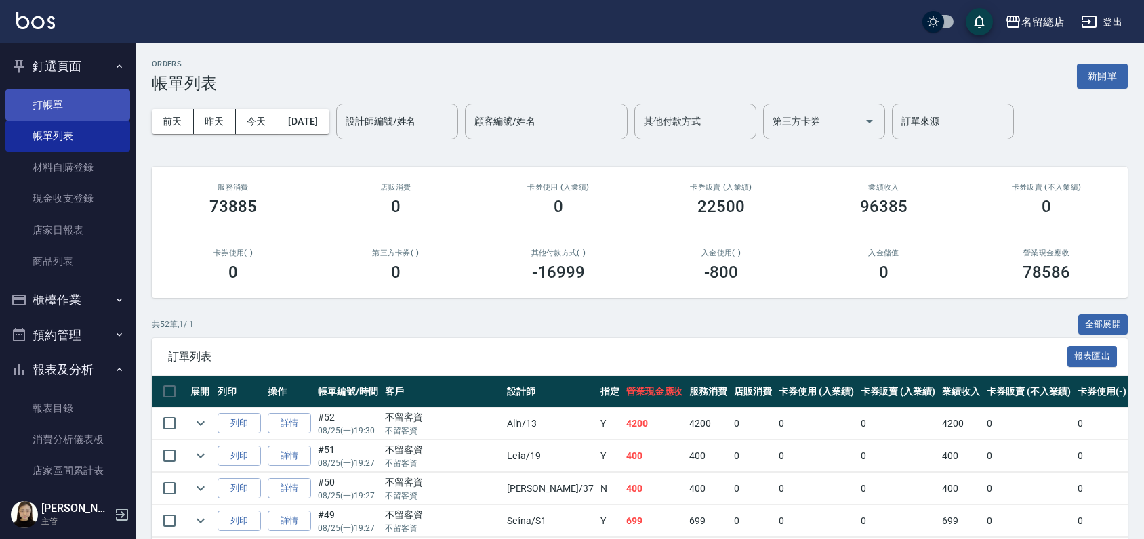
click at [49, 106] on link "打帳單" at bounding box center [67, 104] width 125 height 31
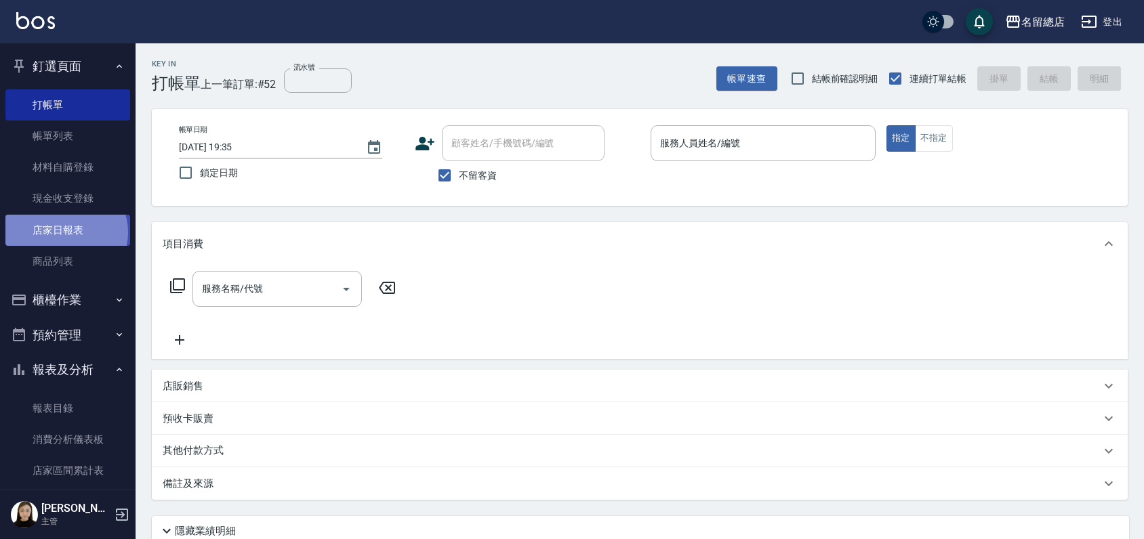
click at [65, 232] on link "店家日報表" at bounding box center [67, 230] width 125 height 31
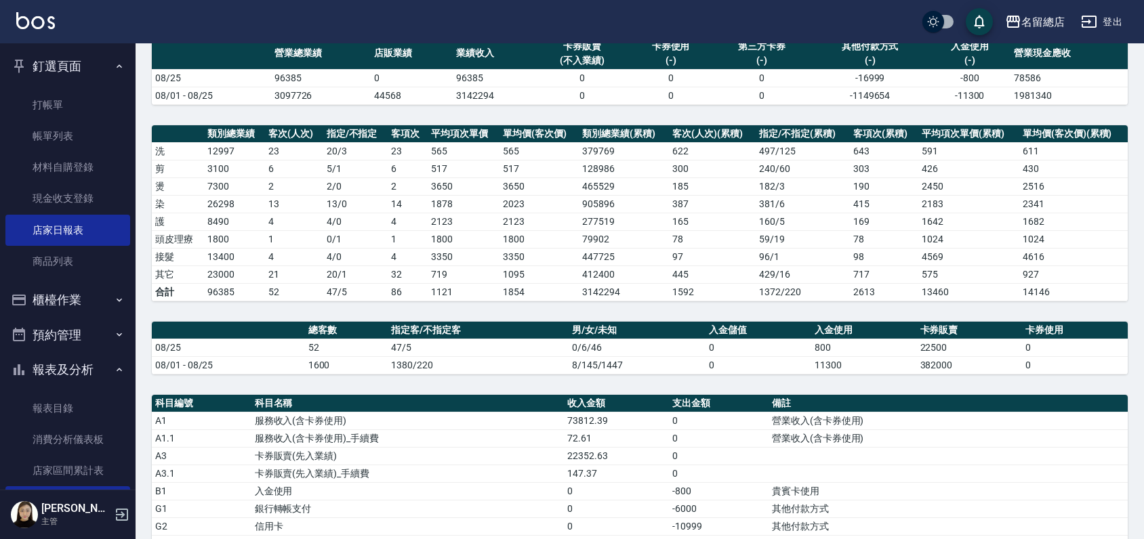
scroll to position [226, 0]
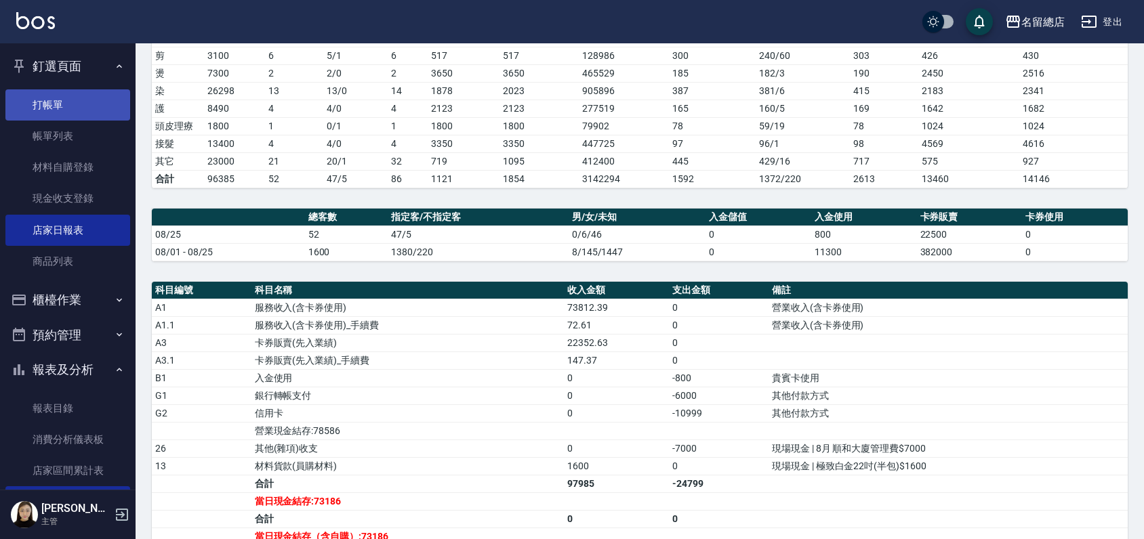
click at [43, 96] on link "打帳單" at bounding box center [67, 104] width 125 height 31
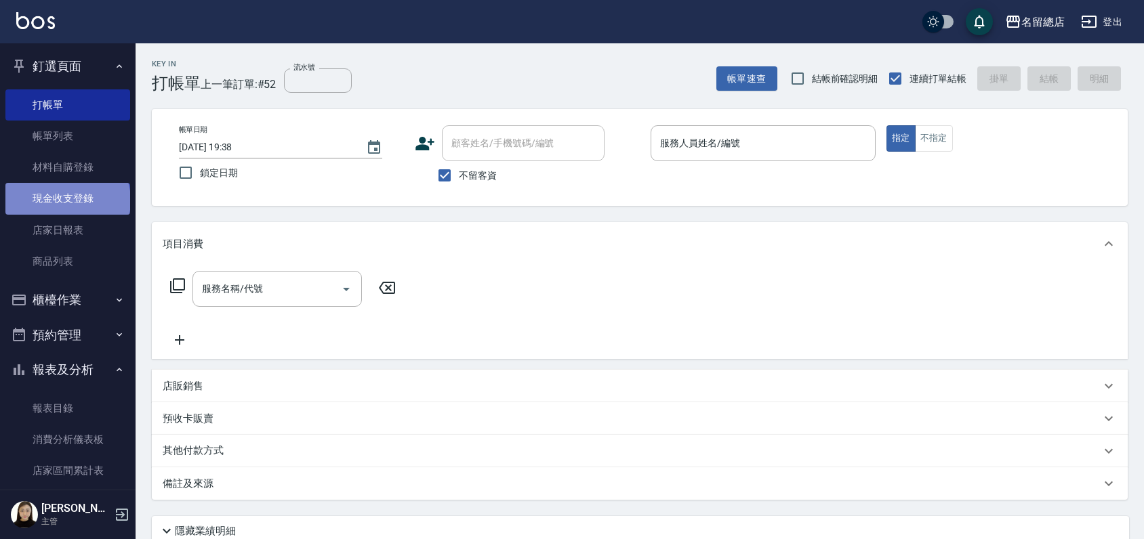
click at [66, 201] on link "現金收支登錄" at bounding box center [67, 198] width 125 height 31
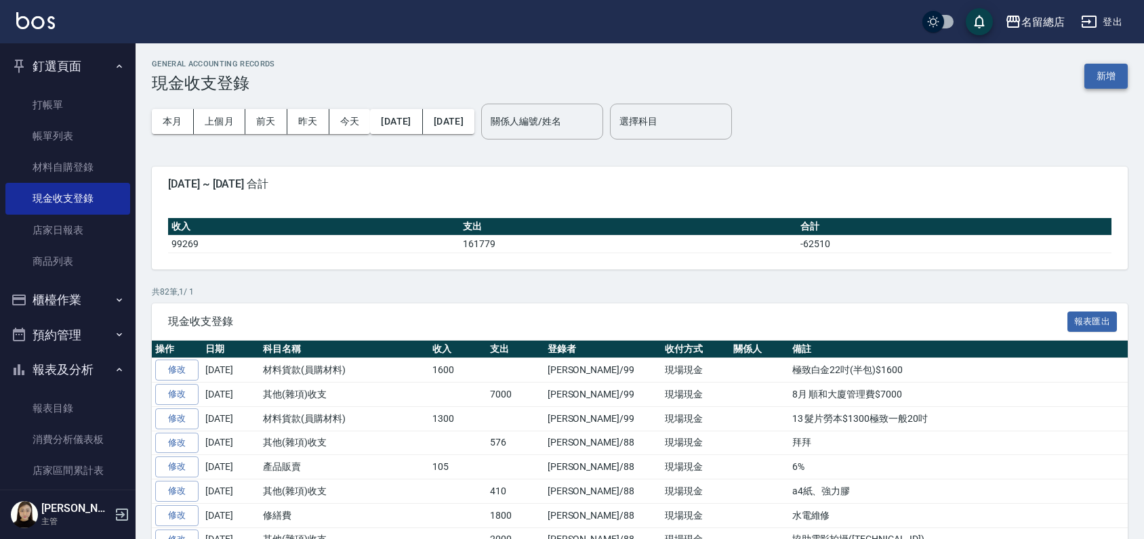
click at [1112, 81] on button "新增" at bounding box center [1105, 76] width 43 height 25
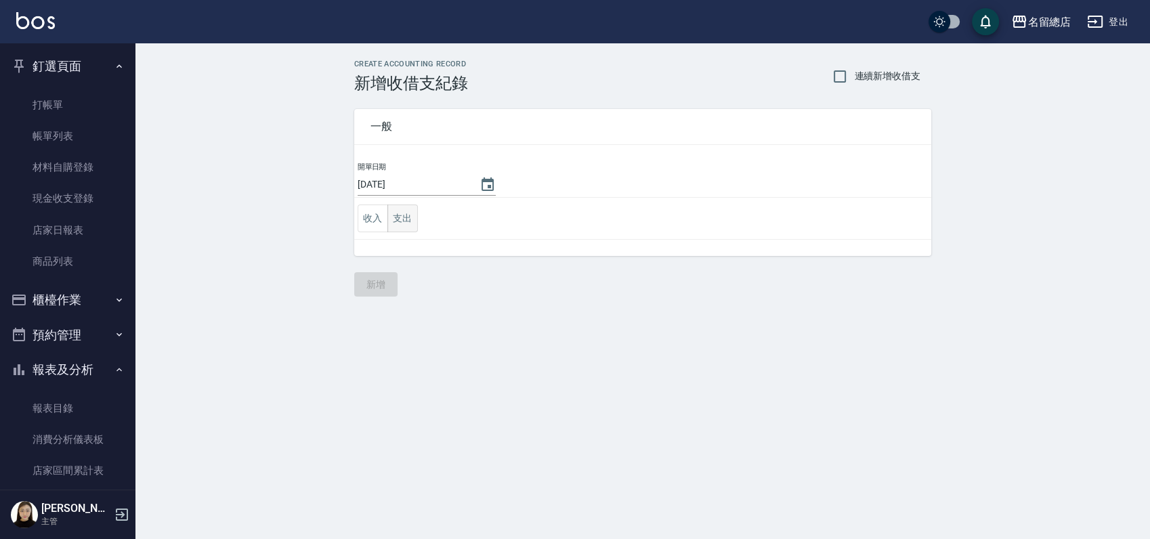
click at [400, 217] on button "支出" at bounding box center [403, 219] width 30 height 28
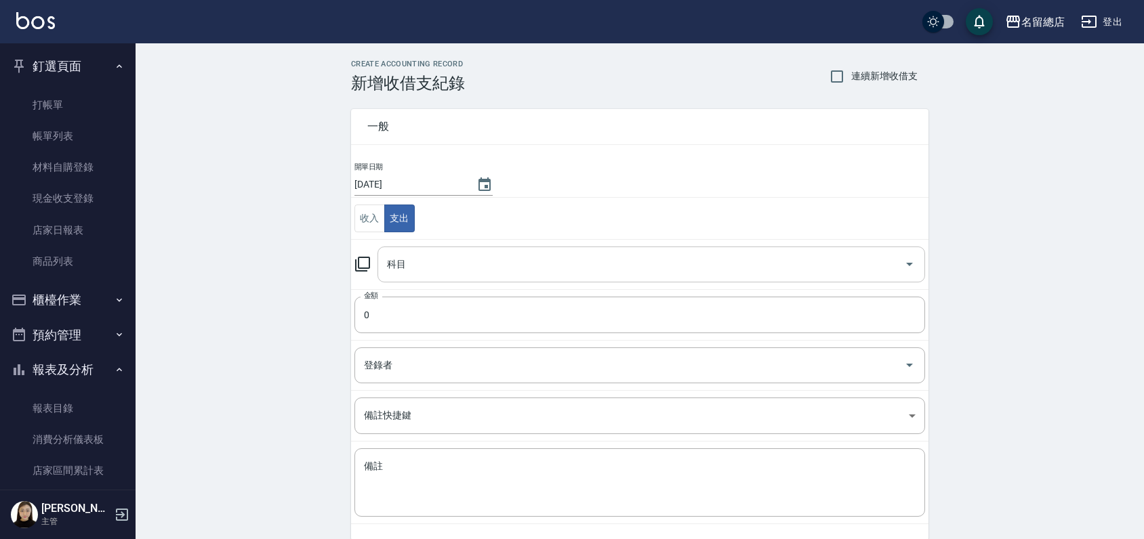
click at [406, 259] on input "科目" at bounding box center [640, 265] width 515 height 24
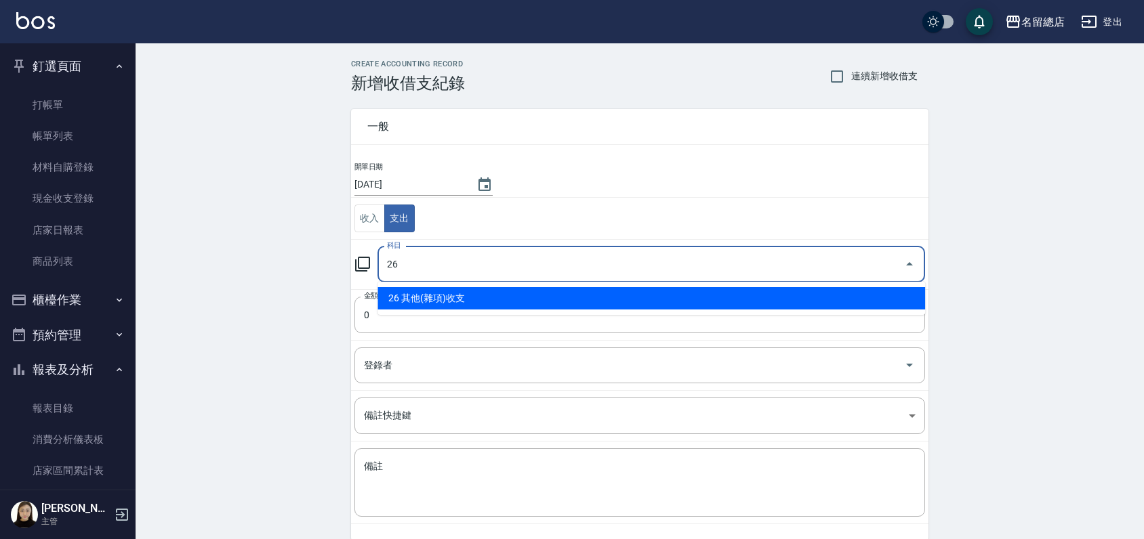
click at [404, 290] on li "26 其他(雜項)收支" at bounding box center [650, 298] width 547 height 22
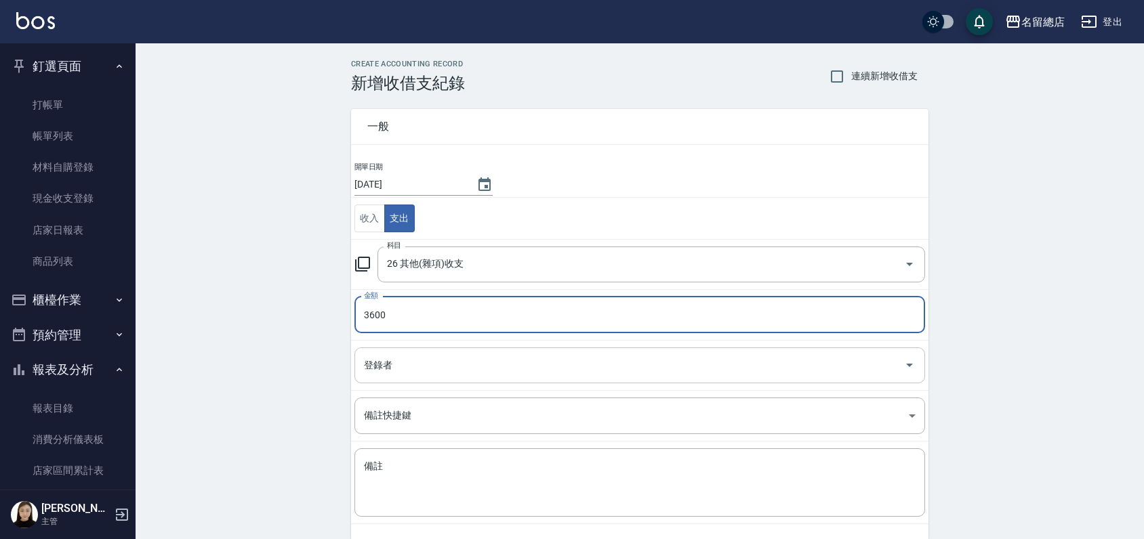
click at [479, 357] on input "登錄者" at bounding box center [629, 366] width 538 height 24
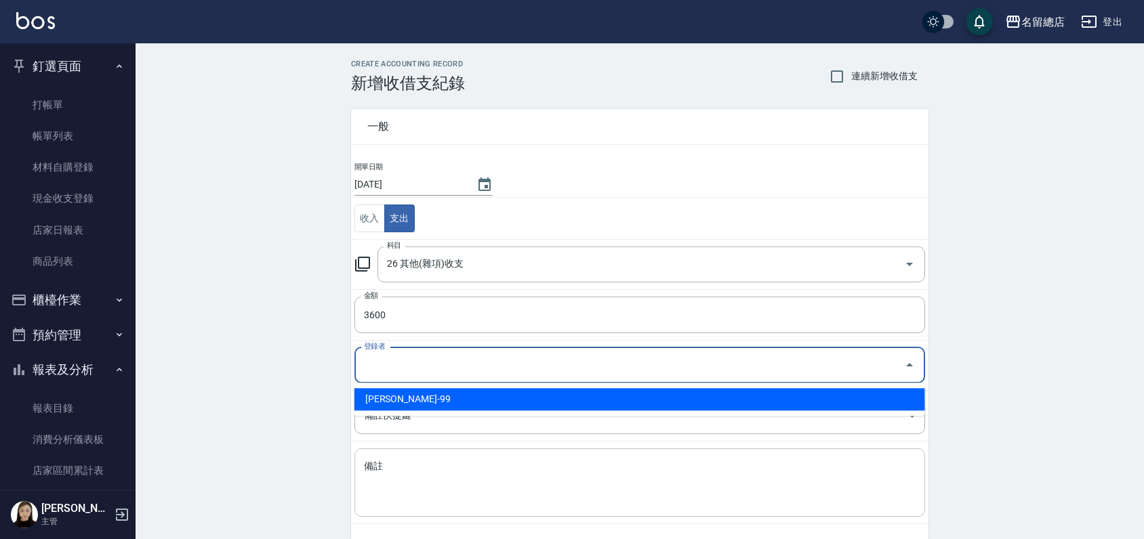
click at [459, 480] on textarea "備註" at bounding box center [639, 483] width 551 height 46
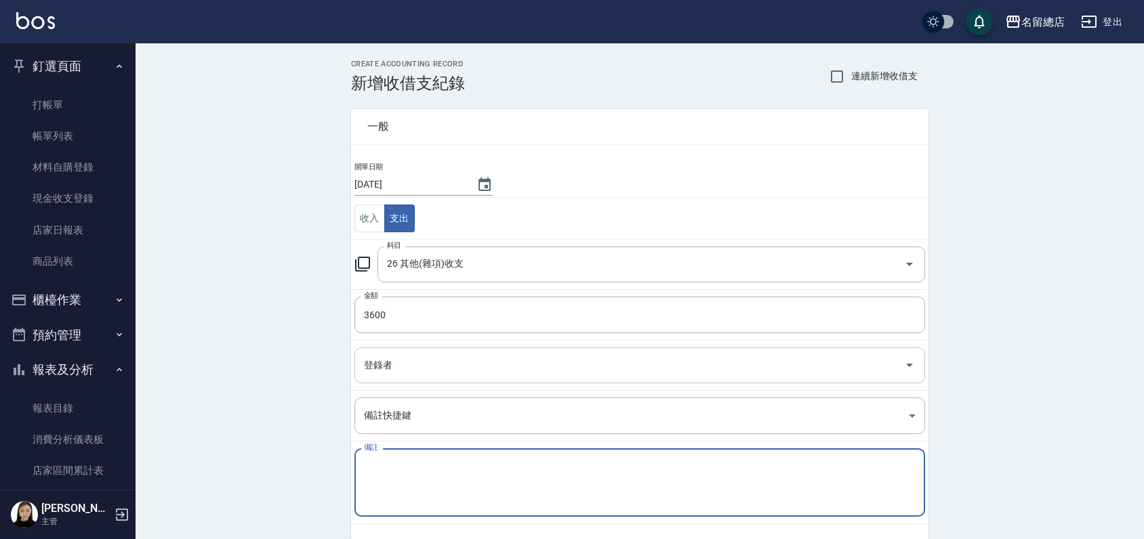
click at [396, 361] on input "登錄者" at bounding box center [629, 366] width 538 height 24
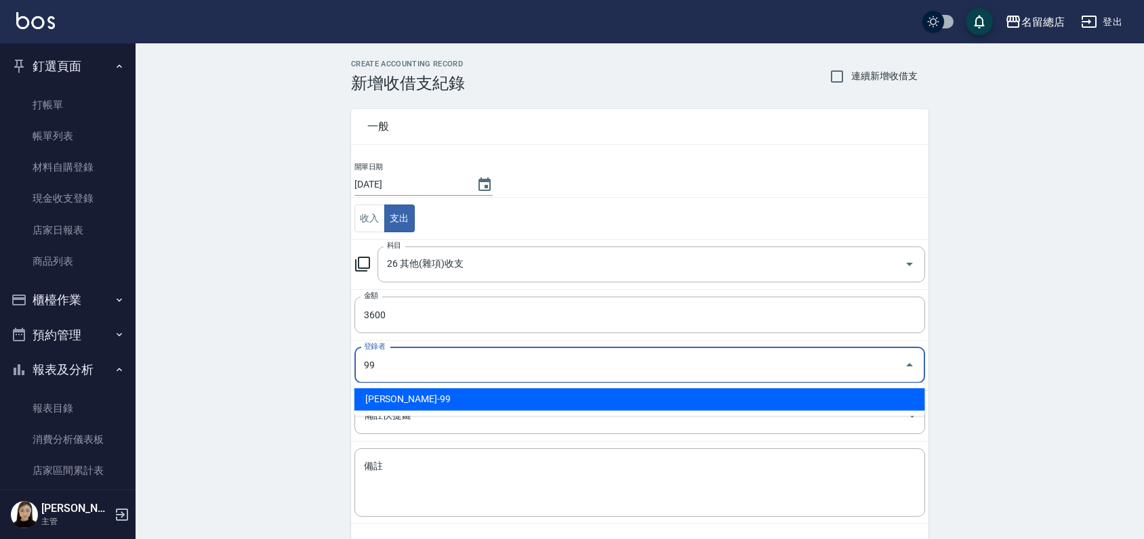
click at [367, 382] on div "99 登錄者" at bounding box center [639, 366] width 570 height 36
click at [379, 398] on li "[PERSON_NAME]-99" at bounding box center [639, 399] width 570 height 22
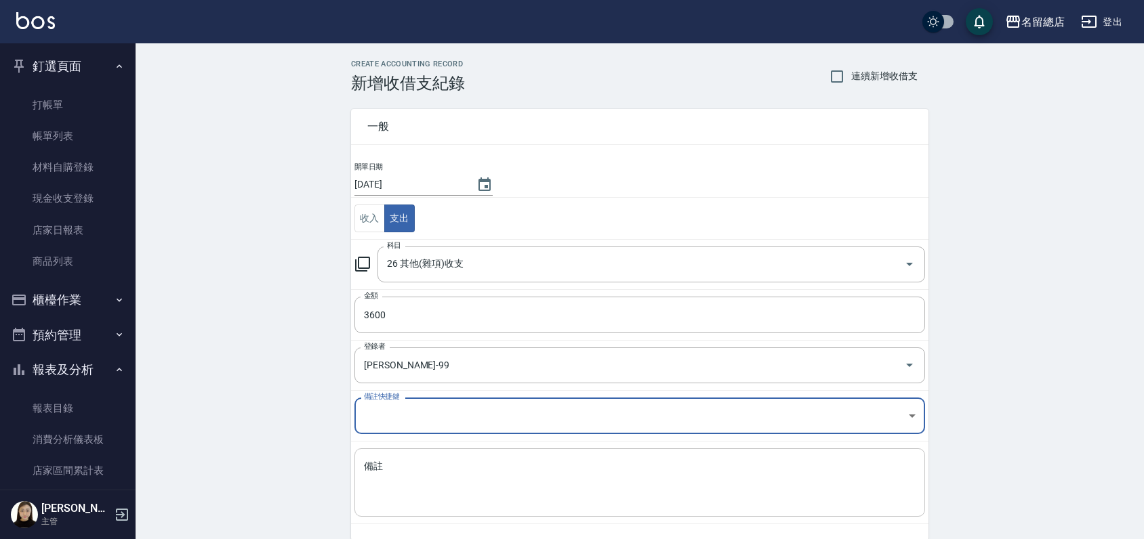
click at [383, 485] on textarea "備註" at bounding box center [639, 483] width 551 height 46
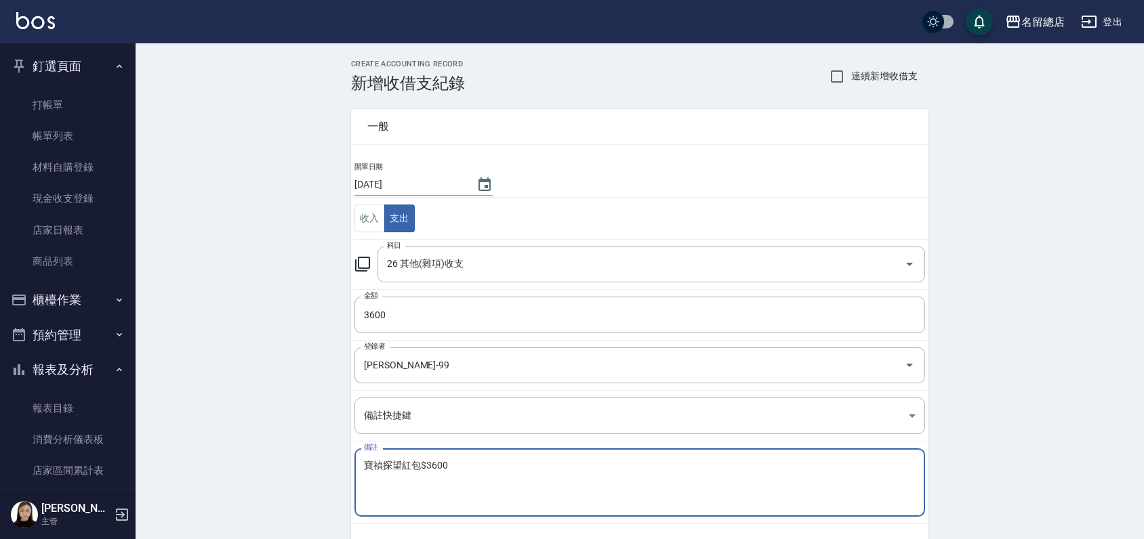
scroll to position [58, 0]
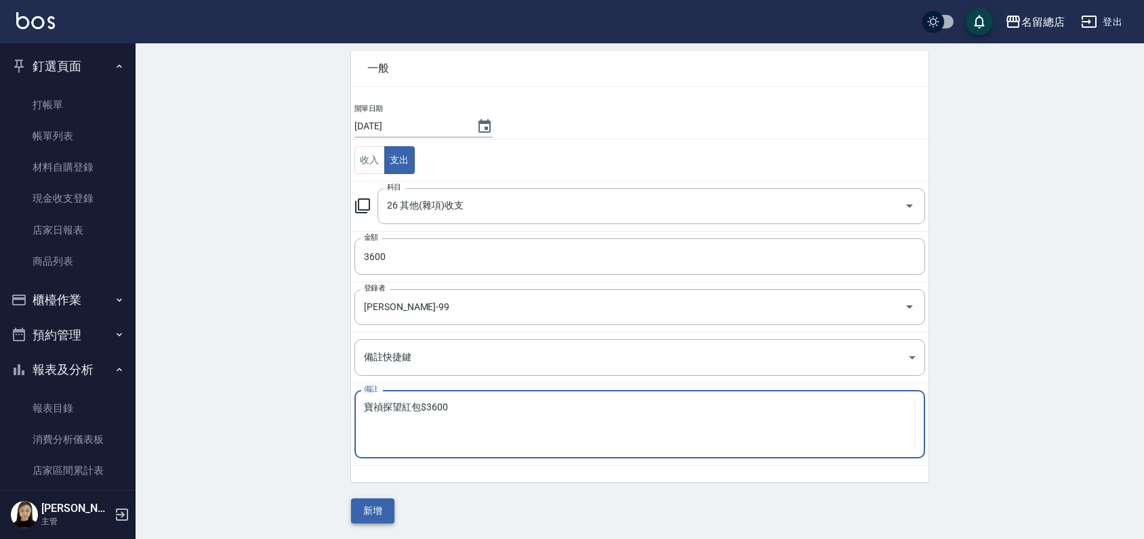
click at [367, 501] on button "新增" at bounding box center [372, 511] width 43 height 25
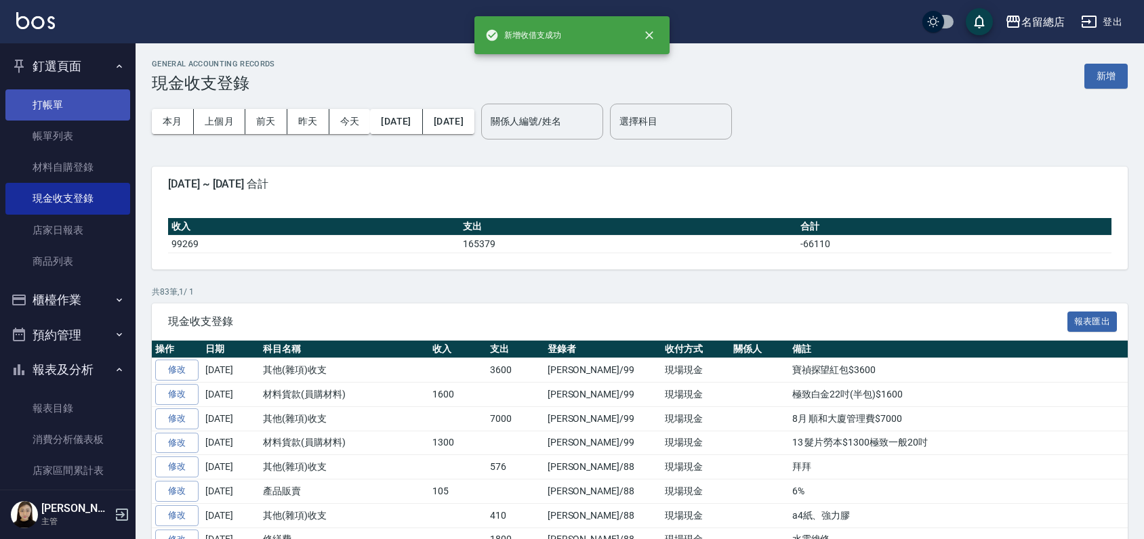
click at [66, 109] on link "打帳單" at bounding box center [67, 104] width 125 height 31
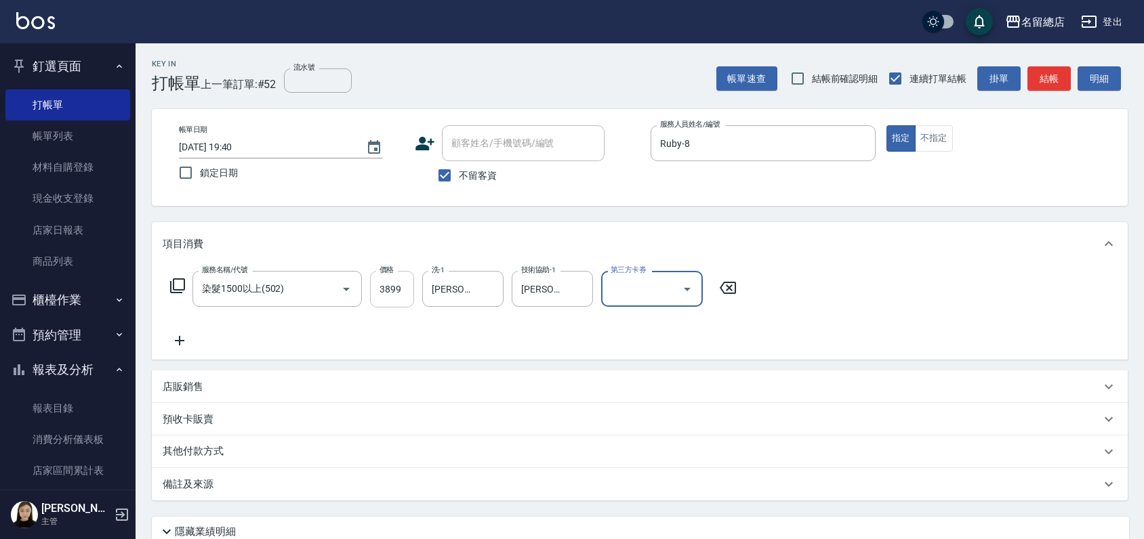
click at [383, 289] on input "3899" at bounding box center [392, 289] width 44 height 37
click at [468, 335] on div "服務名稱/代號 染髮1500以上(502) 服務名稱/代號 價格 3900 價格 洗-1 [PERSON_NAME]-56 洗-1 技術協助-1 [PERSO…" at bounding box center [454, 310] width 582 height 78
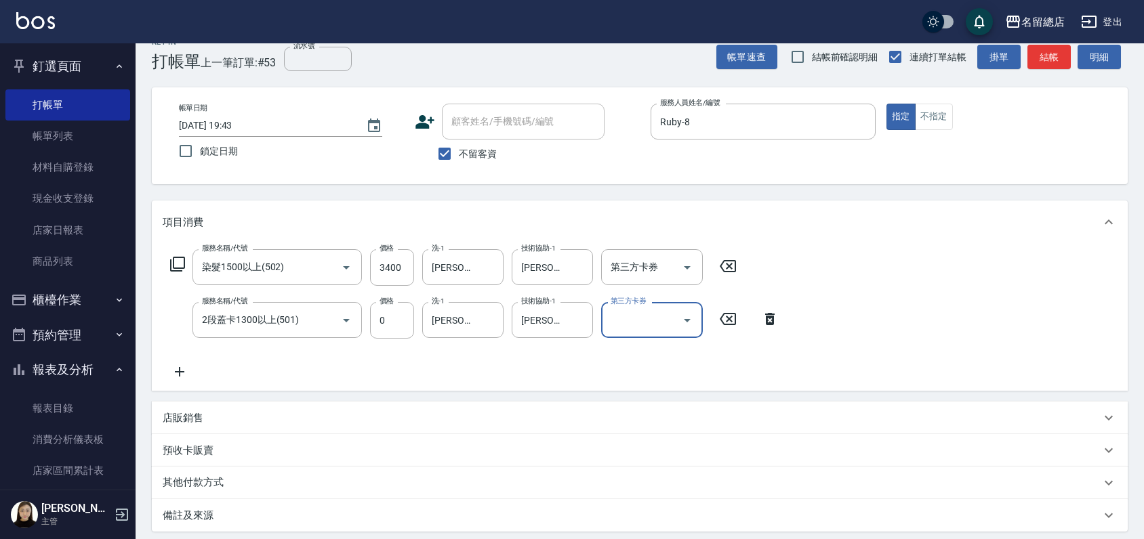
scroll to position [16, 0]
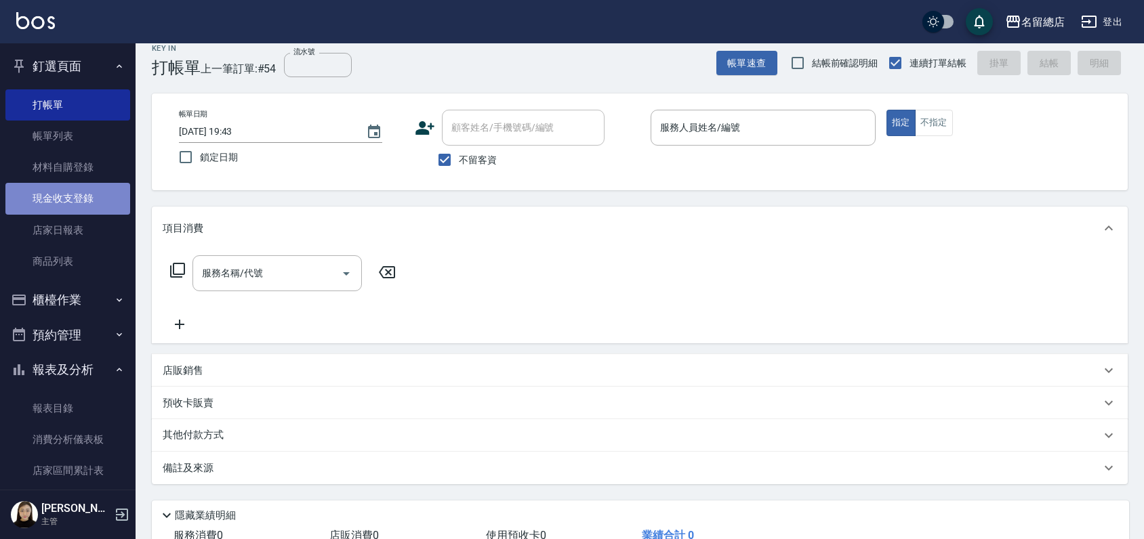
click at [77, 193] on link "現金收支登錄" at bounding box center [67, 198] width 125 height 31
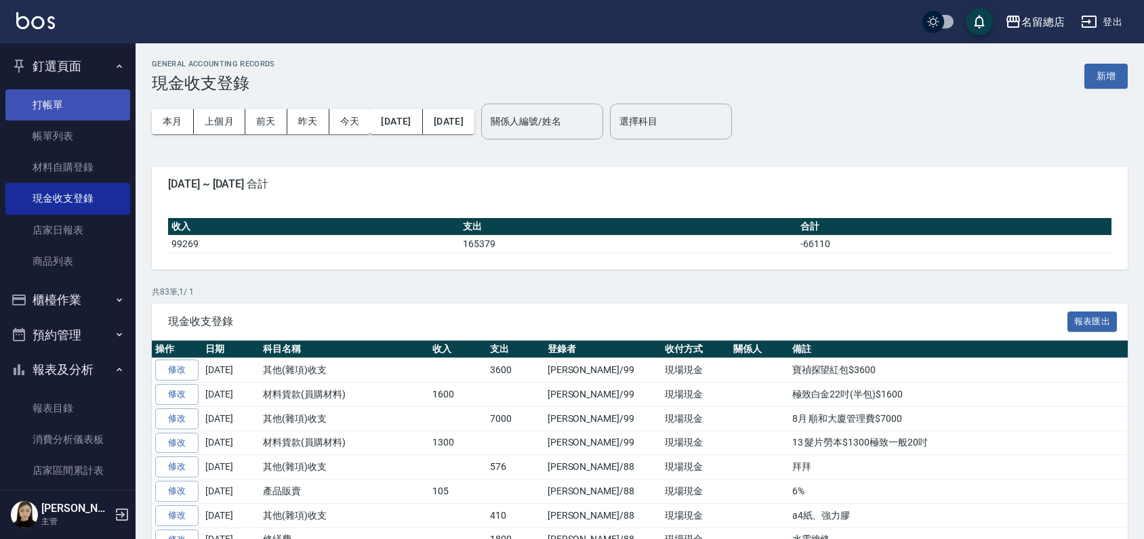
click at [60, 96] on link "打帳單" at bounding box center [67, 104] width 125 height 31
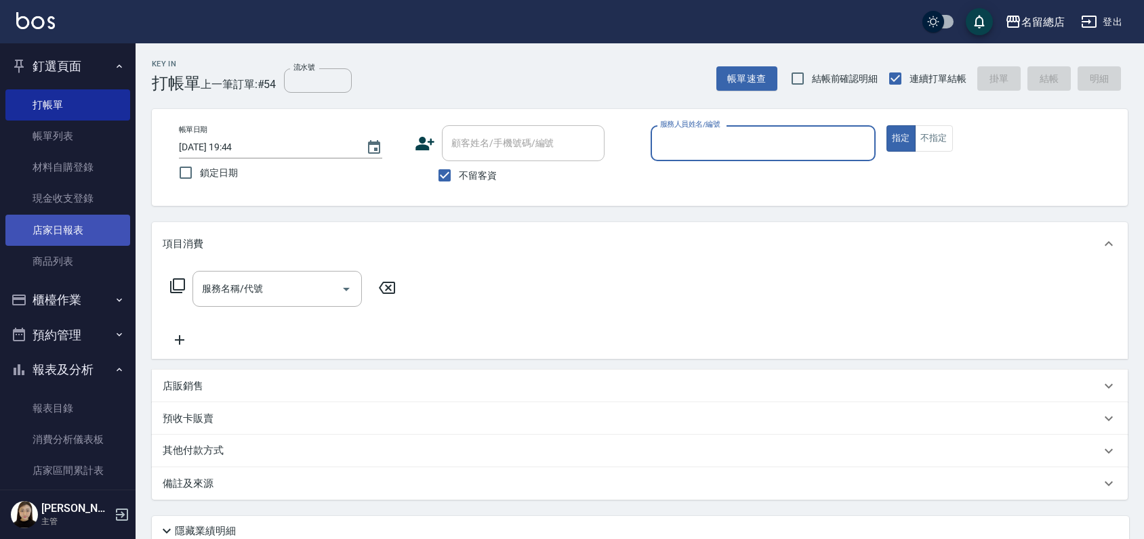
click at [49, 226] on link "店家日報表" at bounding box center [67, 230] width 125 height 31
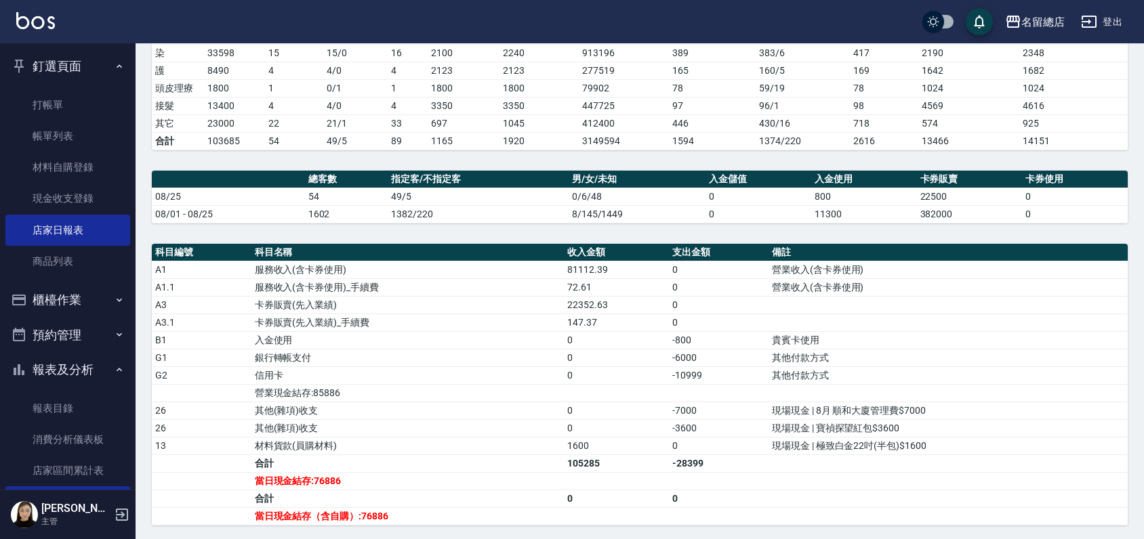
scroll to position [526, 0]
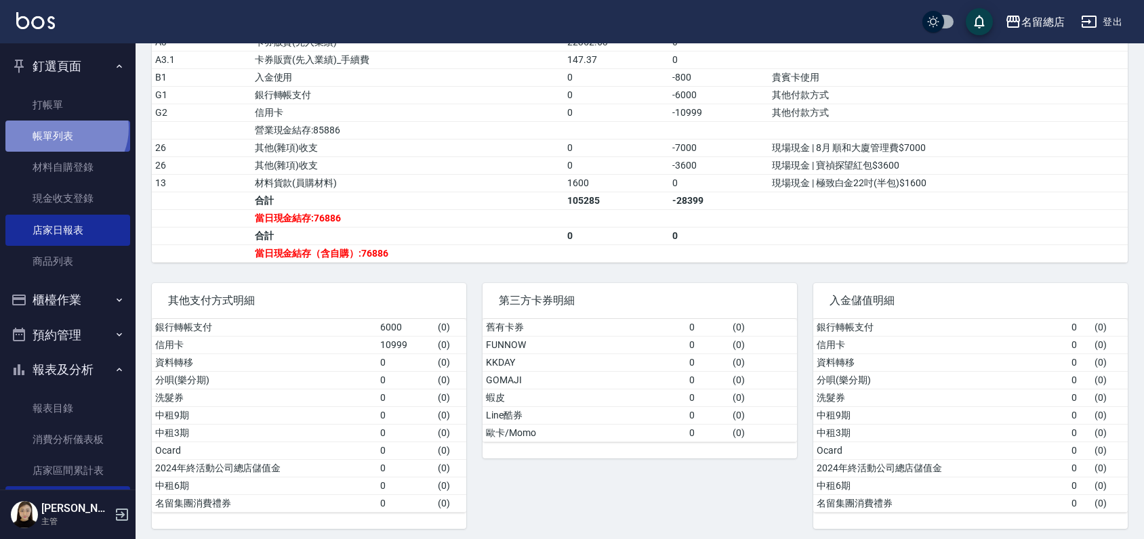
click at [62, 129] on link "帳單列表" at bounding box center [67, 136] width 125 height 31
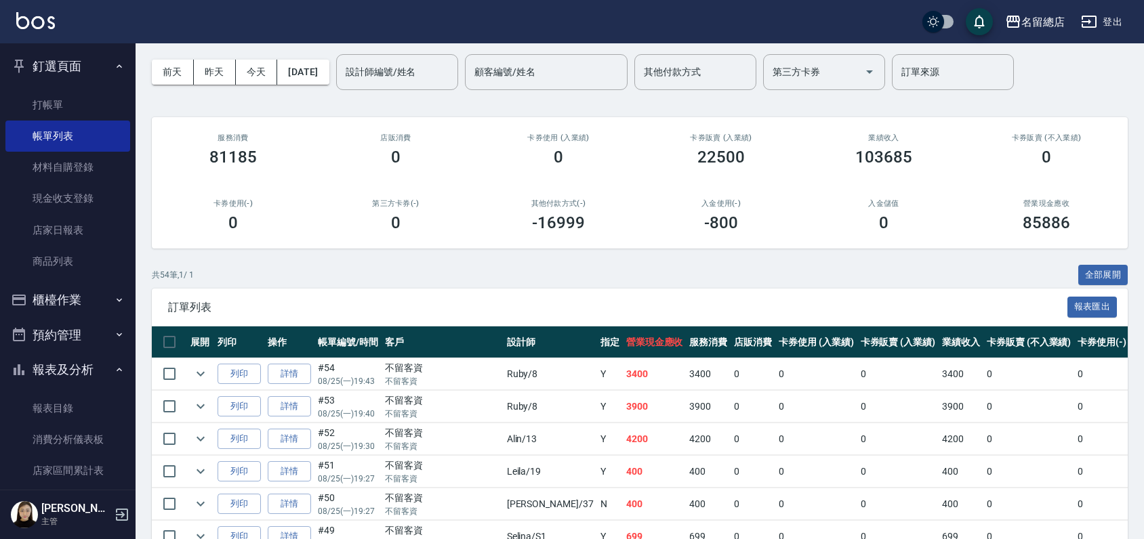
scroll to position [75, 0]
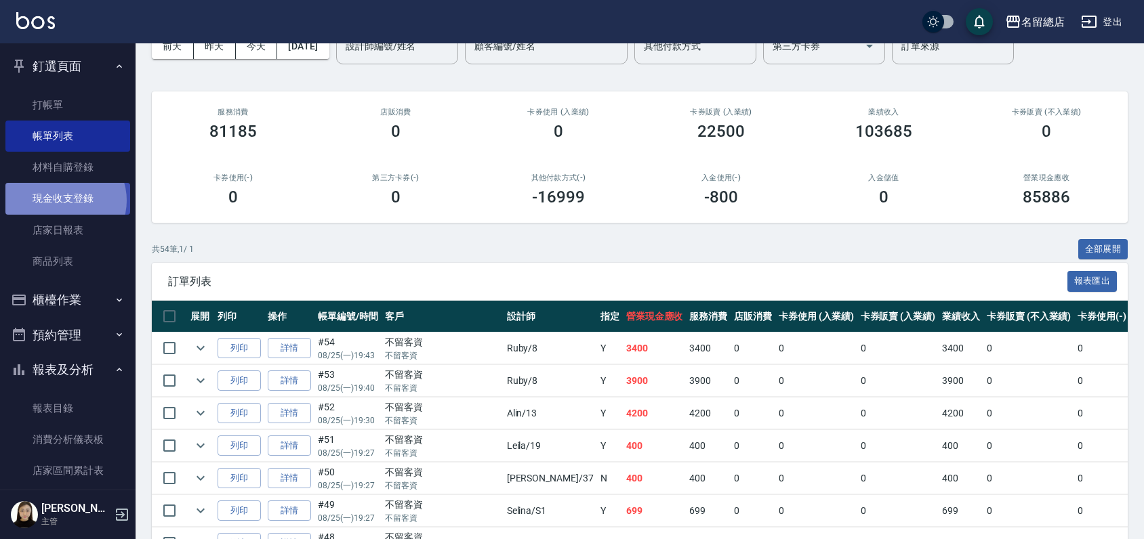
click at [64, 201] on link "現金收支登錄" at bounding box center [67, 198] width 125 height 31
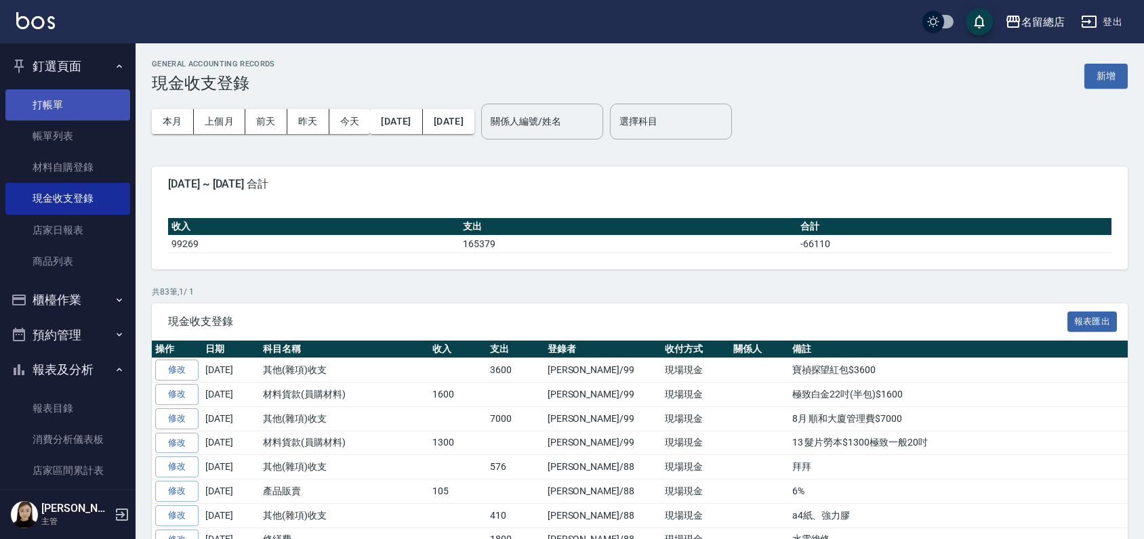
click at [75, 102] on link "打帳單" at bounding box center [67, 104] width 125 height 31
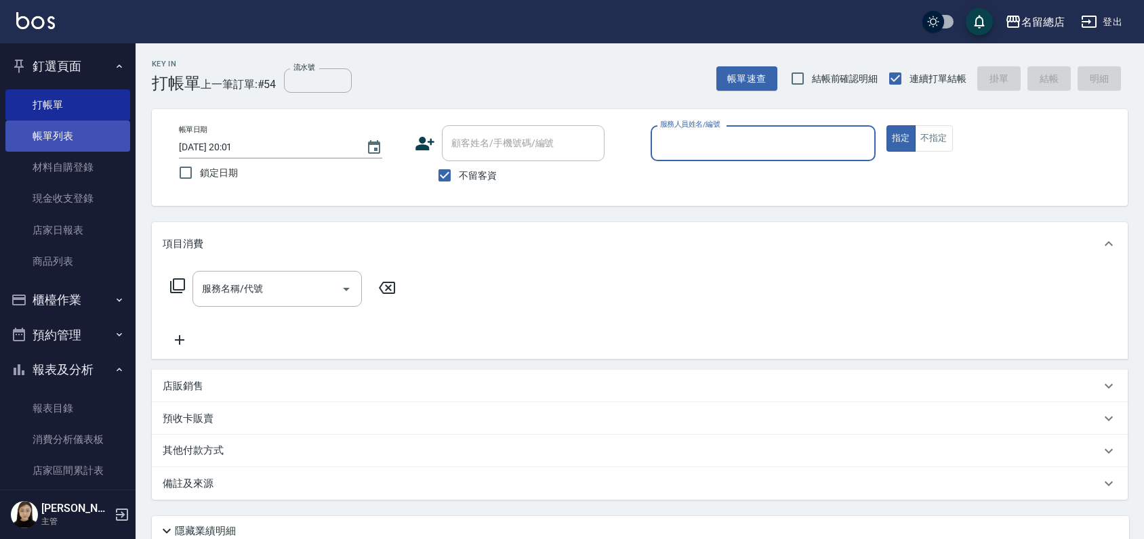
click at [57, 125] on link "帳單列表" at bounding box center [67, 136] width 125 height 31
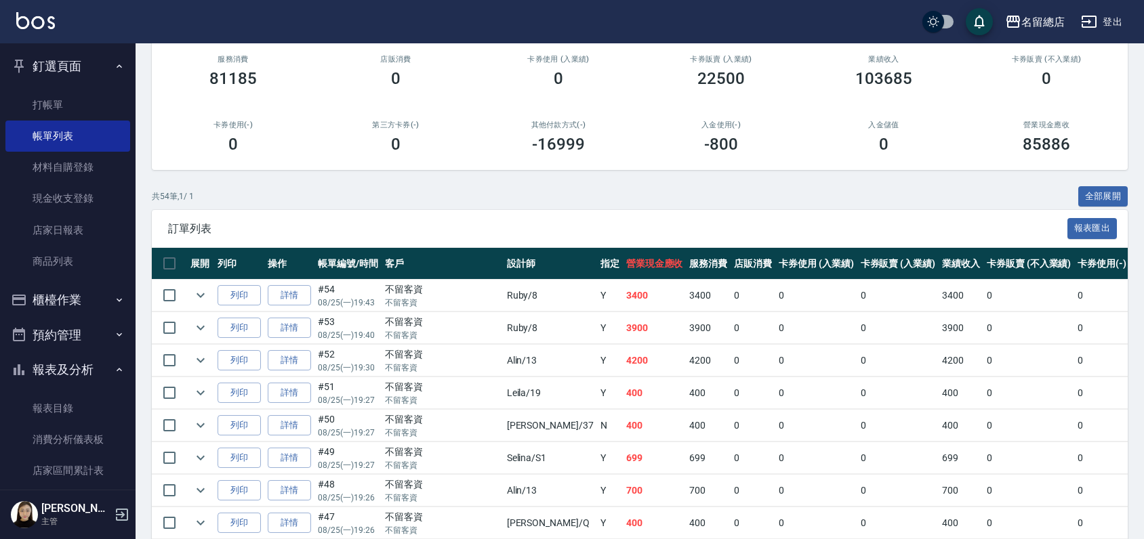
scroll to position [75, 0]
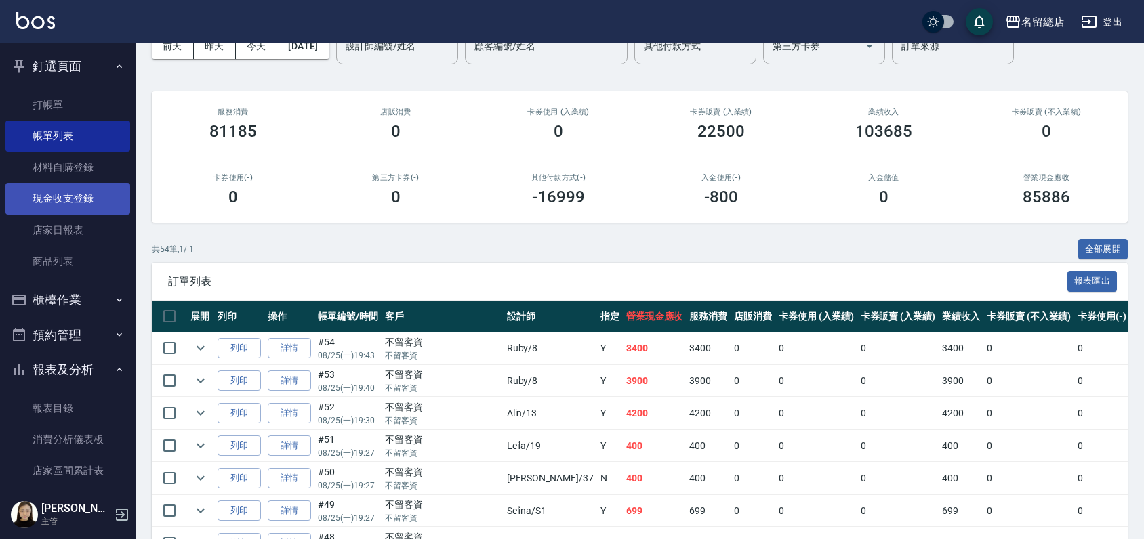
click at [79, 181] on link "材料自購登錄" at bounding box center [67, 167] width 125 height 31
click at [75, 194] on link "現金收支登錄" at bounding box center [67, 198] width 125 height 31
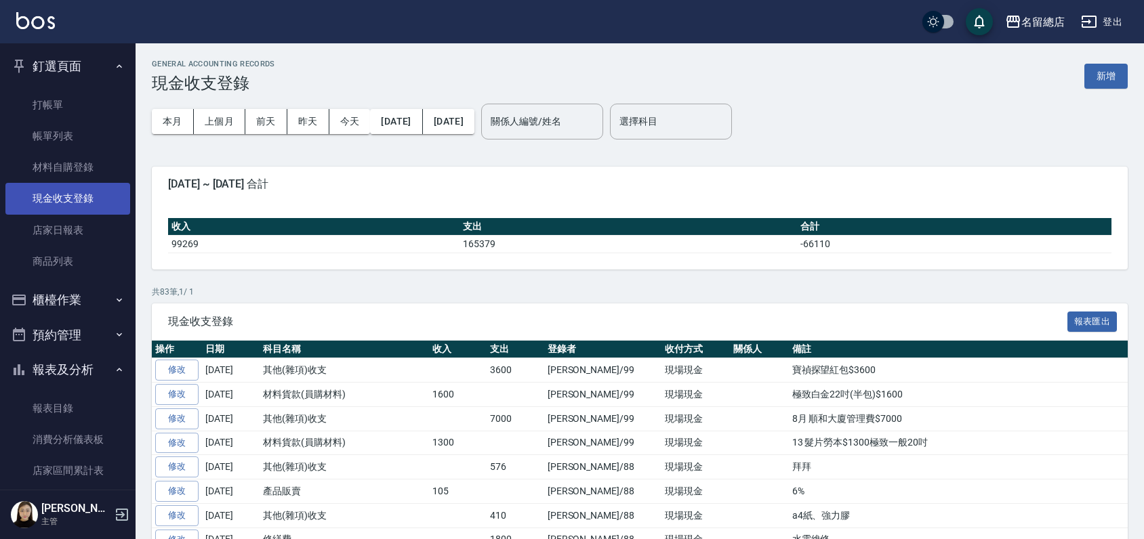
click at [69, 199] on link "現金收支登錄" at bounding box center [67, 198] width 125 height 31
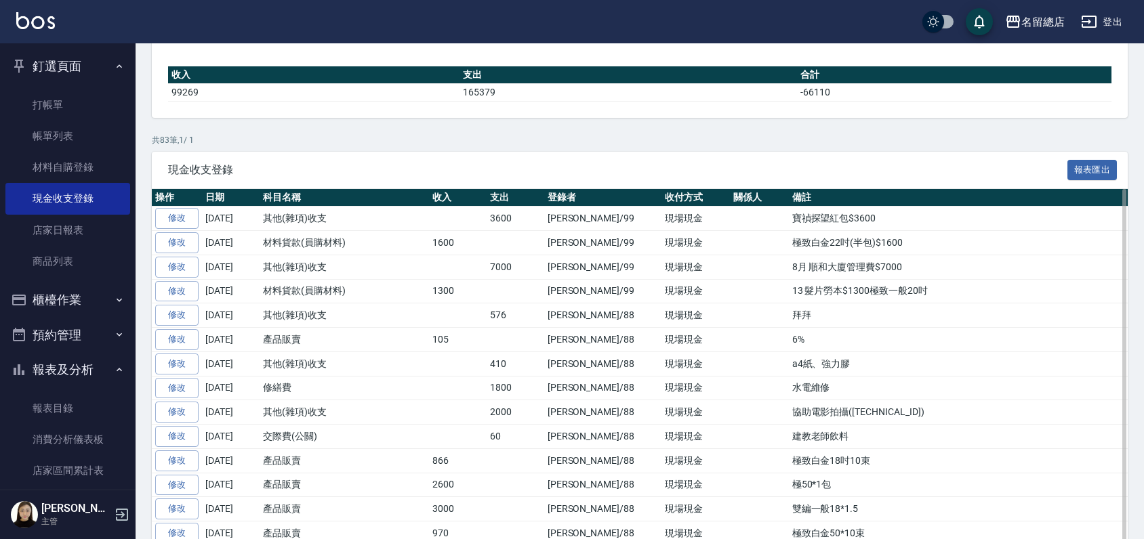
scroll to position [150, 0]
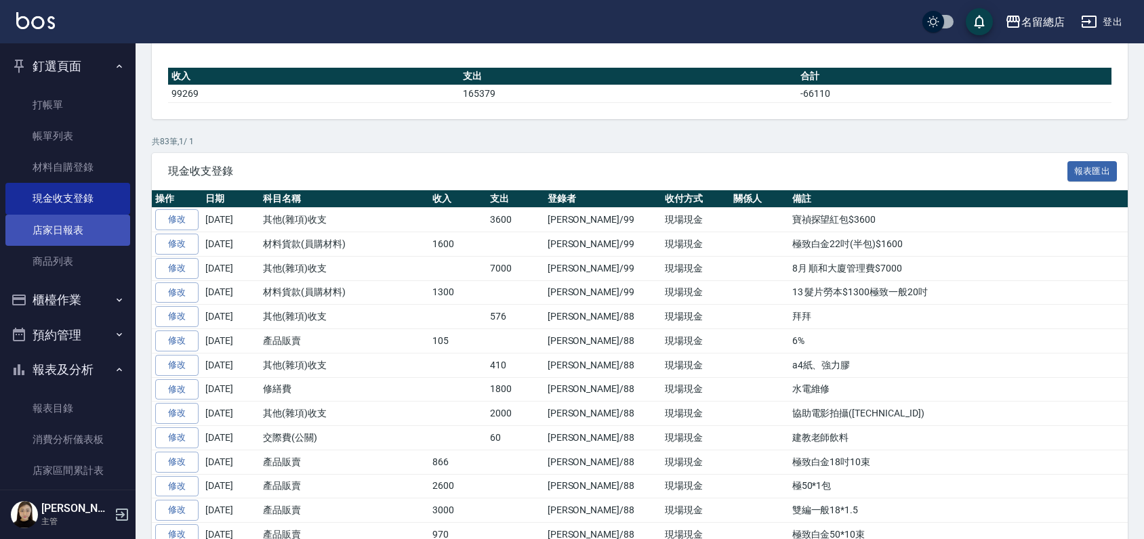
click at [81, 227] on link "店家日報表" at bounding box center [67, 230] width 125 height 31
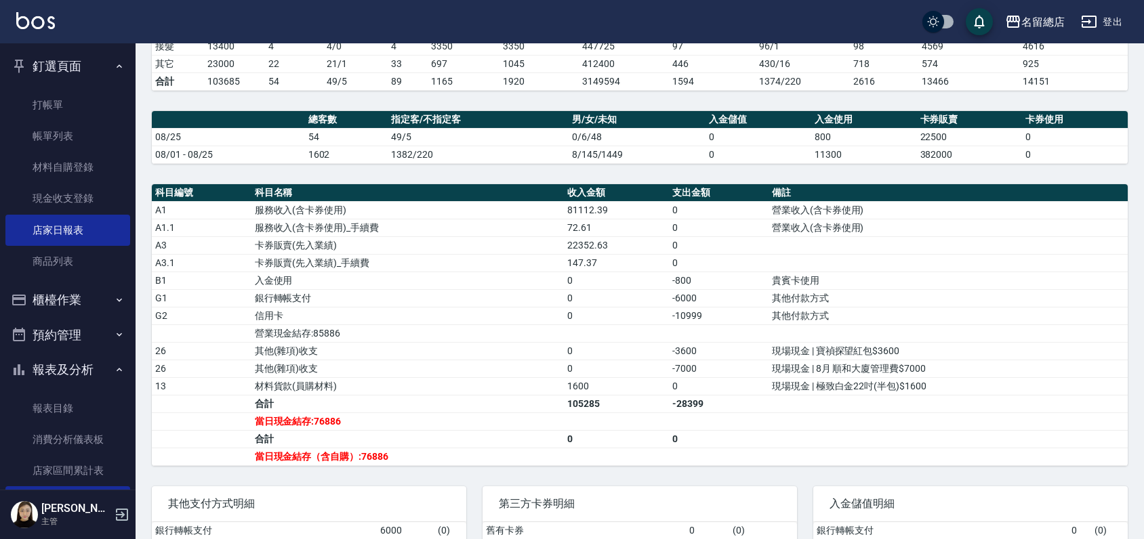
scroll to position [301, 0]
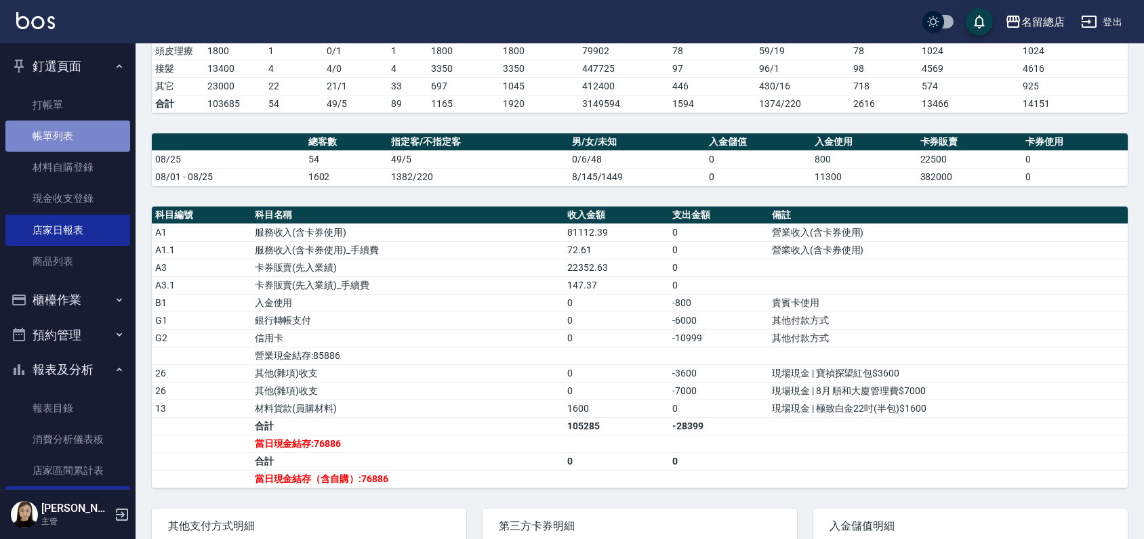
click at [70, 138] on link "帳單列表" at bounding box center [67, 136] width 125 height 31
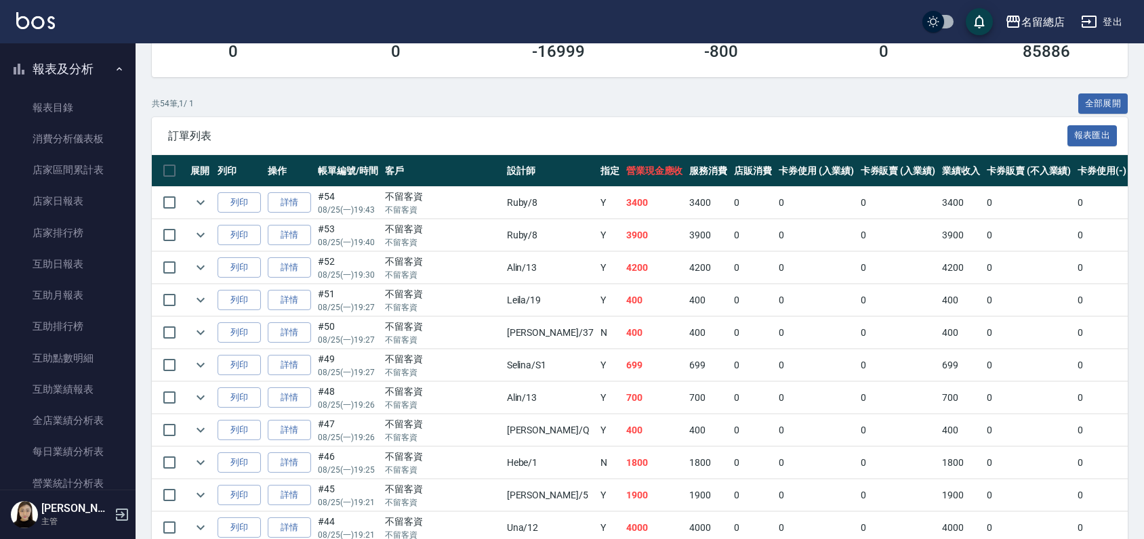
scroll to position [226, 0]
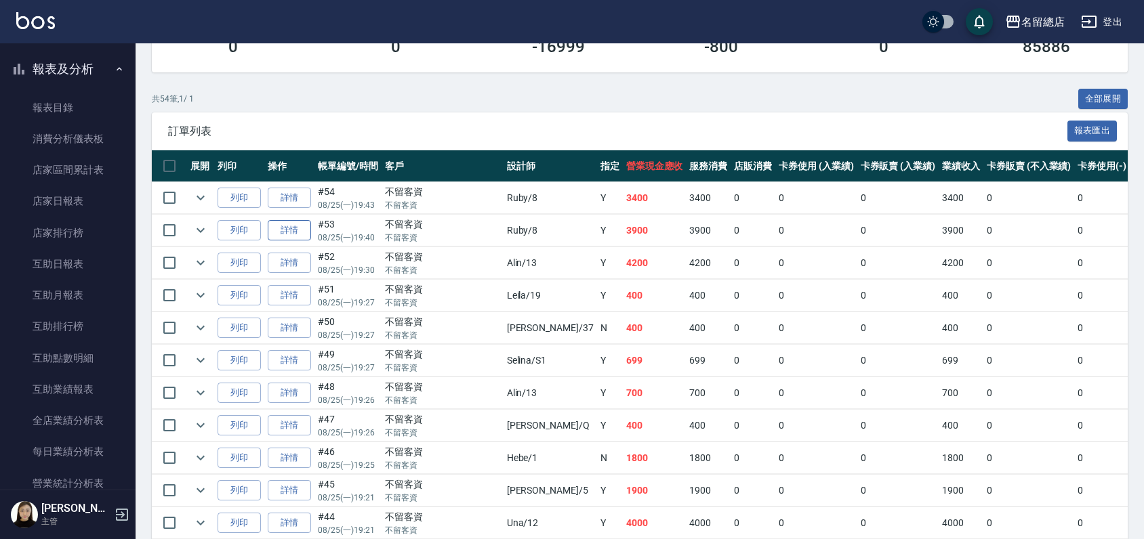
click at [283, 232] on link "詳情" at bounding box center [289, 230] width 43 height 21
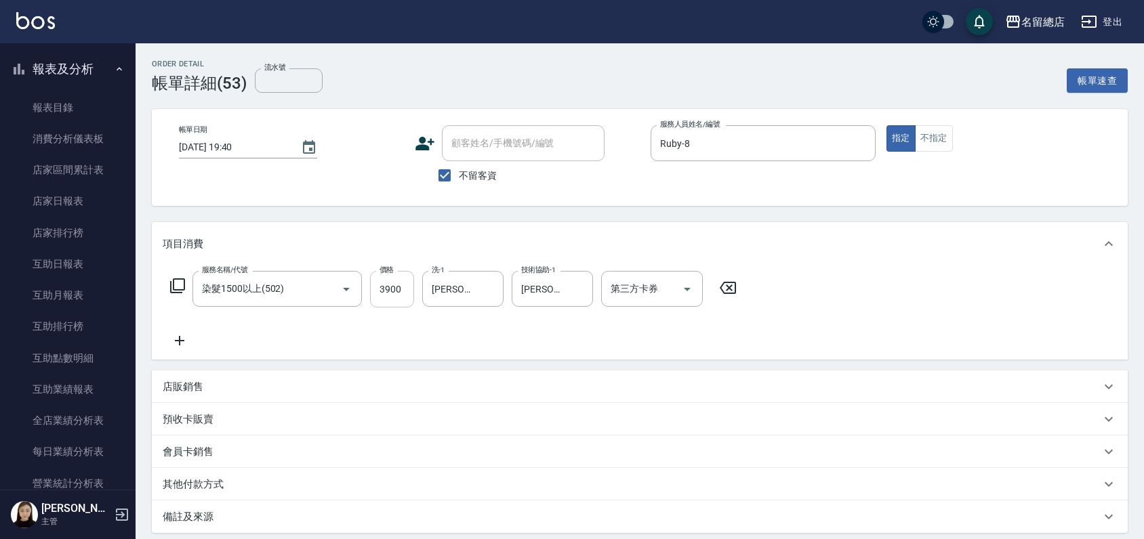
click at [394, 286] on input "3900" at bounding box center [392, 289] width 44 height 37
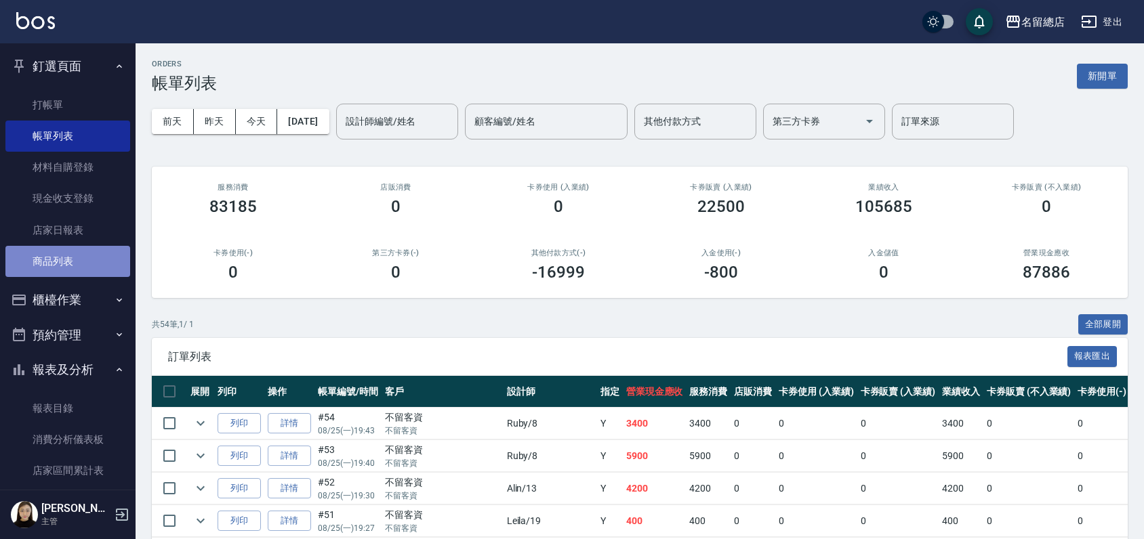
click at [72, 261] on link "商品列表" at bounding box center [67, 261] width 125 height 31
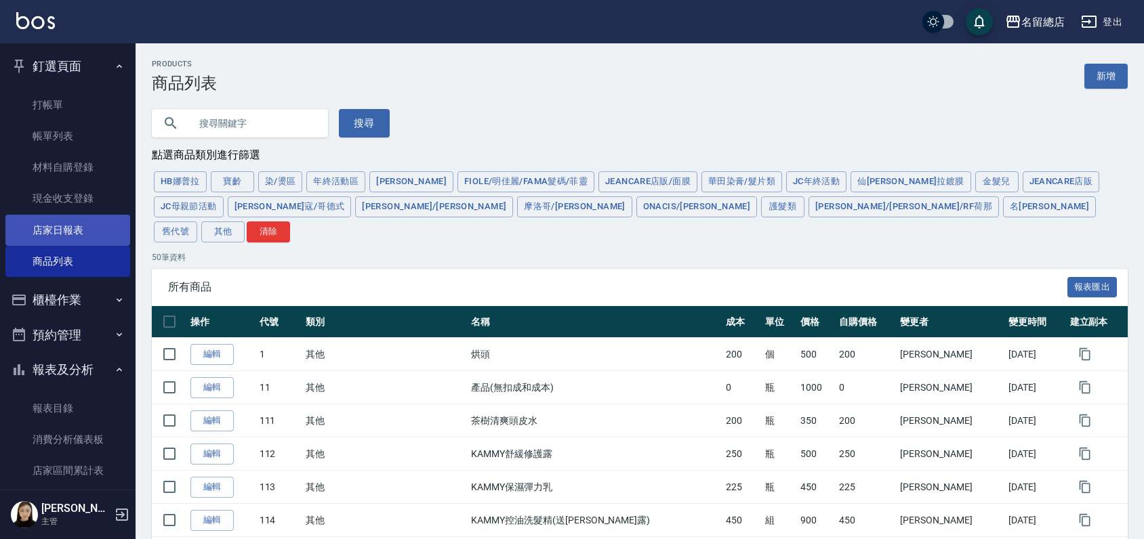
click at [75, 228] on link "店家日報表" at bounding box center [67, 230] width 125 height 31
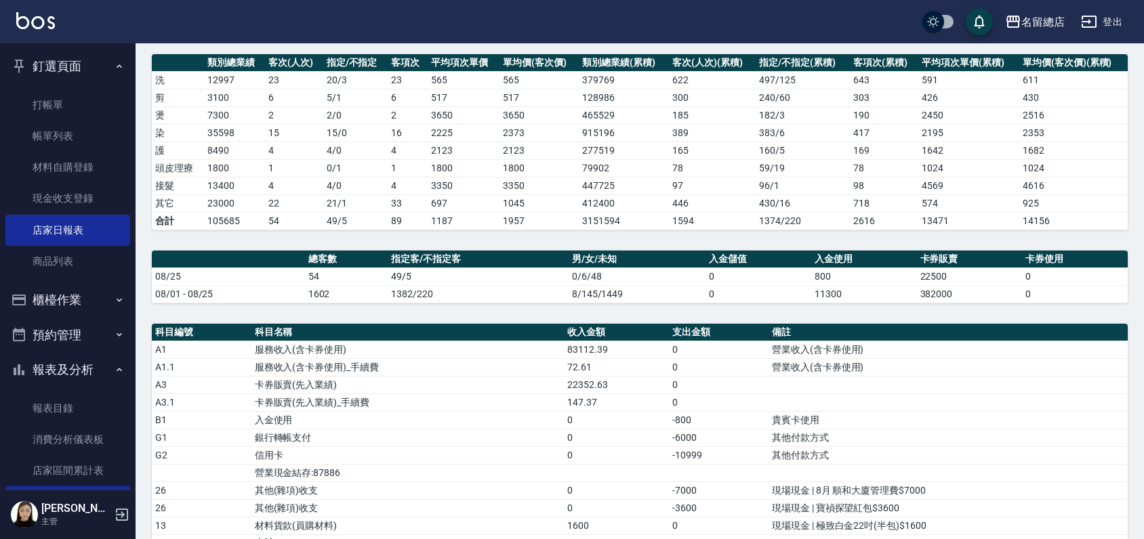
scroll to position [75, 0]
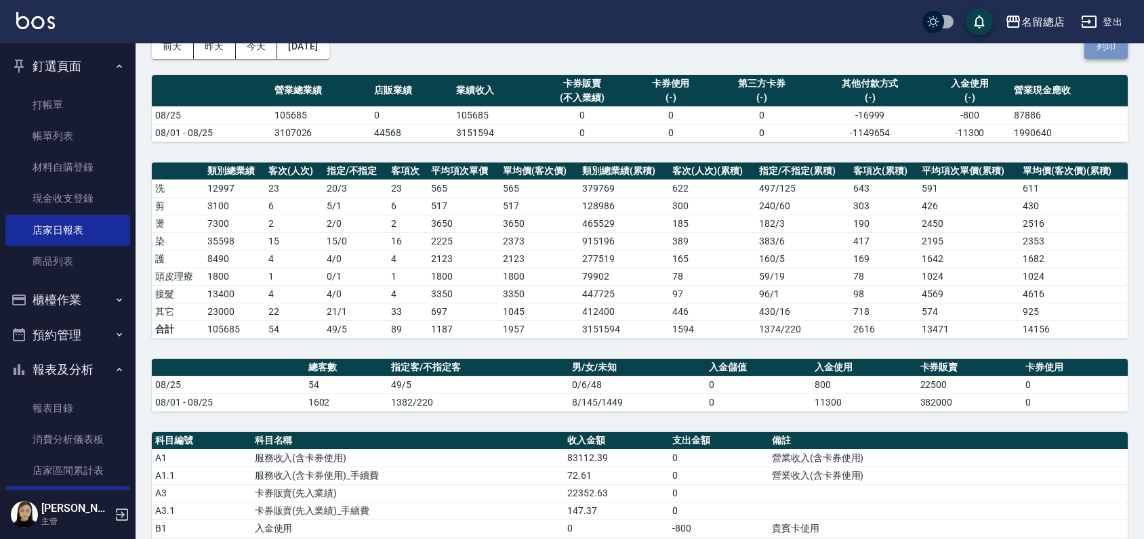
click at [1099, 49] on button "列印" at bounding box center [1105, 46] width 43 height 25
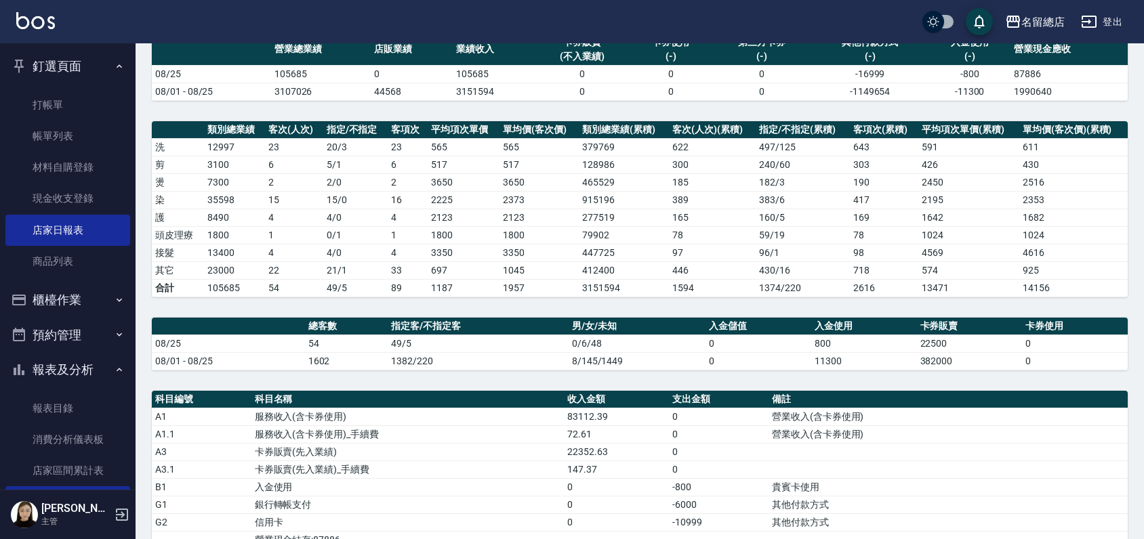
scroll to position [0, 0]
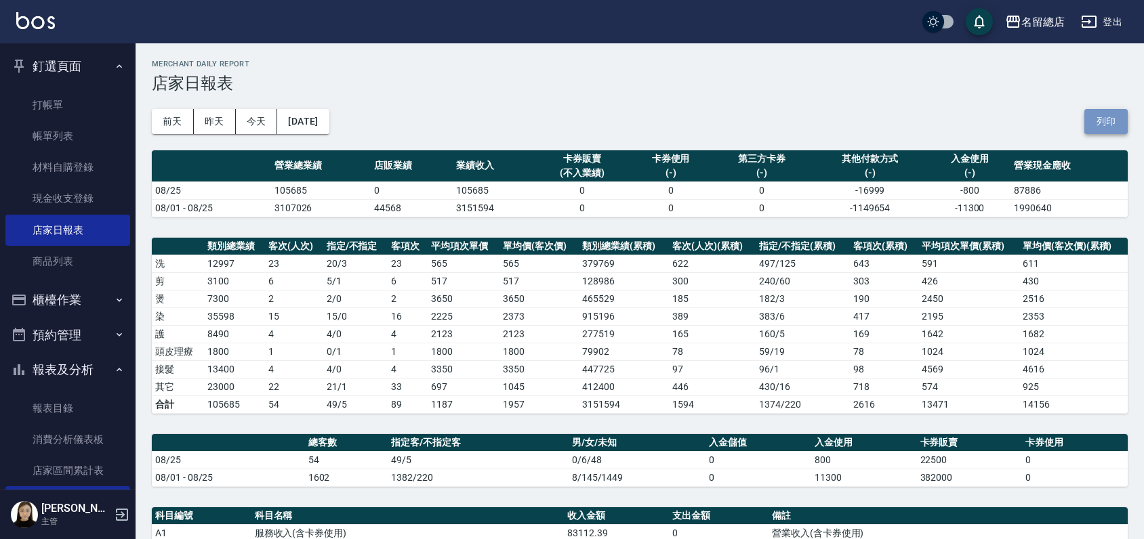
click at [1111, 115] on button "列印" at bounding box center [1105, 121] width 43 height 25
click at [1101, 127] on button "列印" at bounding box center [1105, 121] width 43 height 25
click at [661, 65] on h2 "Merchant Daily Report" at bounding box center [640, 64] width 976 height 9
drag, startPoint x: 1120, startPoint y: 119, endPoint x: 113, endPoint y: 457, distance: 1062.0
click at [1120, 118] on button "列印" at bounding box center [1105, 121] width 43 height 25
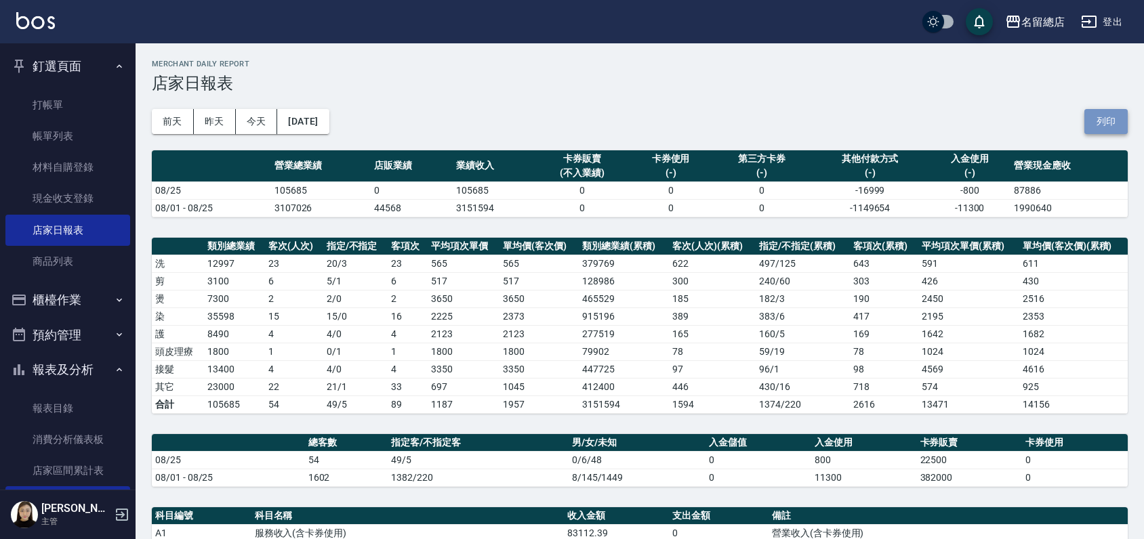
click at [1106, 114] on button "列印" at bounding box center [1105, 121] width 43 height 25
click at [1099, 109] on button "列印" at bounding box center [1105, 121] width 43 height 25
click at [1117, 122] on button "列印" at bounding box center [1105, 121] width 43 height 25
click at [780, 125] on div "[DATE] [DATE] [DATE] [DATE] 列印" at bounding box center [640, 122] width 976 height 58
drag, startPoint x: 90, startPoint y: 463, endPoint x: 349, endPoint y: 396, distance: 267.5
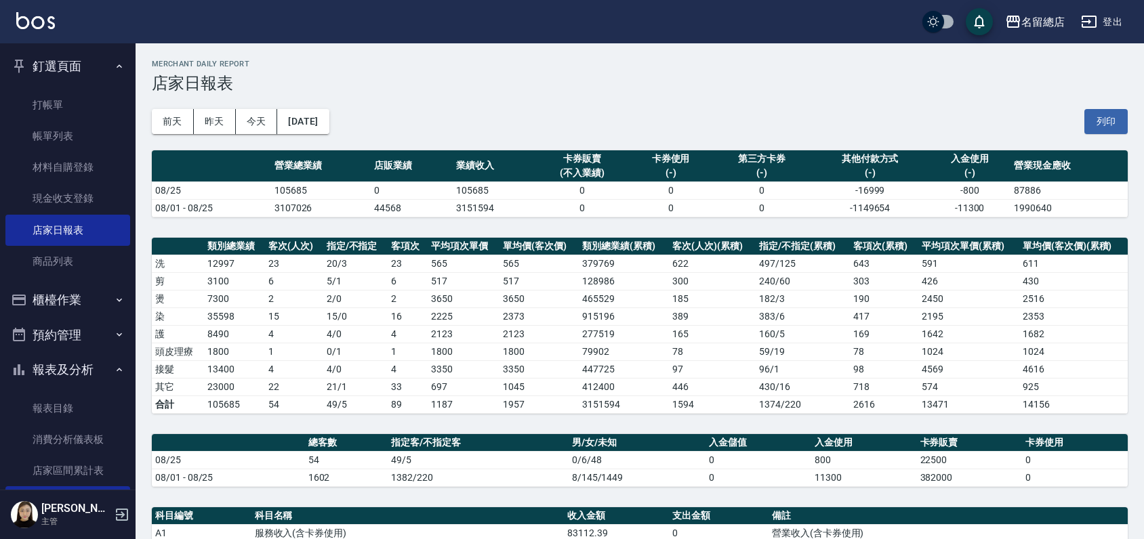
drag, startPoint x: 349, startPoint y: 396, endPoint x: 665, endPoint y: 66, distance: 457.1
click at [665, 66] on h2 "Merchant Daily Report" at bounding box center [640, 64] width 976 height 9
click at [1113, 120] on button "列印" at bounding box center [1105, 121] width 43 height 25
click at [1100, 123] on button "列印" at bounding box center [1105, 121] width 43 height 25
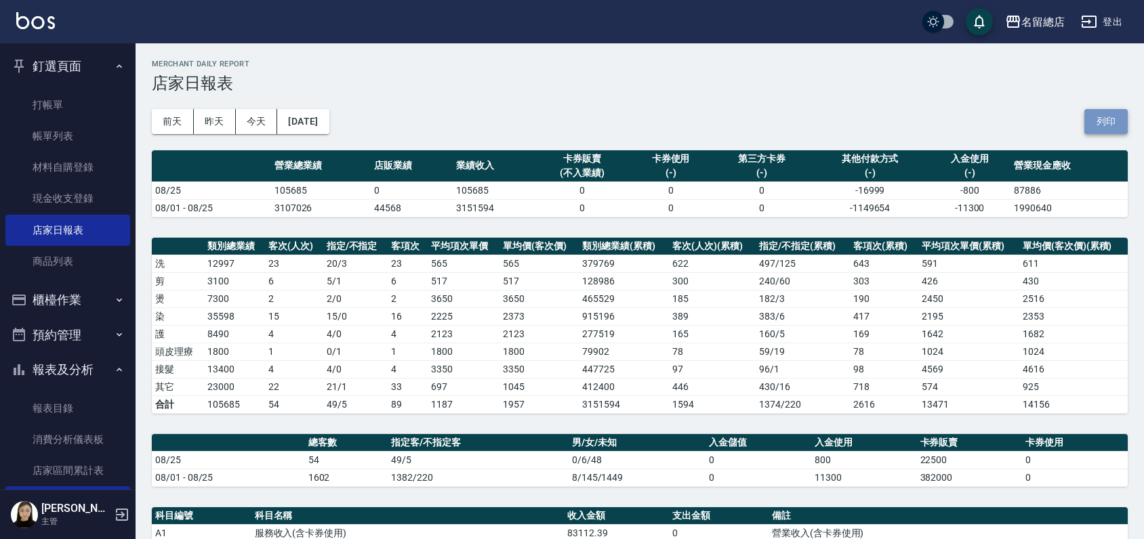
click at [1095, 123] on button "列印" at bounding box center [1105, 121] width 43 height 25
drag, startPoint x: 1100, startPoint y: 121, endPoint x: 109, endPoint y: 450, distance: 1044.5
click at [1100, 118] on button "列印" at bounding box center [1105, 121] width 43 height 25
click at [1115, 125] on button "列印" at bounding box center [1105, 121] width 43 height 25
